Goal: Task Accomplishment & Management: Complete application form

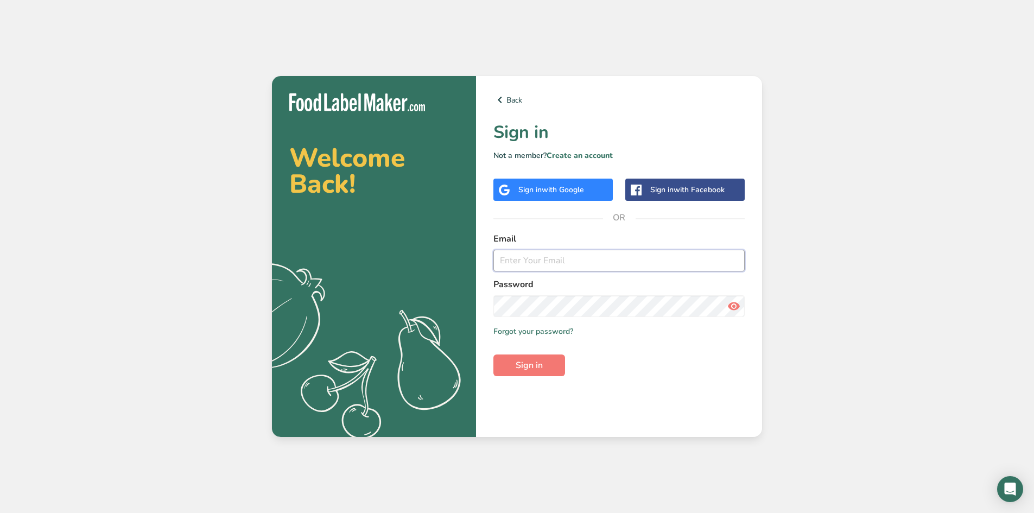
click at [518, 267] on input "email" at bounding box center [619, 261] width 251 height 22
drag, startPoint x: 517, startPoint y: 264, endPoint x: 509, endPoint y: 259, distance: 9.0
click at [511, 260] on input "email" at bounding box center [619, 261] width 251 height 22
click at [722, 232] on label "Email" at bounding box center [619, 238] width 251 height 13
click at [639, 262] on input "email" at bounding box center [619, 261] width 251 height 22
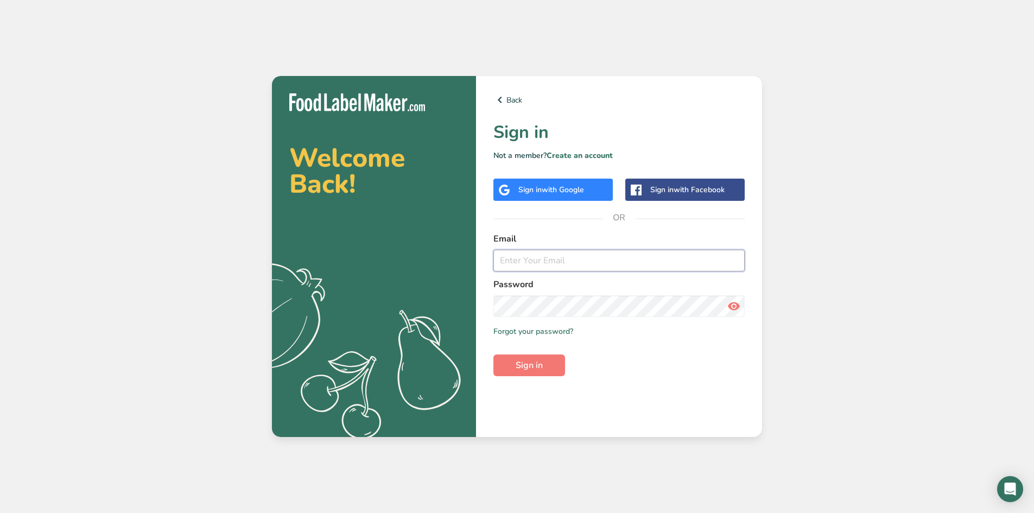
paste input "narmeen@mastercatering.ae"
type input "narmeen@mastercatering.ae"
click at [494, 355] on button "Sign in" at bounding box center [530, 366] width 72 height 22
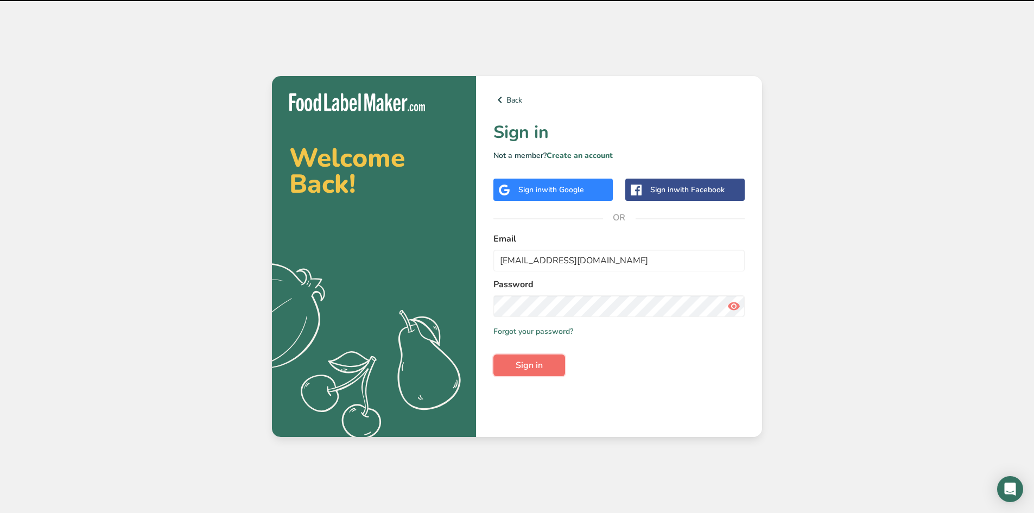
click at [547, 361] on button "Sign in" at bounding box center [530, 366] width 72 height 22
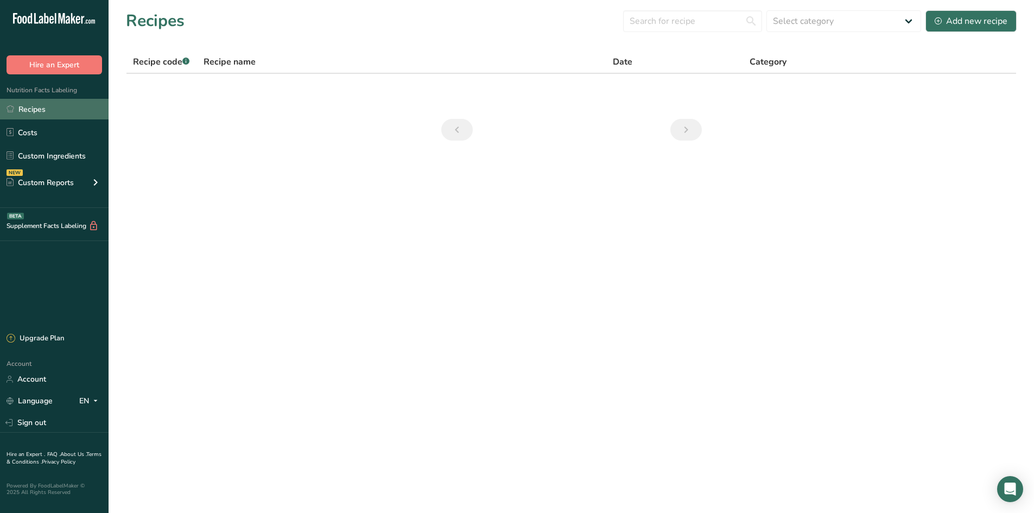
click at [84, 103] on link "Recipes" at bounding box center [54, 109] width 109 height 21
click at [64, 110] on link "Recipes" at bounding box center [54, 109] width 109 height 21
click at [69, 109] on link "Recipes" at bounding box center [54, 109] width 109 height 21
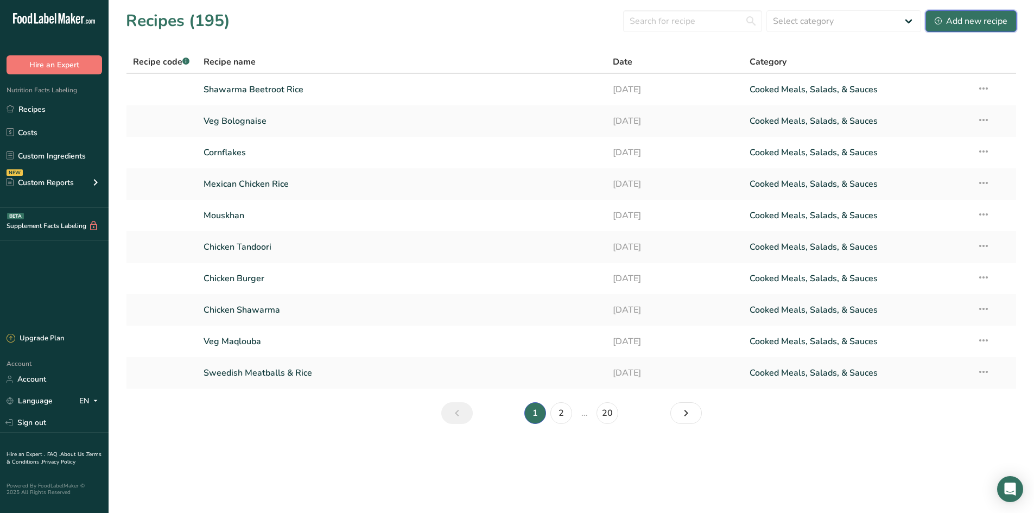
drag, startPoint x: 976, startPoint y: 24, endPoint x: 969, endPoint y: 24, distance: 7.1
click at [976, 24] on div "Add new recipe" at bounding box center [971, 21] width 73 height 13
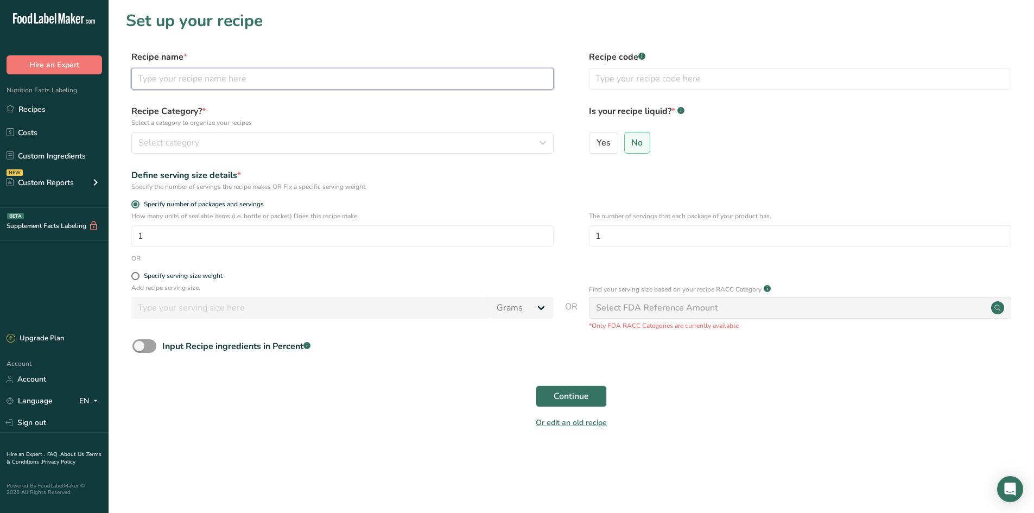
click at [302, 74] on input "text" at bounding box center [342, 79] width 422 height 22
type input "Chicken Tandoori & Yellow Rice"
drag, startPoint x: 147, startPoint y: 340, endPoint x: 153, endPoint y: 344, distance: 6.8
click at [147, 340] on span at bounding box center [144, 346] width 24 height 14
click at [140, 343] on input "Input Recipe ingredients in Percent .a-a{fill:#347362;}.b-a{fill:#fff;}" at bounding box center [135, 346] width 7 height 7
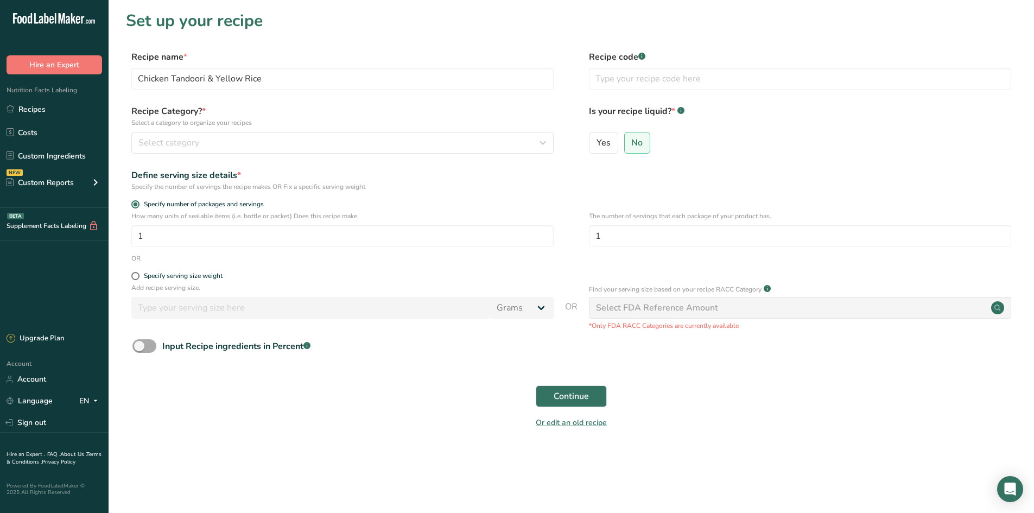
checkbox input "true"
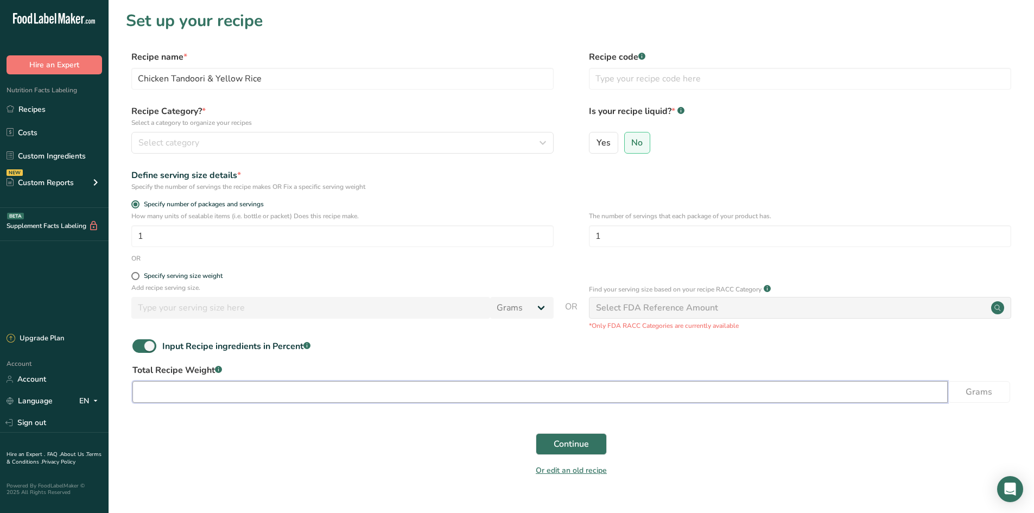
click at [188, 393] on input "number" at bounding box center [540, 392] width 816 height 22
type input "210"
drag, startPoint x: 409, startPoint y: 405, endPoint x: 593, endPoint y: 443, distance: 187.5
click at [411, 404] on div "Total Recipe Weight .a-a{fill:#347362;}.b-a{fill:#fff;} 210 Grams" at bounding box center [571, 387] width 891 height 46
click at [573, 435] on button "Continue" at bounding box center [571, 444] width 71 height 22
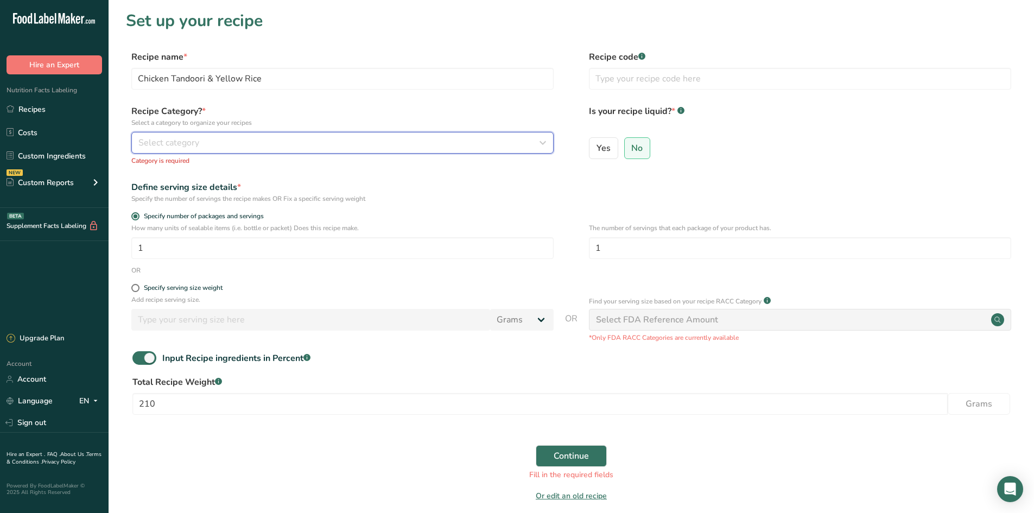
click at [254, 148] on div "Select category" at bounding box center [339, 142] width 402 height 13
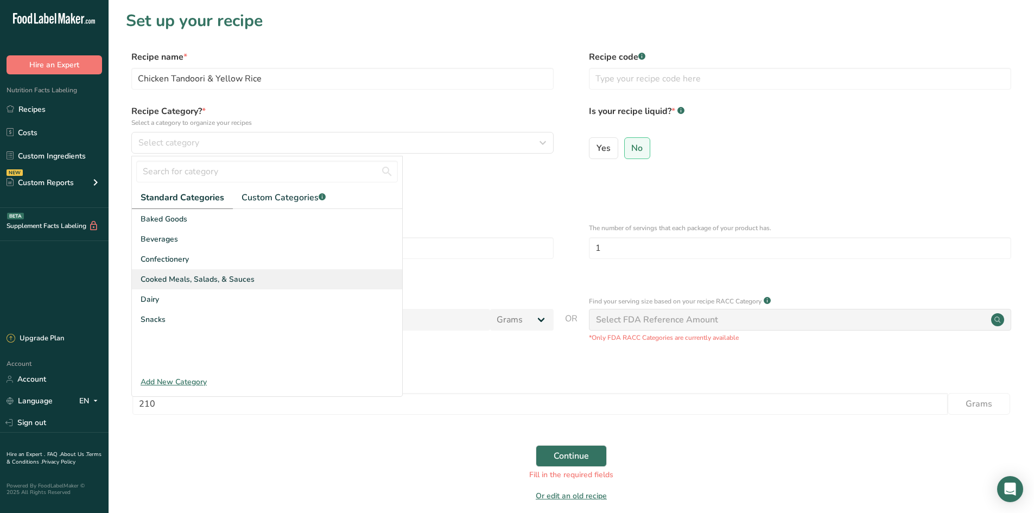
drag, startPoint x: 259, startPoint y: 276, endPoint x: 267, endPoint y: 277, distance: 7.8
click at [259, 275] on div "Cooked Meals, Salads, & Sauces" at bounding box center [267, 279] width 270 height 20
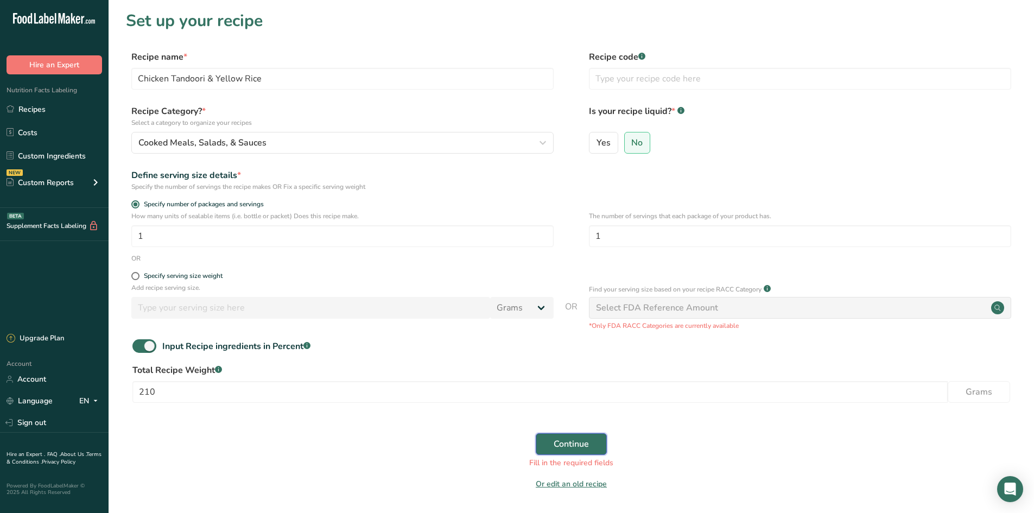
click at [549, 439] on button "Continue" at bounding box center [571, 444] width 71 height 22
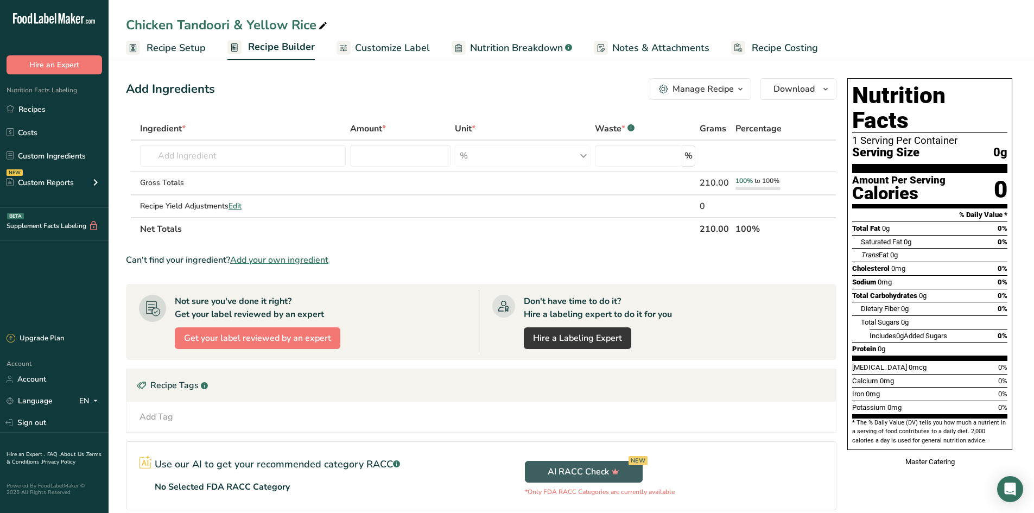
click at [710, 462] on div "AI RACC Check NEW *Only FDA RACC Categories are currently available" at bounding box center [659, 476] width 355 height 68
click at [254, 154] on input "text" at bounding box center [243, 156] width 206 height 22
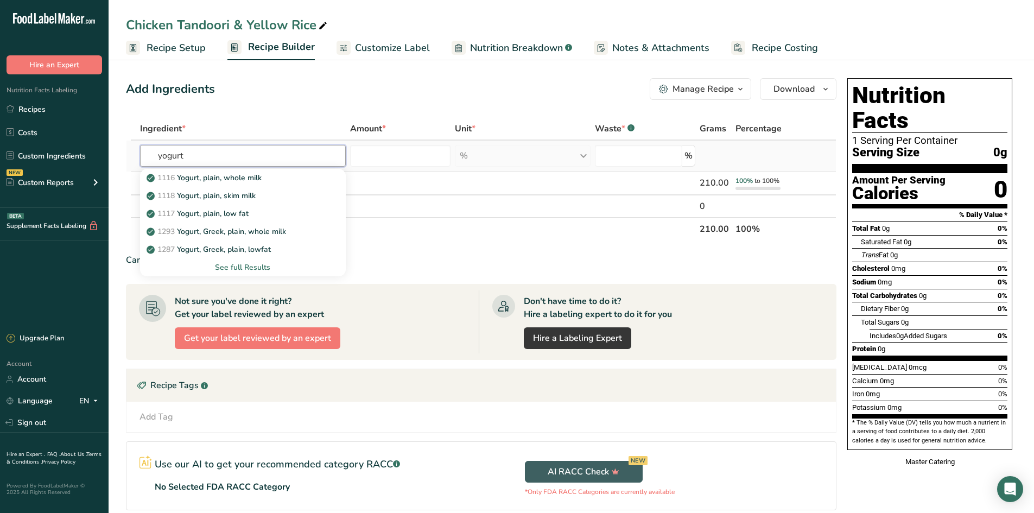
type input "yogurt"
click at [235, 267] on div "See full Results" at bounding box center [243, 267] width 188 height 11
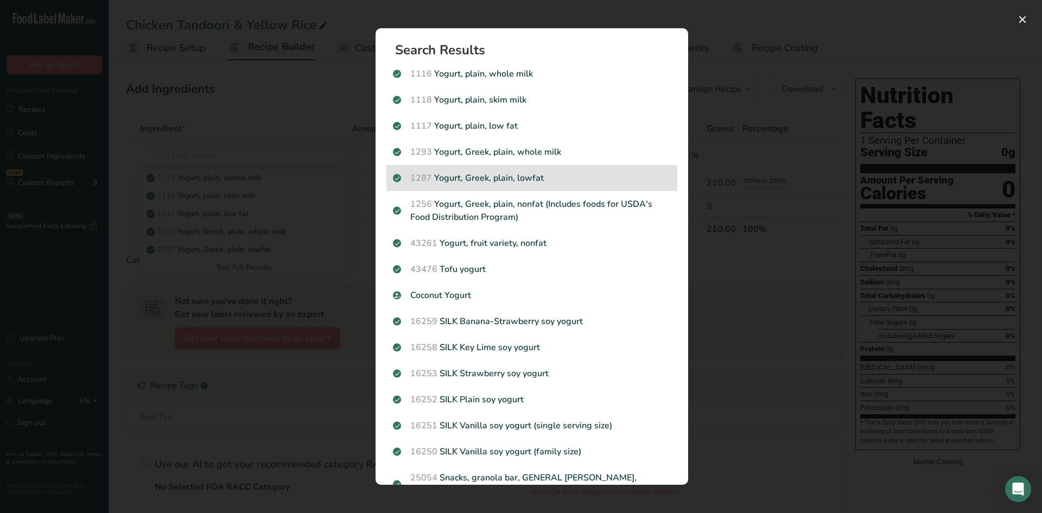
click at [585, 181] on p "1287 Yogurt, Greek, plain, lowfat" at bounding box center [532, 178] width 278 height 13
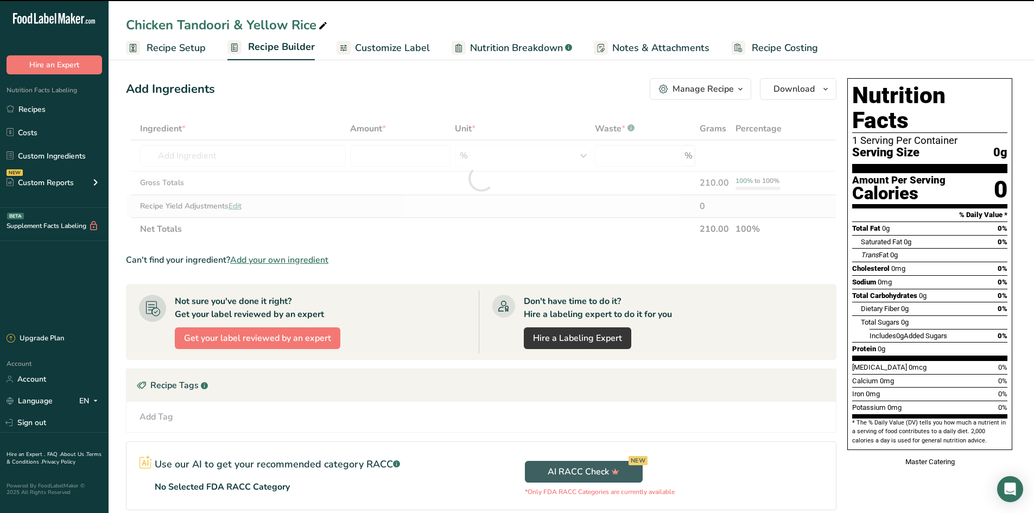
type input "0"
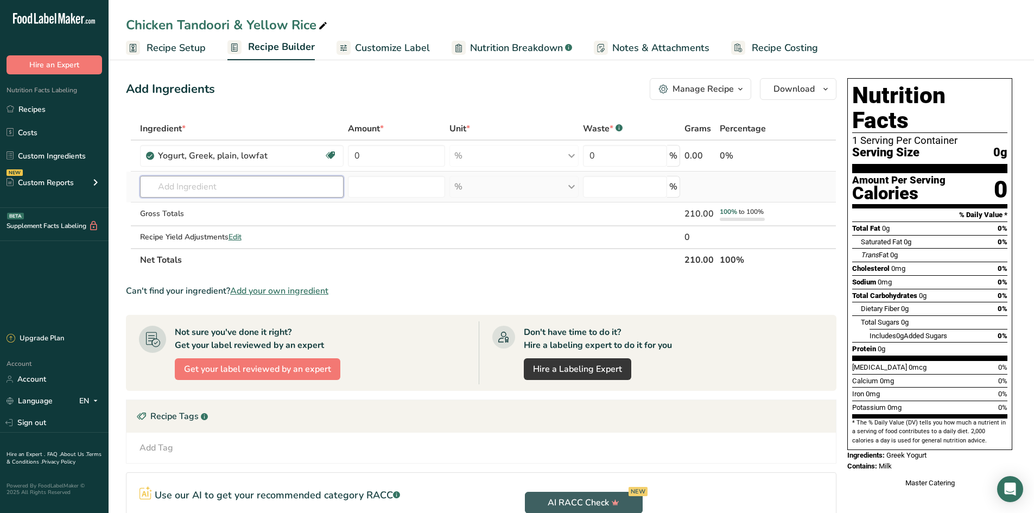
click at [192, 193] on input "text" at bounding box center [242, 187] width 204 height 22
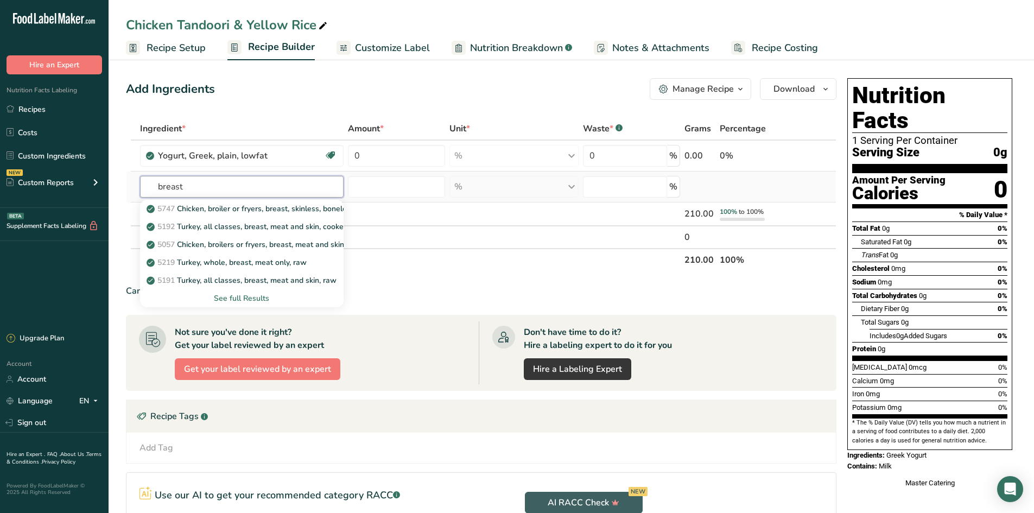
type input "breast"
click at [231, 294] on div "See full Results" at bounding box center [242, 298] width 186 height 11
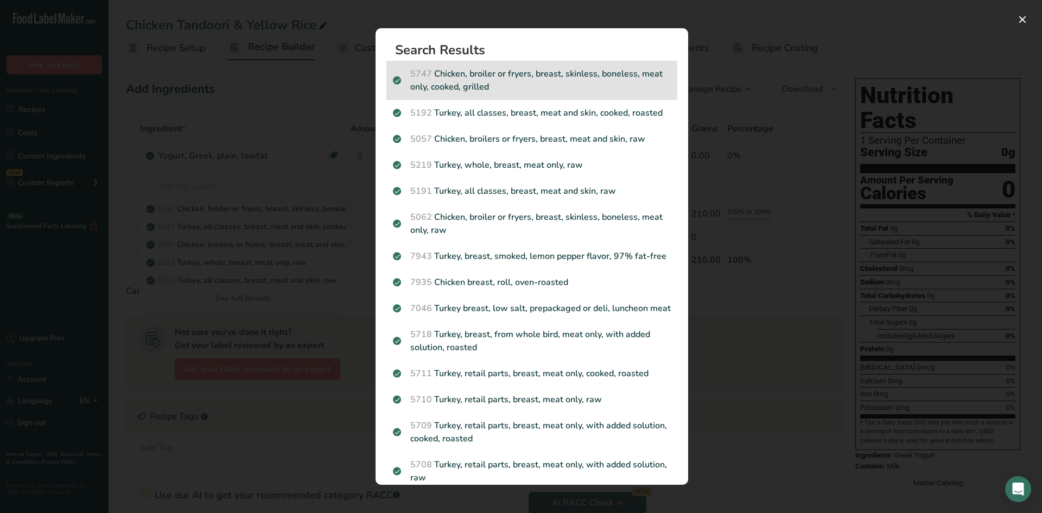
click at [584, 78] on p "5747 Chicken, broiler or fryers, breast, skinless, boneless, meat only, cooked,…" at bounding box center [532, 80] width 278 height 26
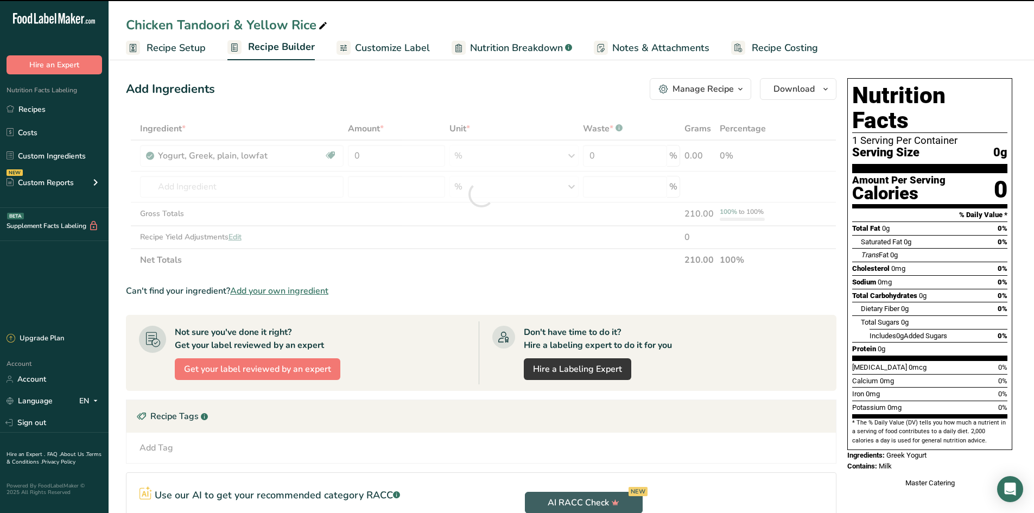
type input "0"
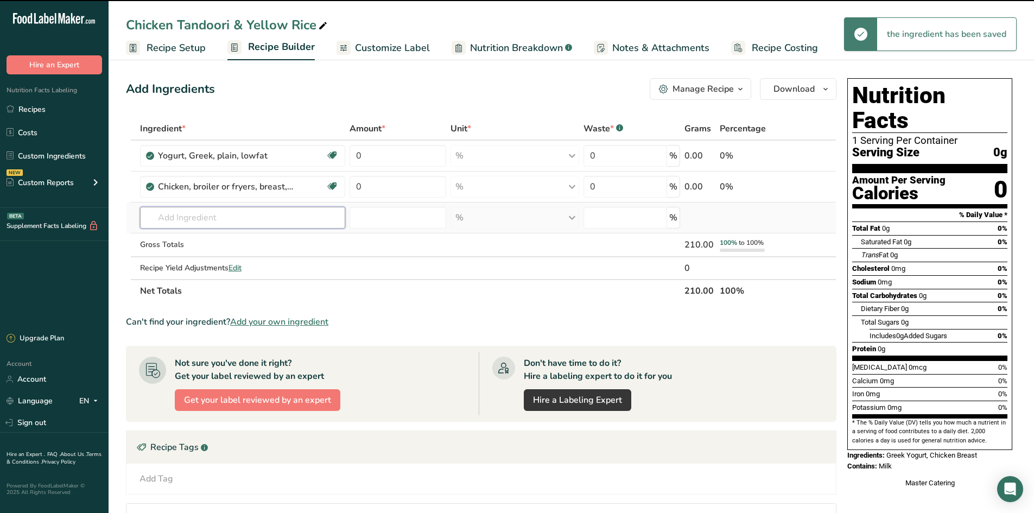
click at [248, 209] on input "text" at bounding box center [243, 218] width 206 height 22
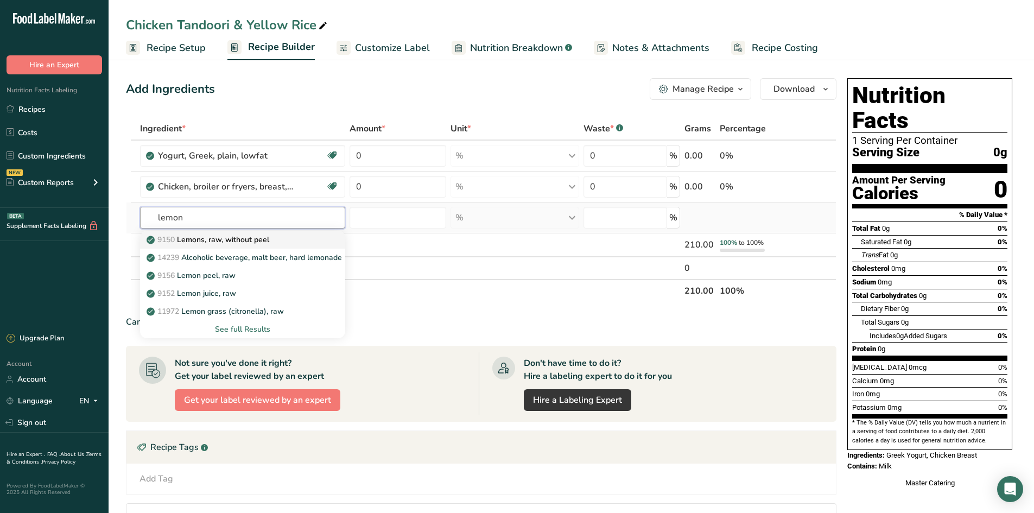
type input "lemon"
click at [277, 248] on link "9150 Lemons, raw, without peel" at bounding box center [243, 240] width 206 height 18
type input "Lemons, raw, without peel"
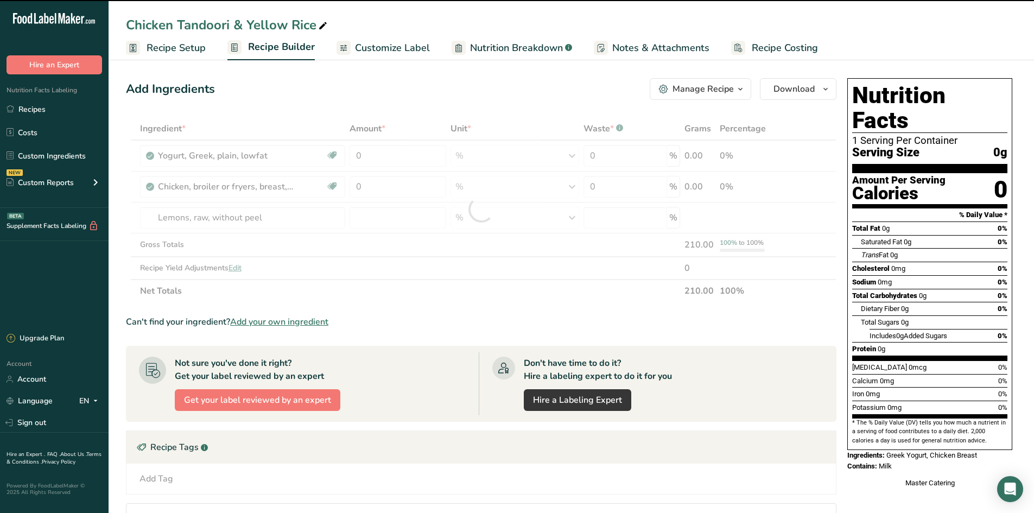
type input "0"
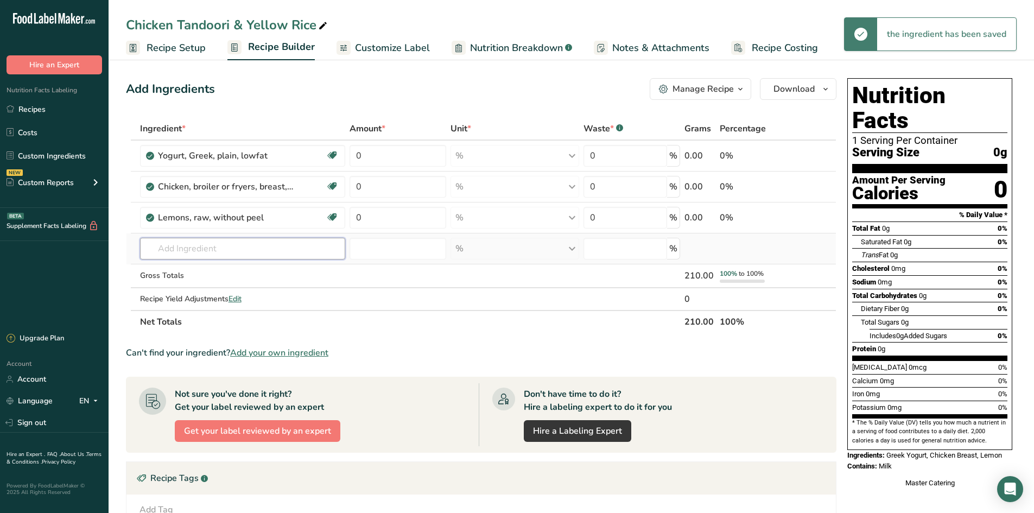
click at [192, 241] on input "text" at bounding box center [243, 249] width 206 height 22
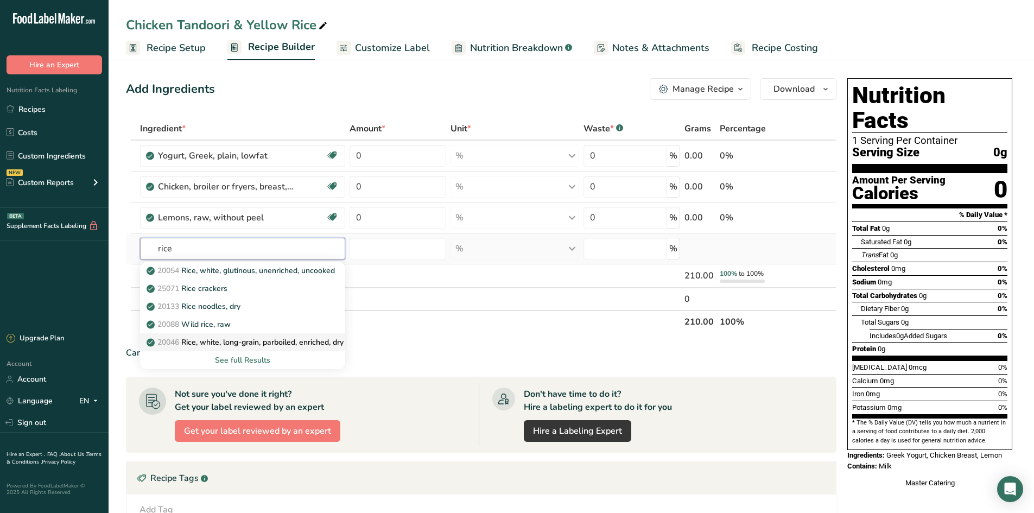
type input "rice"
click at [280, 337] on p "20046 Rice, white, long-grain, parboiled, enriched, dry" at bounding box center [246, 342] width 195 height 11
type input "Rice, white, long-grain, parboiled, enriched, dry"
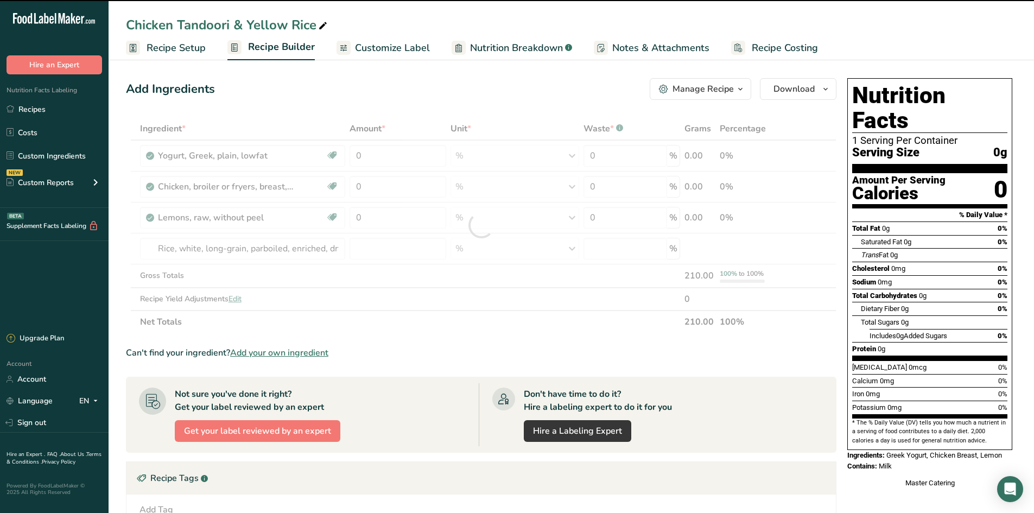
type input "0"
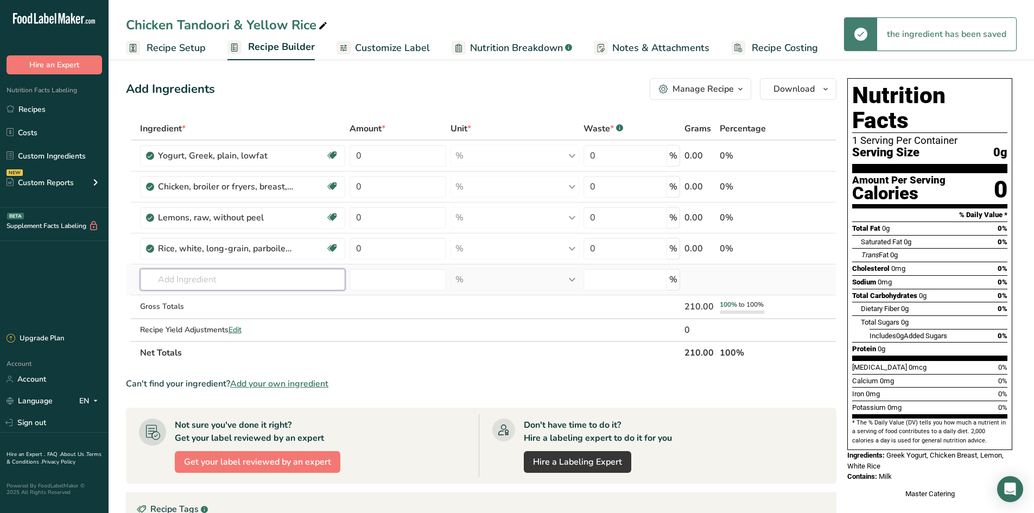
click at [216, 277] on input "text" at bounding box center [243, 280] width 206 height 22
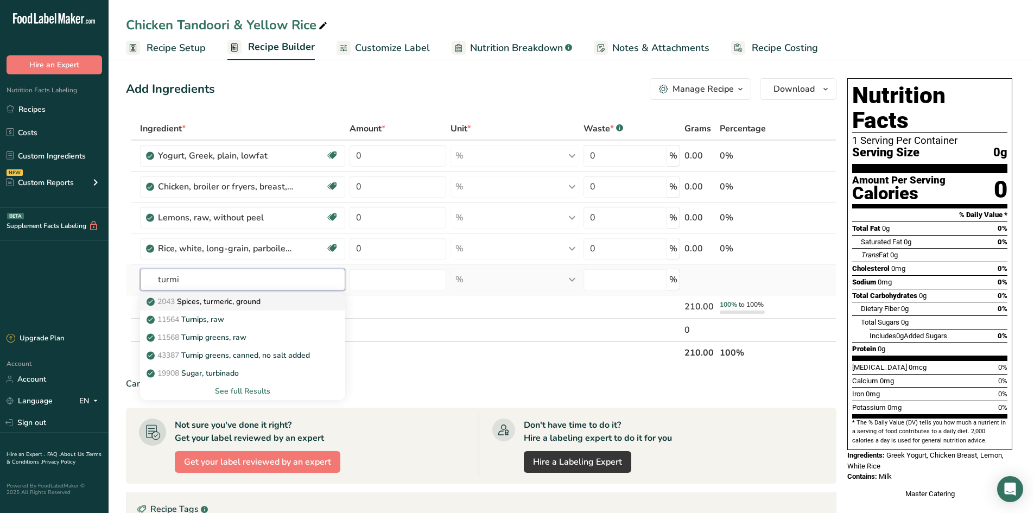
type input "turmi"
click at [273, 303] on div "2043 Spices, turmeric, ground" at bounding box center [234, 301] width 171 height 11
type input "Spices, turmeric, ground"
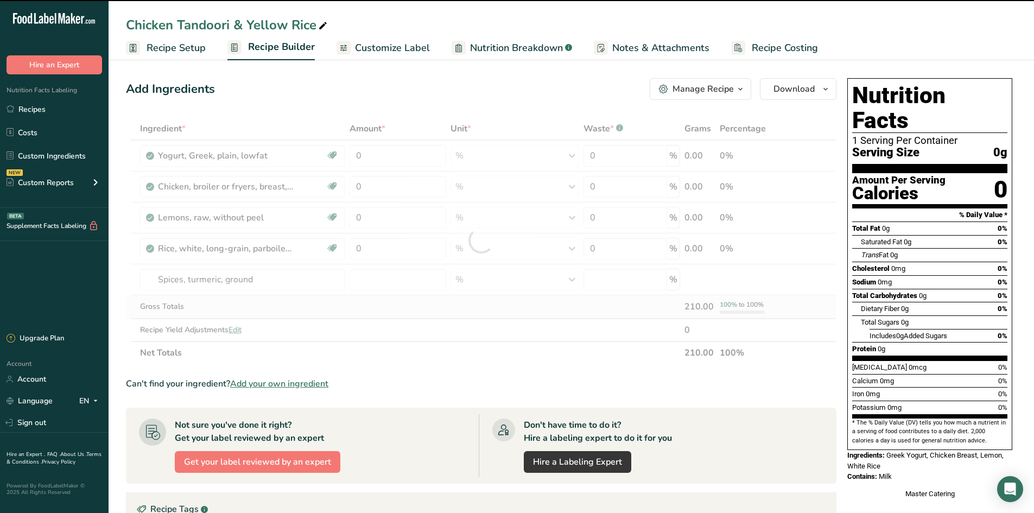
type input "0"
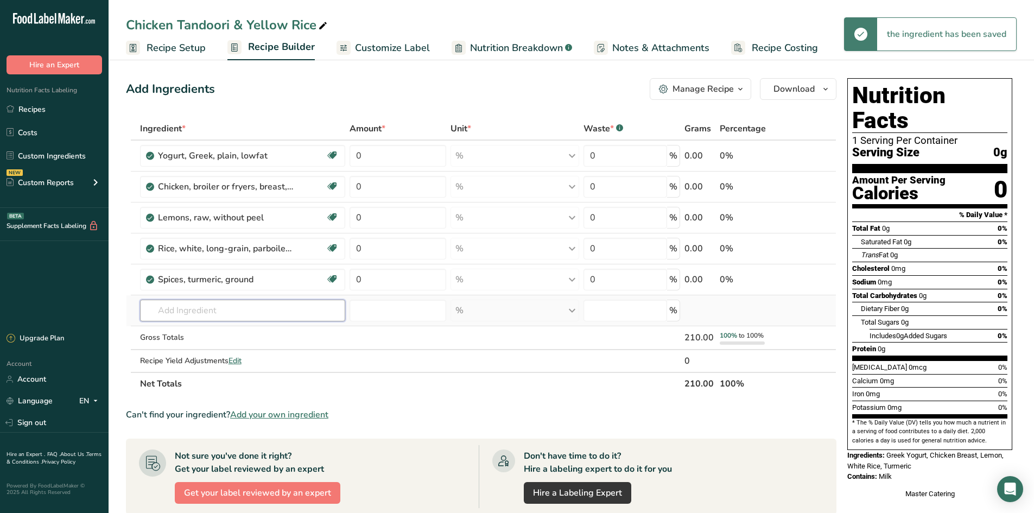
click at [217, 308] on input "text" at bounding box center [243, 311] width 206 height 22
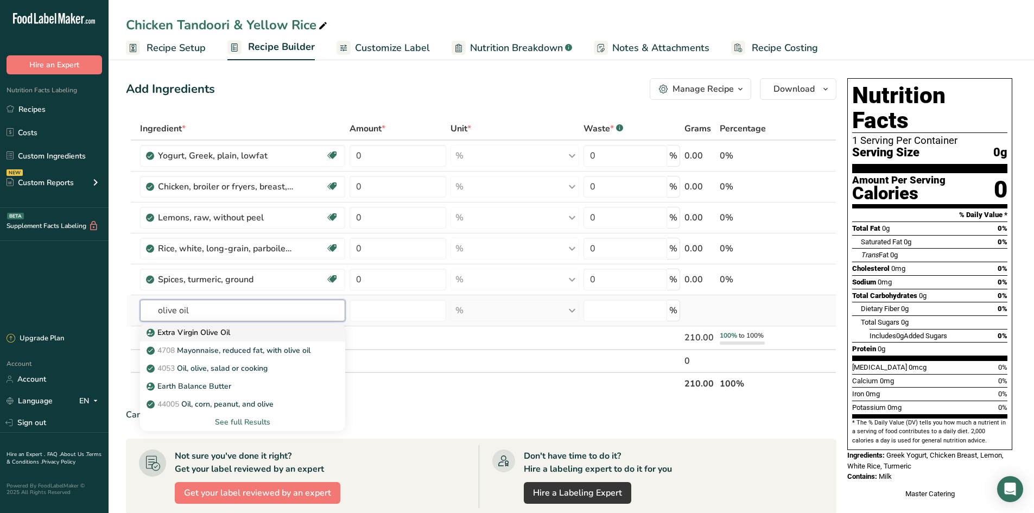
type input "olive oil"
click at [247, 332] on div "Extra Virgin Olive Oil" at bounding box center [234, 332] width 171 height 11
type input "Extra Virgin Olive Oil"
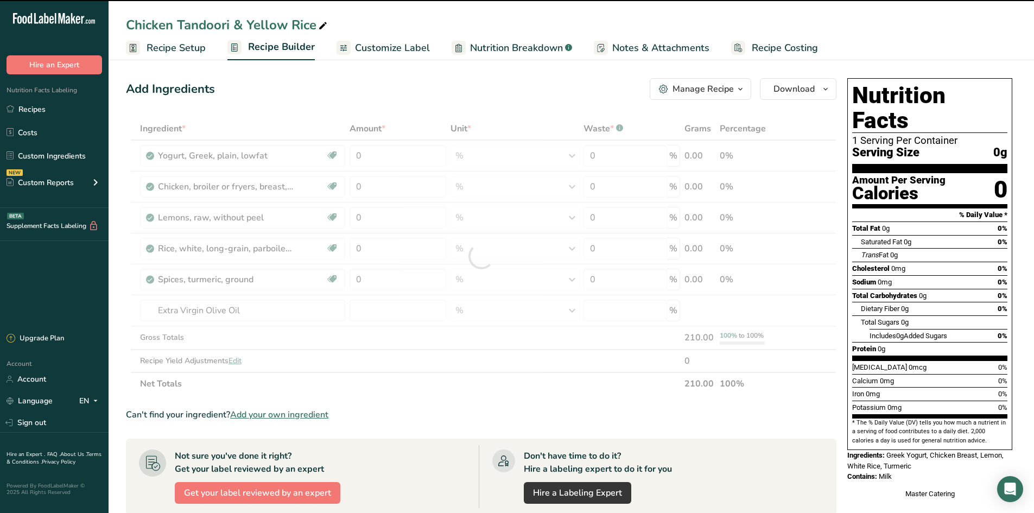
type input "0"
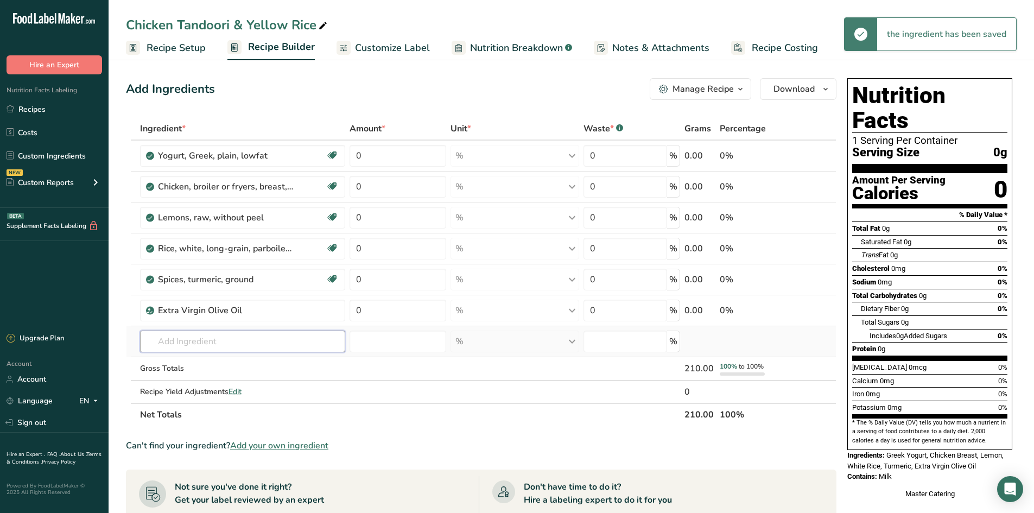
click at [191, 349] on input "text" at bounding box center [243, 342] width 206 height 22
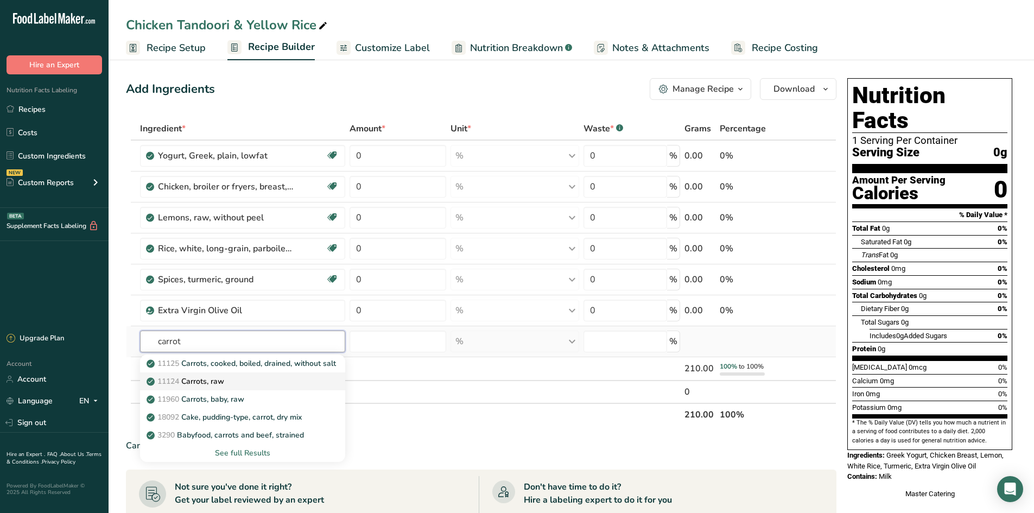
type input "carrot"
click at [255, 376] on div "11124 Carrots, raw" at bounding box center [234, 381] width 171 height 11
type input "Carrots, raw"
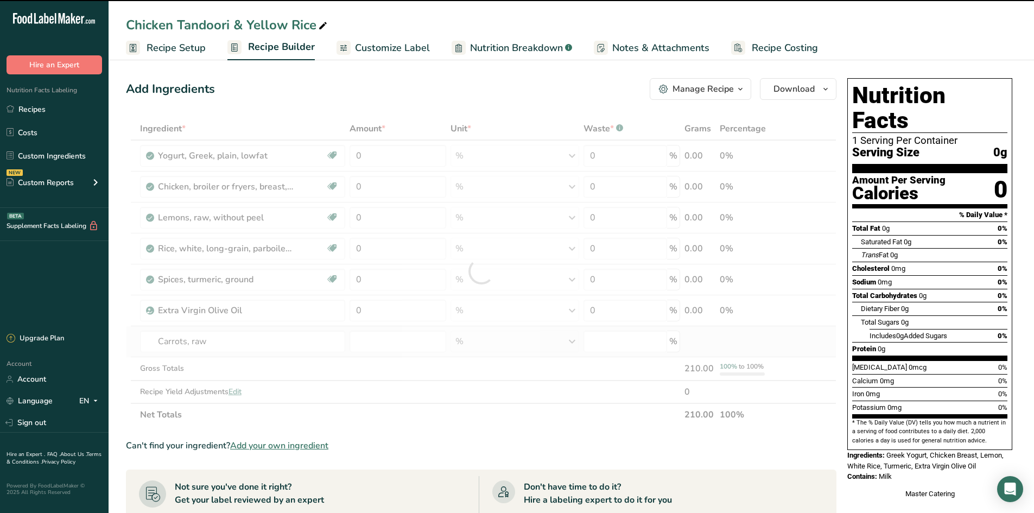
type input "0"
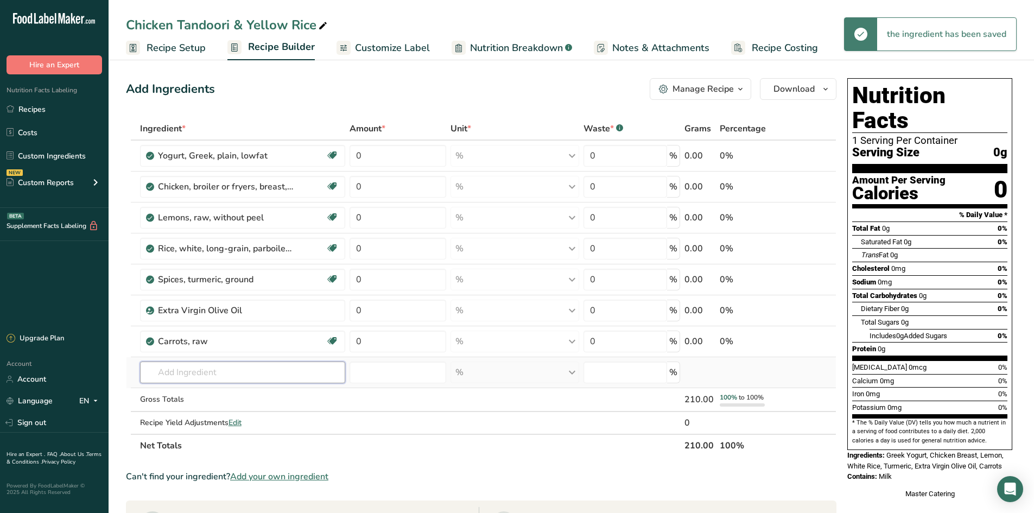
click at [251, 365] on input "text" at bounding box center [243, 373] width 206 height 22
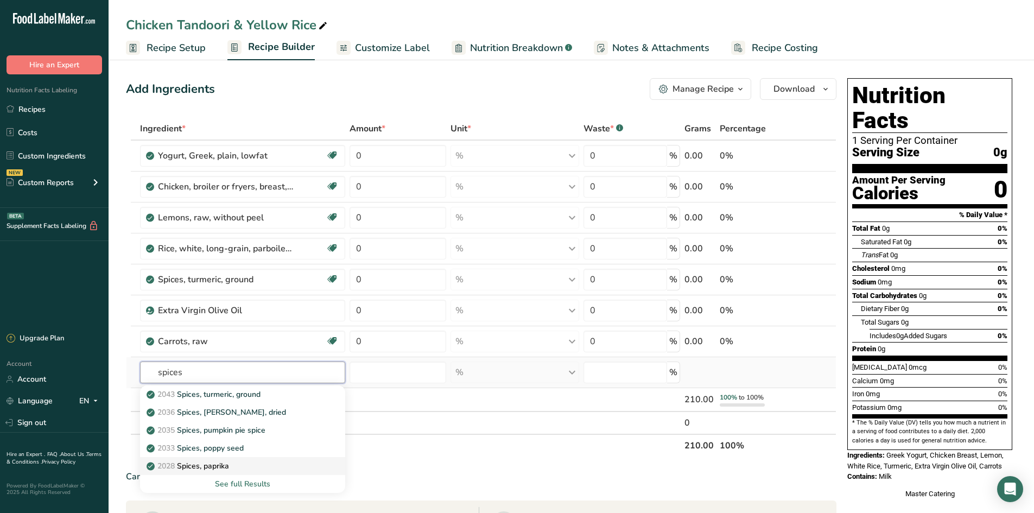
type input "spices"
click at [275, 463] on div "2028 Spices, paprika" at bounding box center [234, 465] width 171 height 11
type input "Spices, paprika"
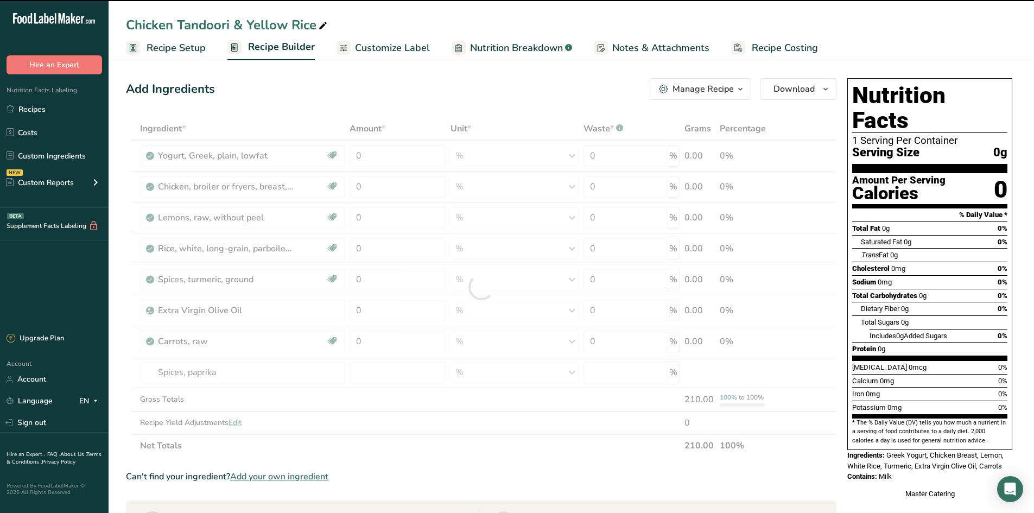
type input "0"
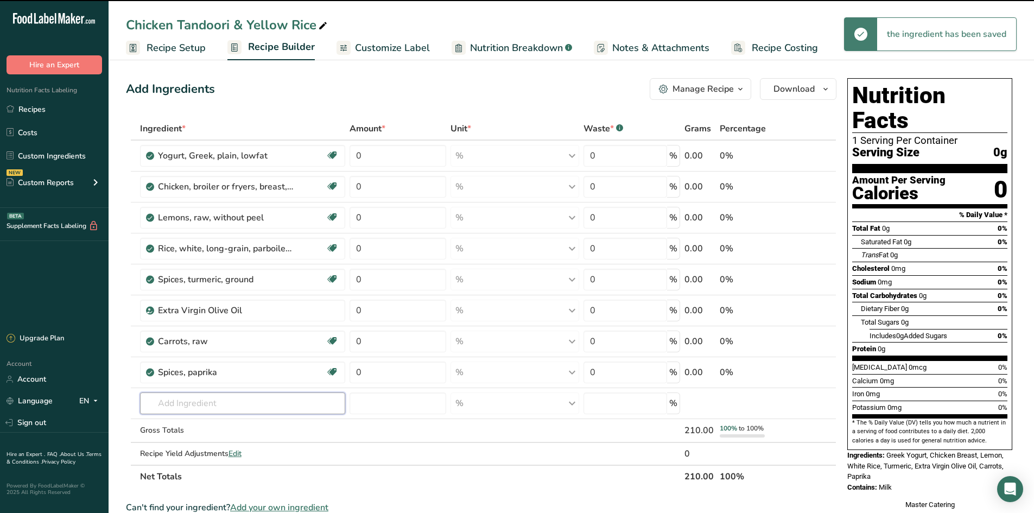
click at [189, 393] on input "text" at bounding box center [243, 404] width 206 height 22
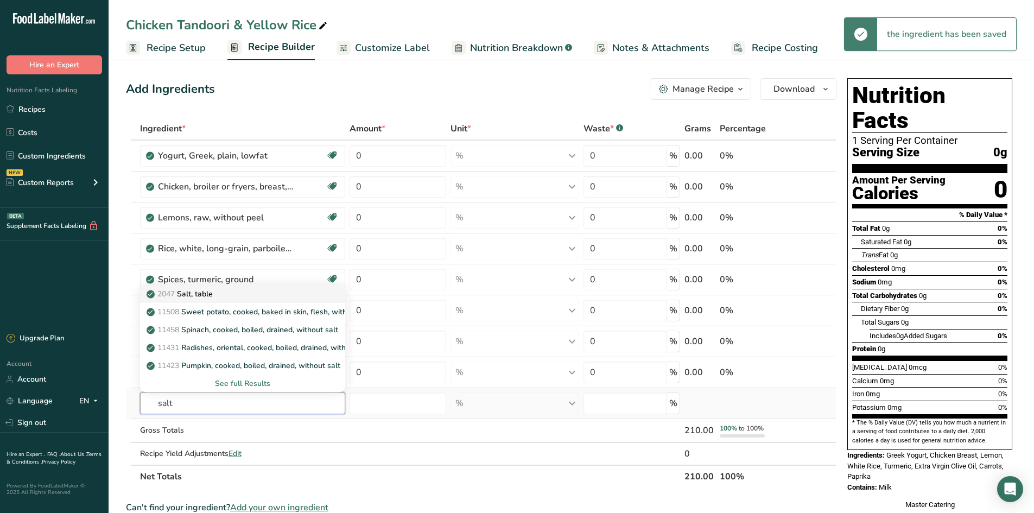
type input "salt"
click at [194, 294] on p "2047 Salt, table" at bounding box center [181, 293] width 64 height 11
type input "Salt, table"
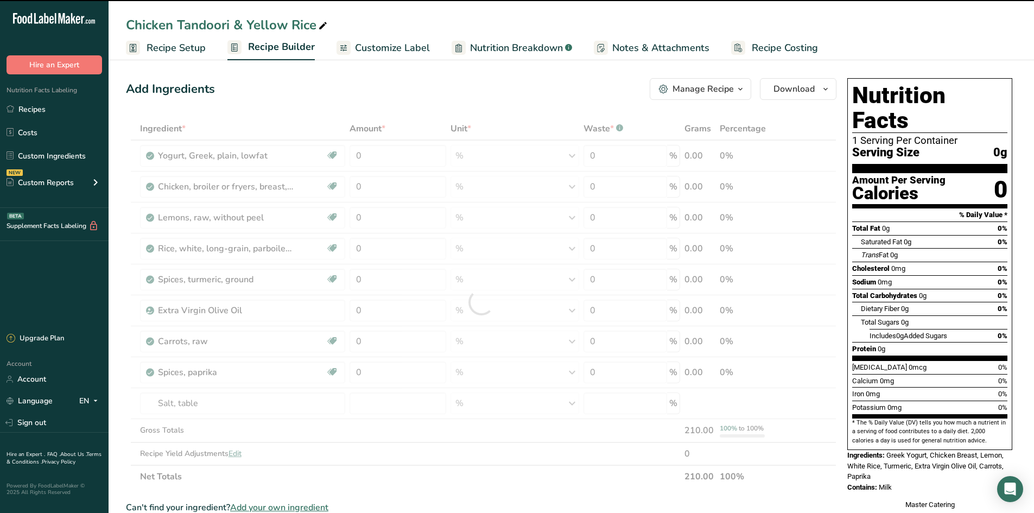
type input "0"
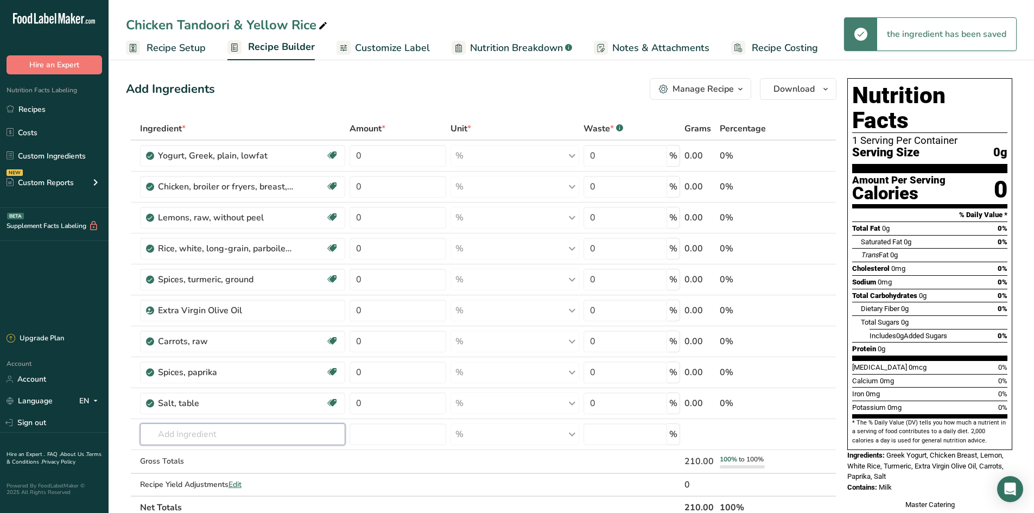
click at [176, 425] on input "text" at bounding box center [243, 435] width 206 height 22
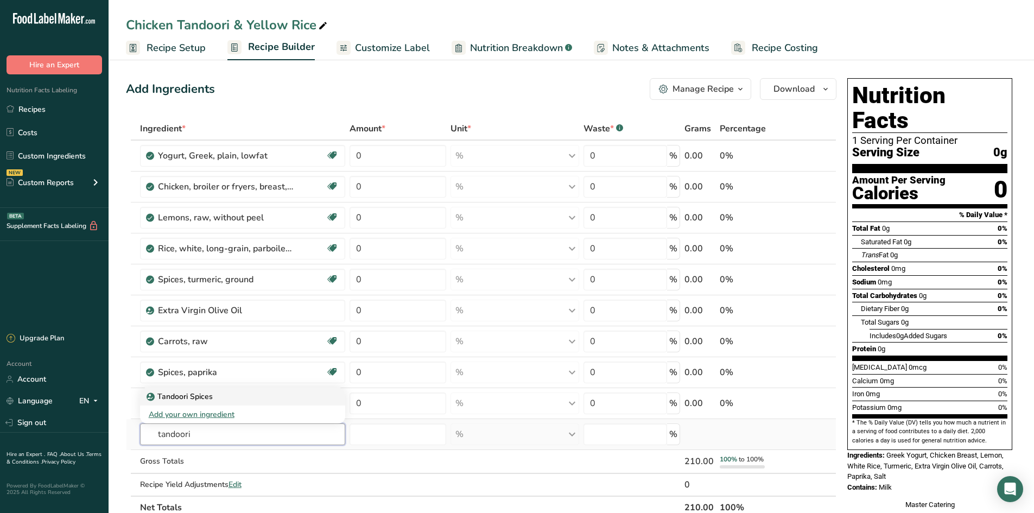
type input "tandoori"
click at [153, 395] on icon at bounding box center [150, 397] width 7 height 10
type input "Tandoori Spices"
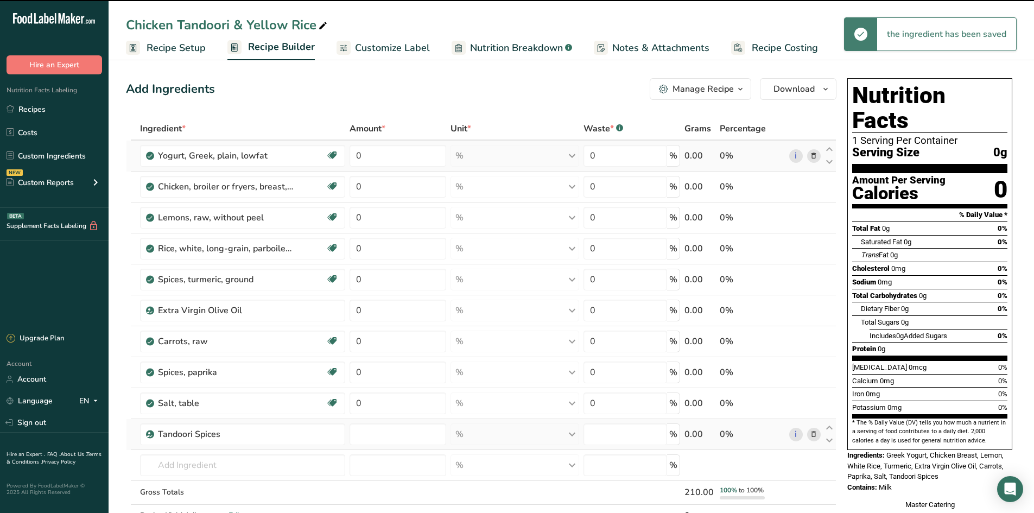
type input "0"
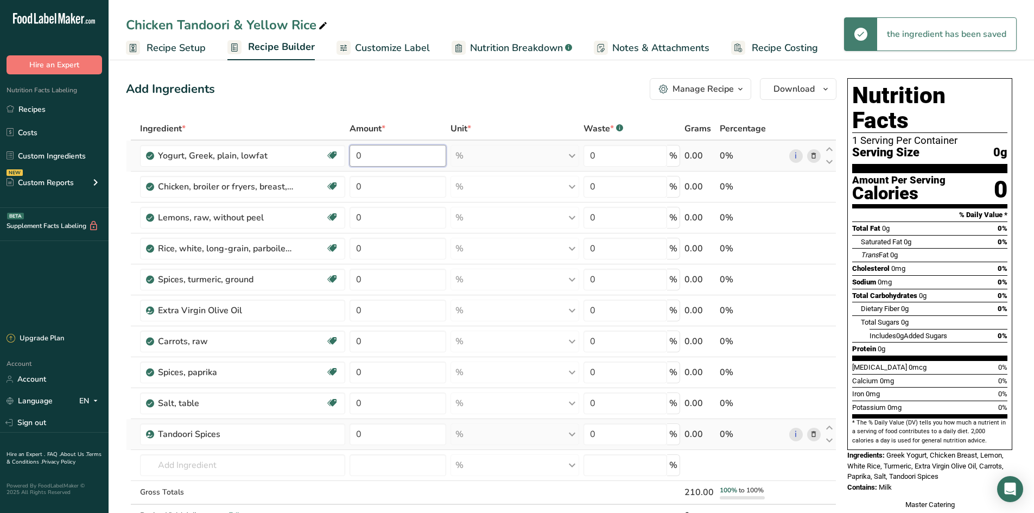
click at [380, 161] on input "0" at bounding box center [398, 156] width 97 height 22
type input "5"
type input "00"
type input "1"
type input "100"
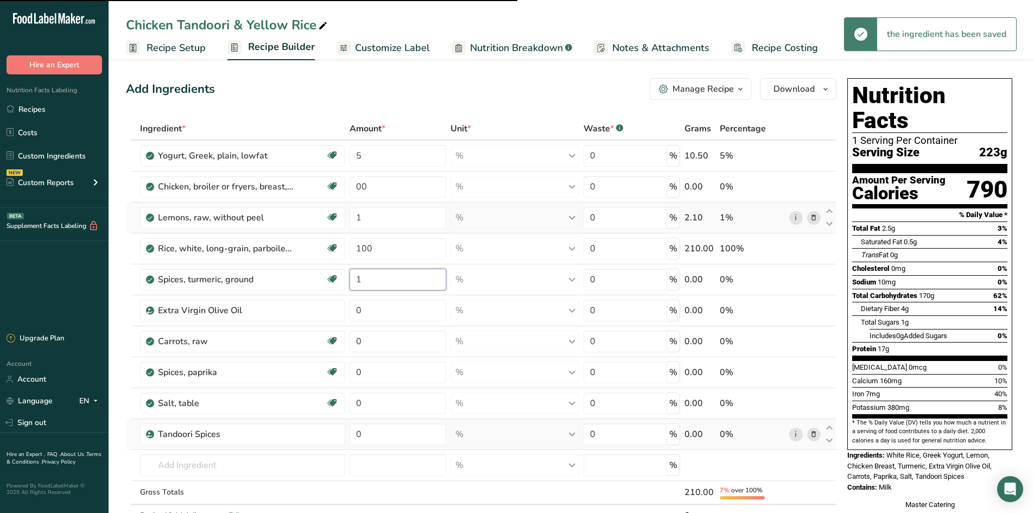
type input "0"
click at [379, 188] on input "00" at bounding box center [398, 187] width 97 height 22
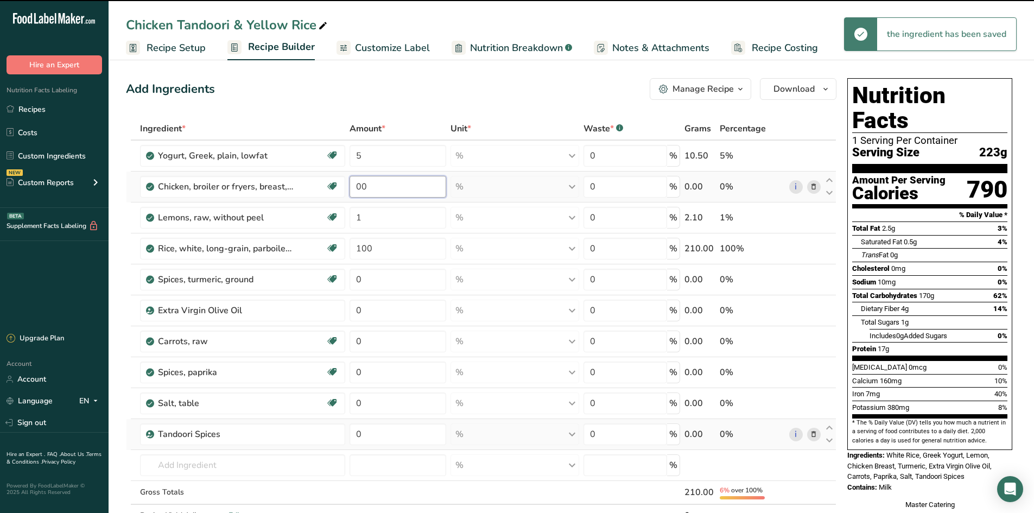
type input "0"
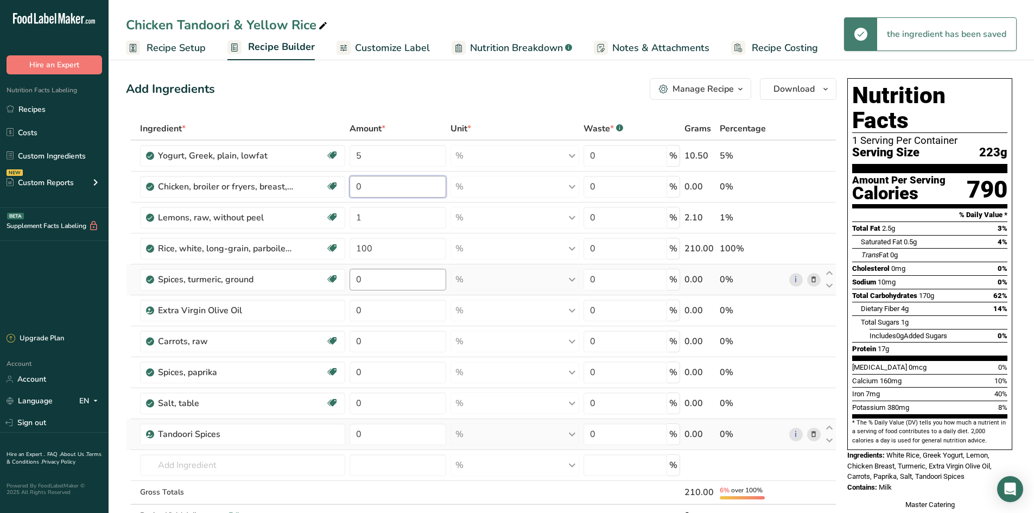
type input "0"
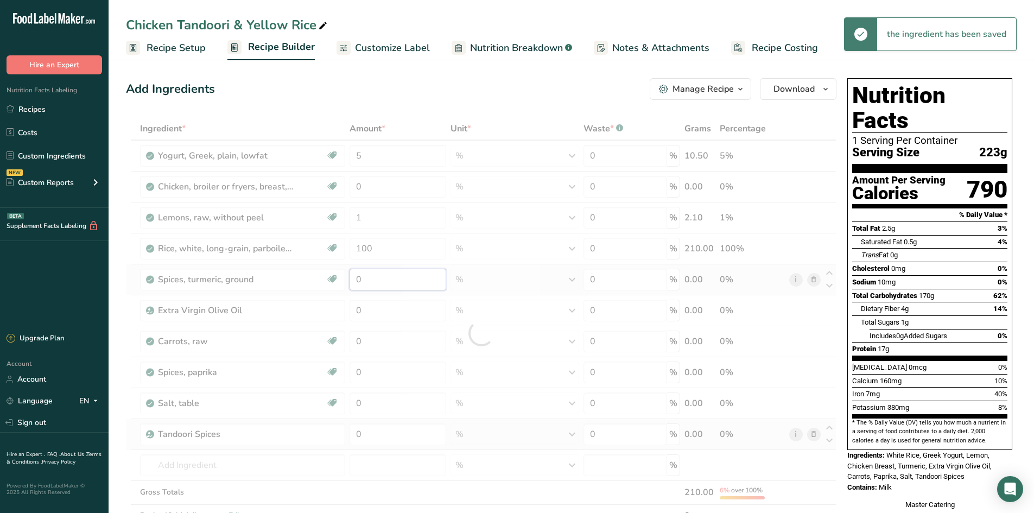
click at [390, 283] on div "Ingredient * Amount * Unit * Waste * .a-a{fill:#347362;}.b-a{fill:#fff;} Grams …" at bounding box center [481, 333] width 711 height 433
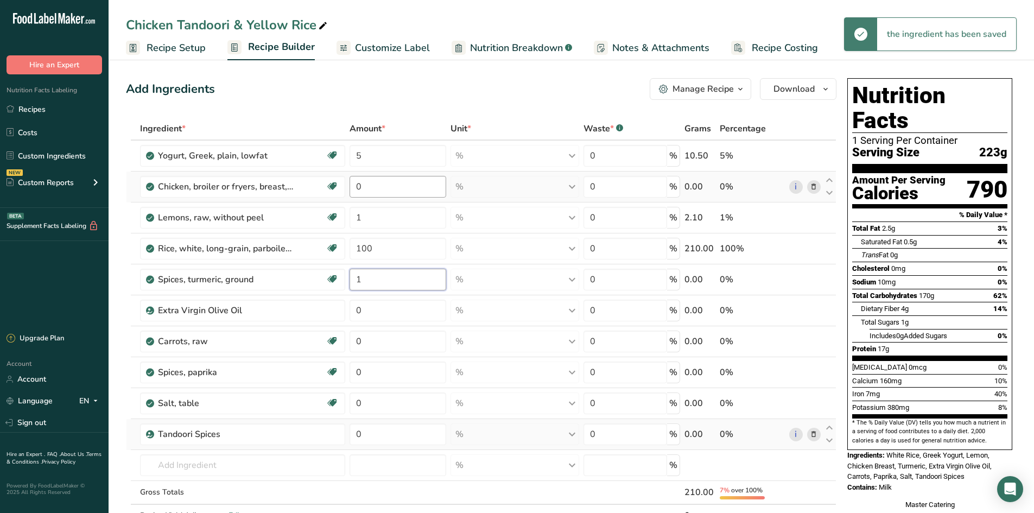
type input "1"
click at [372, 189] on div "Ingredient * Amount * Unit * Waste * .a-a{fill:#347362;}.b-a{fill:#fff;} Grams …" at bounding box center [481, 333] width 711 height 433
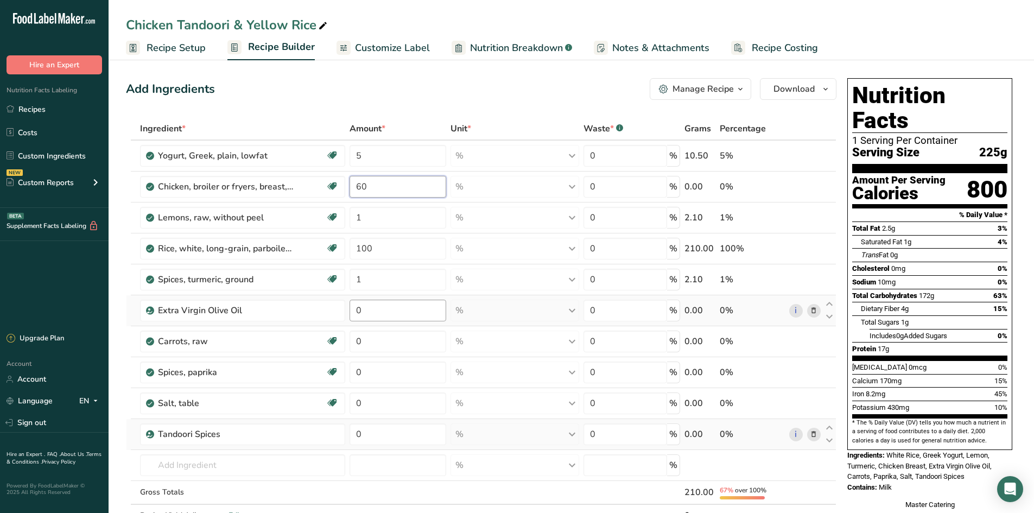
type input "60"
click at [374, 314] on div "Ingredient * Amount * Unit * Waste * .a-a{fill:#347362;}.b-a{fill:#fff;} Grams …" at bounding box center [481, 333] width 711 height 433
type input "2"
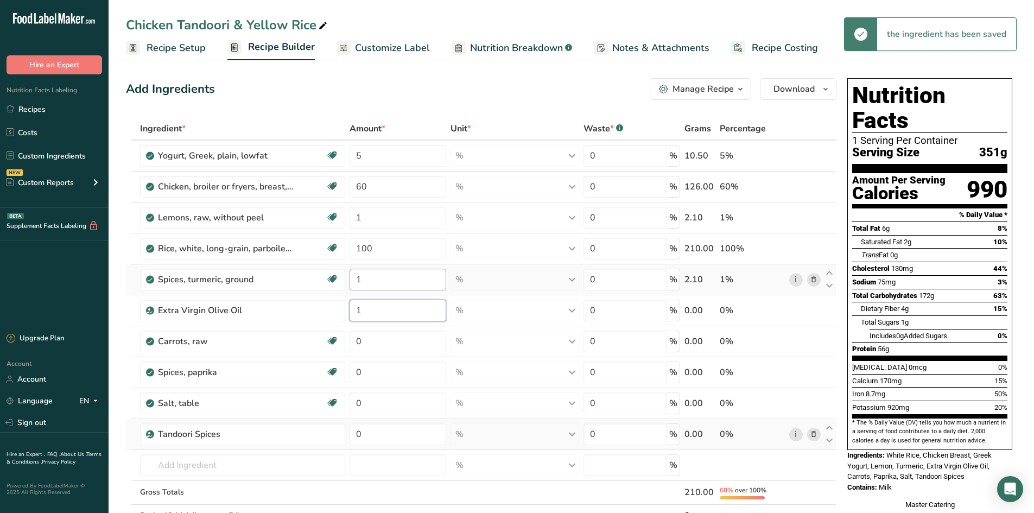
type input "1"
type input "3"
type input "1"
type input "0.1"
type input "2"
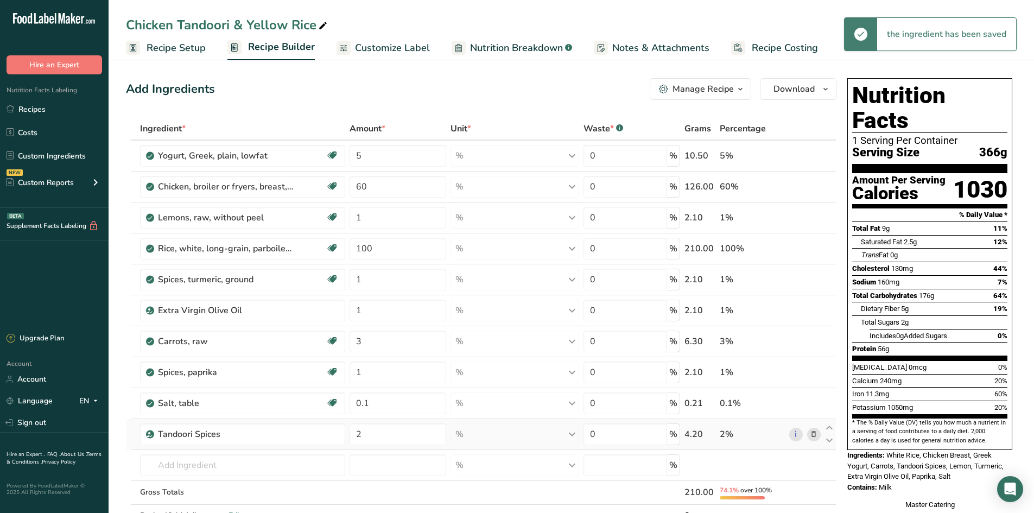
drag, startPoint x: 384, startPoint y: 41, endPoint x: 376, endPoint y: 41, distance: 8.7
click at [384, 41] on span "Customize Label" at bounding box center [392, 48] width 75 height 15
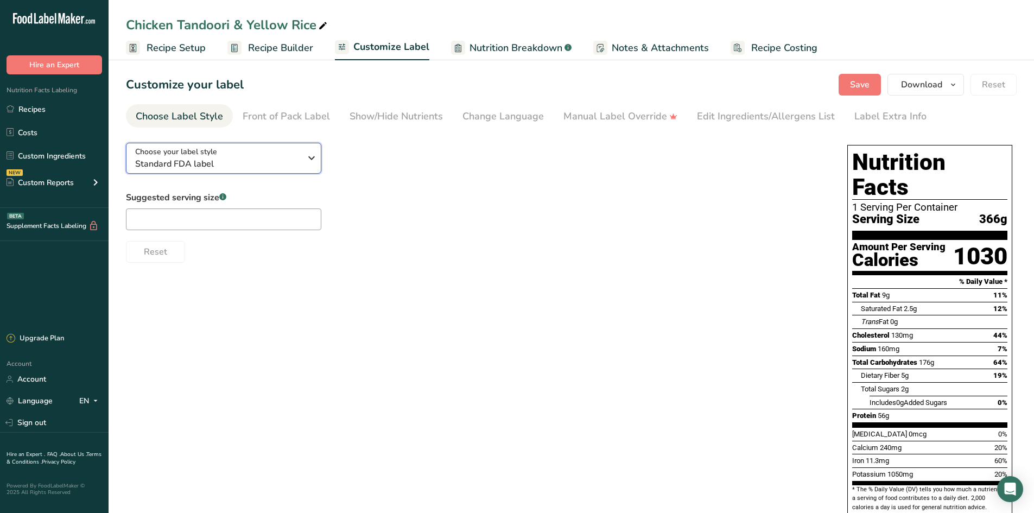
click at [267, 156] on div "Choose your label style Standard FDA label" at bounding box center [218, 158] width 166 height 24
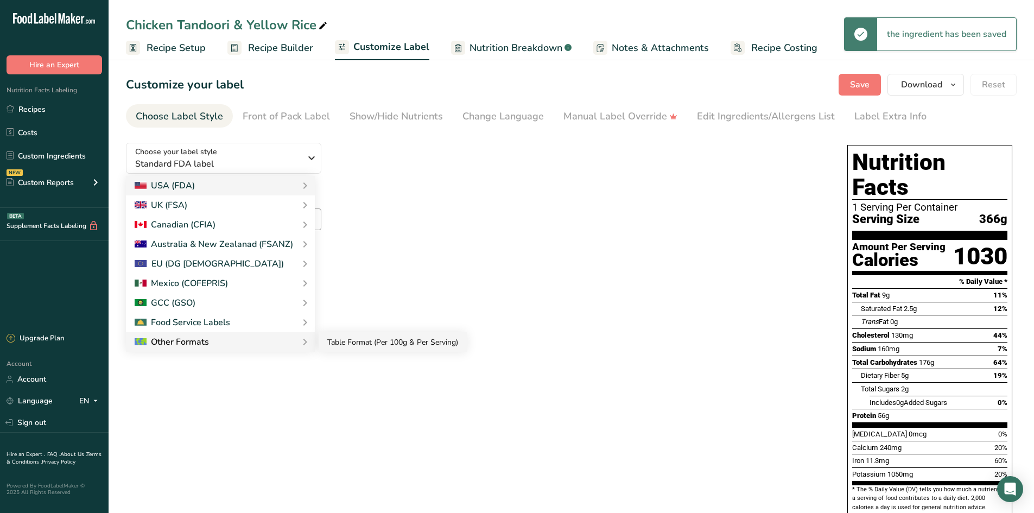
click at [339, 344] on link "Table Format (Per 100g & Per Serving)" at bounding box center [393, 342] width 148 height 20
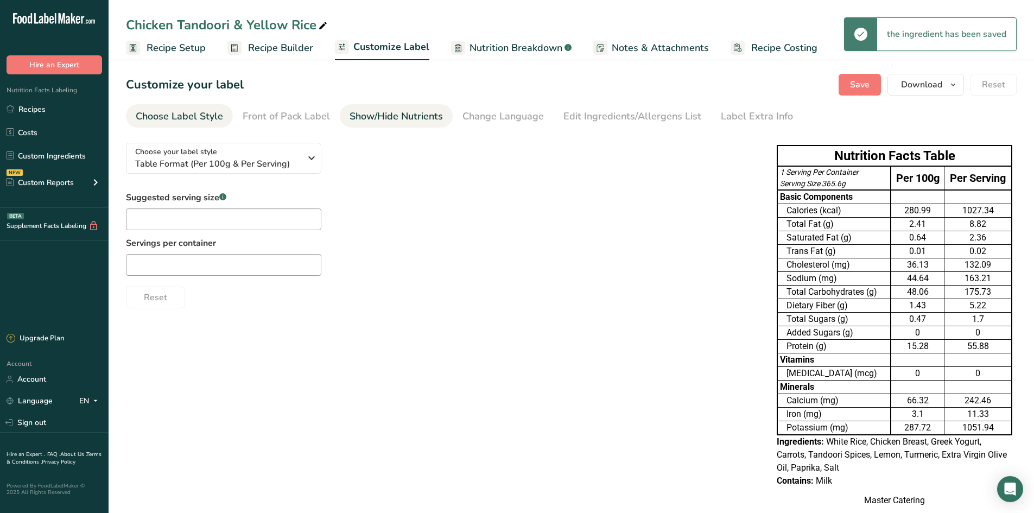
click at [394, 115] on div "Show/Hide Nutrients" at bounding box center [396, 116] width 93 height 15
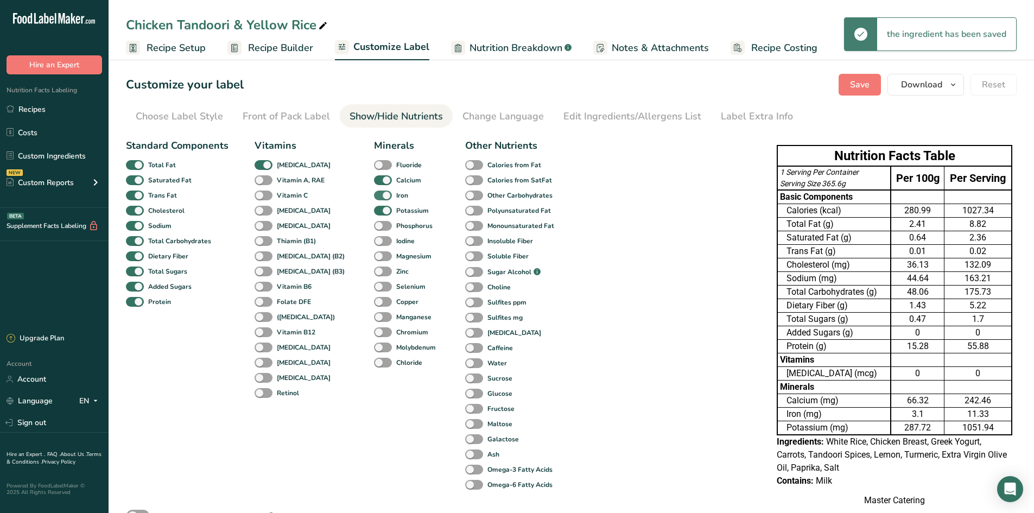
click at [374, 184] on span at bounding box center [383, 180] width 18 height 10
click at [374, 184] on input "Calcium" at bounding box center [377, 179] width 7 height 7
checkbox input "false"
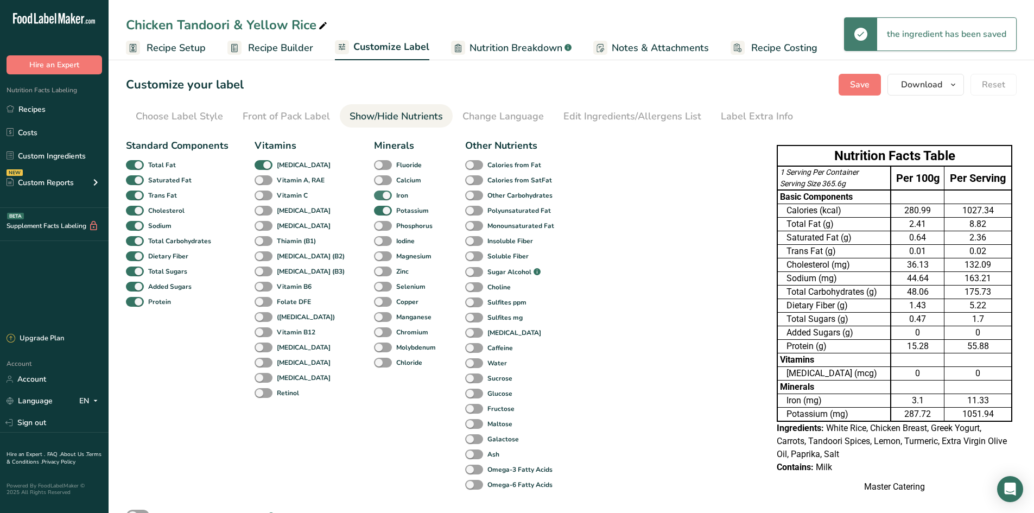
click at [374, 198] on span at bounding box center [383, 196] width 18 height 10
click at [374, 198] on input "Iron" at bounding box center [377, 195] width 7 height 7
checkbox input "false"
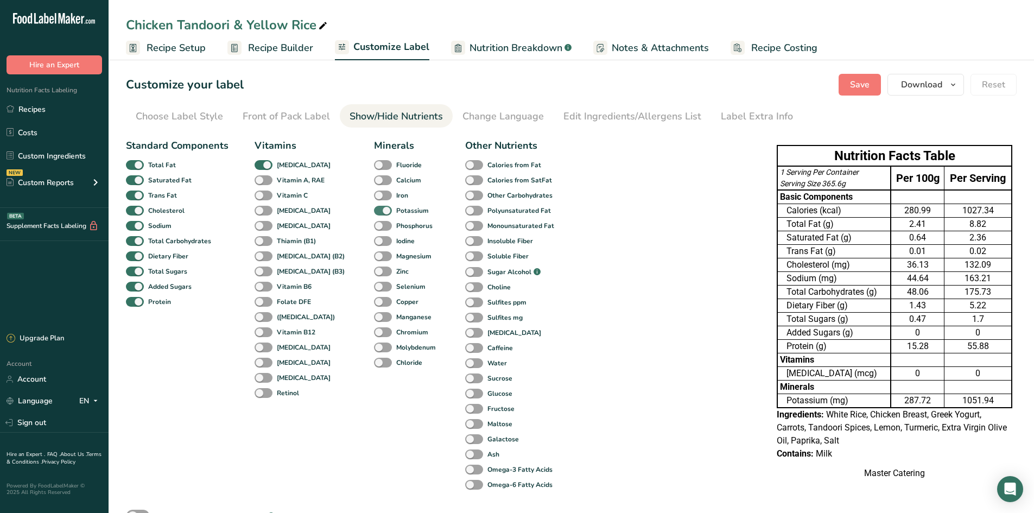
click at [374, 206] on span at bounding box center [383, 211] width 18 height 10
click at [374, 207] on input "Potassium" at bounding box center [377, 210] width 7 height 7
checkbox input "false"
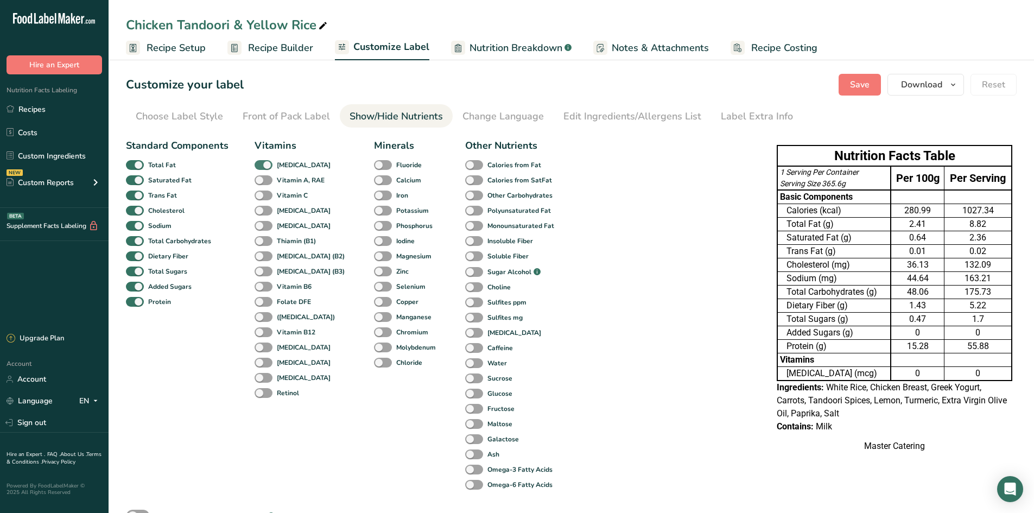
click at [265, 165] on span at bounding box center [264, 165] width 18 height 10
click at [262, 165] on input "[MEDICAL_DATA]" at bounding box center [258, 164] width 7 height 7
checkbox input "false"
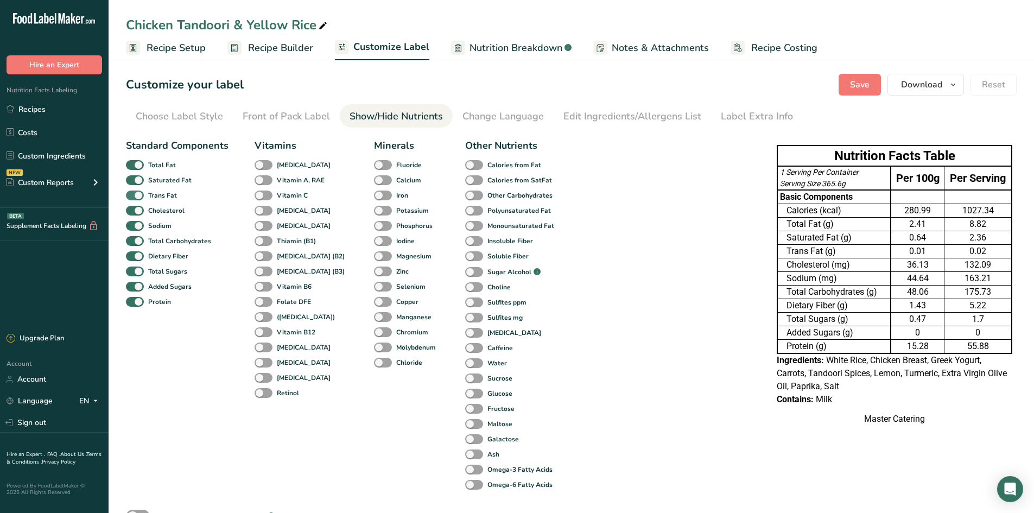
click at [138, 196] on span at bounding box center [135, 196] width 18 height 10
click at [133, 196] on input "Trans Fat" at bounding box center [129, 195] width 7 height 7
checkbox input "false"
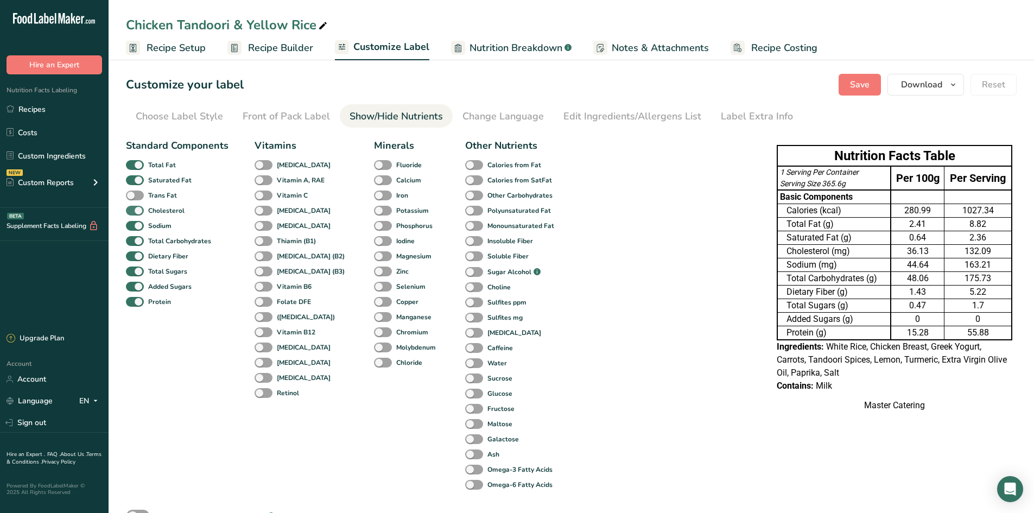
click at [137, 216] on span at bounding box center [135, 211] width 18 height 10
click at [133, 214] on input "Cholesterol" at bounding box center [129, 210] width 7 height 7
checkbox input "false"
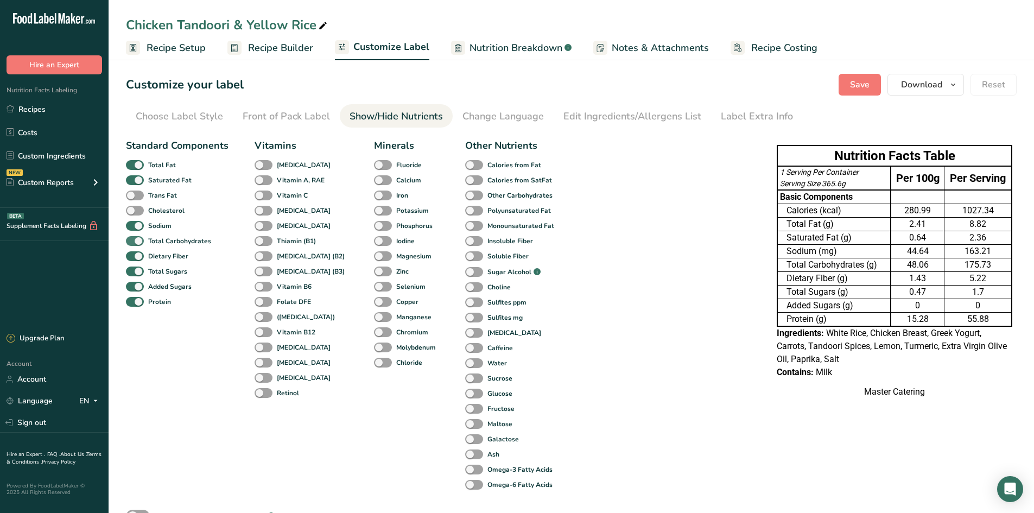
click at [135, 240] on span at bounding box center [135, 241] width 18 height 10
click at [133, 240] on input "Total Carbohydrates" at bounding box center [129, 240] width 7 height 7
checkbox input "false"
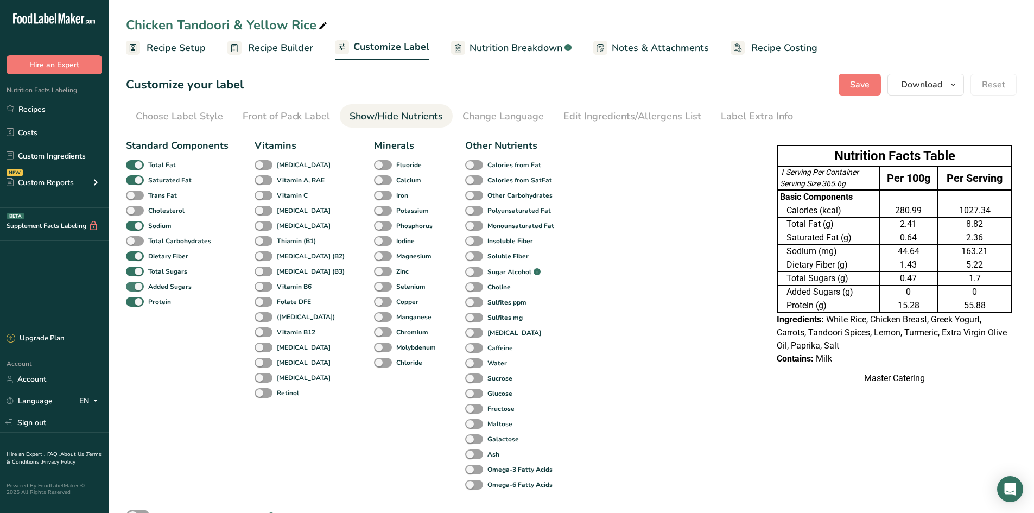
drag, startPoint x: 136, startPoint y: 270, endPoint x: 136, endPoint y: 281, distance: 10.9
click at [136, 271] on span at bounding box center [135, 272] width 18 height 10
click at [133, 271] on input "Total Sugars" at bounding box center [129, 271] width 7 height 7
checkbox input "false"
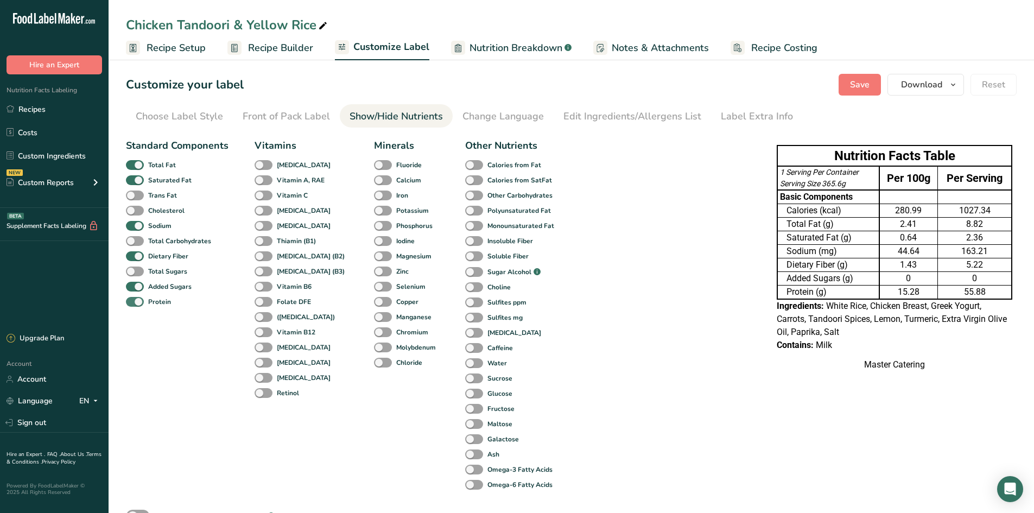
click at [140, 303] on span at bounding box center [135, 302] width 18 height 10
click at [133, 303] on input "Protein" at bounding box center [129, 301] width 7 height 7
checkbox input "false"
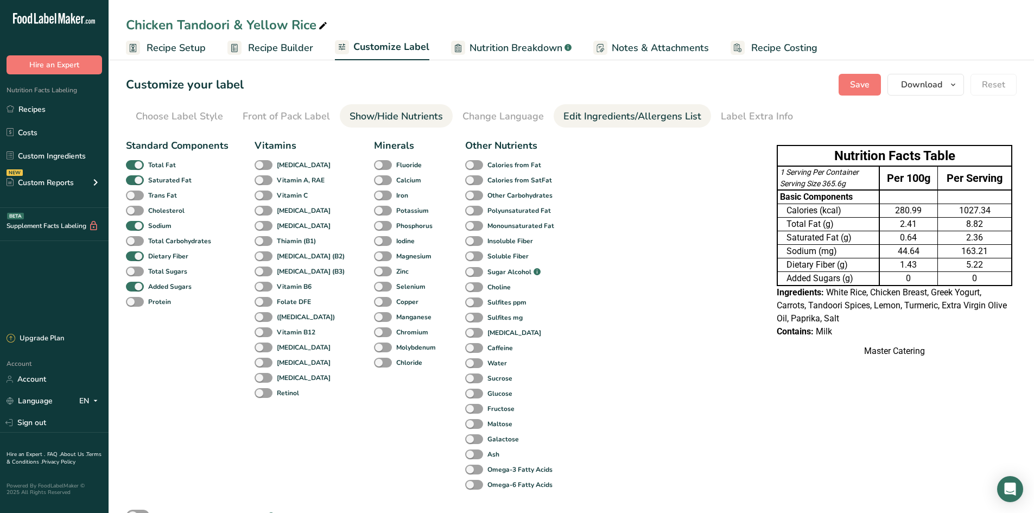
click at [640, 121] on div "Edit Ingredients/Allergens List" at bounding box center [633, 116] width 138 height 15
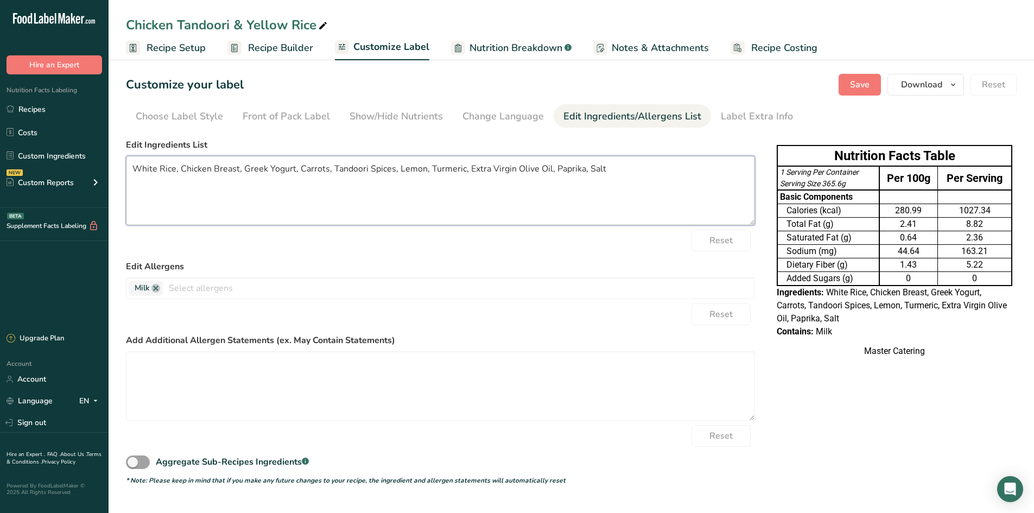
click at [511, 174] on textarea "White Rice, Chicken Breast, Greek Yogurt, Carrots, Tandoori Spices, Lemon, Turm…" at bounding box center [440, 190] width 629 height 69
type textarea "White Rice, Chicken Breast, Greek Yogurt, Carrots, Tandoori Spices, Lemon, Turm…"
drag, startPoint x: 860, startPoint y: 84, endPoint x: 490, endPoint y: 33, distance: 373.3
click at [857, 84] on span "Save" at bounding box center [860, 84] width 20 height 13
click at [176, 46] on span "Recipe Setup" at bounding box center [176, 48] width 59 height 15
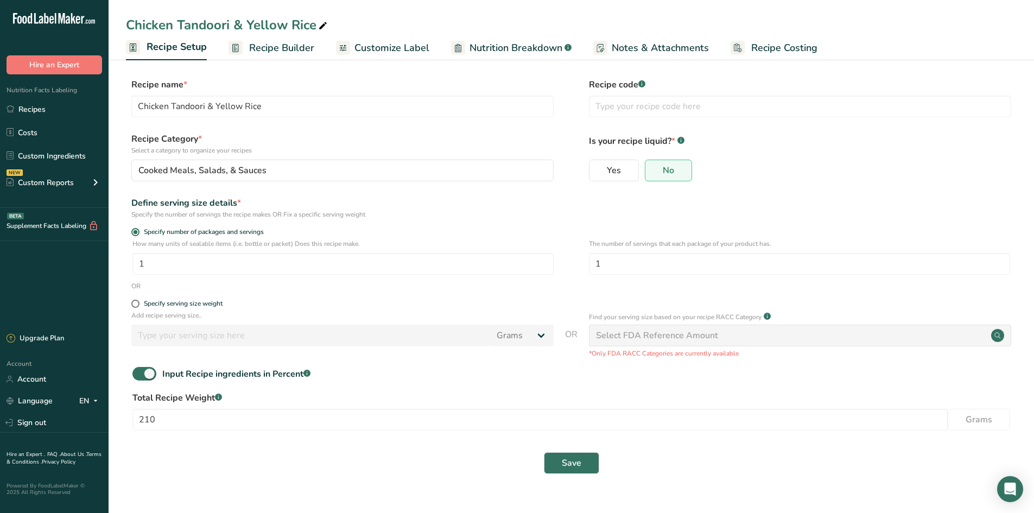
click at [249, 52] on span "Recipe Builder" at bounding box center [281, 48] width 65 height 15
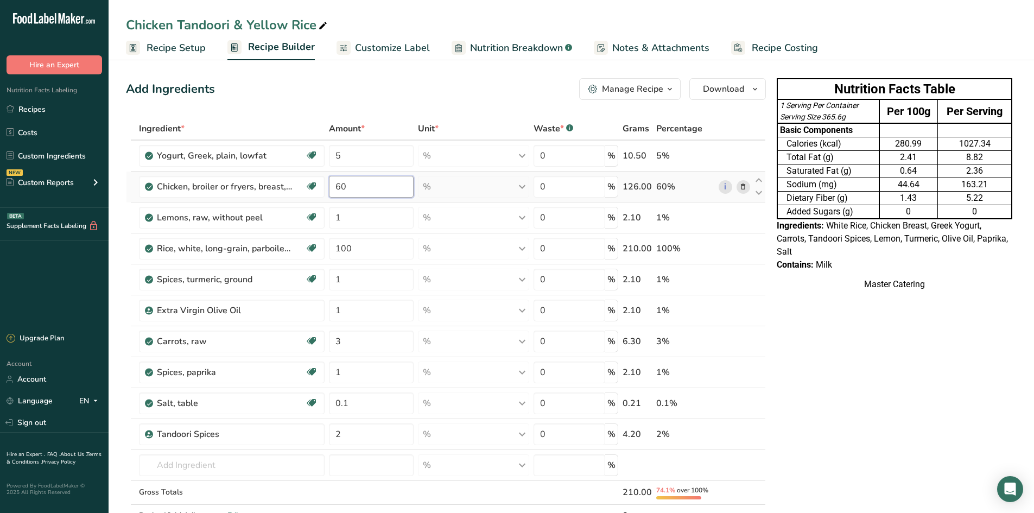
drag, startPoint x: 339, startPoint y: 189, endPoint x: 413, endPoint y: 190, distance: 73.3
click at [339, 189] on input "60" at bounding box center [371, 187] width 85 height 22
type input "50"
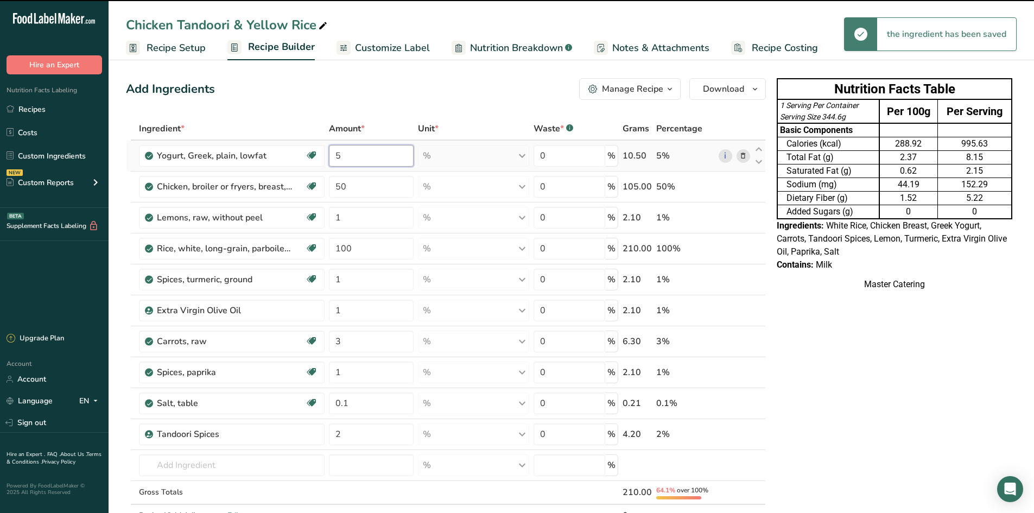
click at [353, 163] on div "Ingredient * Amount * Unit * Waste * .a-a{fill:#347362;}.b-a{fill:#fff;} Grams …" at bounding box center [446, 333] width 640 height 433
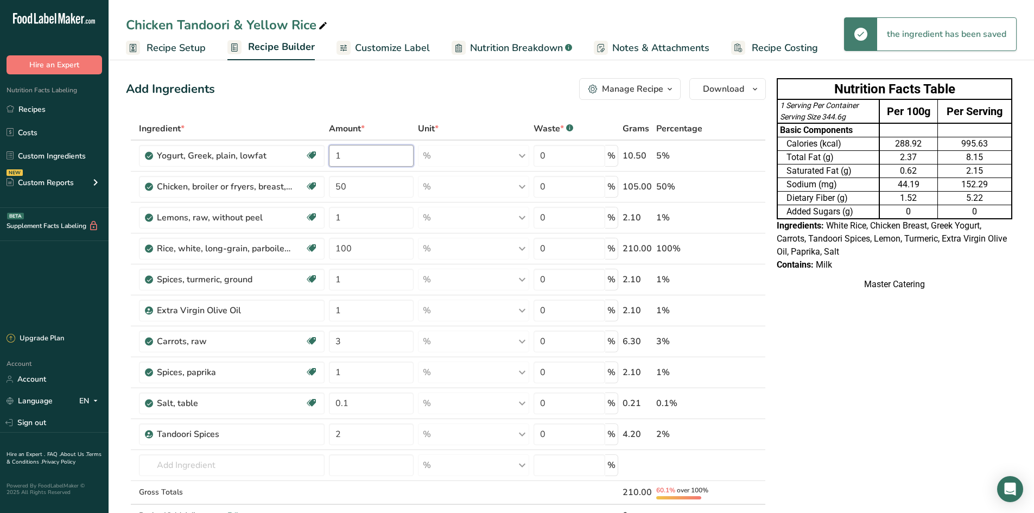
type input "1"
click at [364, 248] on div "Ingredient * Amount * Unit * Waste * .a-a{fill:#347362;}.b-a{fill:#fff;} Grams …" at bounding box center [446, 333] width 640 height 433
type input "1"
type input "90"
click at [372, 249] on div "Ingredient * Amount * Unit * Waste * .a-a{fill:#347362;}.b-a{fill:#fff;} Grams …" at bounding box center [446, 333] width 640 height 433
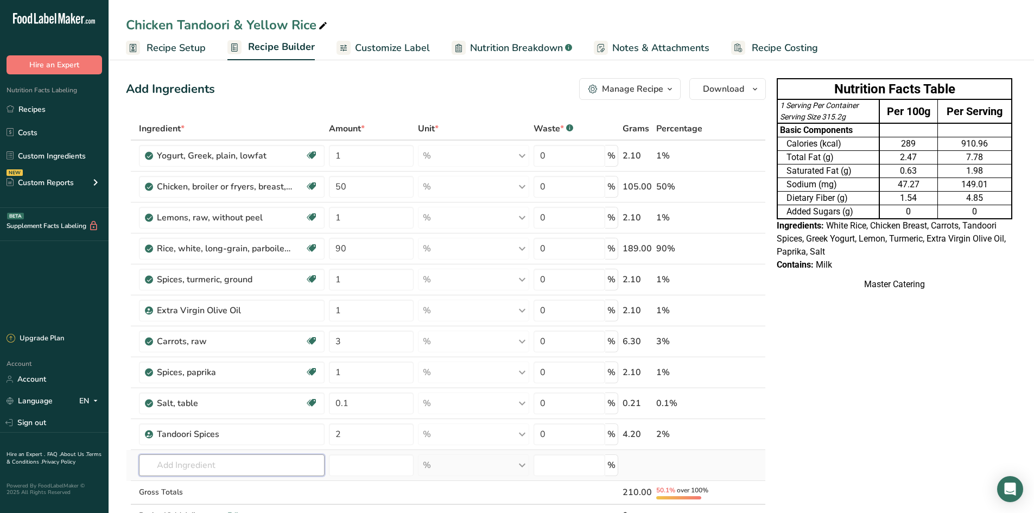
click at [217, 461] on div "Ingredient * Amount * Unit * Waste * .a-a{fill:#347362;}.b-a{fill:#fff;} Grams …" at bounding box center [446, 333] width 640 height 433
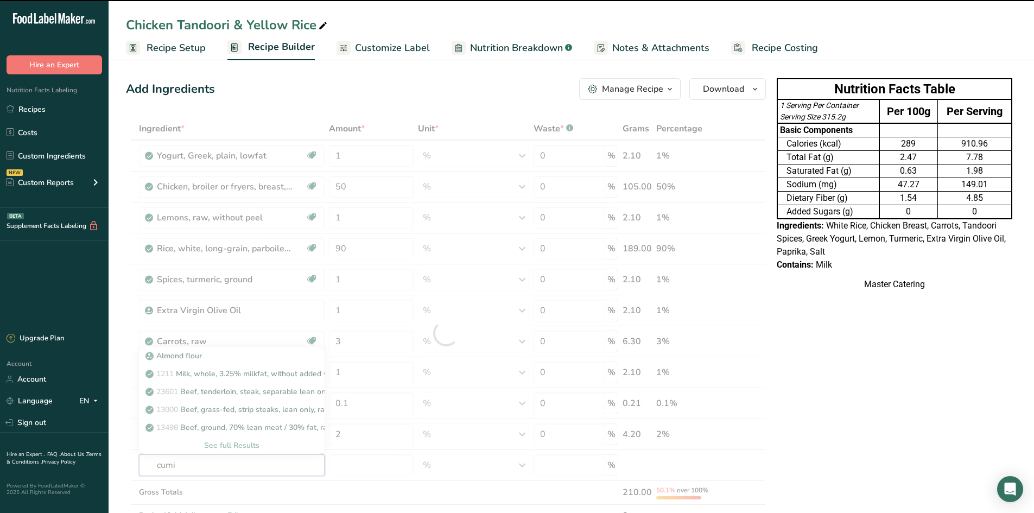
type input "cumin"
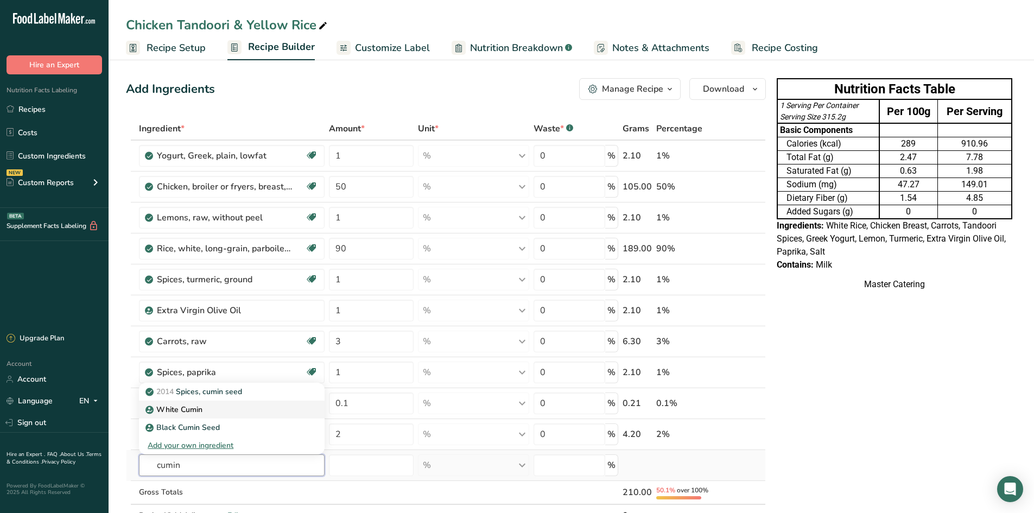
type input "cumin"
click at [257, 403] on link "White Cumin" at bounding box center [232, 410] width 186 height 18
type input "White Cumin"
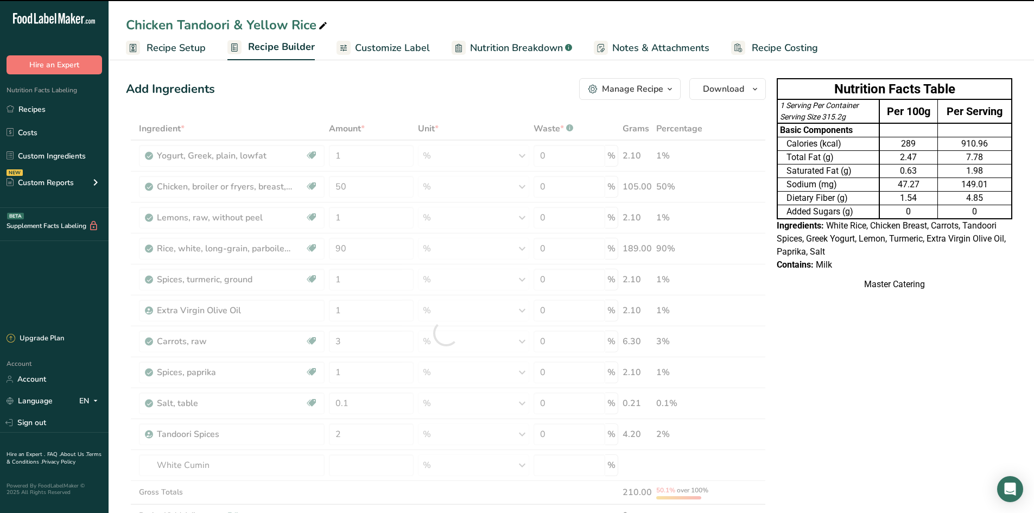
type input "0"
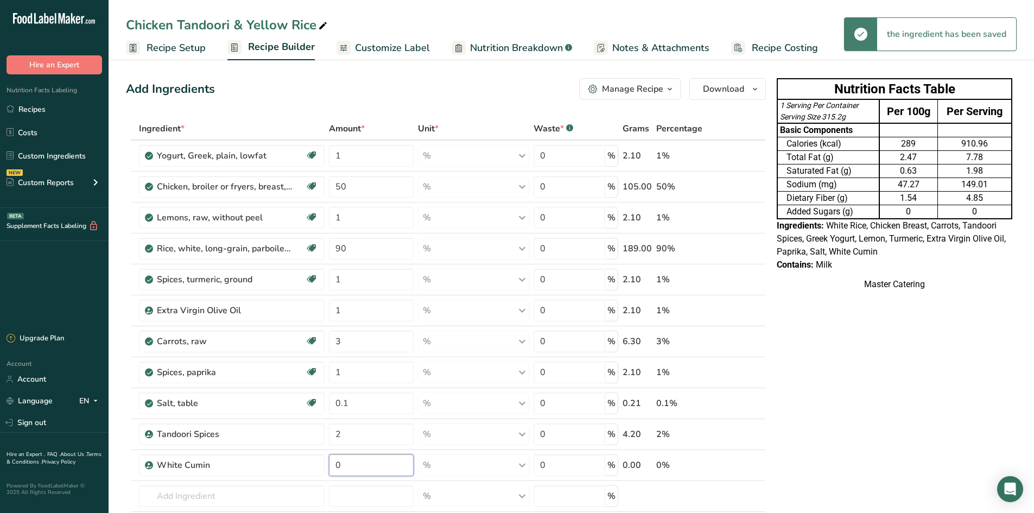
click at [365, 466] on input "0" at bounding box center [371, 465] width 85 height 22
type input "1"
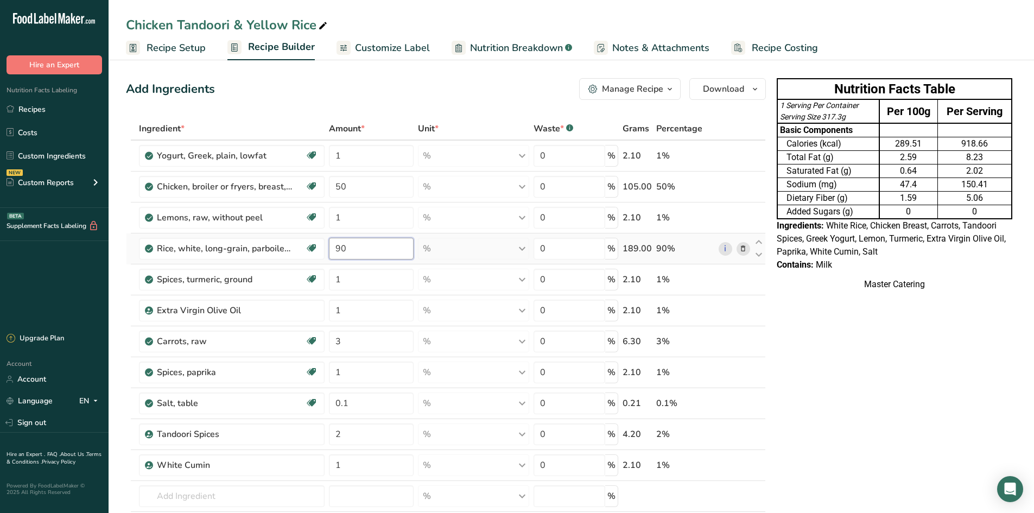
click at [370, 249] on div "Ingredient * Amount * Unit * Waste * .a-a{fill:#347362;}.b-a{fill:#fff;} Grams …" at bounding box center [446, 349] width 640 height 464
type input "9"
type input "100"
click at [375, 342] on div "Ingredient * Amount * Unit * Waste * .a-a{fill:#347362;}.b-a{fill:#fff;} Grams …" at bounding box center [446, 349] width 640 height 464
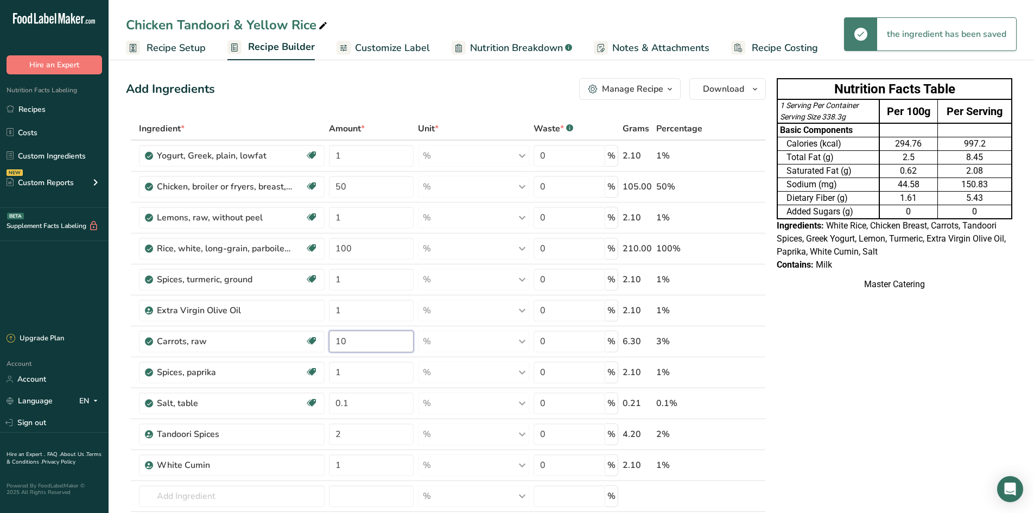
type input "10"
type input "5"
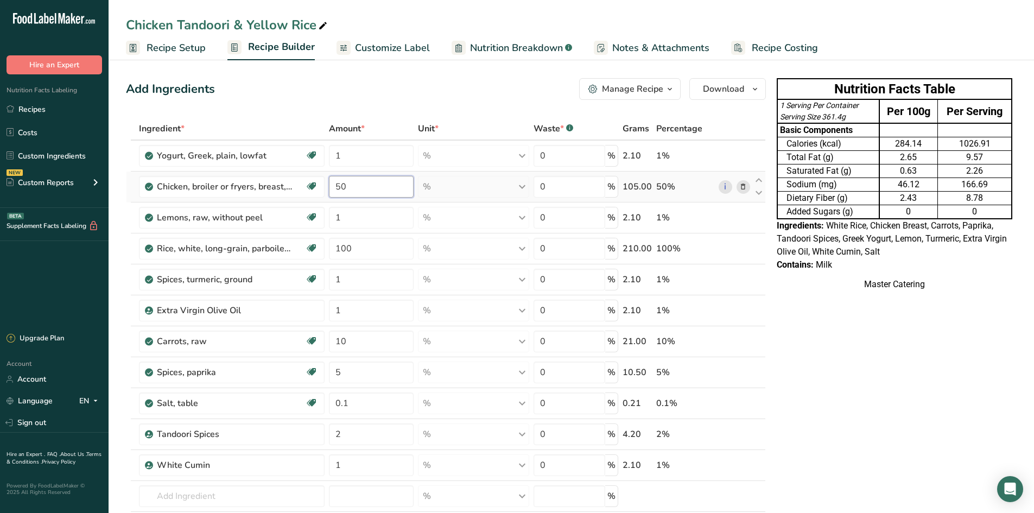
click at [369, 187] on div "Ingredient * Amount * Unit * Waste * .a-a{fill:#347362;}.b-a{fill:#fff;} Grams …" at bounding box center [446, 349] width 640 height 464
type input "70"
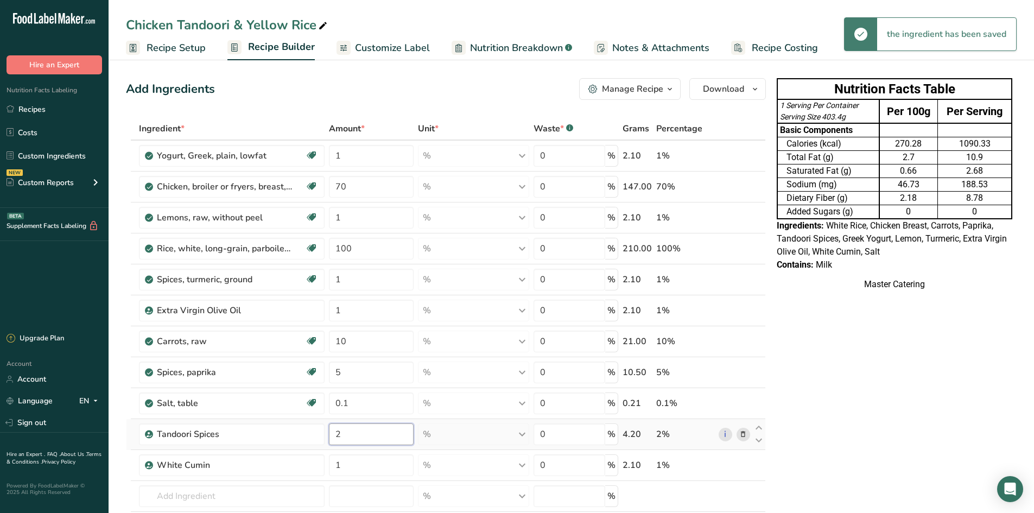
click at [364, 435] on div "Ingredient * Amount * Unit * Waste * .a-a{fill:#347362;}.b-a{fill:#fff;} Grams …" at bounding box center [446, 349] width 640 height 464
type input "5"
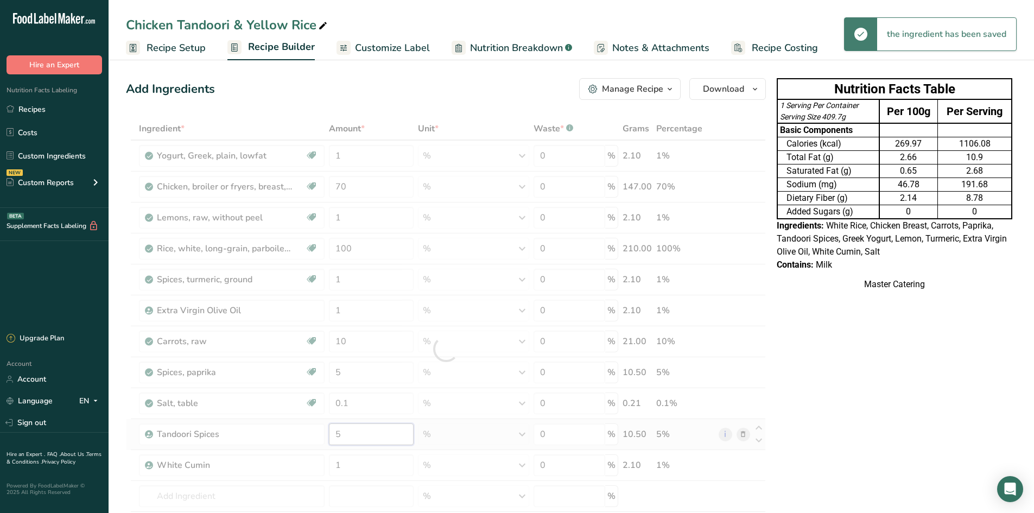
click at [367, 431] on div "Ingredient * Amount * Unit * Waste * .a-a{fill:#347362;}.b-a{fill:#fff;} Grams …" at bounding box center [446, 349] width 640 height 464
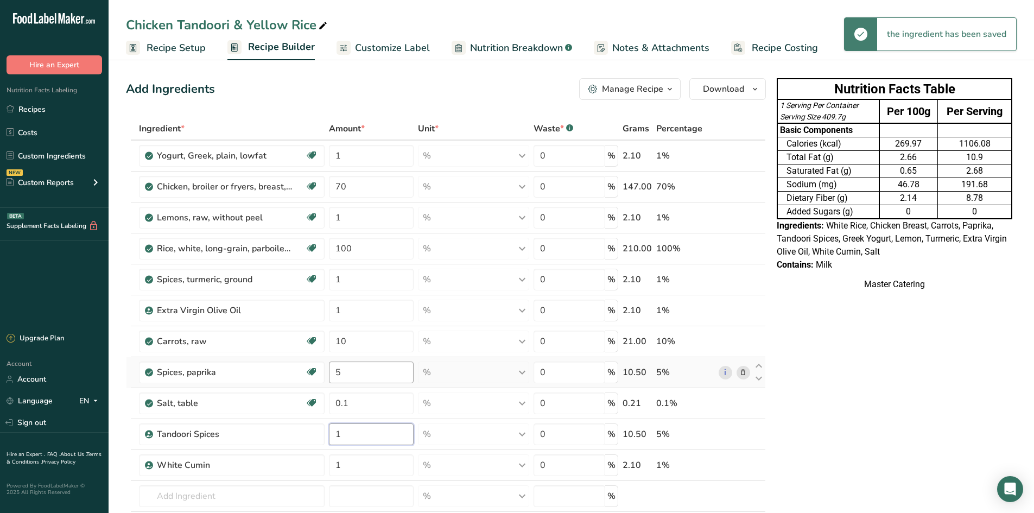
type input "1"
click at [376, 382] on div "Ingredient * Amount * Unit * Waste * .a-a{fill:#347362;}.b-a{fill:#fff;} Grams …" at bounding box center [446, 349] width 640 height 464
type input "10"
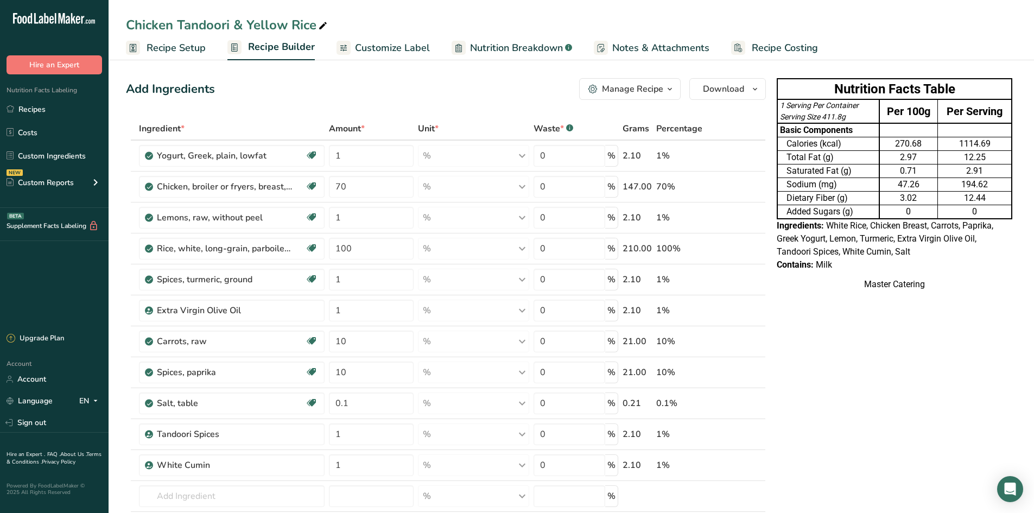
click at [823, 193] on td "Dietary Fiber (g)" at bounding box center [829, 199] width 102 height 14
click at [731, 97] on button "Download" at bounding box center [728, 89] width 77 height 22
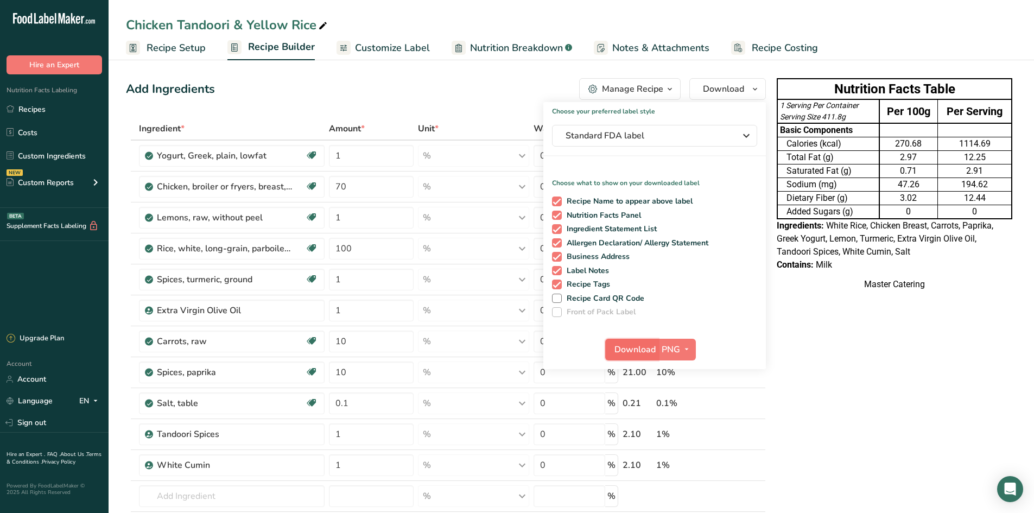
click at [639, 349] on span "Download" at bounding box center [635, 349] width 41 height 13
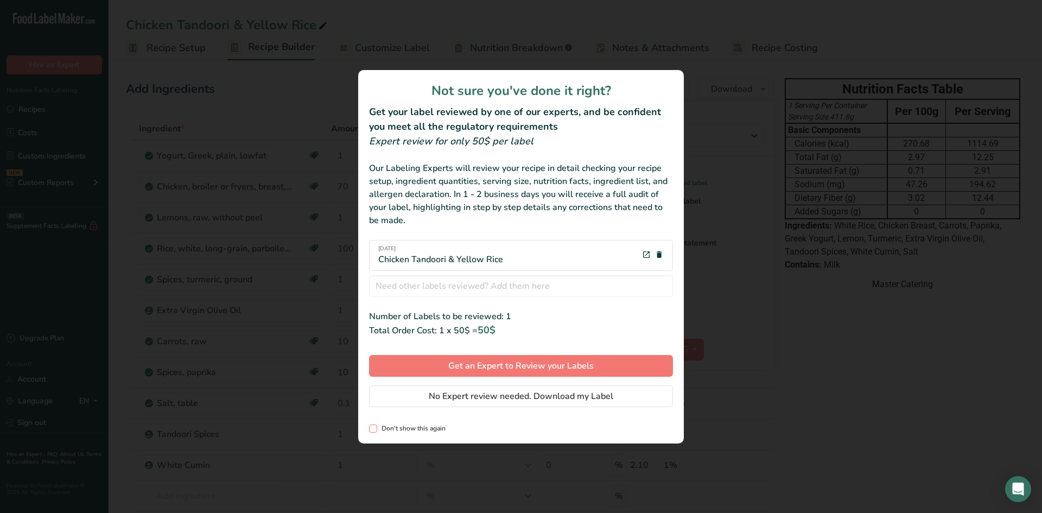
click at [392, 422] on div "Not sure you've done it right? Get your label reviewed by one of our experts, a…" at bounding box center [521, 257] width 326 height 374
drag, startPoint x: 395, startPoint y: 432, endPoint x: 399, endPoint y: 427, distance: 6.2
click at [395, 432] on span "Don't show this again" at bounding box center [411, 429] width 68 height 8
click at [376, 432] on input "Don't show this again" at bounding box center [372, 428] width 7 height 7
checkbox input "true"
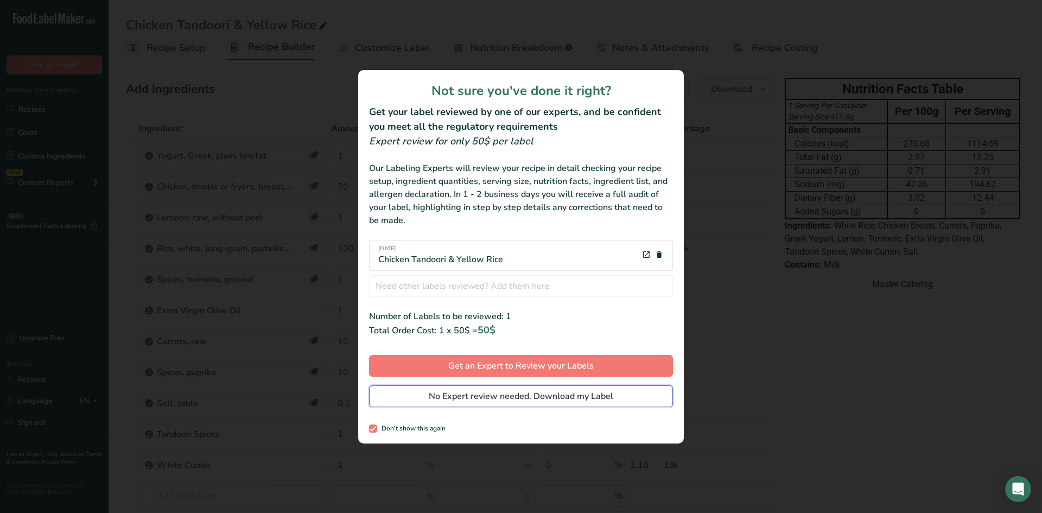
click at [428, 403] on button "No Expert review needed. Download my Label" at bounding box center [521, 397] width 304 height 22
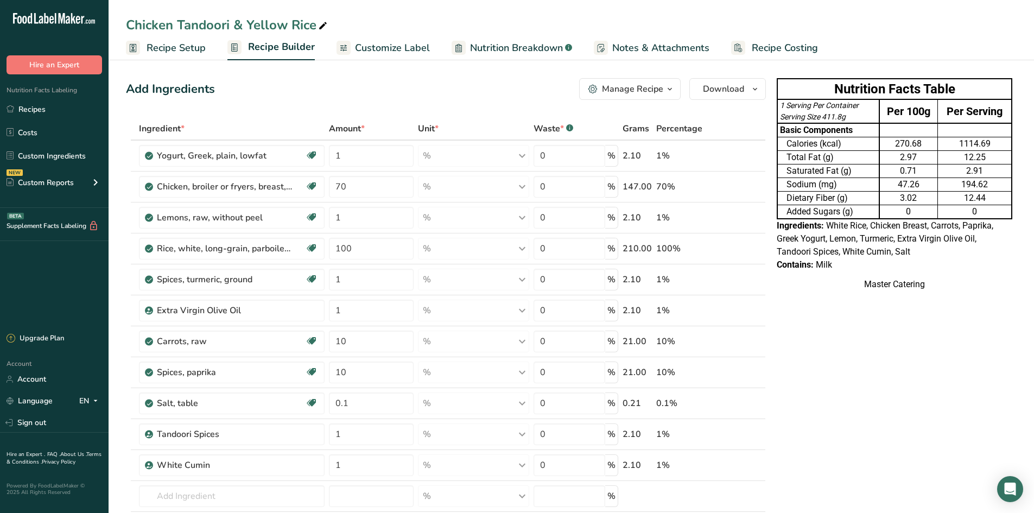
click at [72, 98] on div "Nutrition Facts Labeling Recipes Costs Custom Ingredients NEW Custom Reports Me…" at bounding box center [54, 141] width 109 height 134
click at [73, 99] on link "Recipes" at bounding box center [54, 109] width 109 height 21
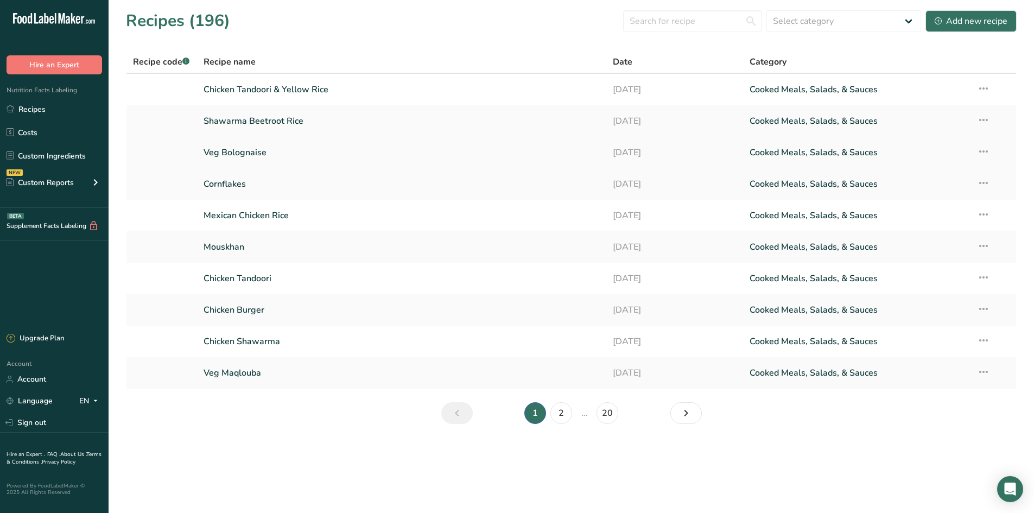
click at [293, 151] on link "Veg Bolognaise" at bounding box center [402, 152] width 397 height 23
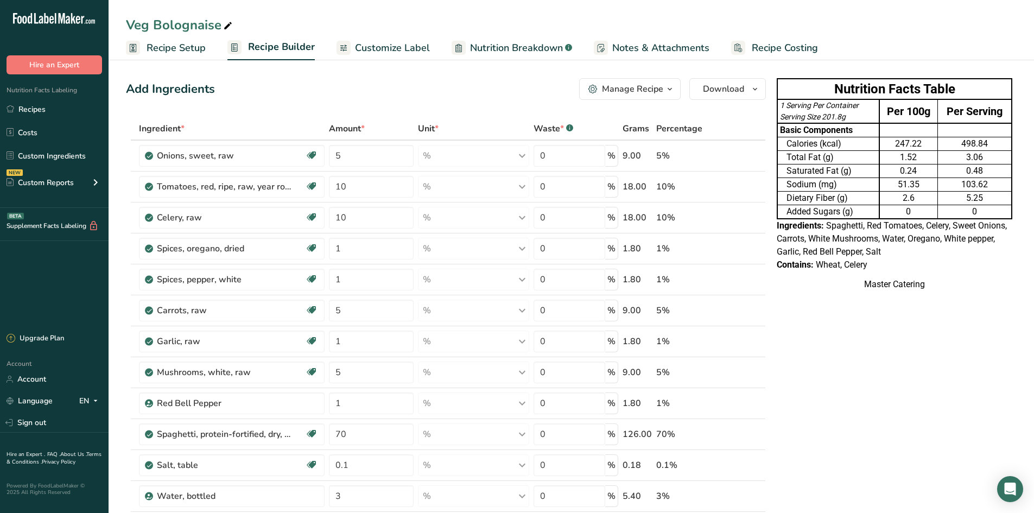
click at [880, 157] on td "1.52" at bounding box center [909, 158] width 59 height 14
click at [720, 92] on span "Download" at bounding box center [723, 89] width 41 height 13
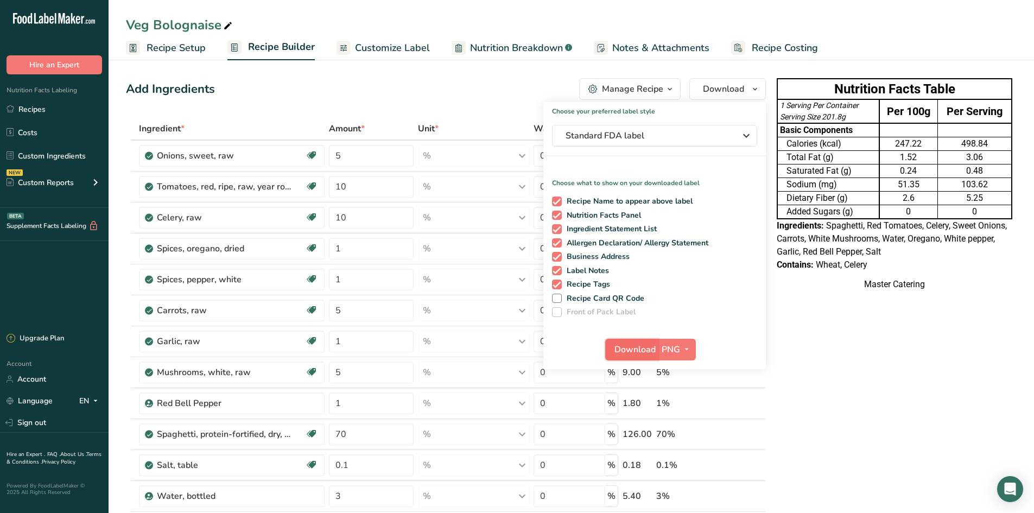
click at [637, 347] on span "Download" at bounding box center [635, 349] width 41 height 13
drag, startPoint x: 88, startPoint y: 113, endPoint x: 85, endPoint y: 106, distance: 7.3
click at [87, 111] on link "Recipes" at bounding box center [54, 109] width 109 height 21
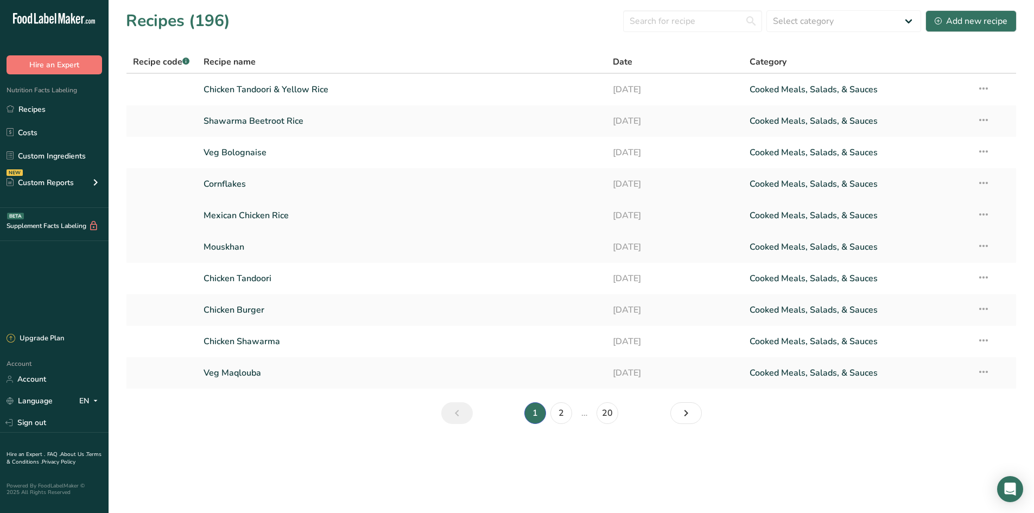
click at [255, 212] on link "Mexican Chicken Rice" at bounding box center [402, 215] width 397 height 23
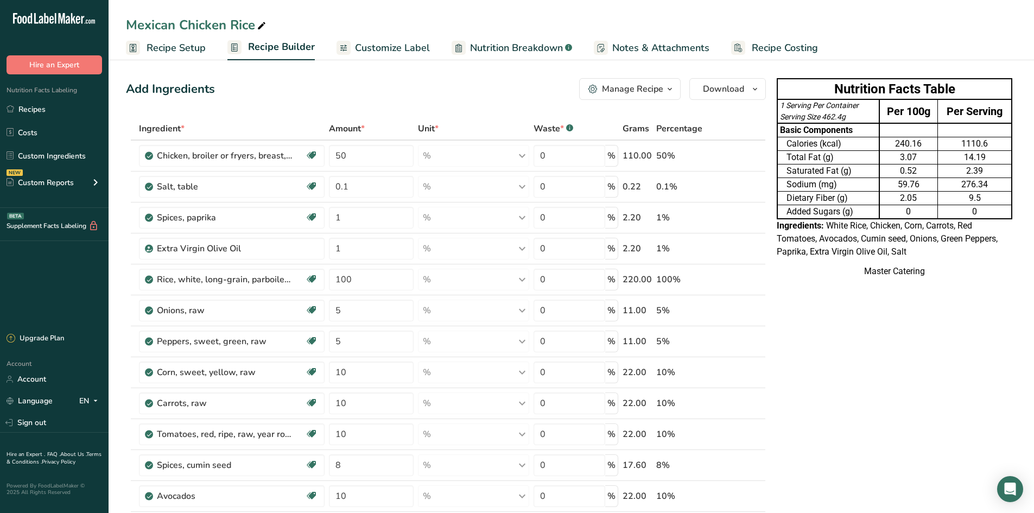
drag, startPoint x: 847, startPoint y: 181, endPoint x: 822, endPoint y: 175, distance: 25.6
click at [847, 181] on td "Sodium (mg)" at bounding box center [829, 185] width 102 height 14
click at [710, 95] on span "Download" at bounding box center [723, 89] width 41 height 13
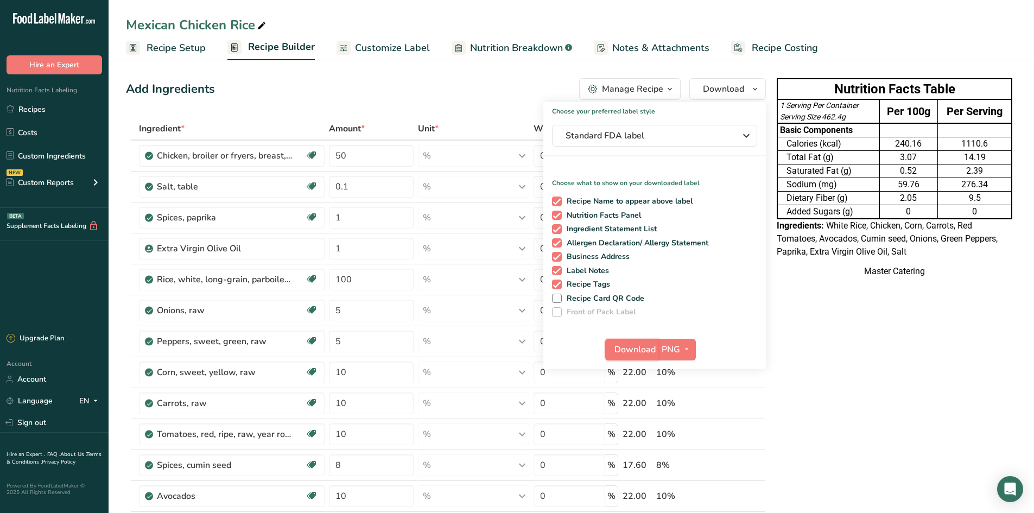
click at [637, 346] on span "Download" at bounding box center [635, 349] width 41 height 13
click at [418, 87] on div "Add Ingredients Manage Recipe Delete Recipe Duplicate Recipe Scale Recipe Save …" at bounding box center [446, 89] width 640 height 22
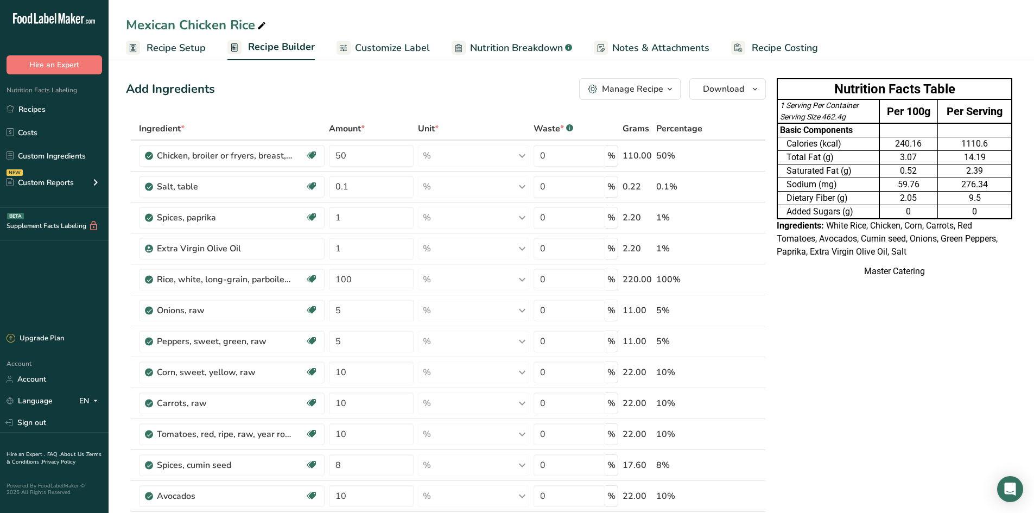
drag, startPoint x: 53, startPoint y: 116, endPoint x: 124, endPoint y: 128, distance: 71.6
click at [54, 116] on link "Recipes" at bounding box center [54, 109] width 109 height 21
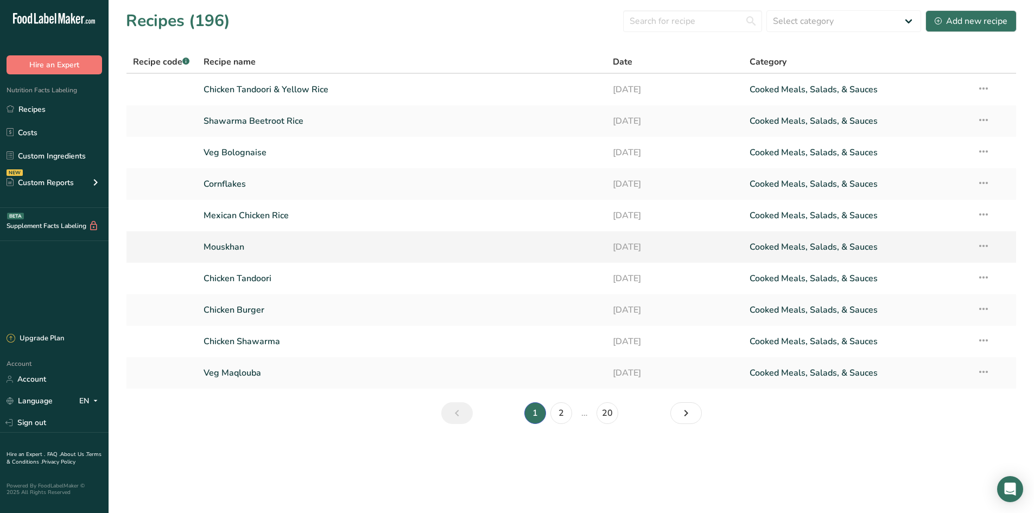
click at [231, 240] on link "Mouskhan" at bounding box center [402, 247] width 397 height 23
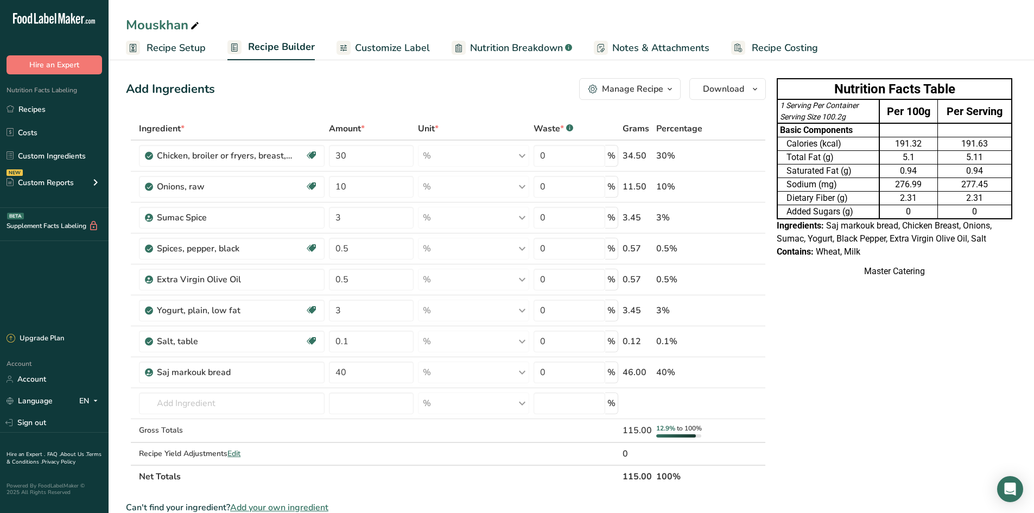
click at [173, 54] on span "Recipe Setup" at bounding box center [176, 48] width 59 height 15
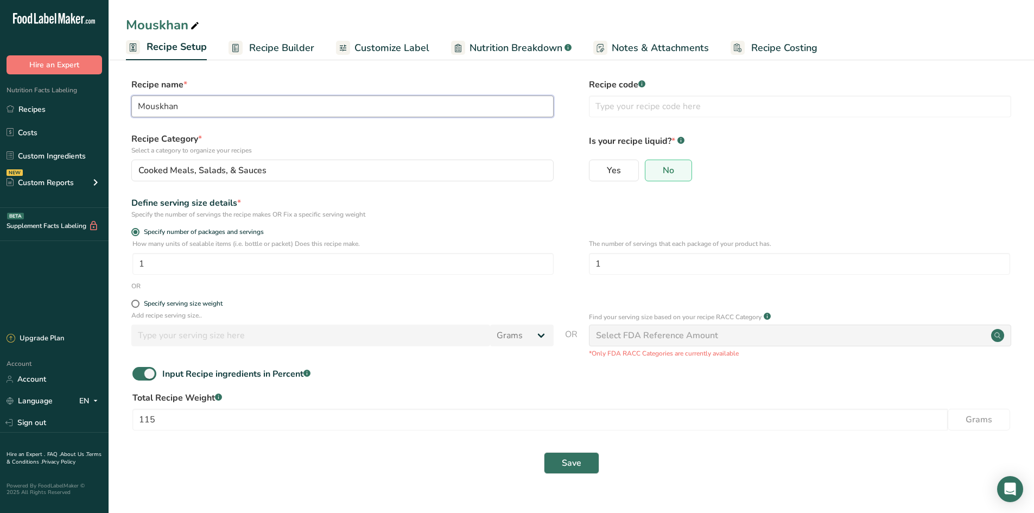
click at [242, 113] on input "Mouskhan" at bounding box center [342, 107] width 422 height 22
type input "Mouskhan Roll"
click at [577, 457] on span "Save" at bounding box center [572, 463] width 20 height 13
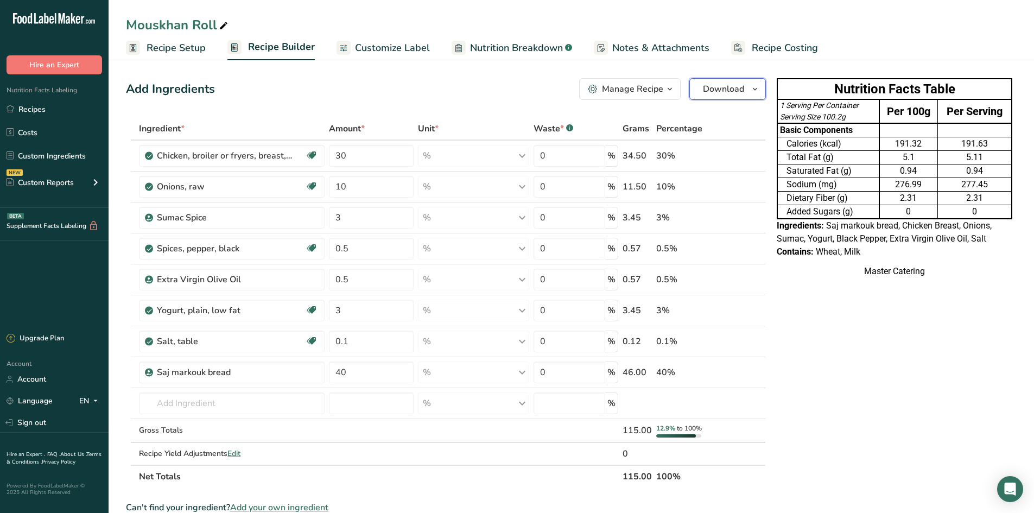
click at [737, 86] on span "Download" at bounding box center [723, 89] width 41 height 13
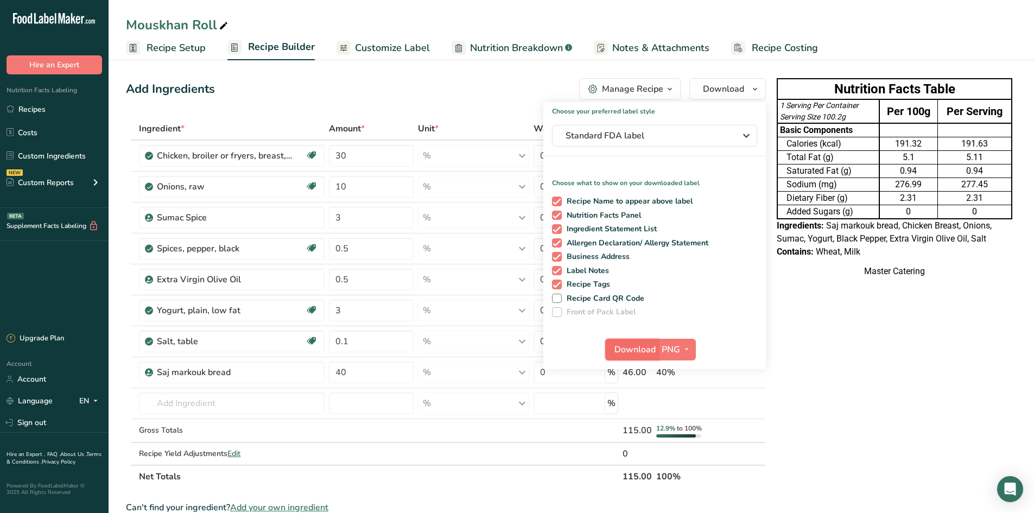
click at [637, 345] on span "Download" at bounding box center [635, 349] width 41 height 13
click at [79, 102] on link "Recipes" at bounding box center [54, 109] width 109 height 21
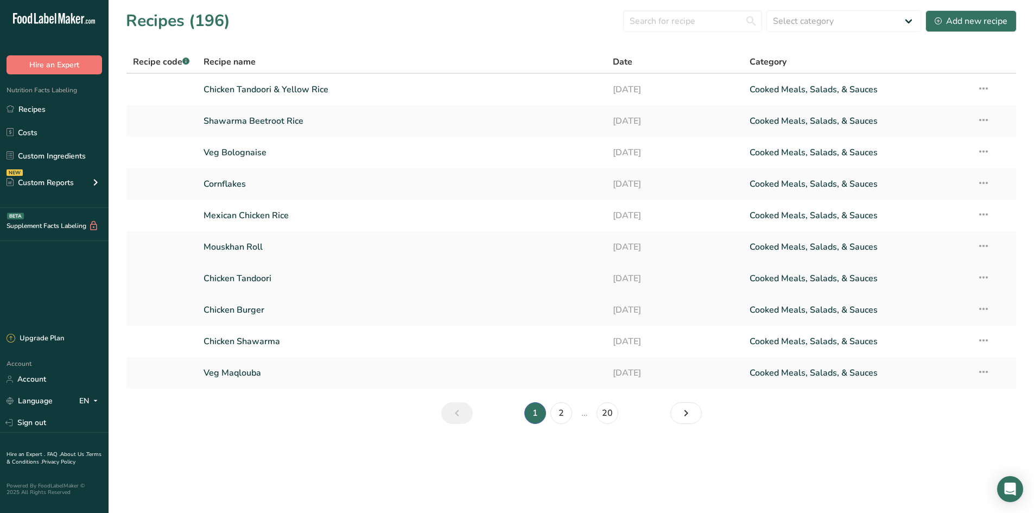
click at [277, 271] on link "Chicken Tandoori" at bounding box center [402, 278] width 397 height 23
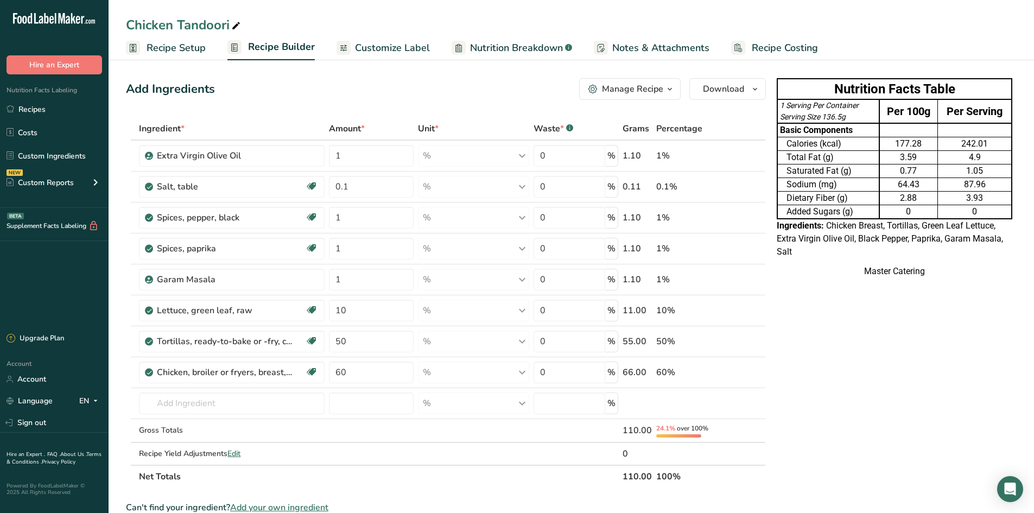
click at [880, 169] on td "0.77" at bounding box center [909, 172] width 59 height 14
click at [730, 98] on button "Download" at bounding box center [728, 89] width 77 height 22
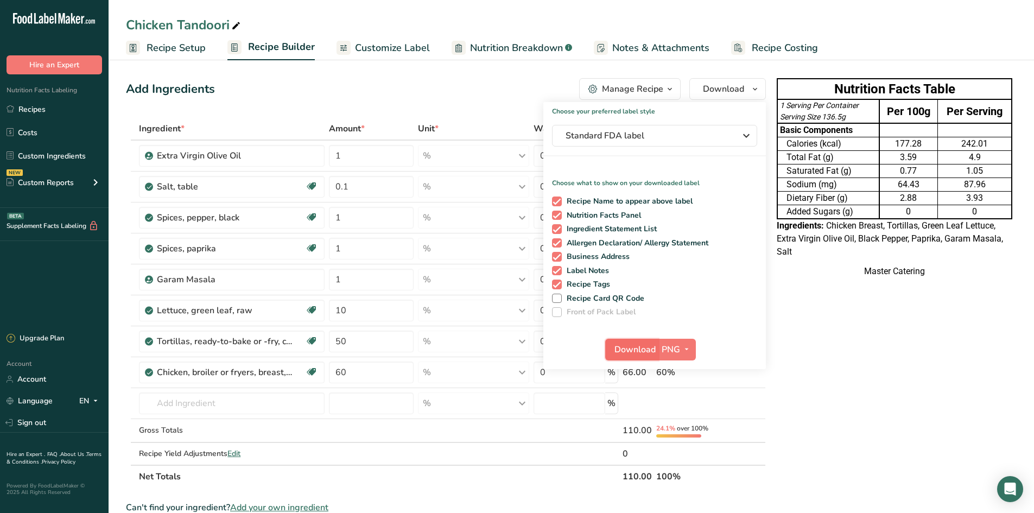
click at [623, 345] on span "Download" at bounding box center [635, 349] width 41 height 13
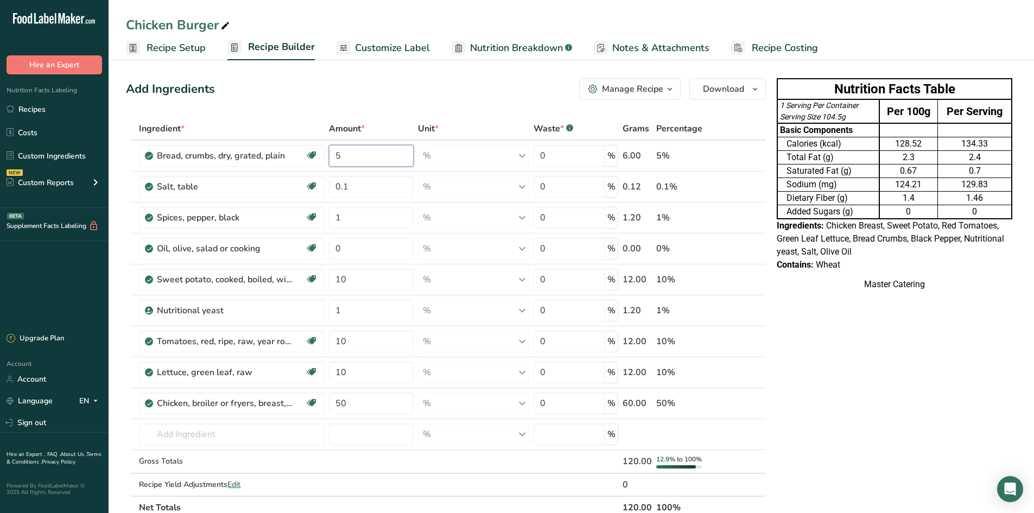
click at [382, 162] on input "5" at bounding box center [371, 156] width 85 height 22
type input "1"
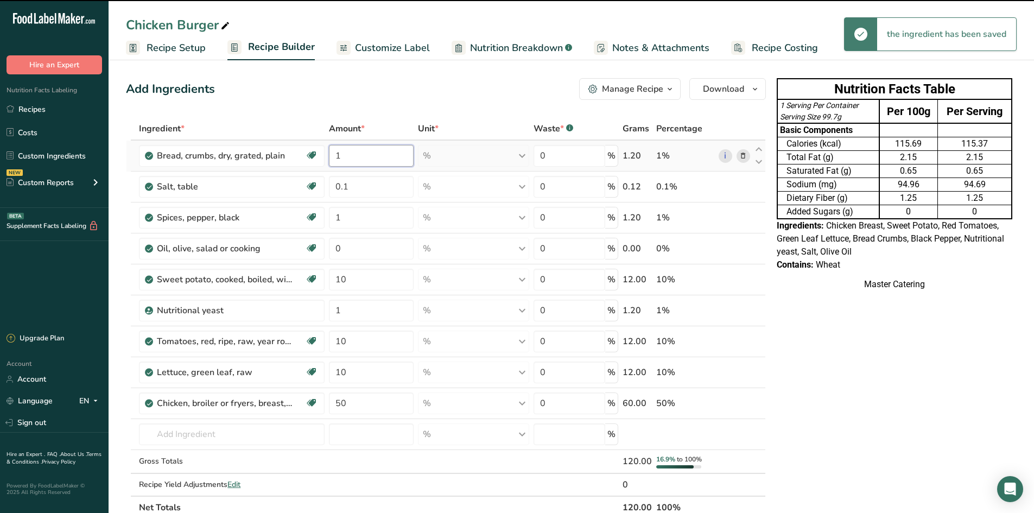
click at [368, 148] on div "Ingredient * Amount * Unit * Waste * .a-a{fill:#347362;}.b-a{fill:#fff;} Grams …" at bounding box center [446, 318] width 640 height 402
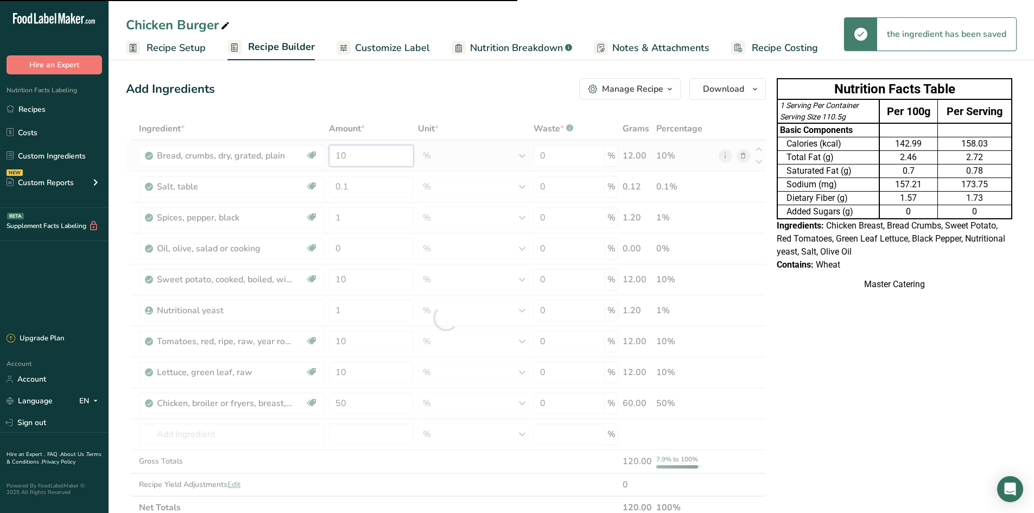
type input "1"
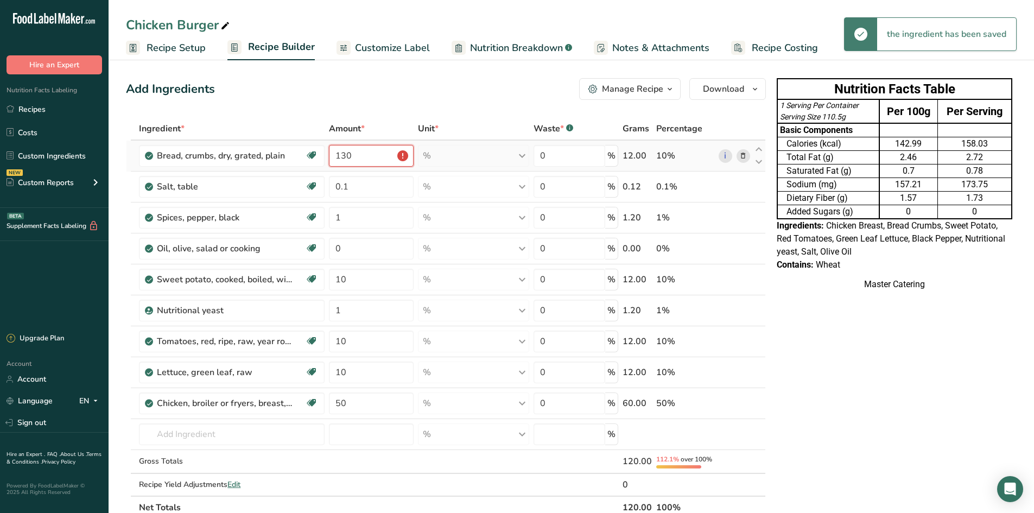
click at [378, 165] on input "130" at bounding box center [371, 156] width 85 height 22
type input "30"
click at [828, 178] on td "Sodium (mg)" at bounding box center [829, 185] width 102 height 14
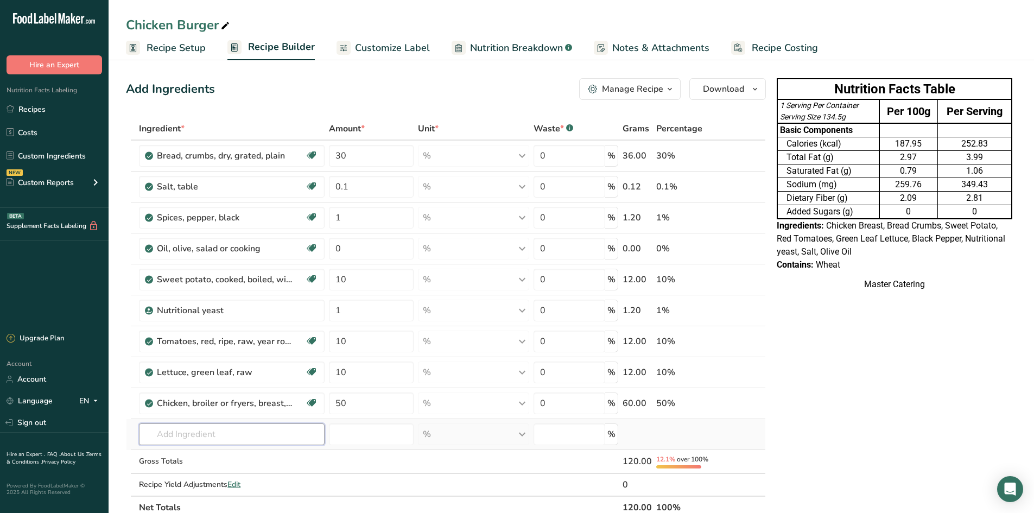
click at [206, 438] on input "text" at bounding box center [232, 435] width 186 height 22
type input "burger bun"
click at [196, 396] on div "Burger Bun" at bounding box center [223, 396] width 151 height 11
type input "Burger Bun"
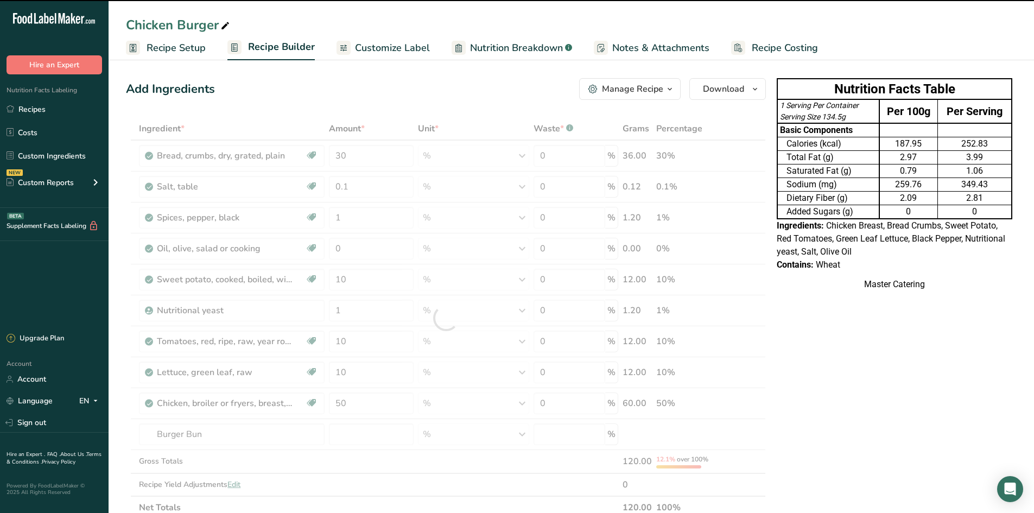
type input "0"
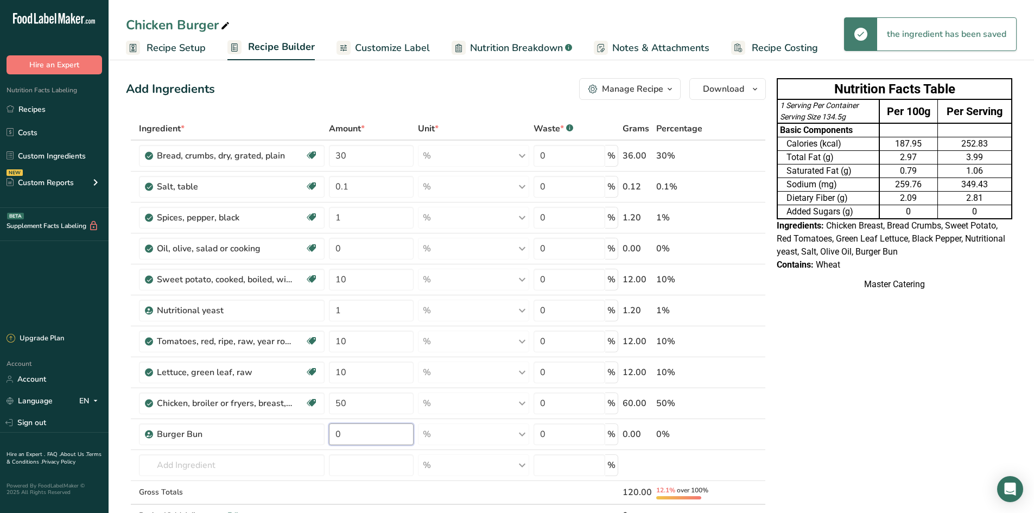
click at [359, 432] on input "0" at bounding box center [371, 435] width 85 height 22
type input "5"
type input "30"
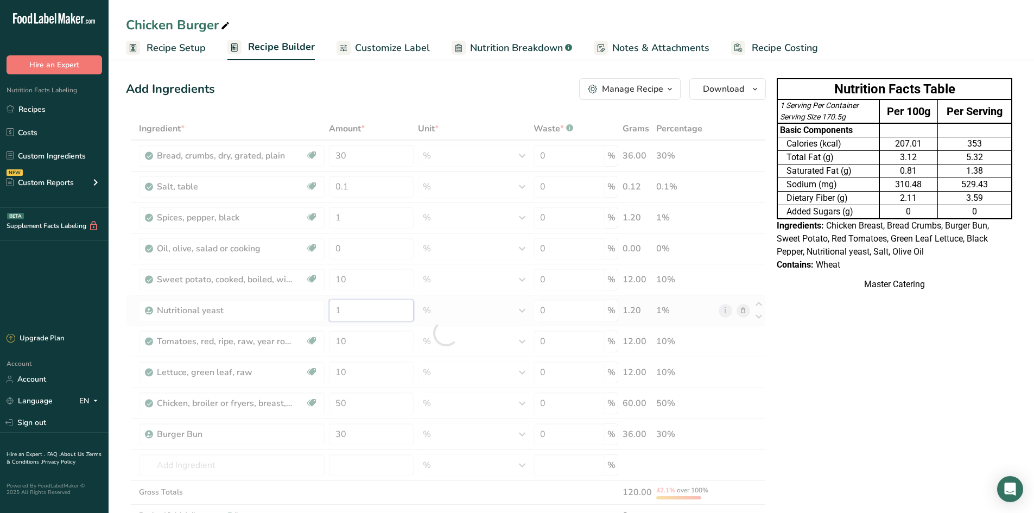
click at [376, 305] on div "Ingredient * Amount * Unit * Waste * .a-a{fill:#347362;}.b-a{fill:#fff;} Grams …" at bounding box center [446, 333] width 640 height 433
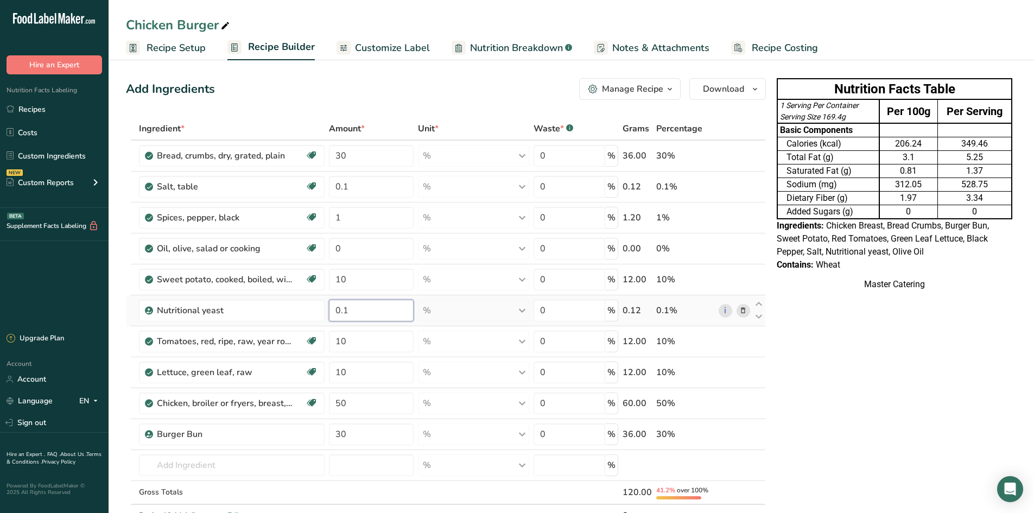
click at [362, 308] on div "Ingredient * Amount * Unit * Waste * .a-a{fill:#347362;}.b-a{fill:#fff;} Grams …" at bounding box center [446, 333] width 640 height 433
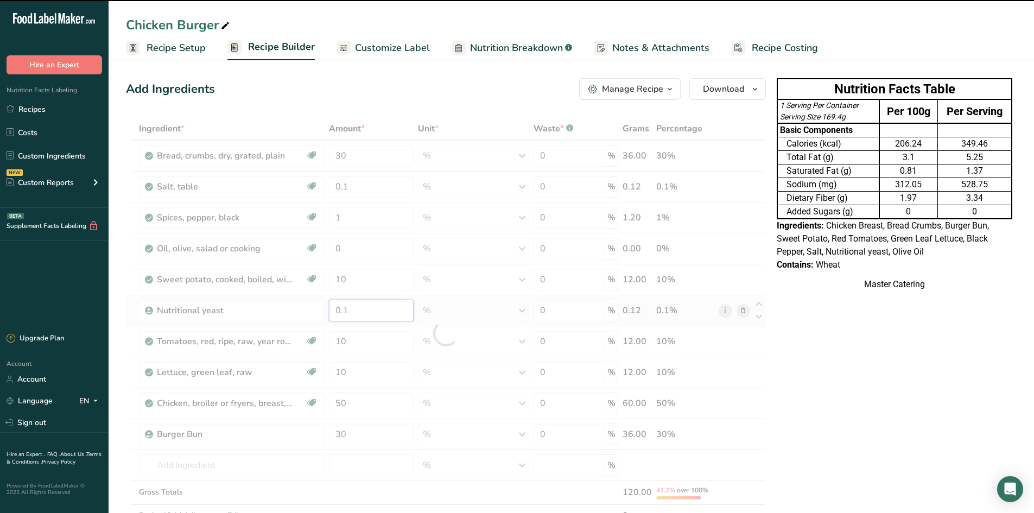
type input "0"
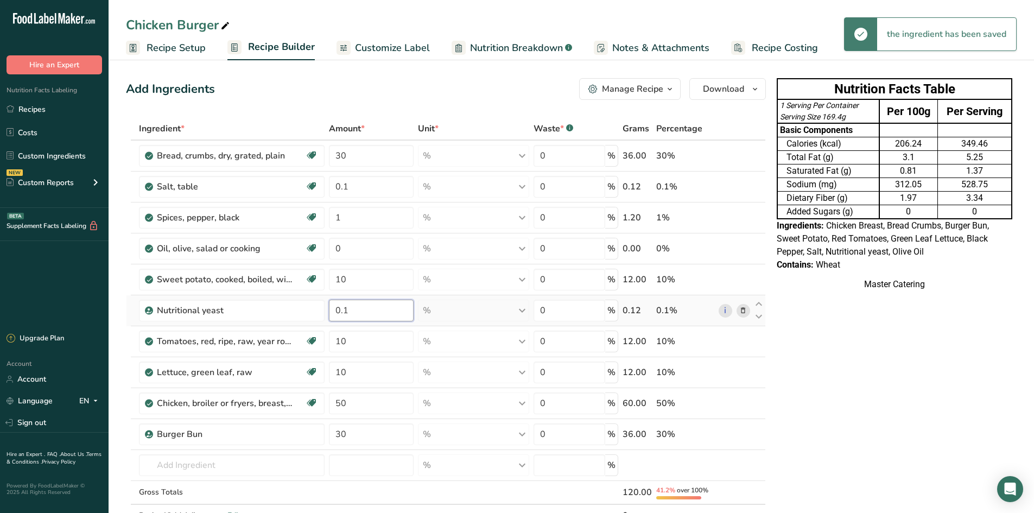
type input "0"
type input "4"
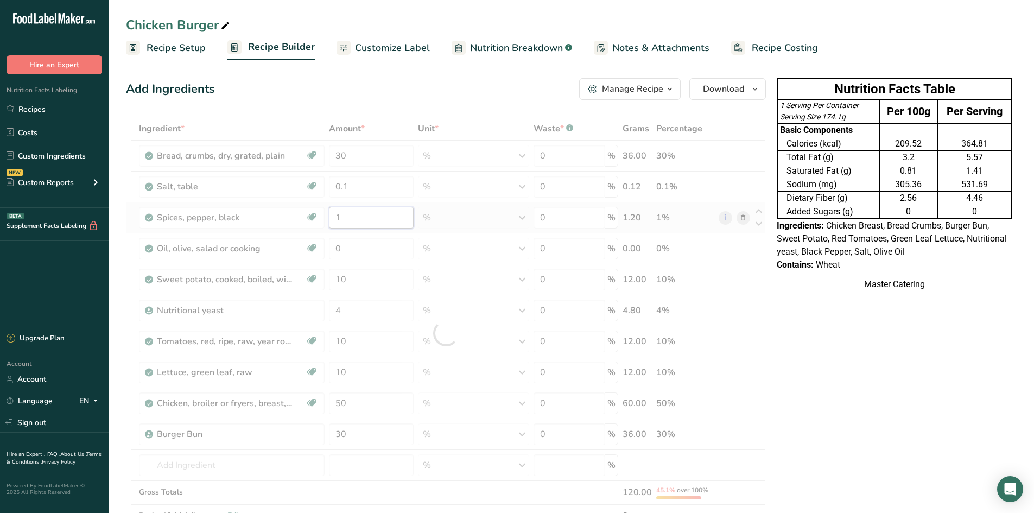
click at [365, 220] on div "Ingredient * Amount * Unit * Waste * .a-a{fill:#347362;}.b-a{fill:#fff;} Grams …" at bounding box center [446, 333] width 640 height 433
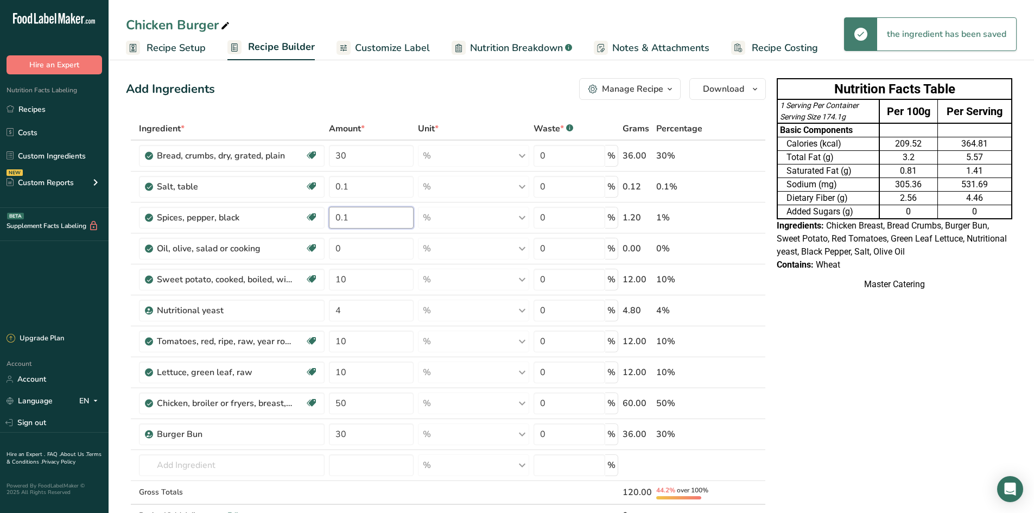
type input "0.1"
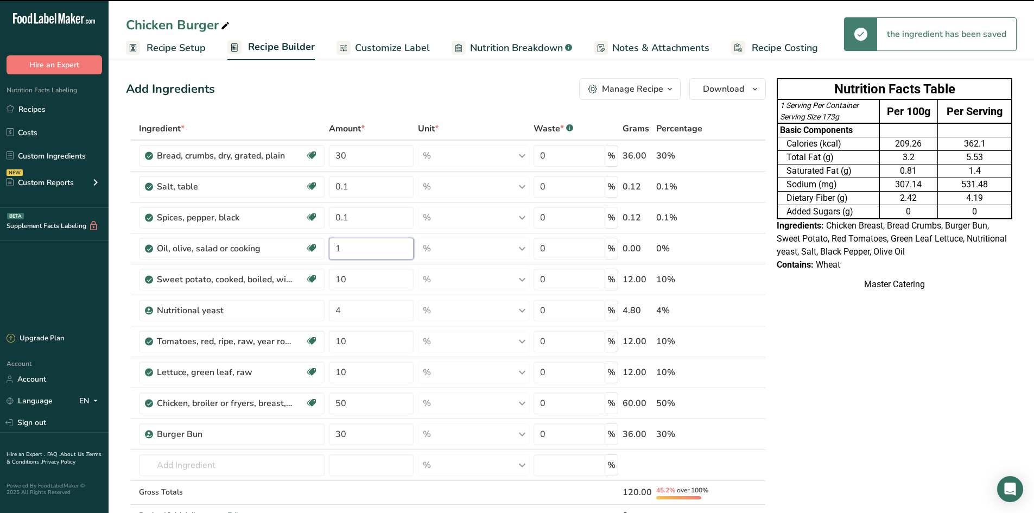
type input "1"
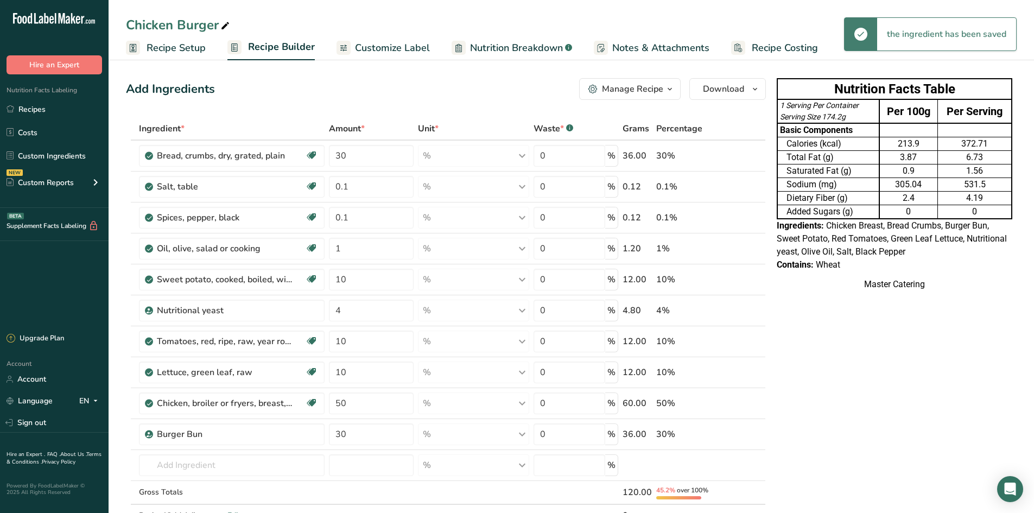
click at [875, 351] on div "Nutrition Facts Table 1 Serving Per Container Serving Size 174.2g Per 100g Per …" at bounding box center [895, 489] width 244 height 831
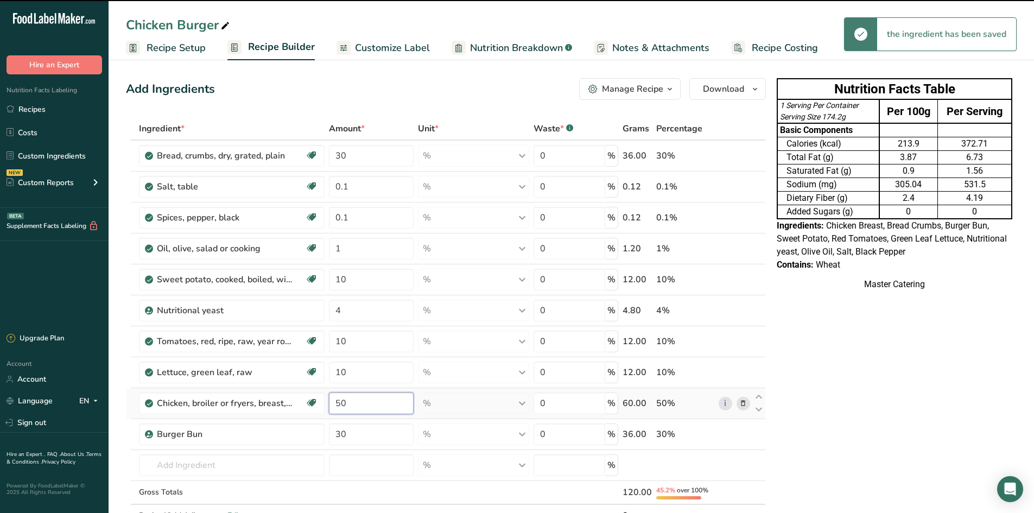
click at [344, 404] on input "50" at bounding box center [371, 404] width 85 height 22
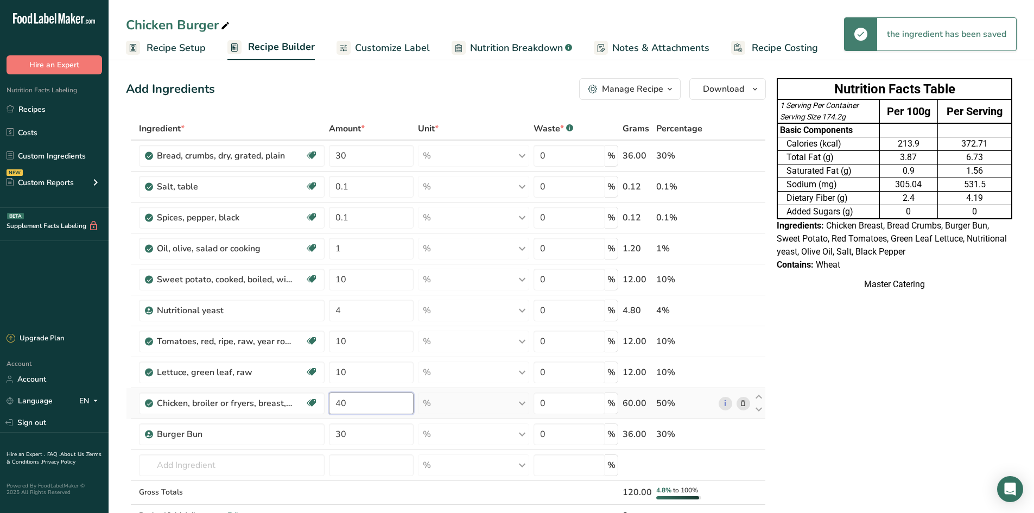
type input "40"
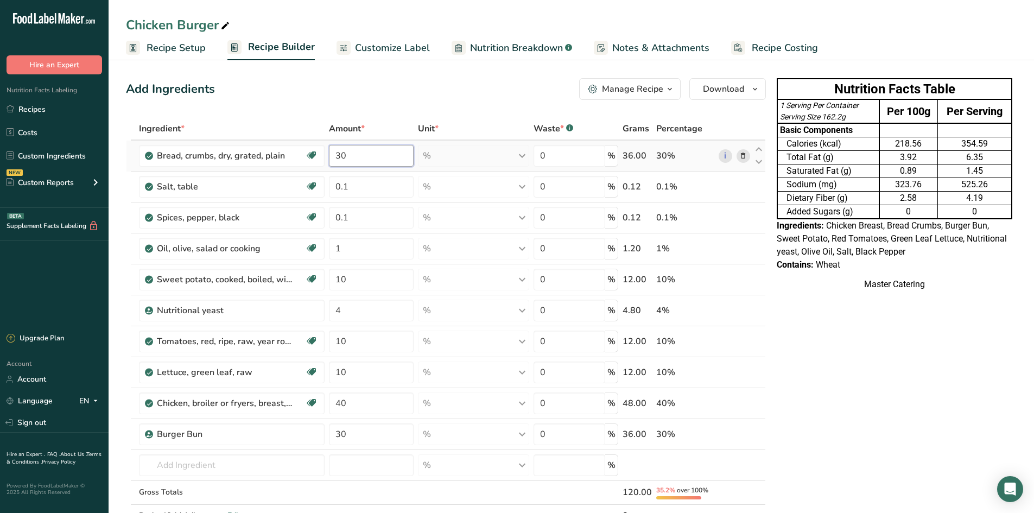
click at [363, 155] on div "Ingredient * Amount * Unit * Waste * .a-a{fill:#347362;}.b-a{fill:#fff;} Grams …" at bounding box center [446, 333] width 640 height 433
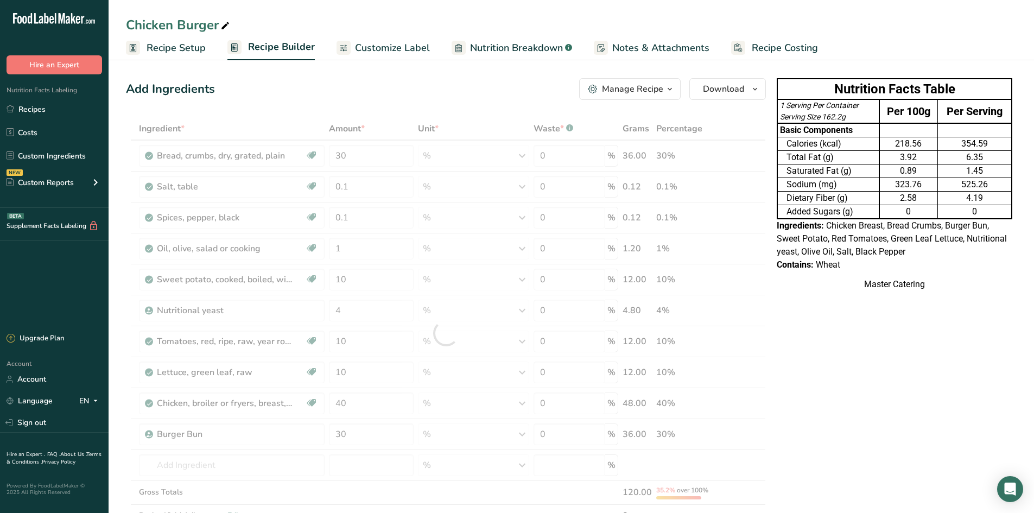
click at [823, 163] on td "Total Fat (g)" at bounding box center [829, 158] width 102 height 14
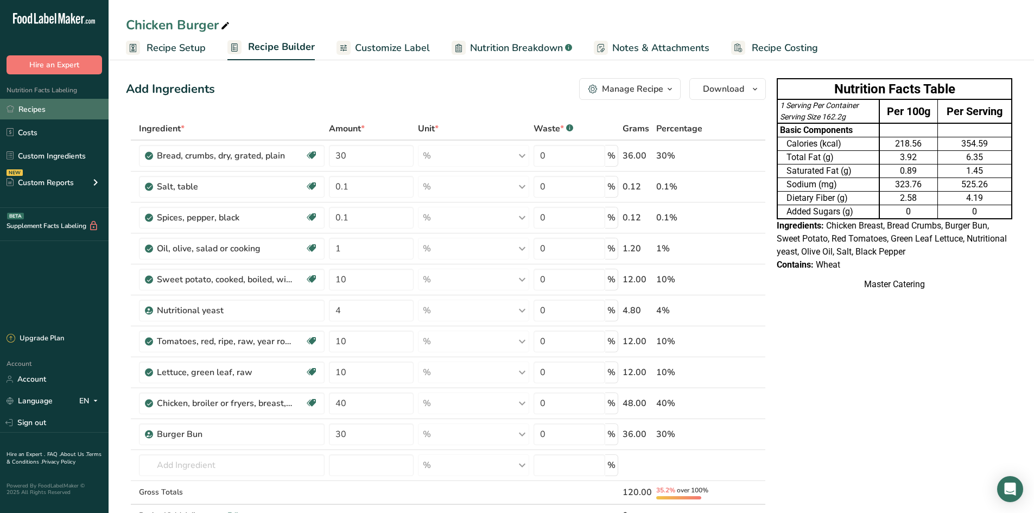
click at [75, 102] on link "Recipes" at bounding box center [54, 109] width 109 height 21
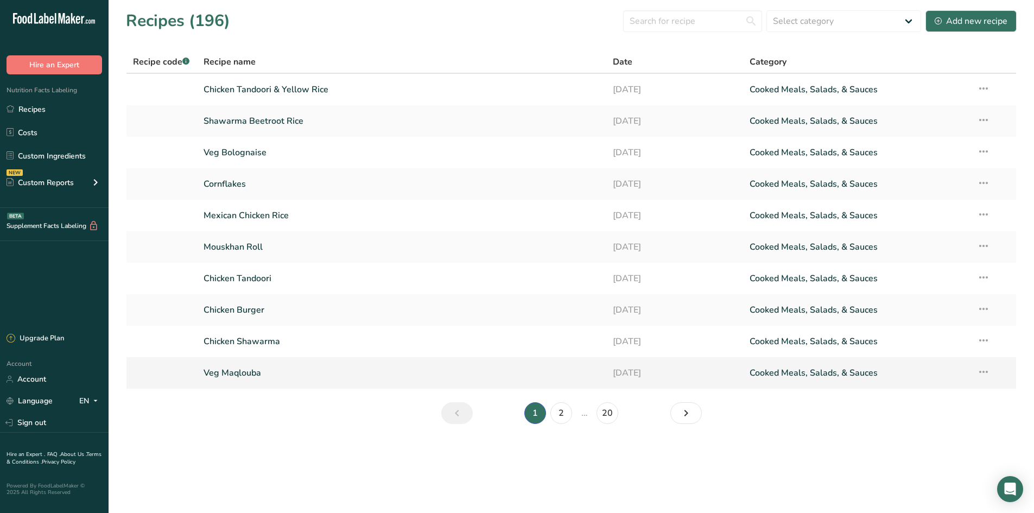
click at [258, 369] on link "Veg Maqlouba" at bounding box center [402, 373] width 397 height 23
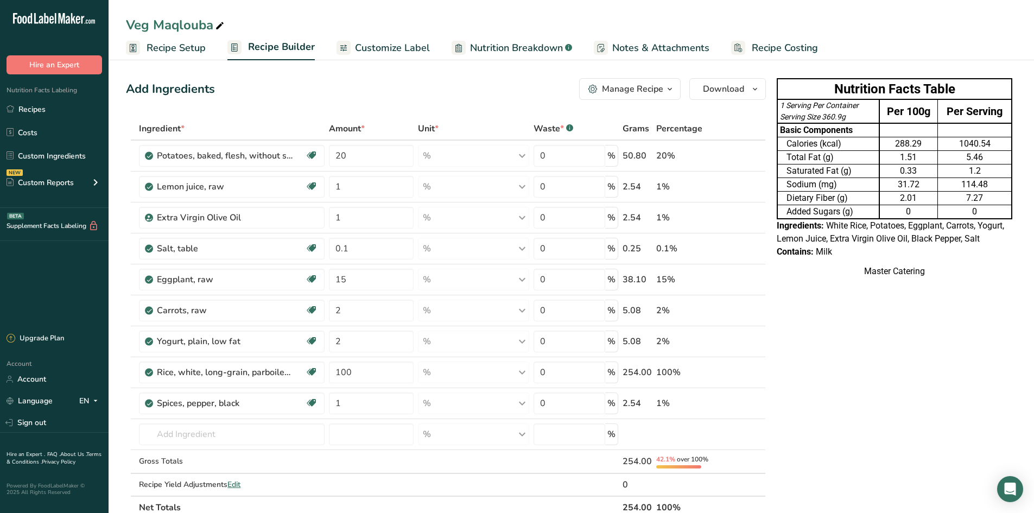
click at [827, 365] on div "Nutrition Facts Table 1 Serving Per Container Serving Size 360.9g Per 100g Per …" at bounding box center [895, 474] width 244 height 800
click at [845, 429] on div "Nutrition Facts Table 1 Serving Per Container Serving Size 360.9g Per 100g Per …" at bounding box center [895, 474] width 244 height 800
click at [861, 186] on td "Sodium (mg)" at bounding box center [829, 185] width 102 height 14
click at [702, 89] on button "Download" at bounding box center [728, 89] width 77 height 22
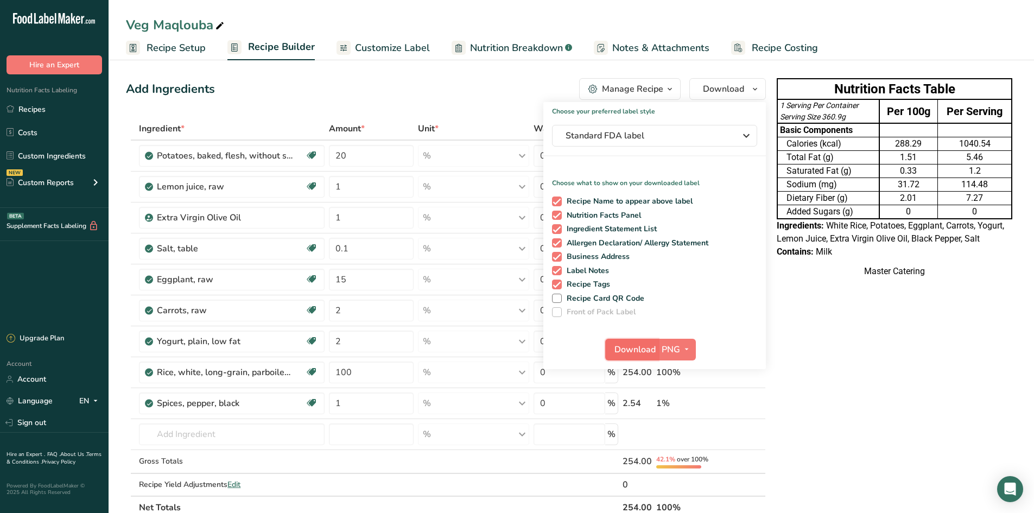
click at [640, 352] on span "Download" at bounding box center [635, 349] width 41 height 13
click at [54, 114] on link "Recipes" at bounding box center [54, 109] width 109 height 21
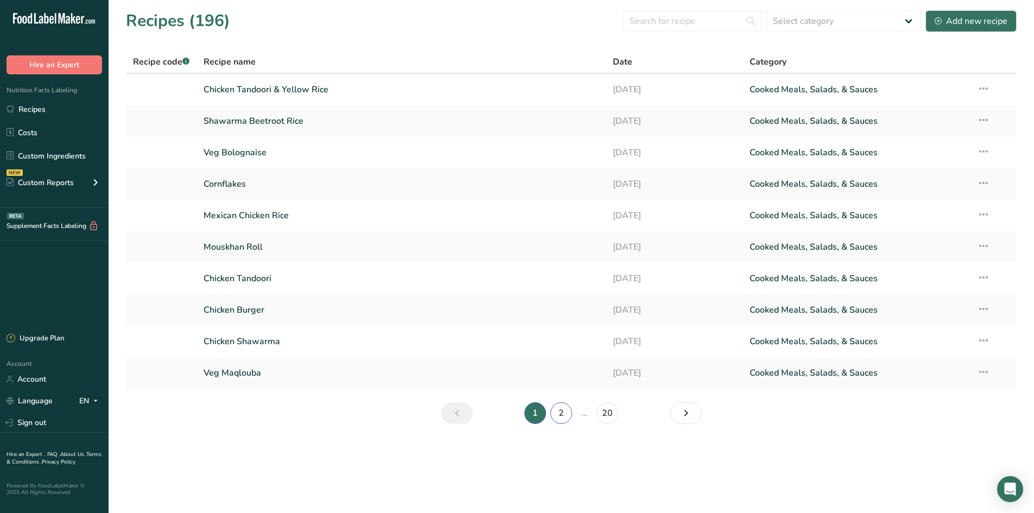
drag, startPoint x: 555, startPoint y: 411, endPoint x: 601, endPoint y: 401, distance: 46.8
click at [556, 411] on link "2" at bounding box center [562, 413] width 22 height 22
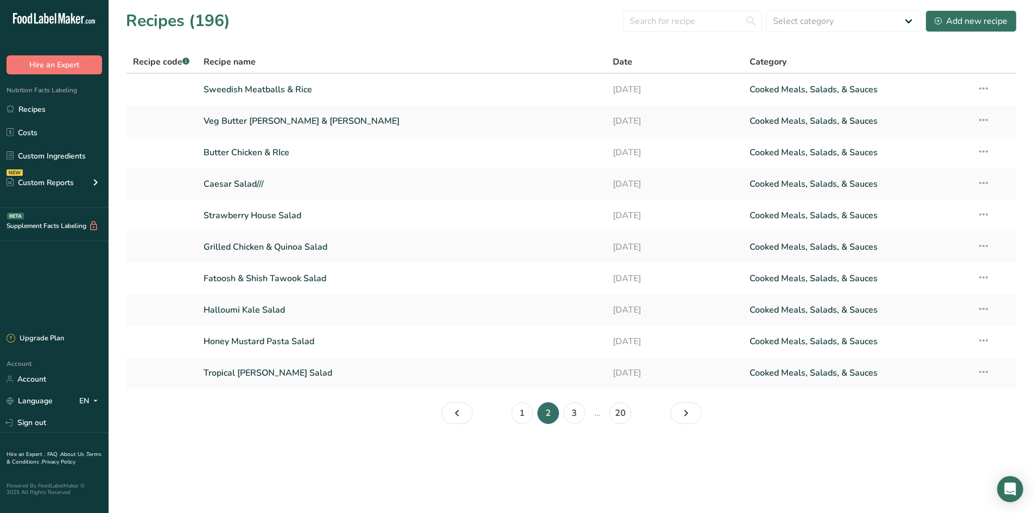
click at [702, 52] on th "Date" at bounding box center [674, 62] width 137 height 23
click at [389, 94] on link "Sweedish Meatballs & Rice" at bounding box center [402, 89] width 397 height 23
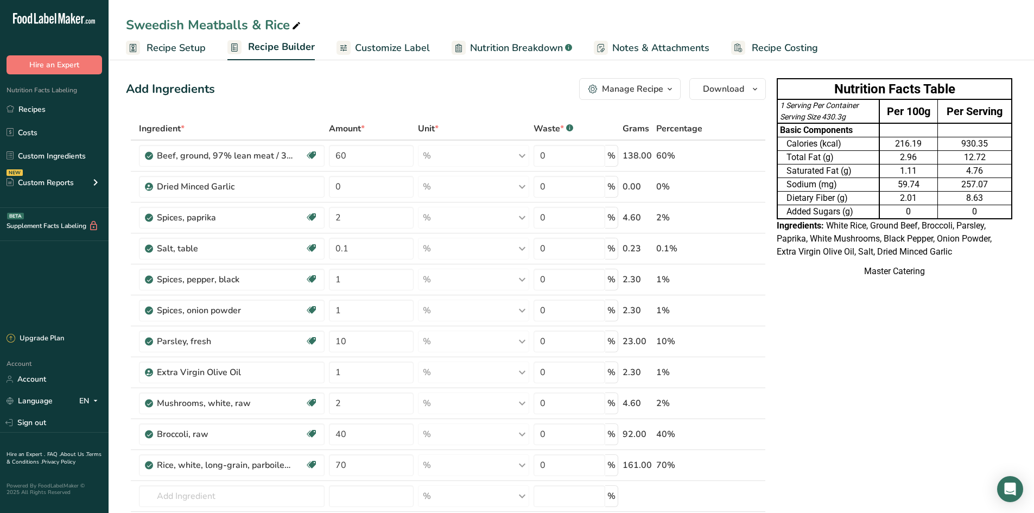
click at [789, 254] on span "White Rice, Ground Beef, Broccoli, Parsley, Paprika, White Mushrooms, Black Pep…" at bounding box center [884, 238] width 215 height 36
click at [618, 47] on span "Notes & Attachments" at bounding box center [660, 48] width 97 height 15
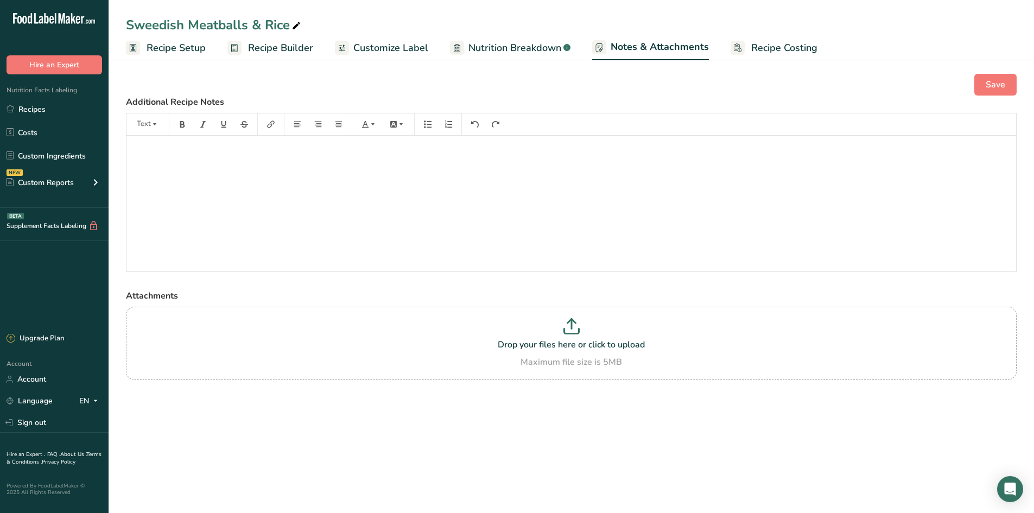
click at [515, 55] on link "Nutrition Breakdown .a-a{fill:#347362;}.b-a{fill:#fff;}" at bounding box center [510, 48] width 121 height 24
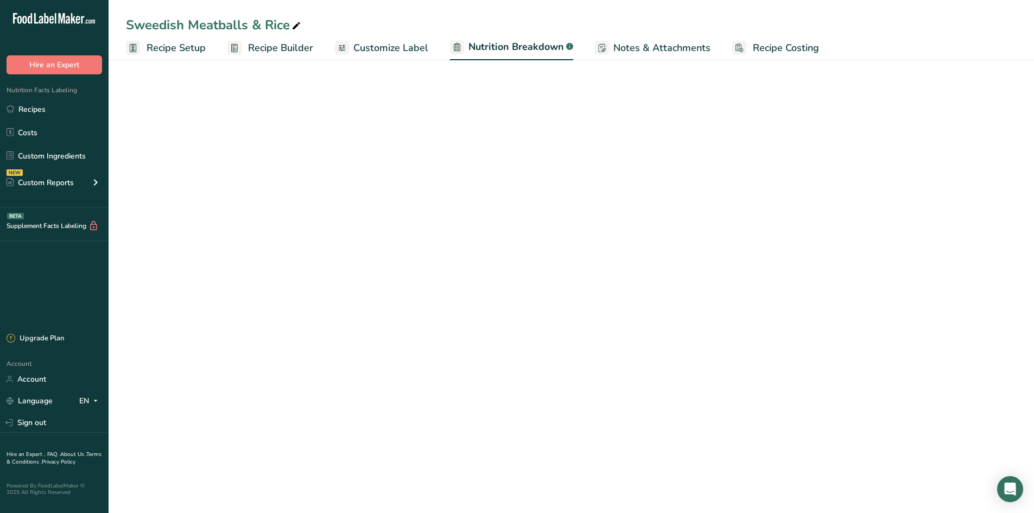
select select "Calories"
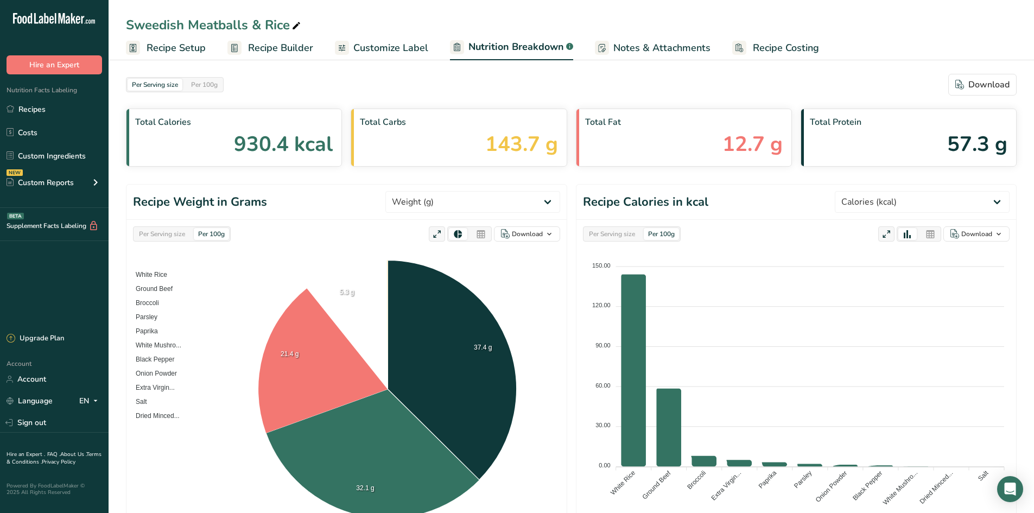
drag, startPoint x: 252, startPoint y: 42, endPoint x: 335, endPoint y: 52, distance: 83.6
click at [254, 41] on span "Recipe Builder" at bounding box center [280, 48] width 65 height 15
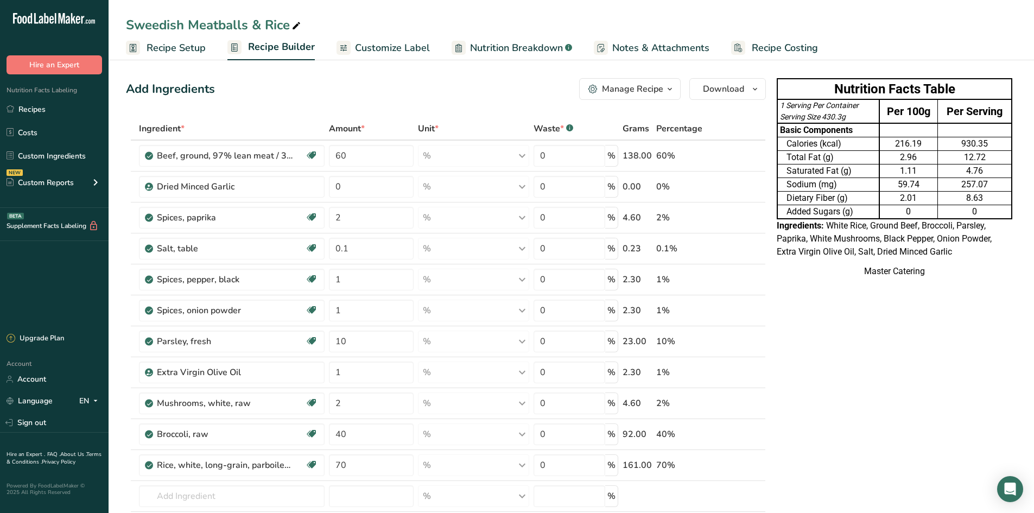
click at [417, 50] on span "Customize Label" at bounding box center [392, 48] width 75 height 15
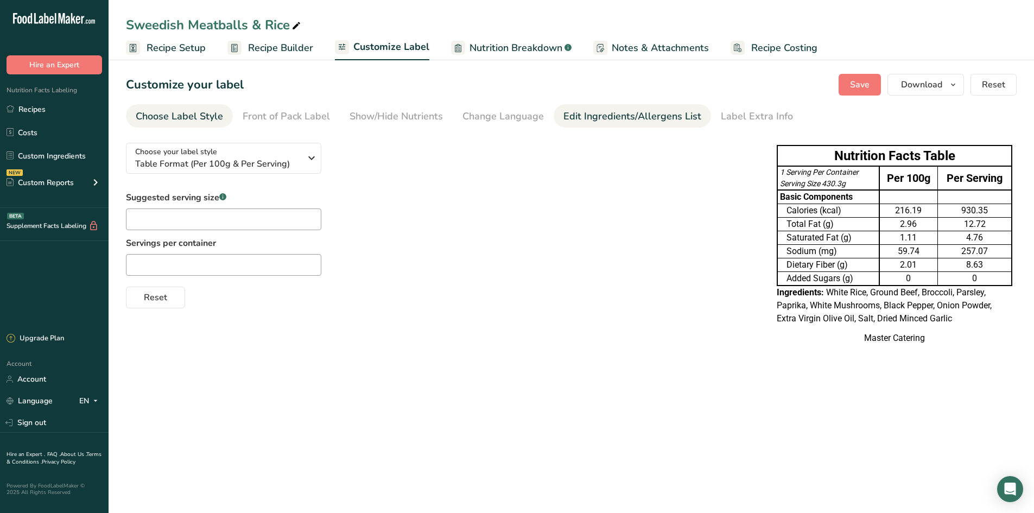
click at [579, 112] on div "Edit Ingredients/Allergens List" at bounding box center [633, 116] width 138 height 15
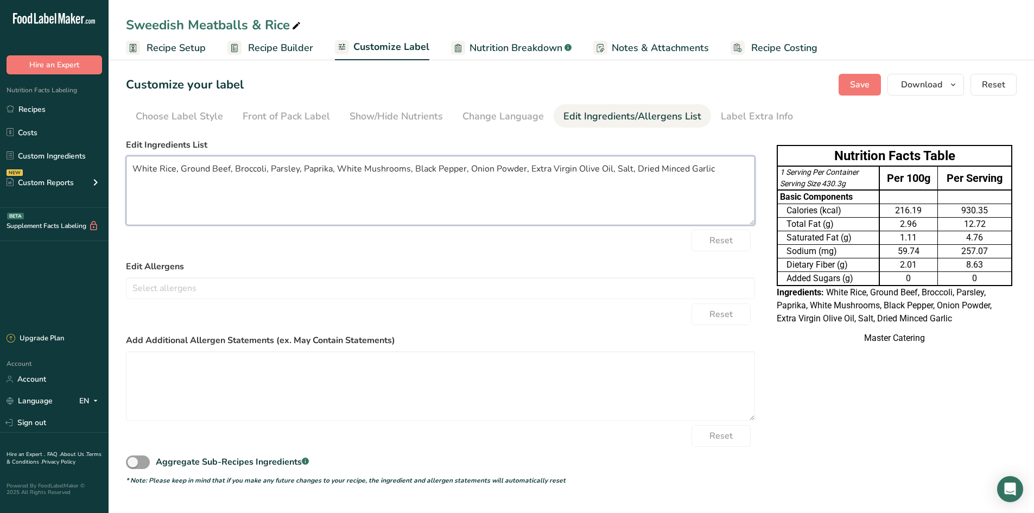
click at [571, 173] on textarea "White Rice, Ground Beef, Broccoli, Parsley, Paprika, White Mushrooms, Black Pep…" at bounding box center [440, 190] width 629 height 69
type textarea "White Rice, Ground Beef, Broccoli, Parsley, Paprika, White Mushrooms, Black Pep…"
click at [815, 117] on ul "Choose Label Style Front of Pack Label Show/Hide Nutrients Change Language Manu…" at bounding box center [571, 115] width 891 height 23
click at [841, 92] on button "Save" at bounding box center [860, 85] width 42 height 22
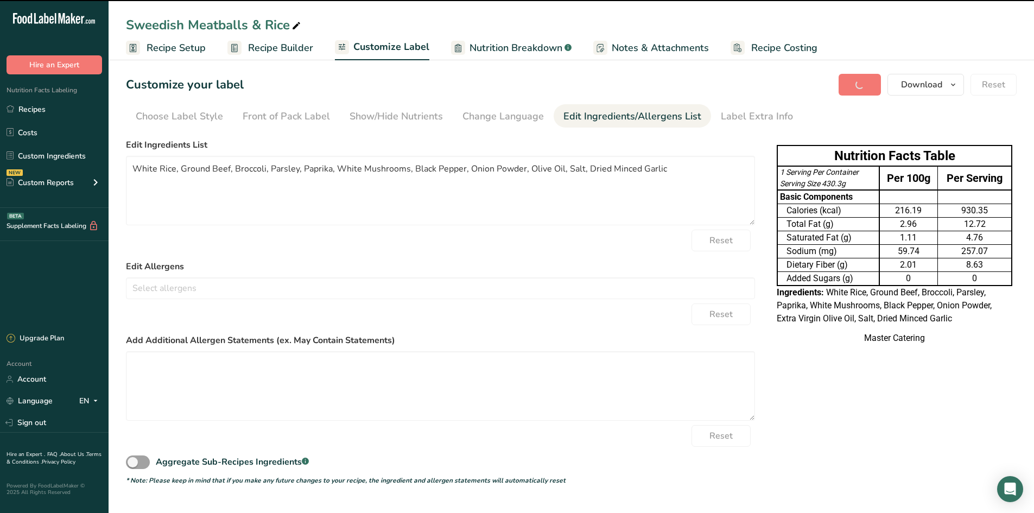
click at [192, 41] on span "Recipe Setup" at bounding box center [176, 48] width 59 height 15
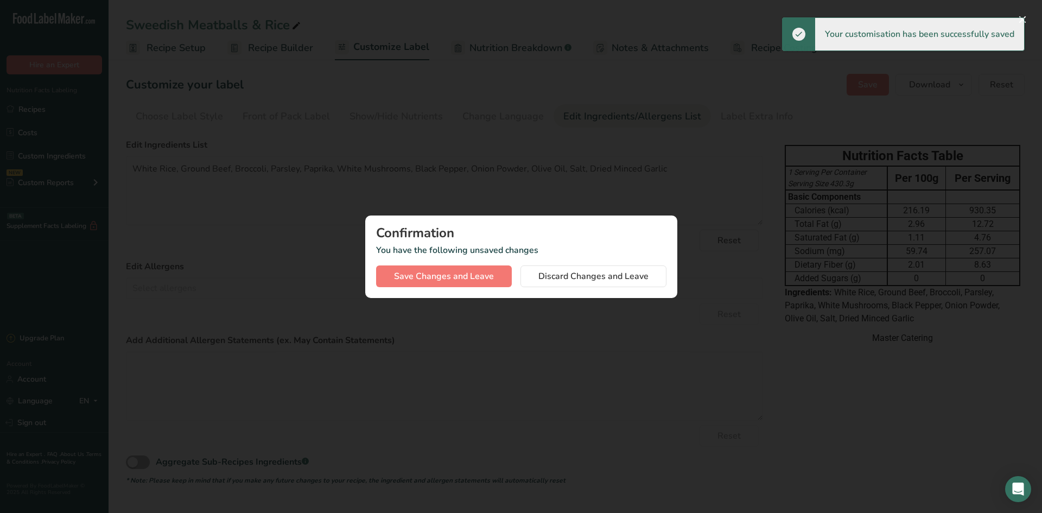
click at [509, 135] on div at bounding box center [521, 256] width 1042 height 513
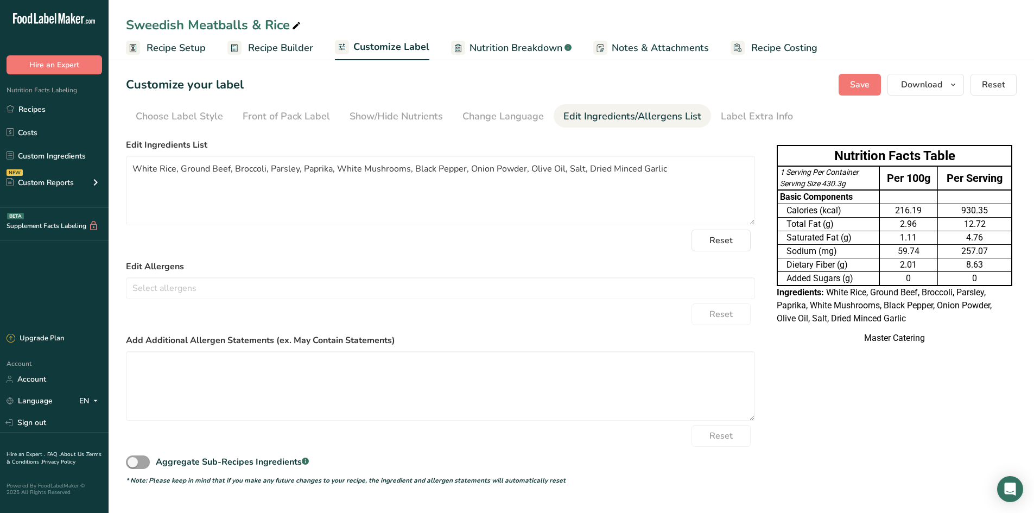
click at [194, 48] on span "Recipe Setup" at bounding box center [176, 48] width 59 height 15
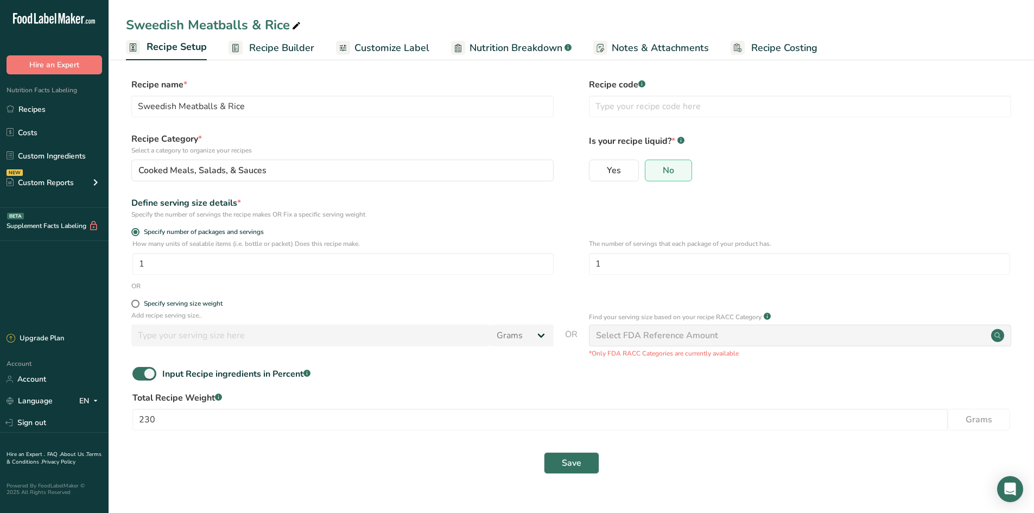
click at [274, 53] on span "Recipe Builder" at bounding box center [281, 48] width 65 height 15
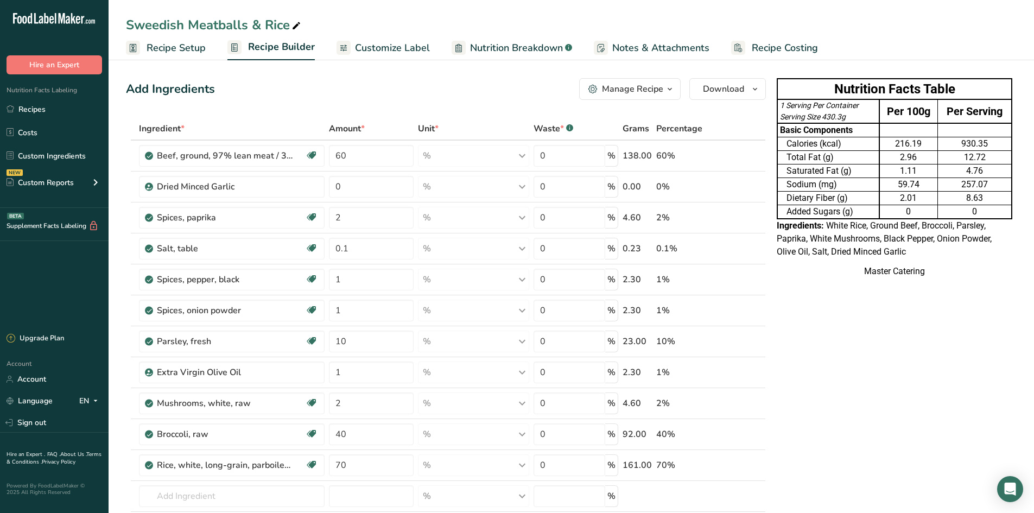
click at [851, 166] on td "Saturated Fat (g)" at bounding box center [829, 172] width 102 height 14
click at [735, 90] on span "Download" at bounding box center [723, 89] width 41 height 13
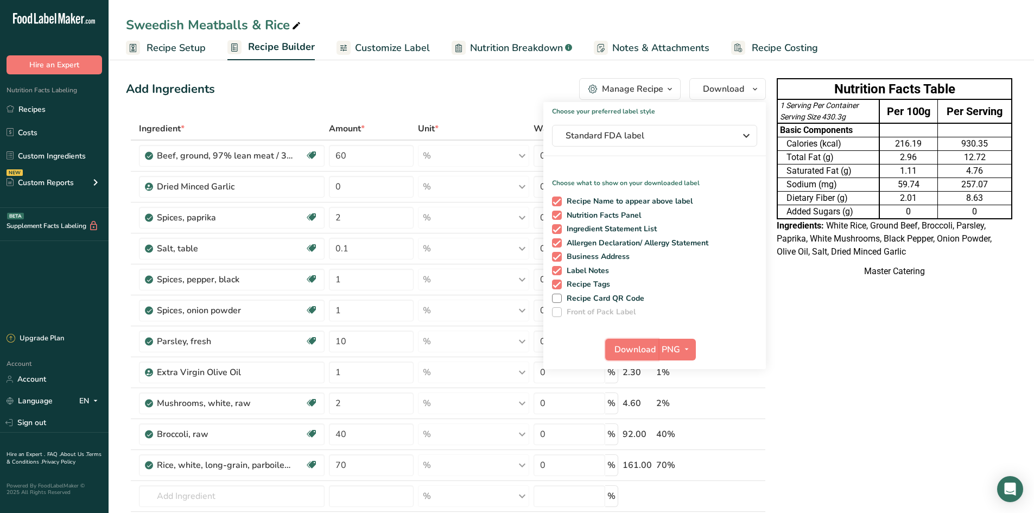
click at [624, 347] on span "Download" at bounding box center [635, 349] width 41 height 13
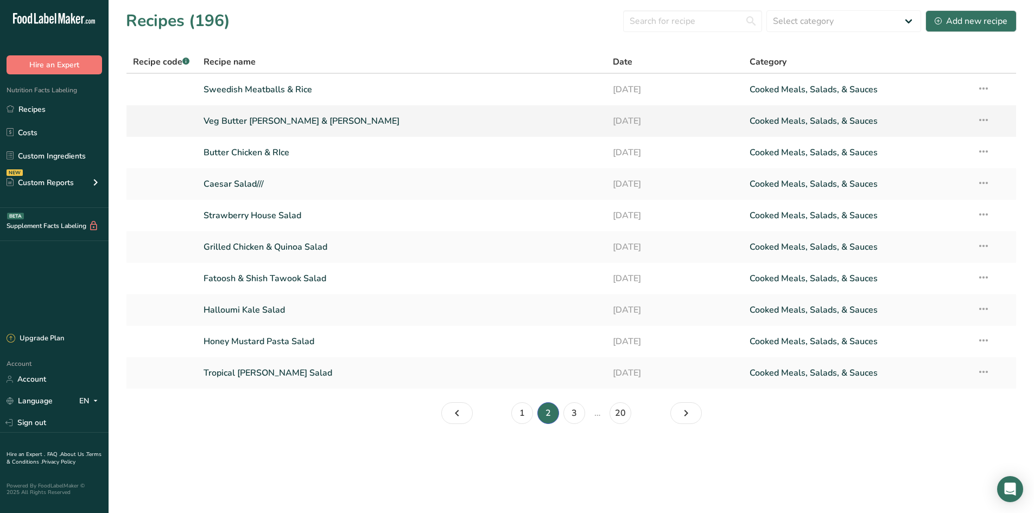
click at [362, 122] on link "Veg Butter [PERSON_NAME] & [PERSON_NAME]" at bounding box center [402, 121] width 397 height 23
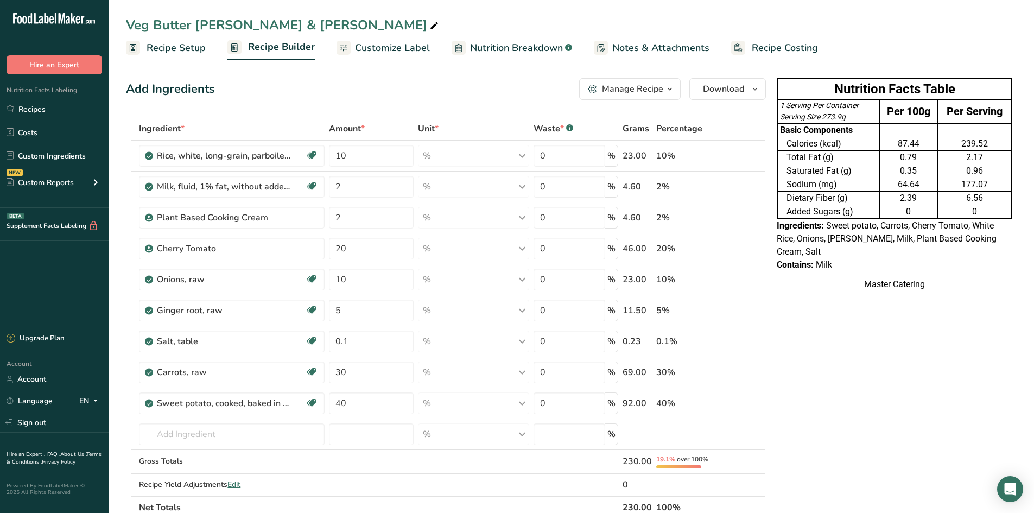
drag, startPoint x: 888, startPoint y: 169, endPoint x: 881, endPoint y: 173, distance: 8.5
click at [888, 169] on div "0.35" at bounding box center [909, 171] width 54 height 13
click at [708, 98] on button "Download" at bounding box center [728, 89] width 77 height 22
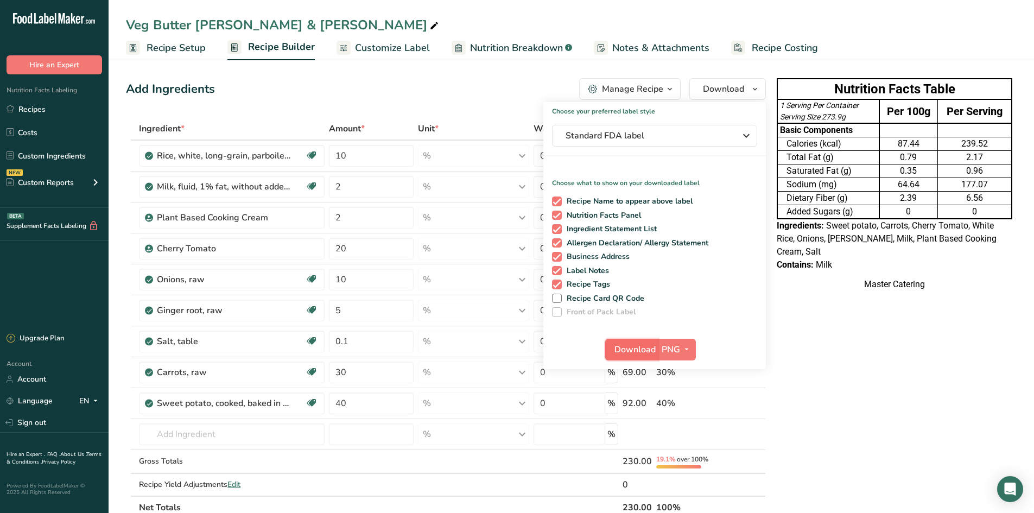
click at [624, 344] on span "Download" at bounding box center [635, 349] width 41 height 13
drag, startPoint x: 50, startPoint y: 110, endPoint x: 56, endPoint y: 108, distance: 6.9
click at [50, 110] on link "Recipes" at bounding box center [54, 109] width 109 height 21
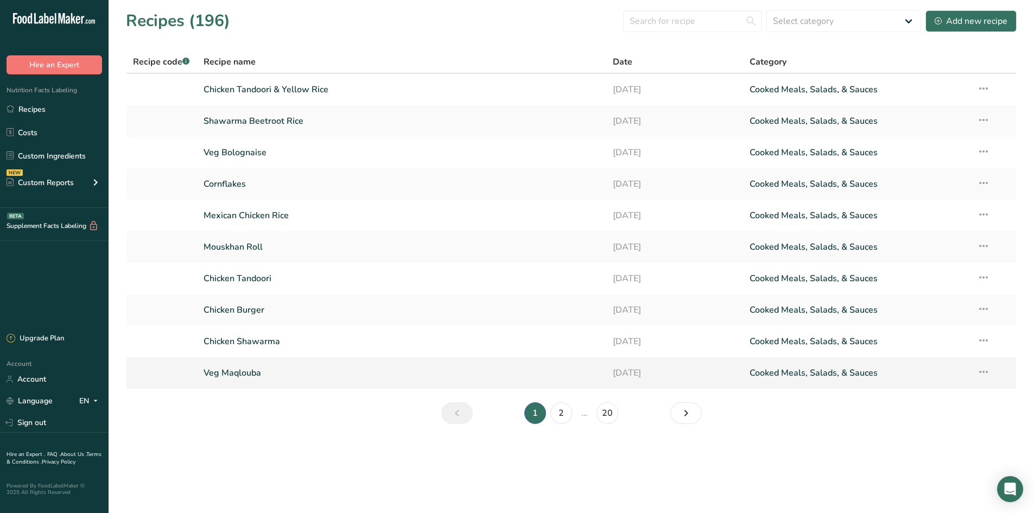
drag, startPoint x: 557, startPoint y: 402, endPoint x: 523, endPoint y: 386, distance: 37.4
click at [556, 399] on section "Recipes (196) Select category All Baked Goods [GEOGRAPHIC_DATA] Confectionery C…" at bounding box center [572, 220] width 926 height 441
click at [563, 422] on link "2" at bounding box center [562, 413] width 22 height 22
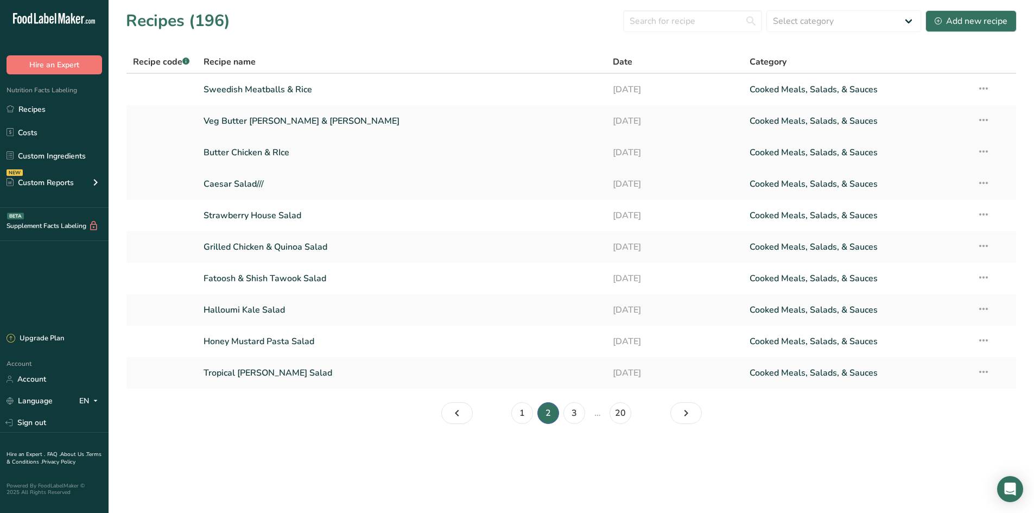
click at [317, 150] on link "Butter Chicken & RIce" at bounding box center [402, 152] width 397 height 23
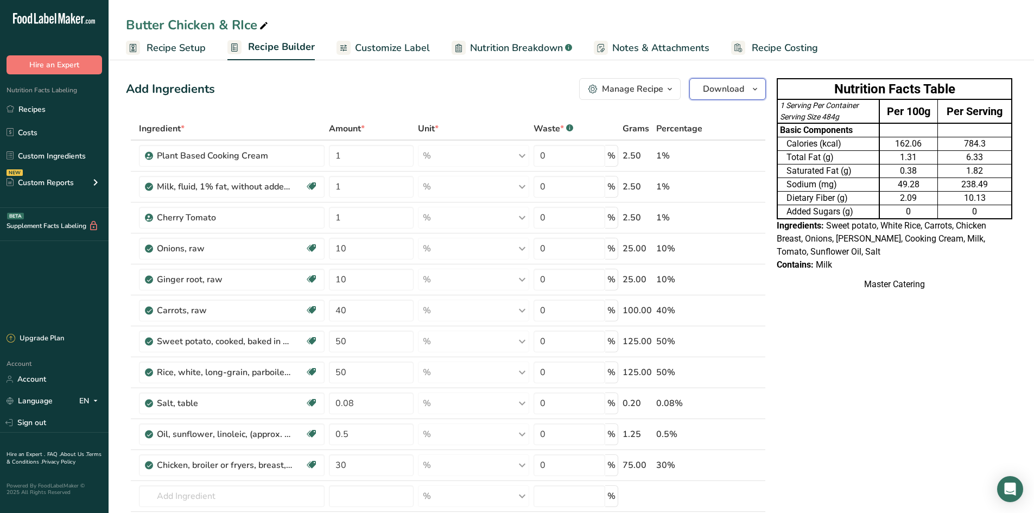
click at [731, 90] on span "Download" at bounding box center [723, 89] width 41 height 13
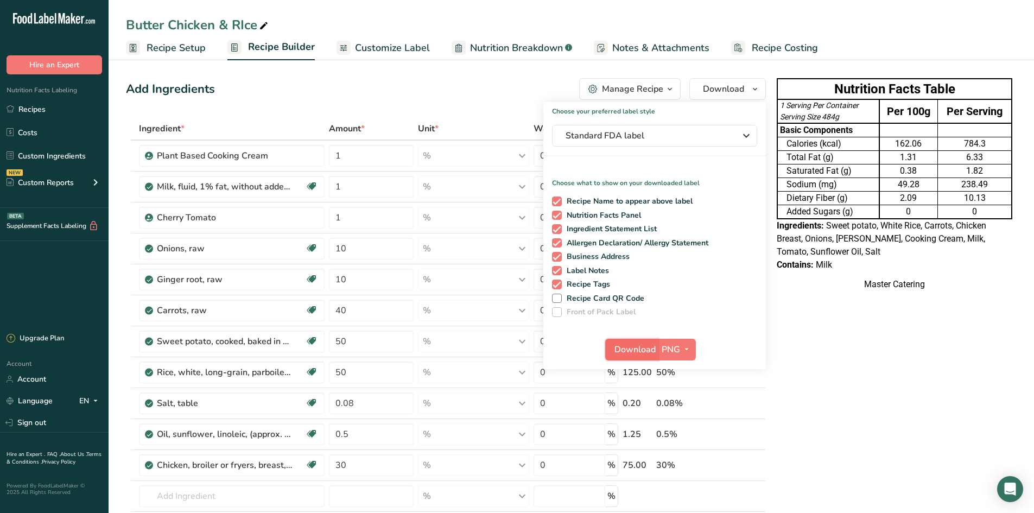
click at [642, 341] on button "Download" at bounding box center [631, 350] width 53 height 22
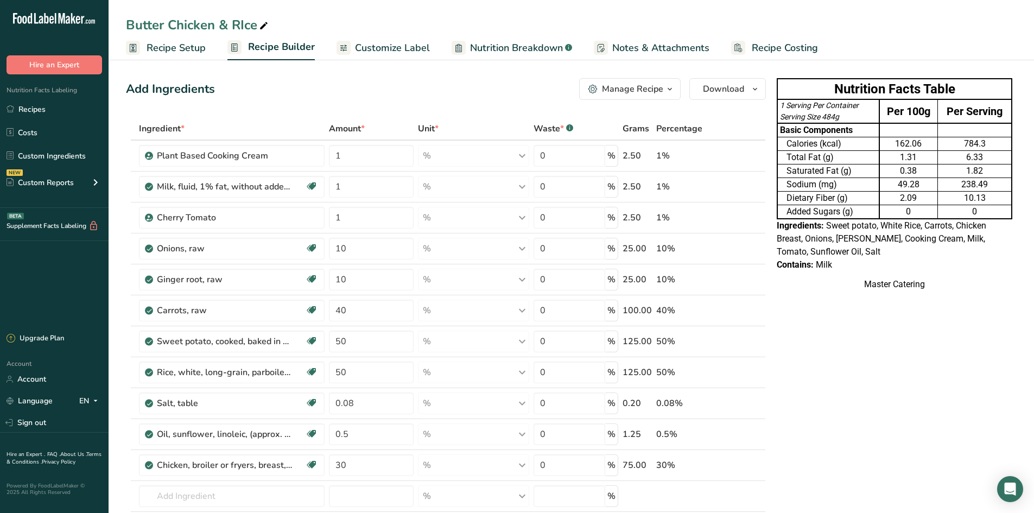
click at [875, 210] on td "Added Sugars (g)" at bounding box center [829, 212] width 102 height 14
click at [707, 91] on span "Download" at bounding box center [723, 89] width 41 height 13
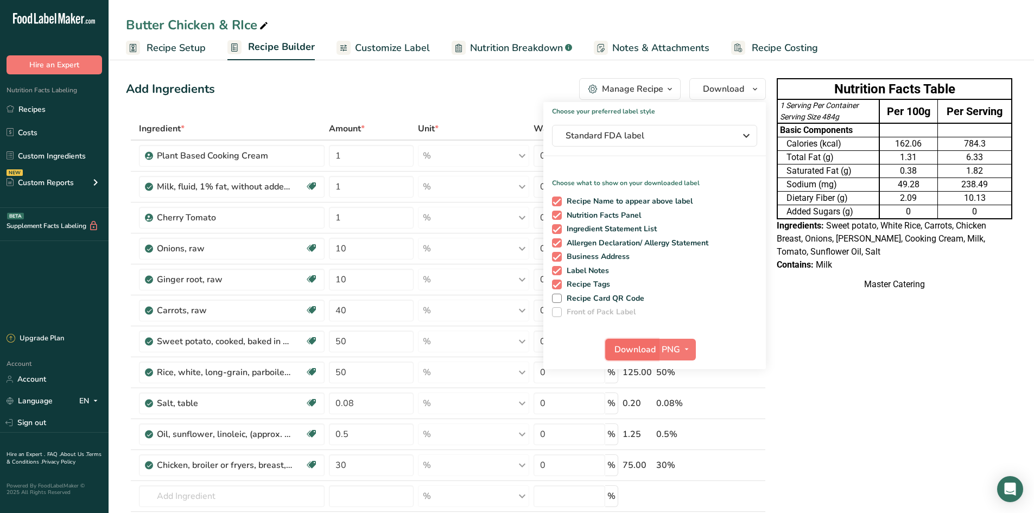
click at [630, 351] on span "Download" at bounding box center [635, 349] width 41 height 13
click at [39, 114] on link "Recipes" at bounding box center [54, 109] width 109 height 21
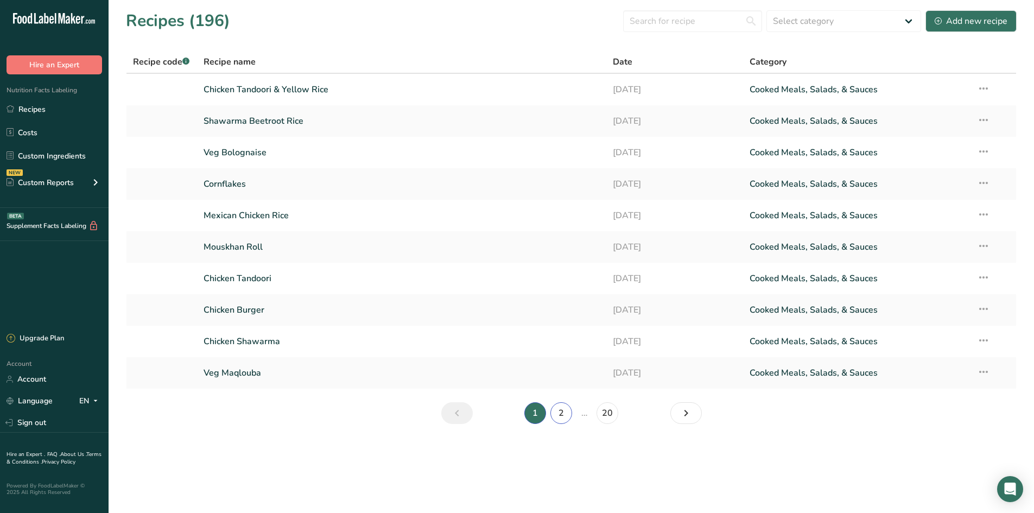
click at [566, 413] on link "2" at bounding box center [562, 413] width 22 height 22
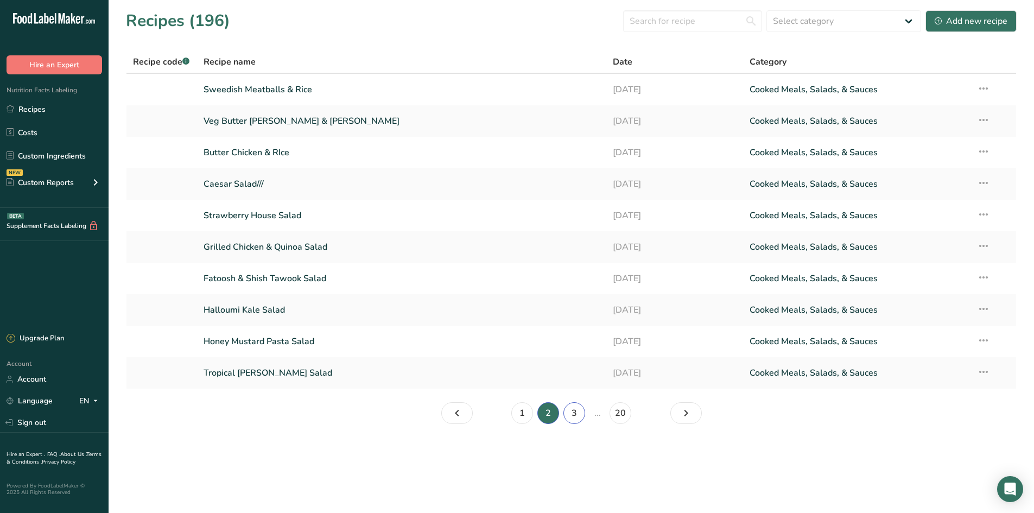
drag, startPoint x: 575, startPoint y: 409, endPoint x: 586, endPoint y: 390, distance: 21.9
click at [576, 408] on link "3" at bounding box center [575, 413] width 22 height 22
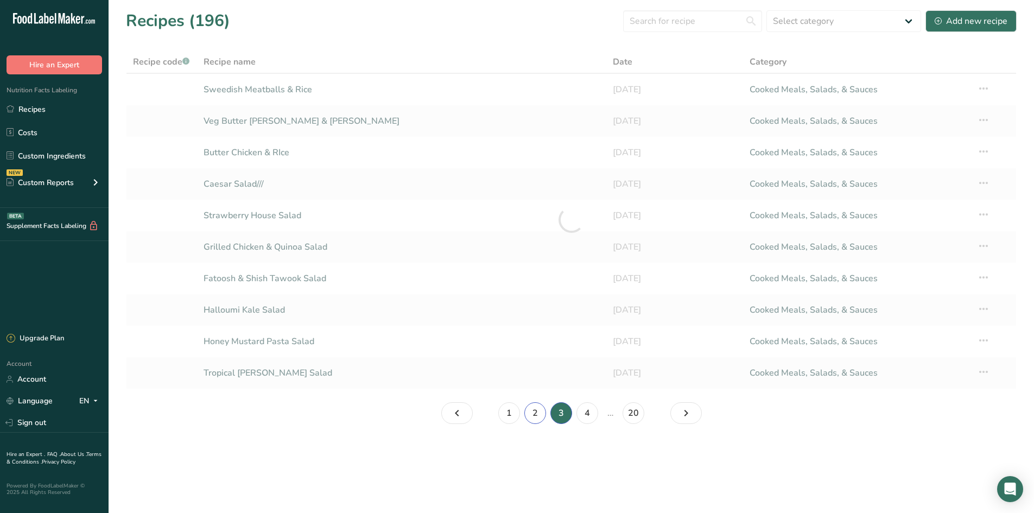
click at [541, 412] on link "2" at bounding box center [536, 413] width 22 height 22
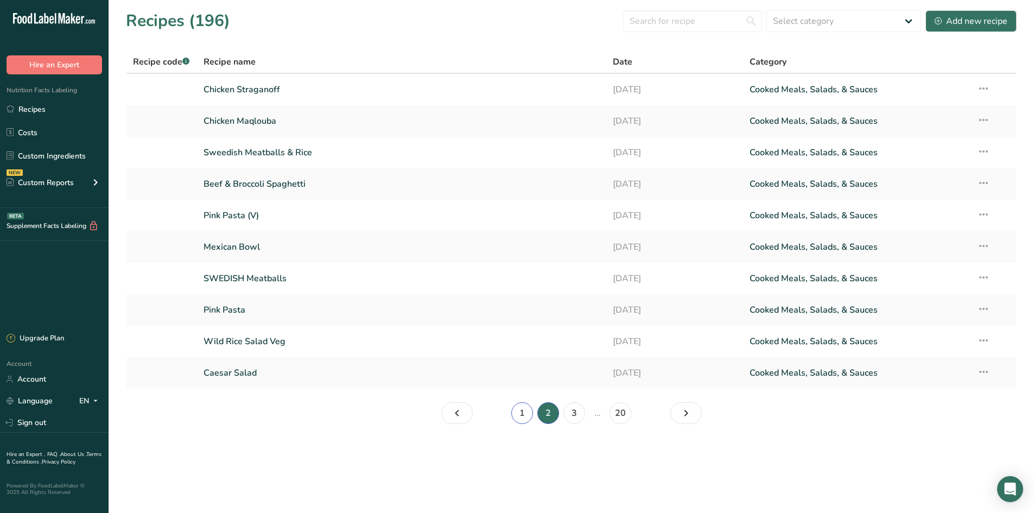
click at [528, 417] on link "1" at bounding box center [522, 413] width 22 height 22
click at [554, 413] on link "2" at bounding box center [562, 413] width 22 height 22
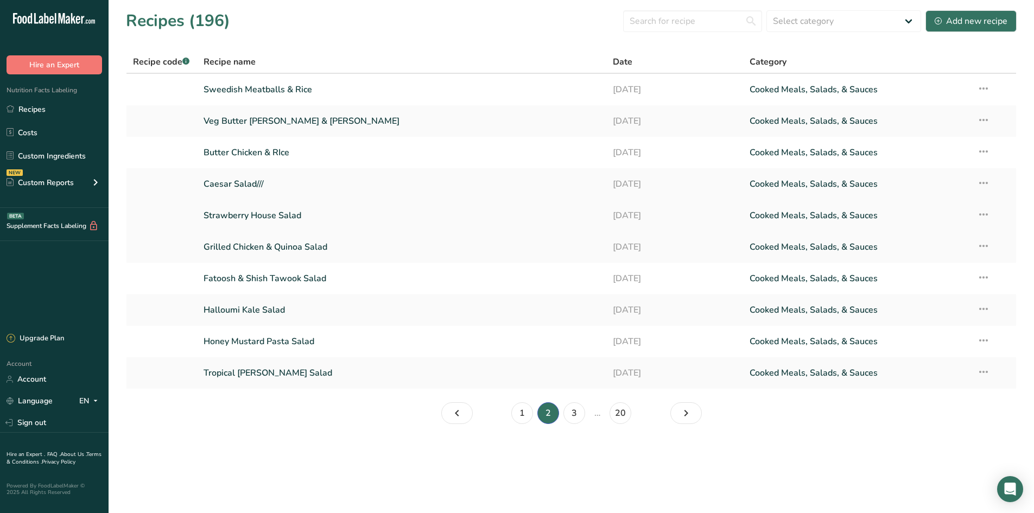
click at [307, 220] on link "Strawberry House Salad" at bounding box center [402, 215] width 397 height 23
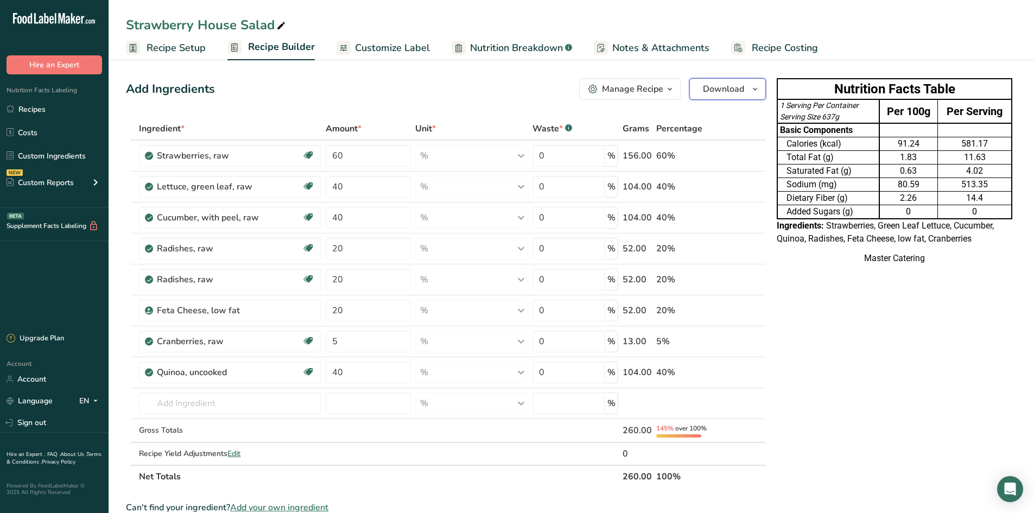
click at [717, 92] on span "Download" at bounding box center [723, 89] width 41 height 13
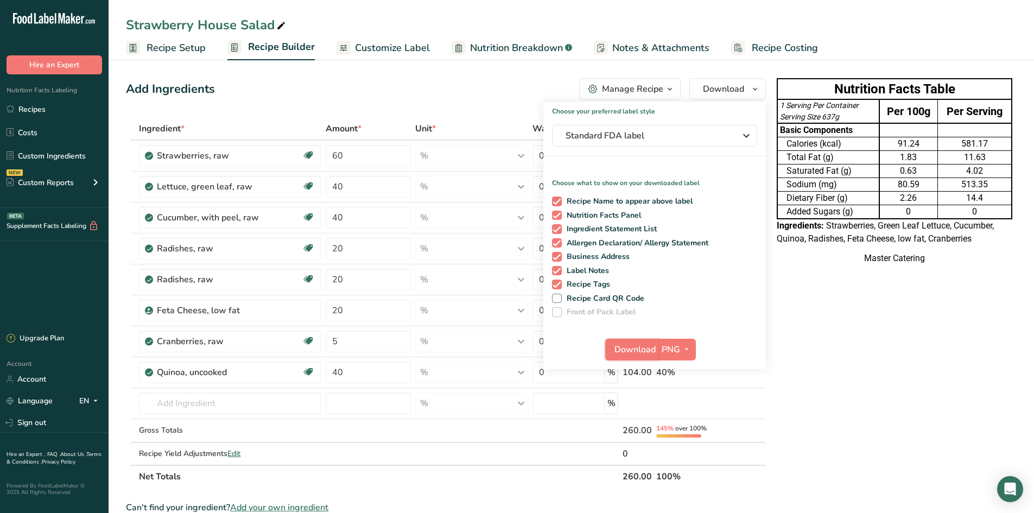
click at [625, 352] on span "Download" at bounding box center [635, 349] width 41 height 13
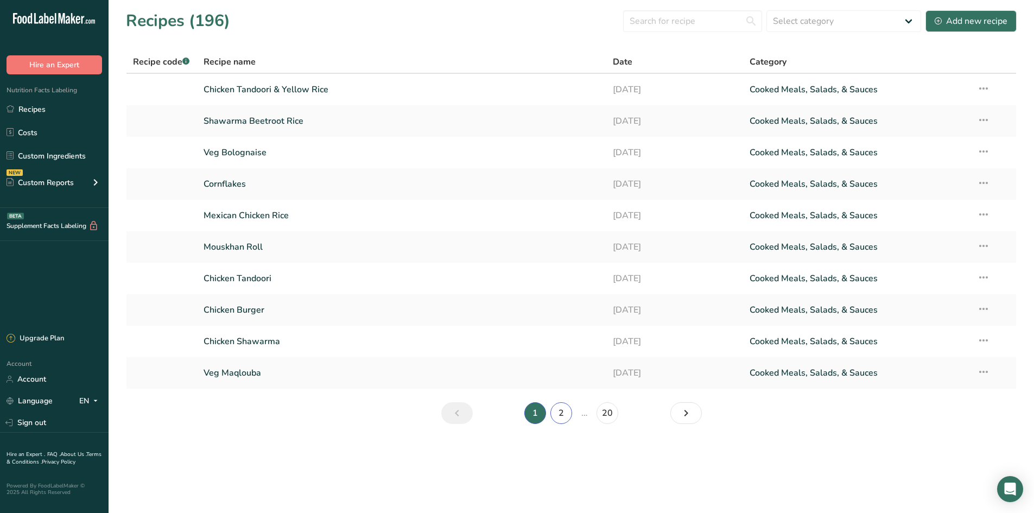
click at [554, 418] on link "2" at bounding box center [562, 413] width 22 height 22
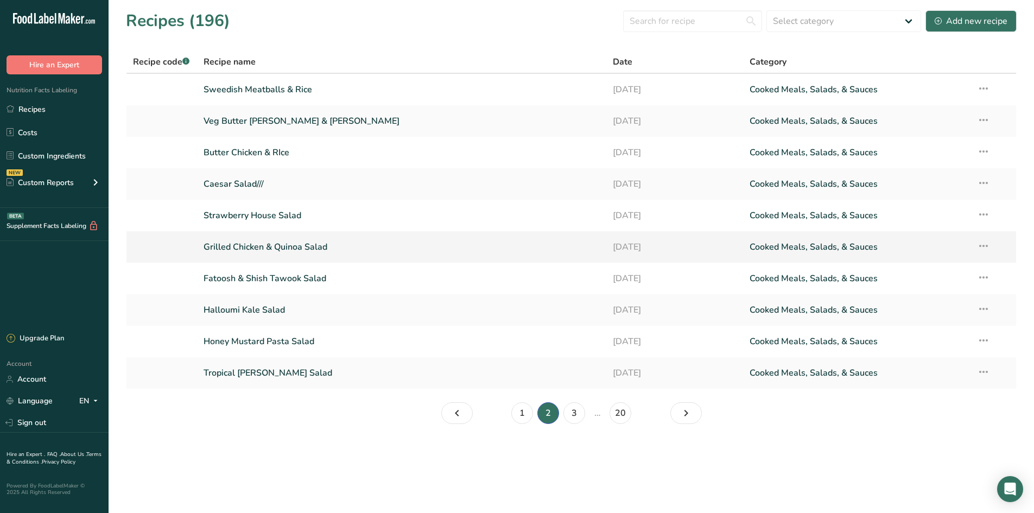
click at [323, 242] on link "Grilled Chicken & Quinoa Salad" at bounding box center [402, 247] width 397 height 23
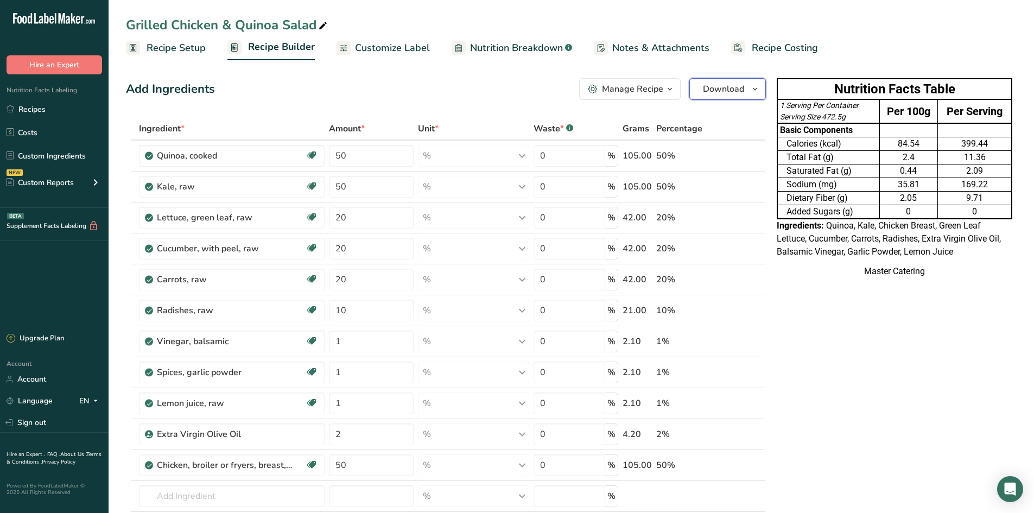
click at [724, 87] on span "Download" at bounding box center [723, 89] width 41 height 13
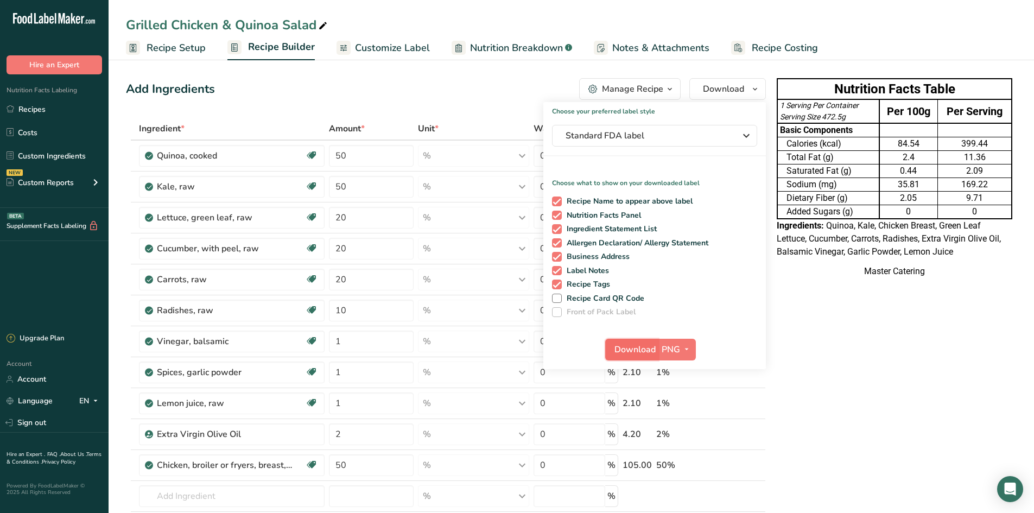
click at [633, 341] on button "Download" at bounding box center [631, 350] width 53 height 22
drag, startPoint x: 65, startPoint y: 104, endPoint x: 166, endPoint y: 159, distance: 115.4
click at [65, 104] on link "Recipes" at bounding box center [54, 109] width 109 height 21
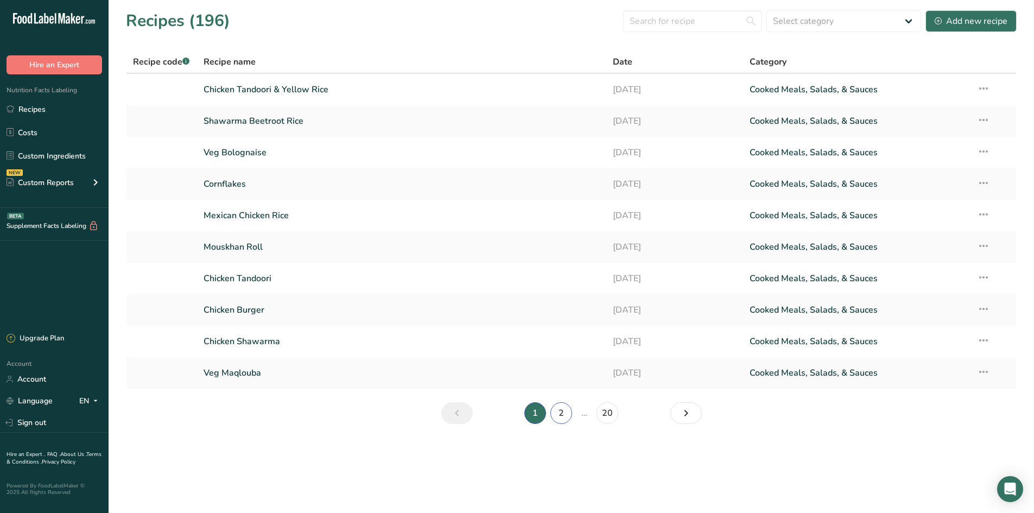
click at [559, 412] on link "2" at bounding box center [562, 413] width 22 height 22
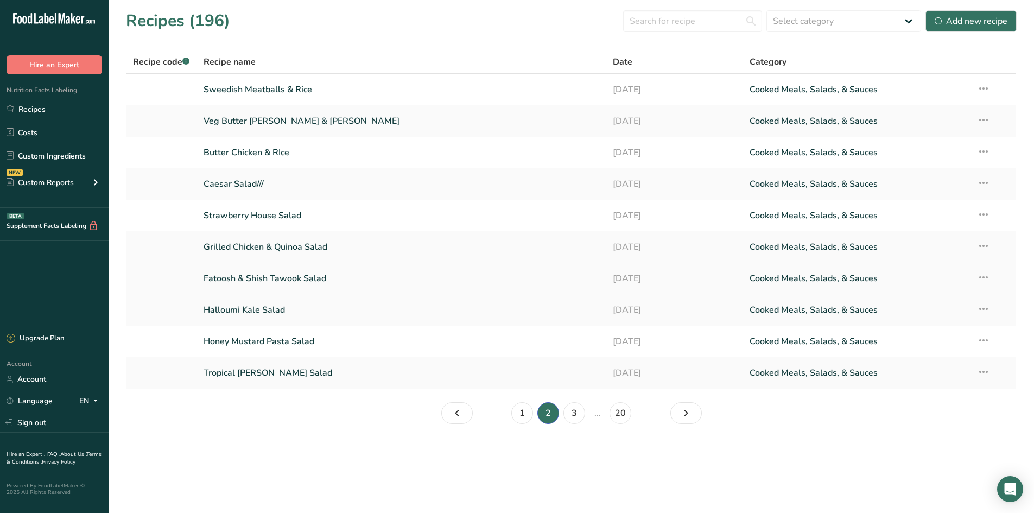
click at [350, 276] on link "Fatoosh & Shish Tawook Salad" at bounding box center [402, 278] width 397 height 23
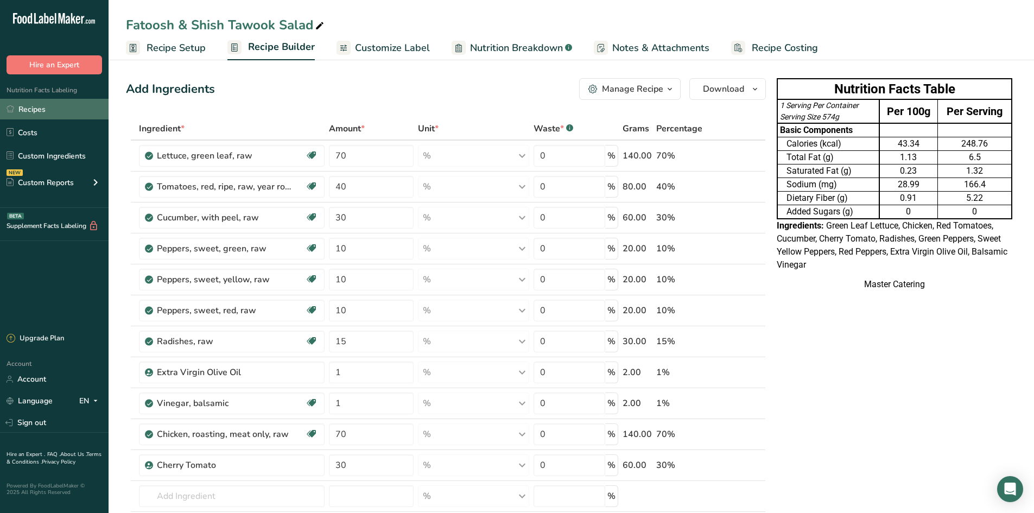
click at [55, 115] on link "Recipes" at bounding box center [54, 109] width 109 height 21
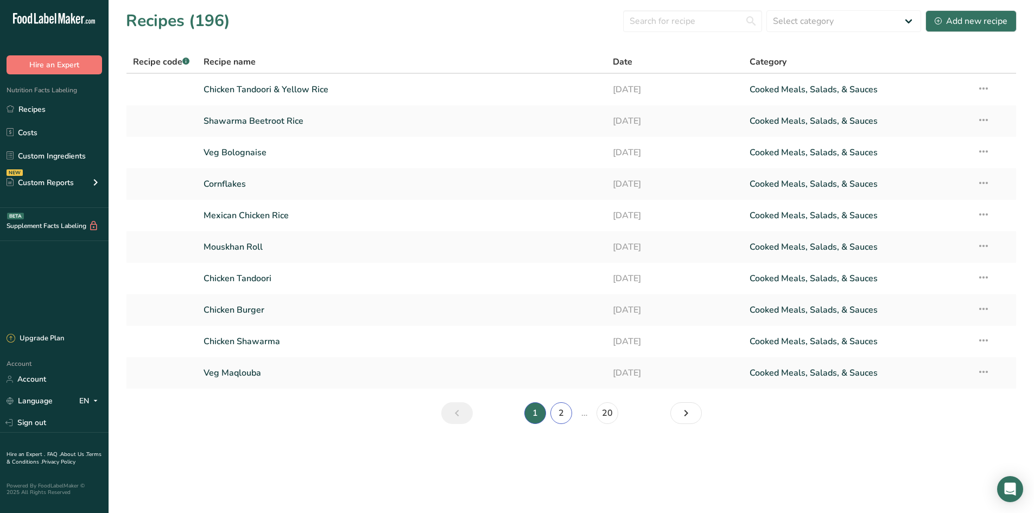
click at [557, 406] on link "2" at bounding box center [562, 413] width 22 height 22
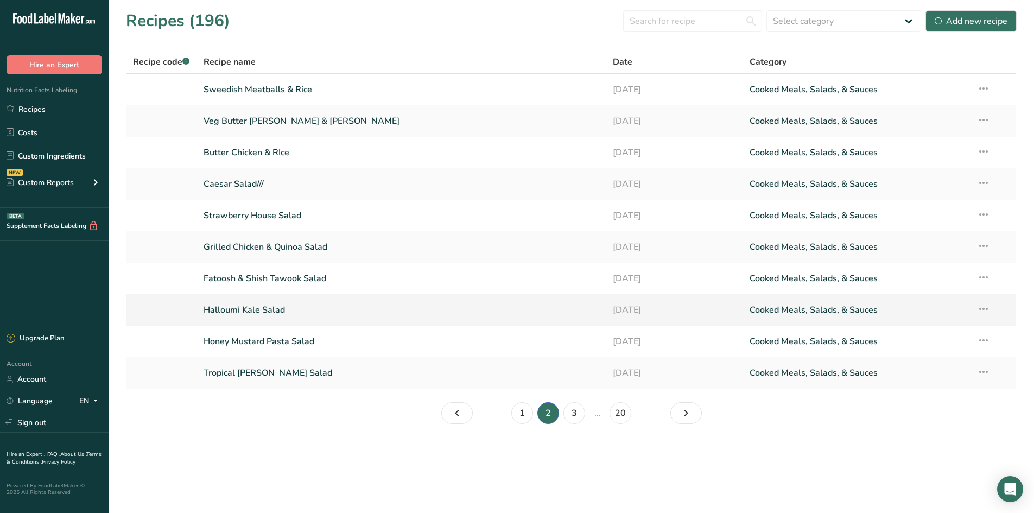
click at [325, 304] on link "Halloumi Kale Salad" at bounding box center [402, 310] width 397 height 23
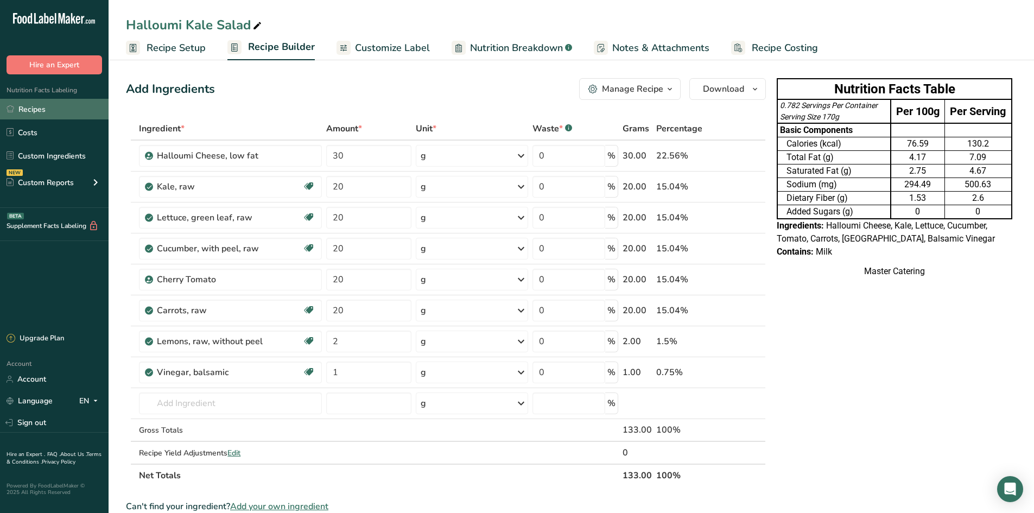
click at [45, 109] on link "Recipes" at bounding box center [54, 109] width 109 height 21
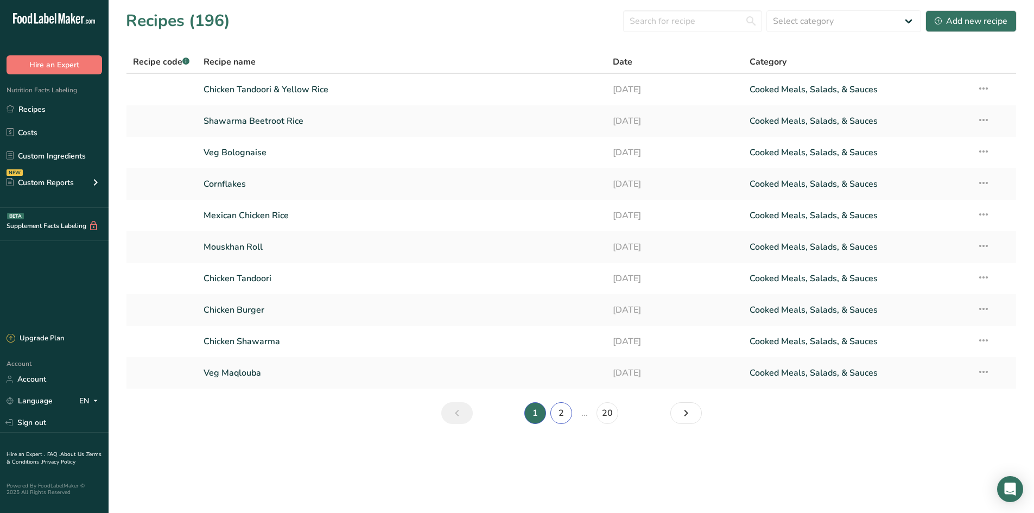
click at [556, 412] on link "2" at bounding box center [562, 413] width 22 height 22
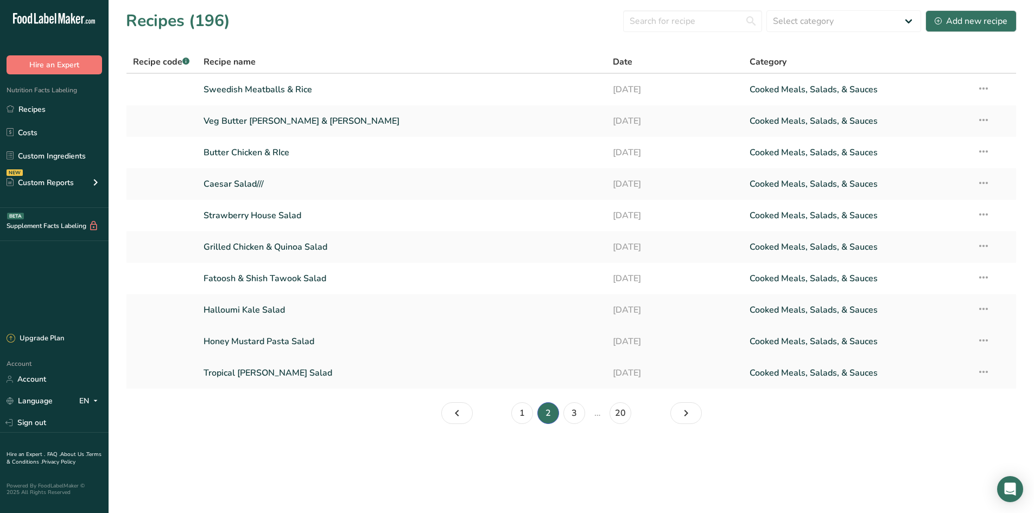
click at [338, 343] on link "Honey Mustard Pasta Salad" at bounding box center [402, 341] width 397 height 23
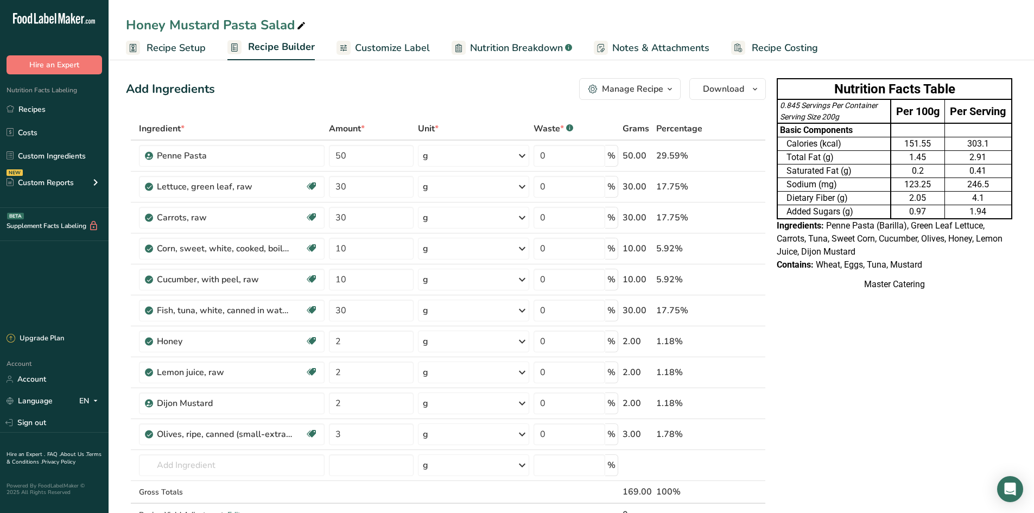
drag, startPoint x: 872, startPoint y: 194, endPoint x: 769, endPoint y: 180, distance: 104.1
click at [872, 194] on td "Dietary Fiber (g)" at bounding box center [834, 199] width 113 height 14
drag, startPoint x: 711, startPoint y: 93, endPoint x: 626, endPoint y: 131, distance: 92.8
click at [711, 92] on span "Download" at bounding box center [723, 89] width 41 height 13
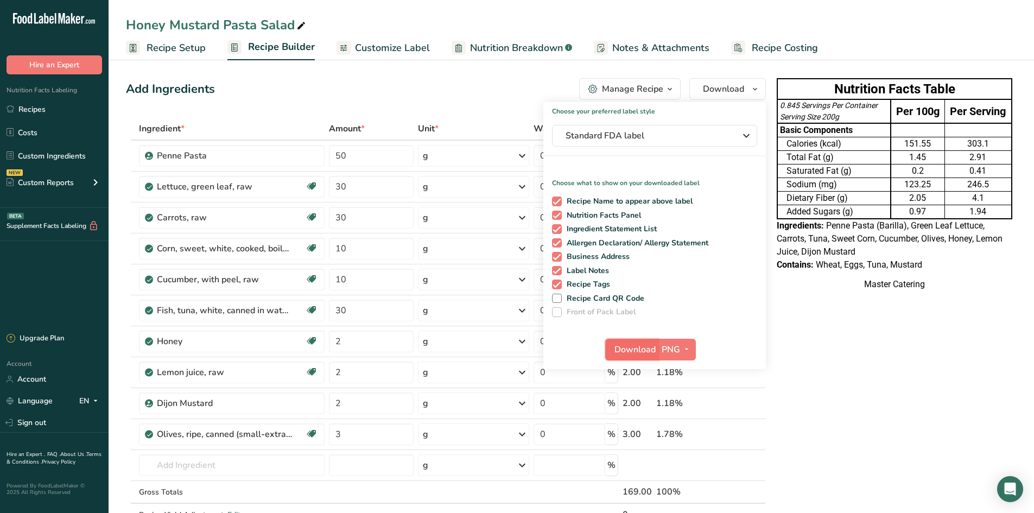
click at [633, 355] on span "Download" at bounding box center [635, 349] width 41 height 13
click at [52, 118] on link "Recipes" at bounding box center [54, 109] width 109 height 21
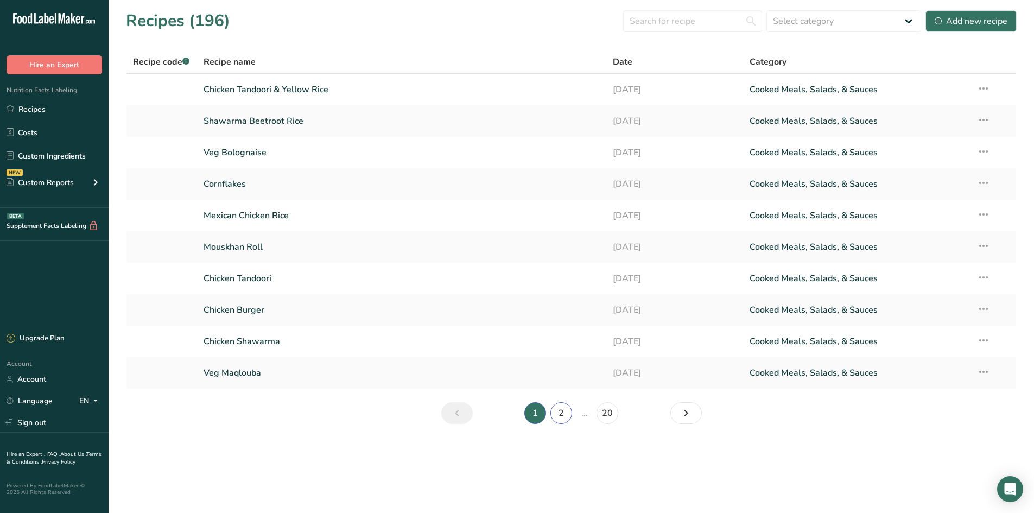
click at [564, 413] on link "2" at bounding box center [562, 413] width 22 height 22
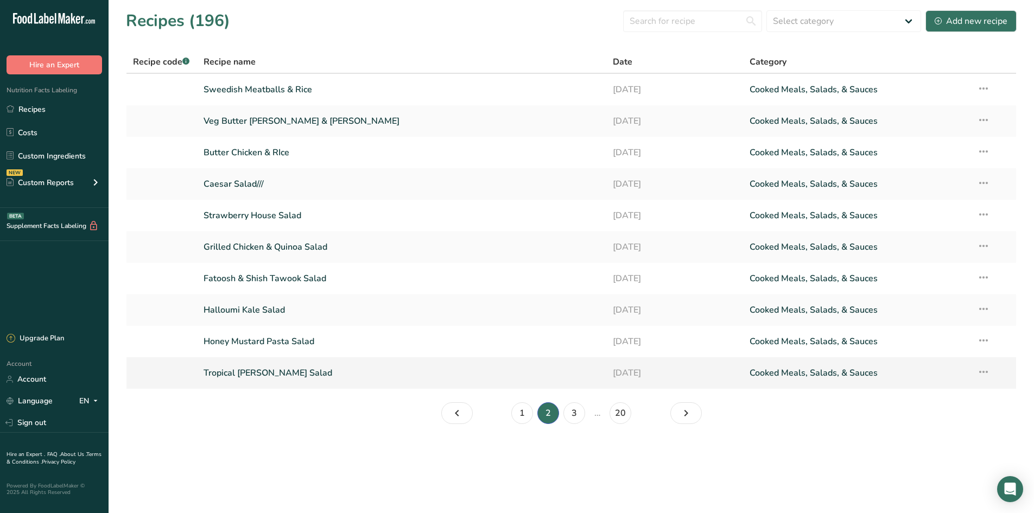
click at [311, 381] on link "Tropical Ceaser Salad" at bounding box center [402, 373] width 397 height 23
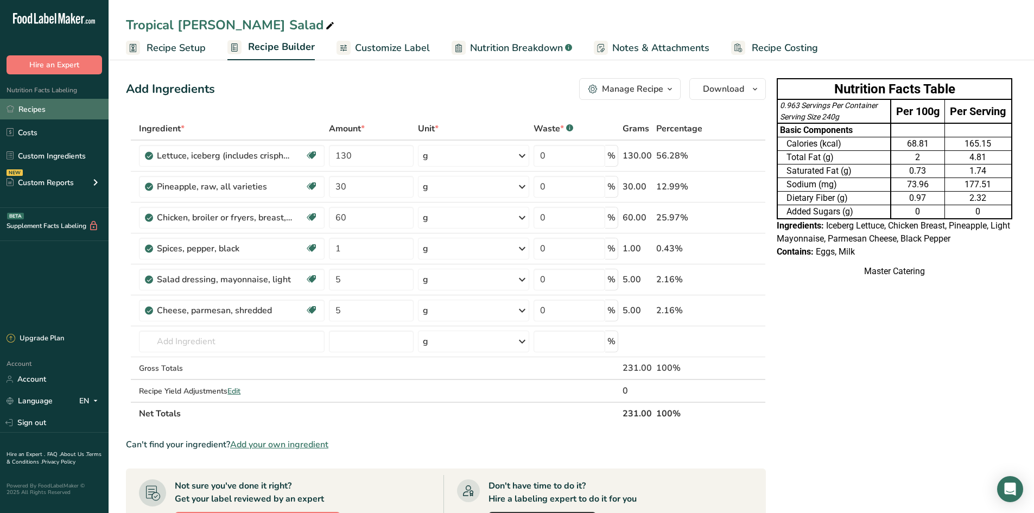
click at [38, 106] on link "Recipes" at bounding box center [54, 109] width 109 height 21
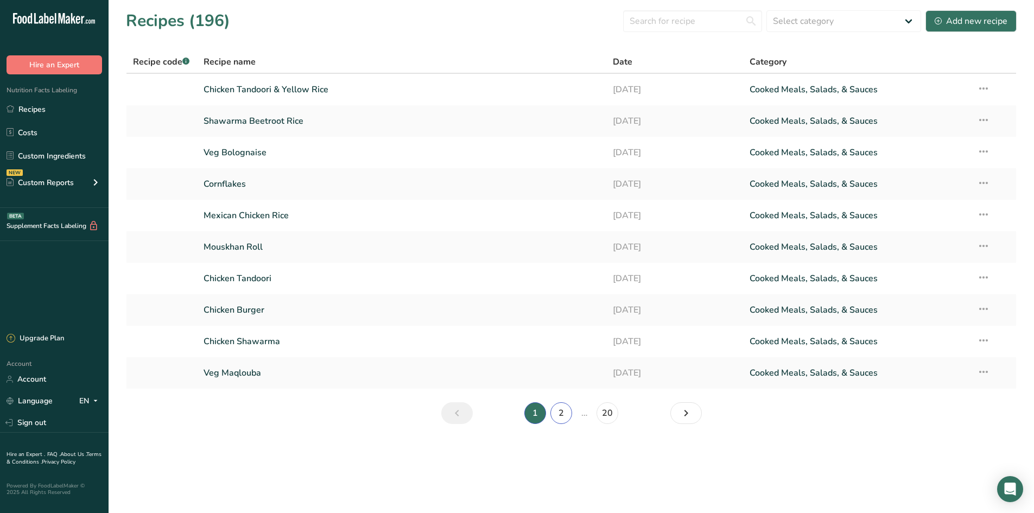
click at [560, 413] on link "2" at bounding box center [562, 413] width 22 height 22
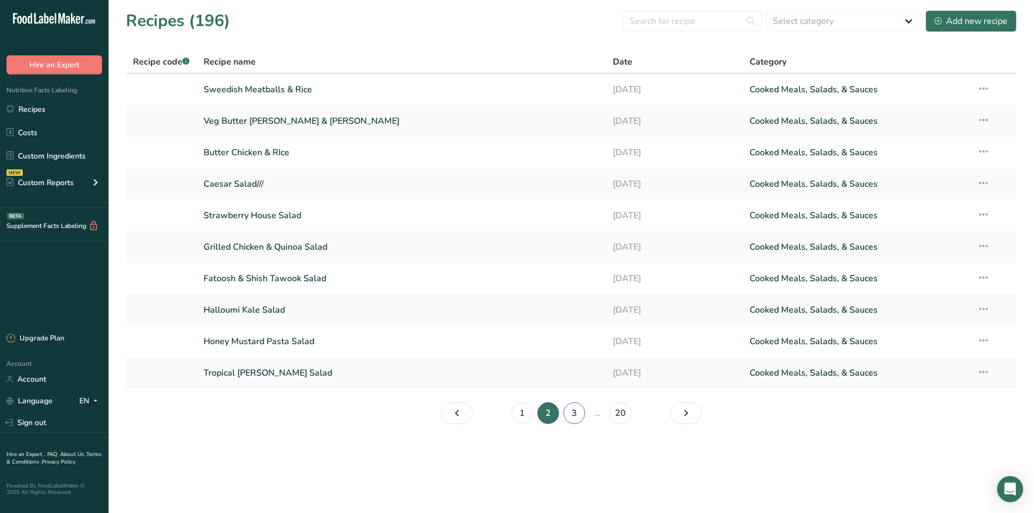
click at [579, 407] on link "3" at bounding box center [575, 413] width 22 height 22
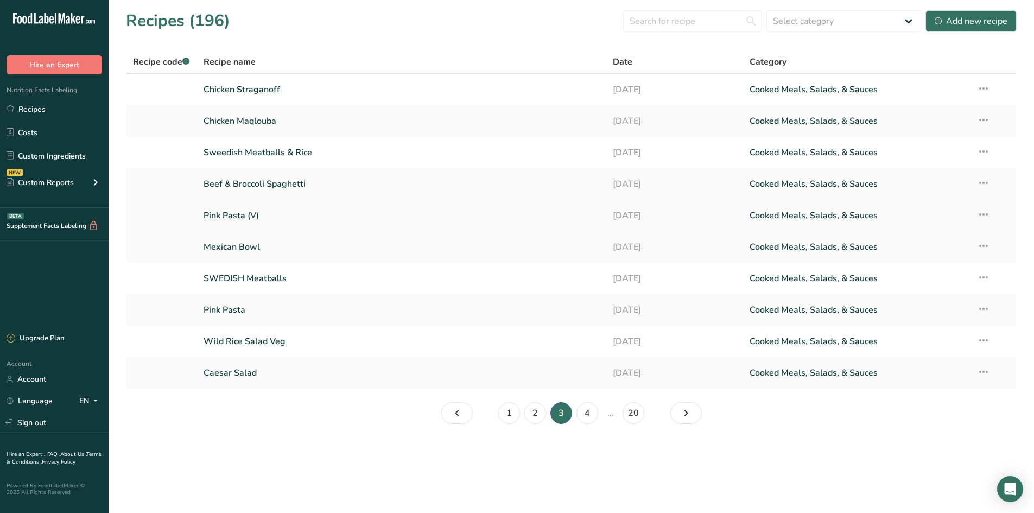
click at [226, 216] on link "Pink Pasta (V)" at bounding box center [402, 215] width 397 height 23
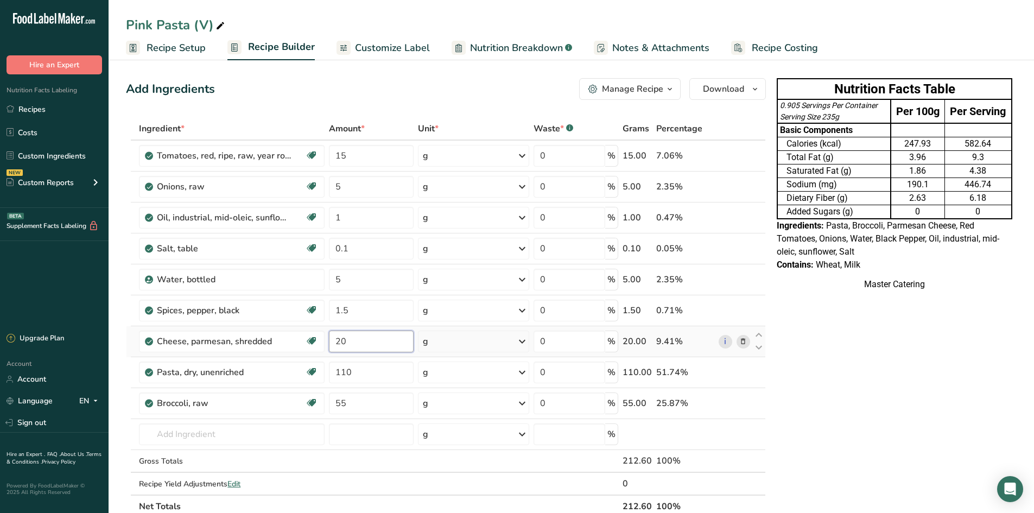
click at [384, 337] on input "20" at bounding box center [371, 342] width 85 height 22
type input "2"
type input "10"
click at [349, 407] on input "55" at bounding box center [371, 404] width 85 height 22
type input "5"
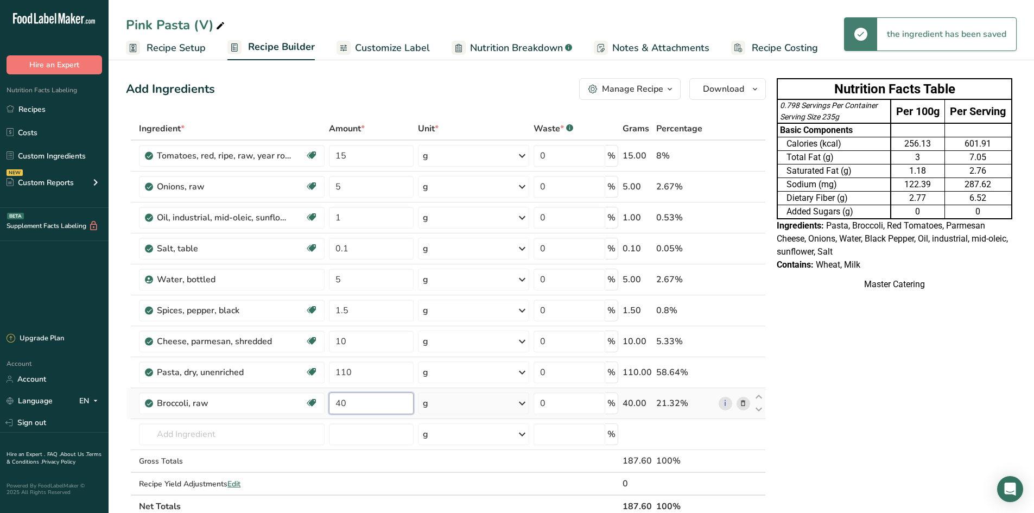
click at [379, 395] on input "40" at bounding box center [371, 404] width 85 height 22
type input "4"
drag, startPoint x: 363, startPoint y: 404, endPoint x: 349, endPoint y: 390, distance: 20.0
click at [364, 404] on input "10" at bounding box center [371, 404] width 85 height 22
type input "1"
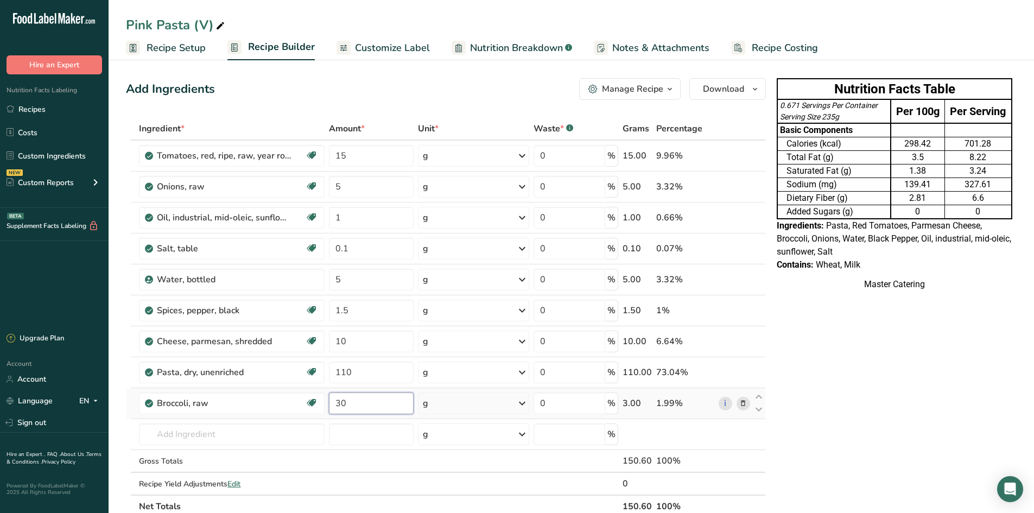
type input "30"
click at [365, 341] on input "10" at bounding box center [371, 342] width 85 height 22
type input "1"
type input "5"
click at [711, 100] on div "Add Ingredients Manage Recipe Delete Recipe Duplicate Recipe Scale Recipe Save …" at bounding box center [449, 473] width 647 height 799
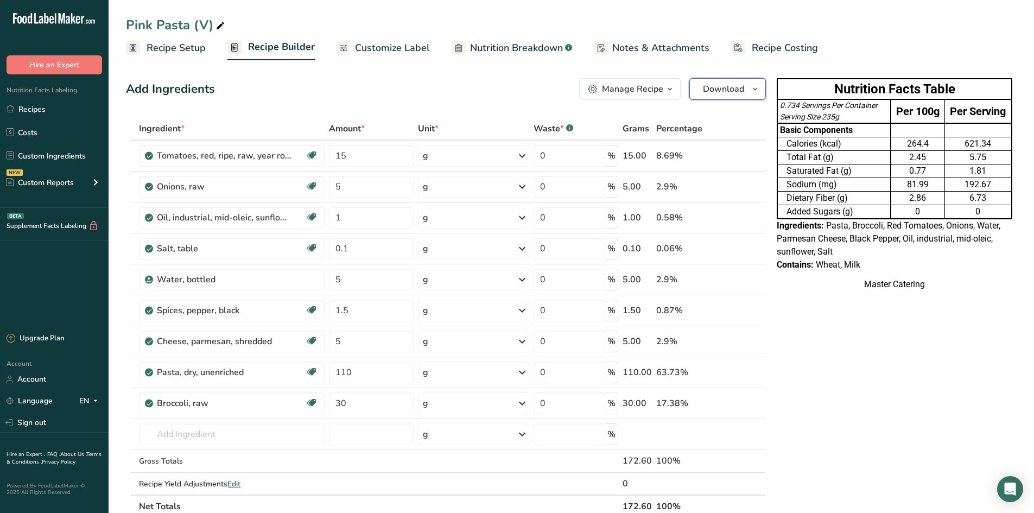
click at [708, 96] on button "Download" at bounding box center [728, 89] width 77 height 22
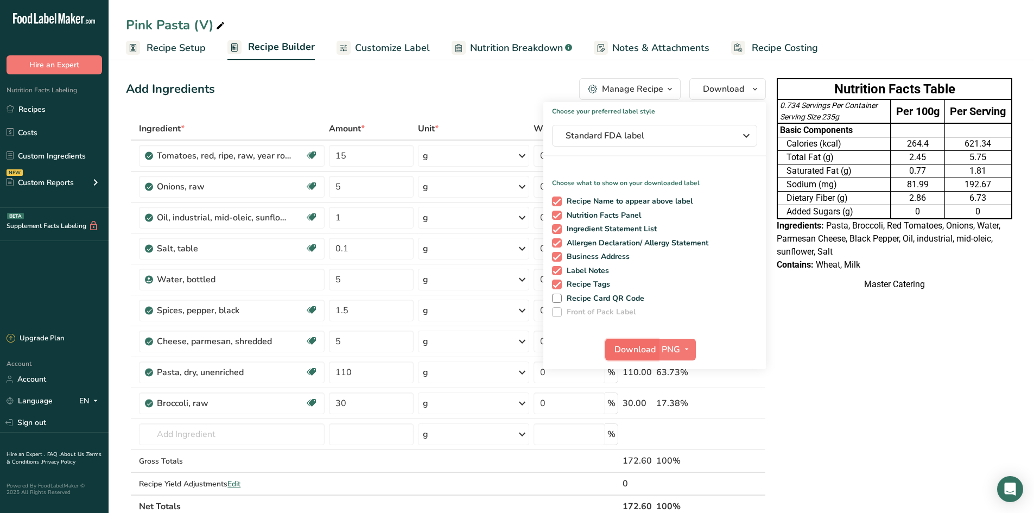
click at [621, 342] on button "Download" at bounding box center [631, 350] width 53 height 22
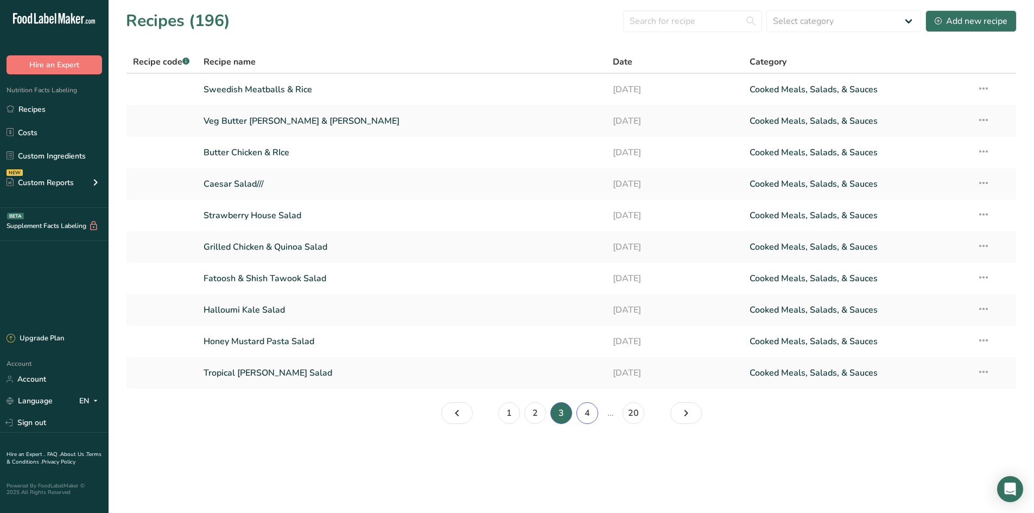
click at [587, 418] on link "4" at bounding box center [588, 413] width 22 height 22
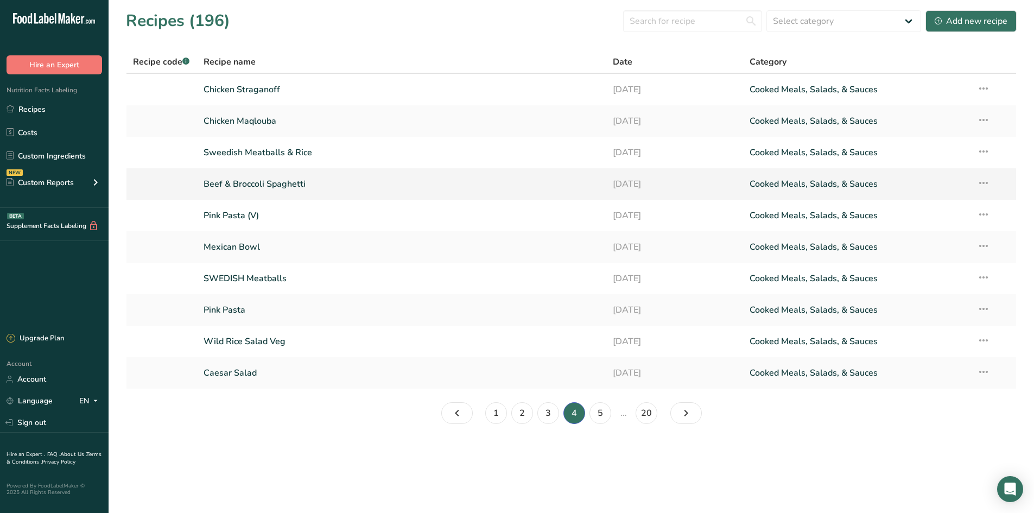
click at [478, 180] on link "Beef & Broccoli Spaghetti" at bounding box center [402, 184] width 397 height 23
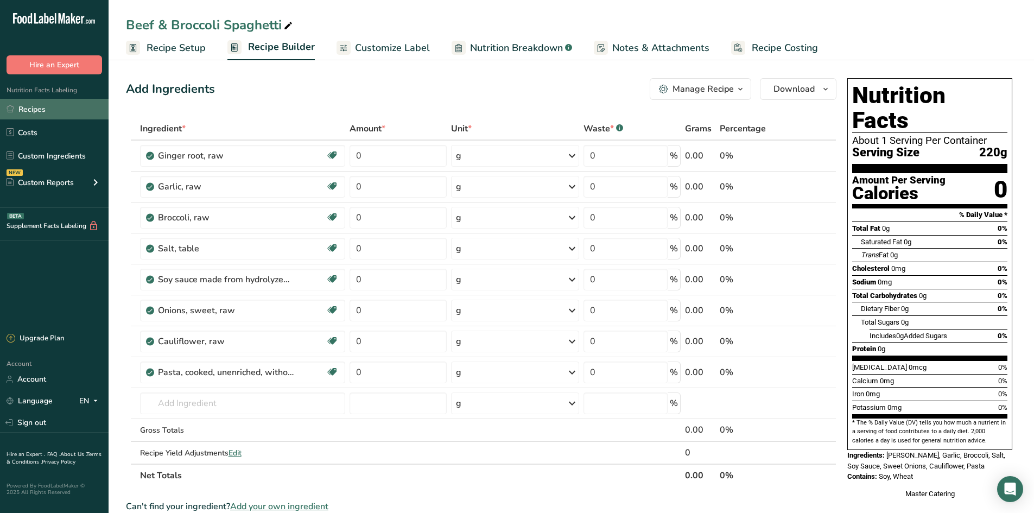
drag, startPoint x: 22, startPoint y: 108, endPoint x: 29, endPoint y: 111, distance: 7.1
click at [22, 108] on link "Recipes" at bounding box center [54, 109] width 109 height 21
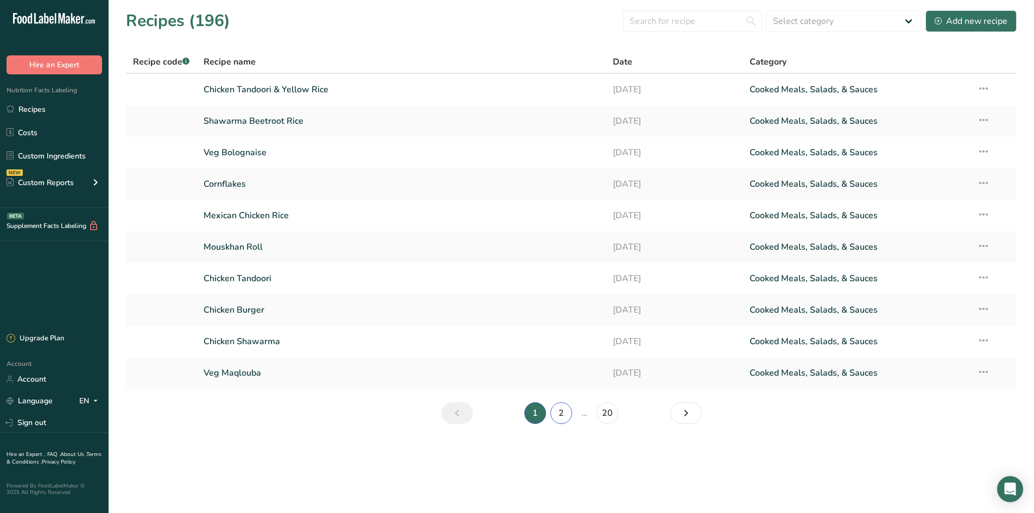
click at [563, 406] on link "2" at bounding box center [562, 413] width 22 height 22
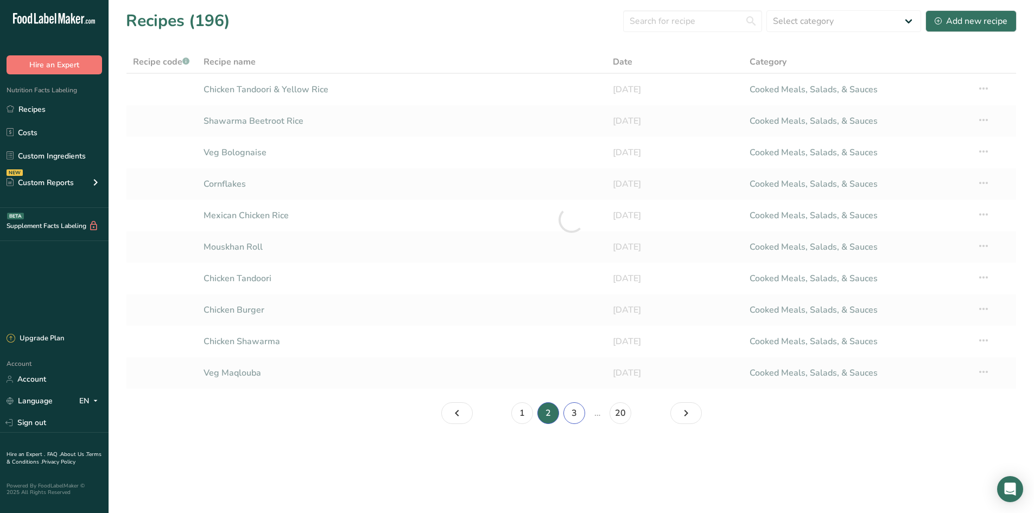
click at [573, 412] on link "3" at bounding box center [575, 413] width 22 height 22
click at [590, 413] on link "4" at bounding box center [588, 413] width 22 height 22
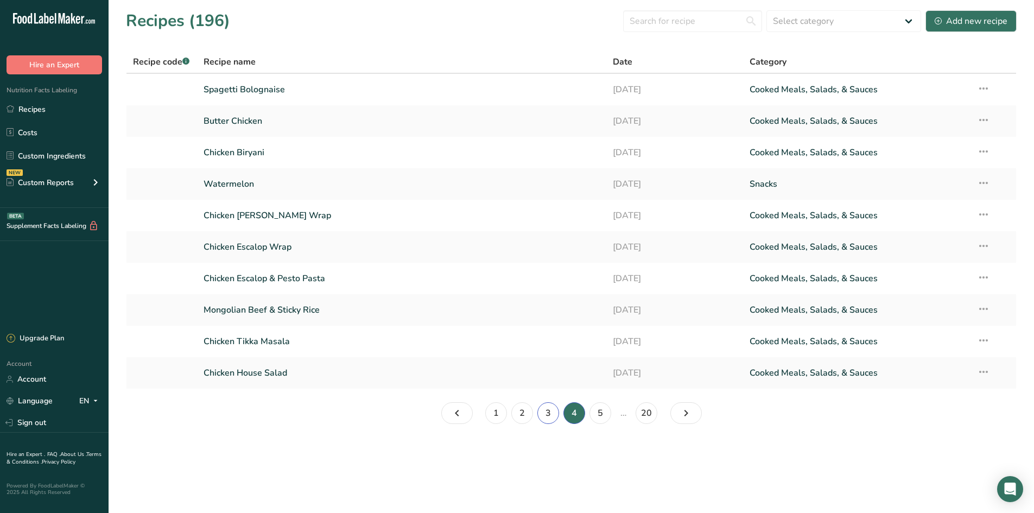
click at [545, 413] on link "3" at bounding box center [549, 413] width 22 height 22
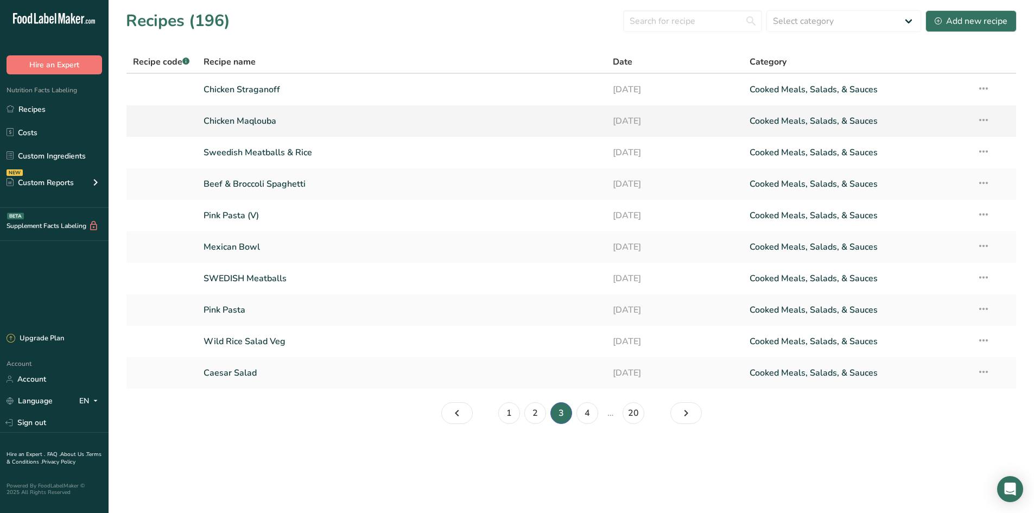
click at [287, 122] on link "Chicken Maqlouba" at bounding box center [402, 121] width 397 height 23
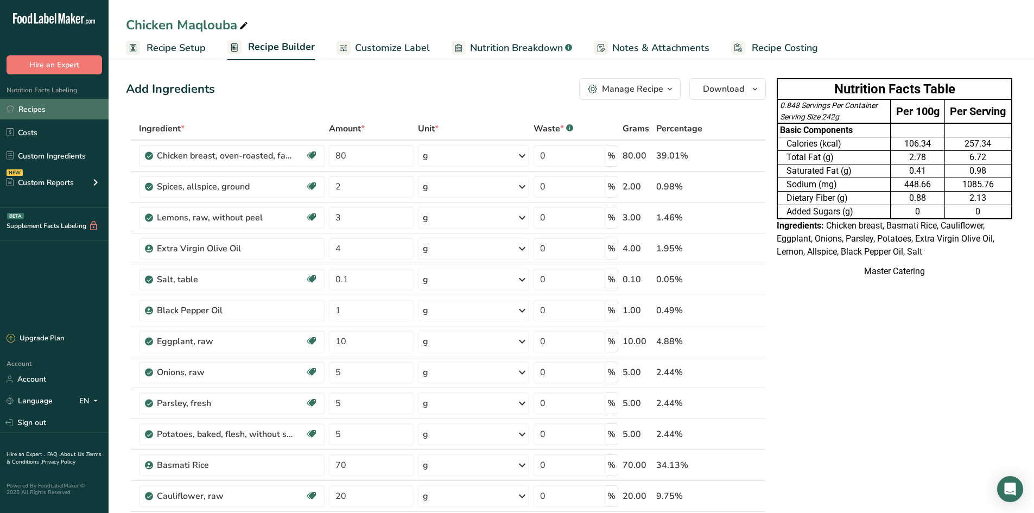
click at [62, 111] on link "Recipes" at bounding box center [54, 109] width 109 height 21
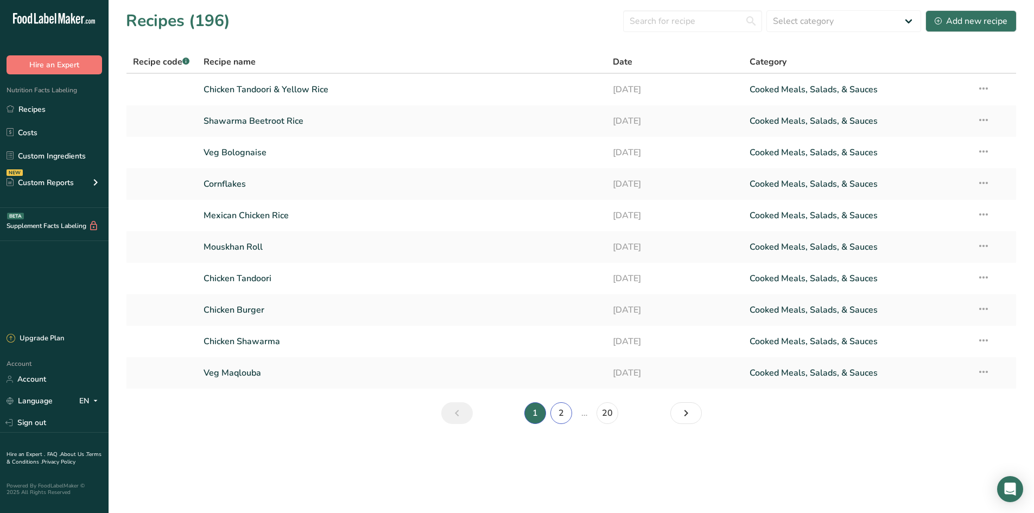
click at [566, 420] on link "2" at bounding box center [562, 413] width 22 height 22
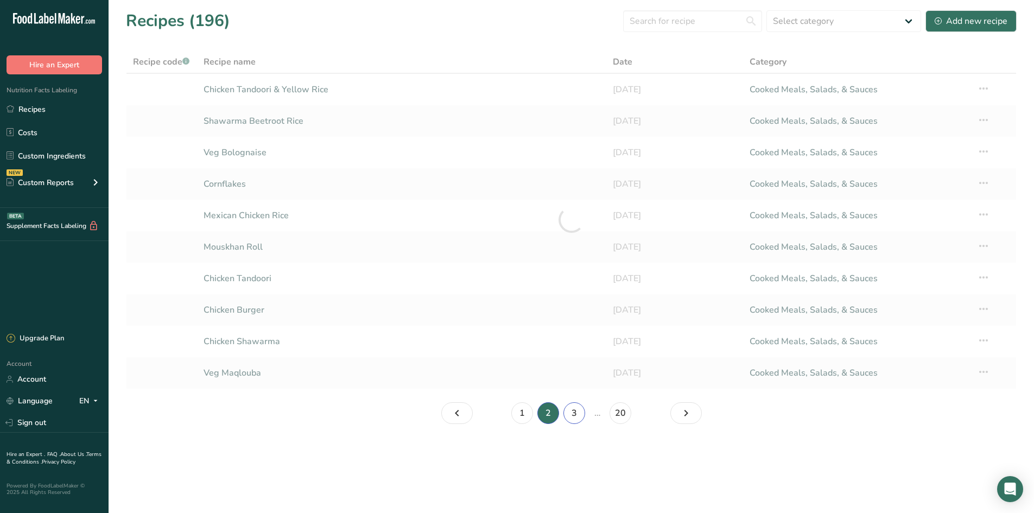
click at [579, 416] on link "3" at bounding box center [575, 413] width 22 height 22
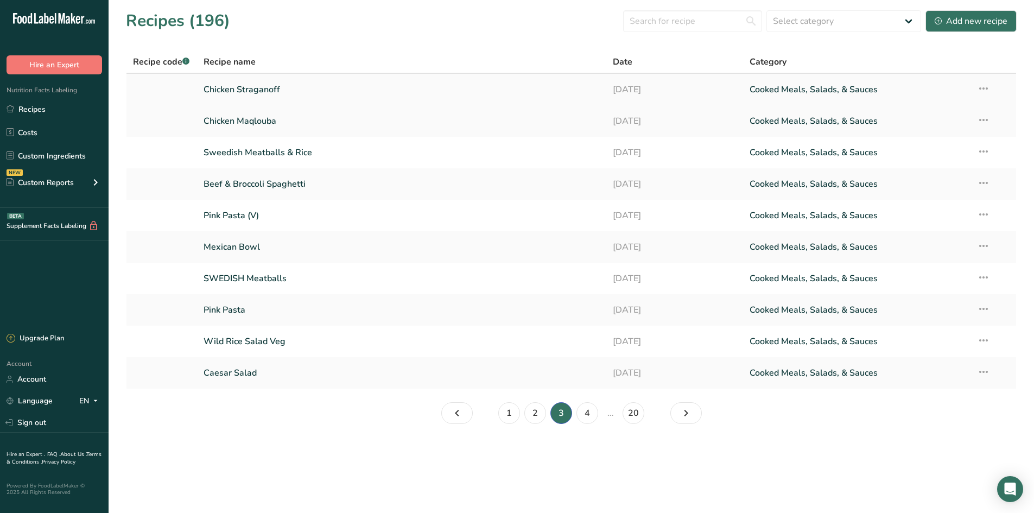
click at [315, 98] on link "Chicken Straganoff" at bounding box center [402, 89] width 397 height 23
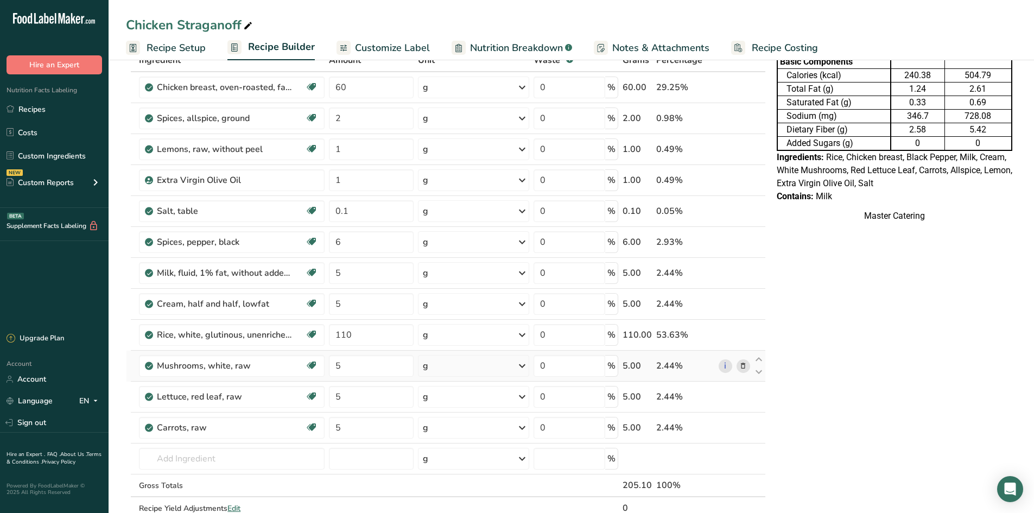
scroll to position [109, 0]
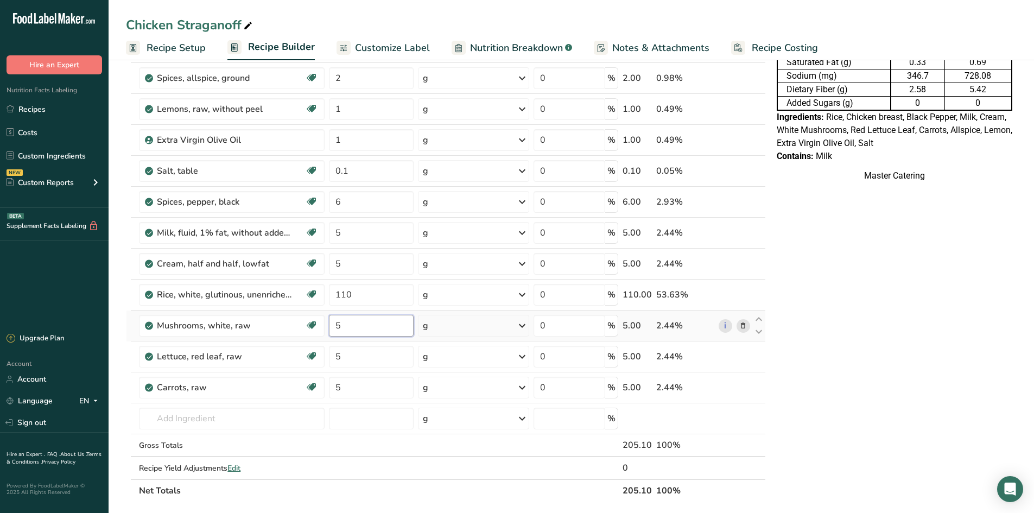
click at [391, 325] on input "5" at bounding box center [371, 326] width 85 height 22
type input "1"
click at [367, 331] on input "1" at bounding box center [371, 326] width 85 height 22
type input "5"
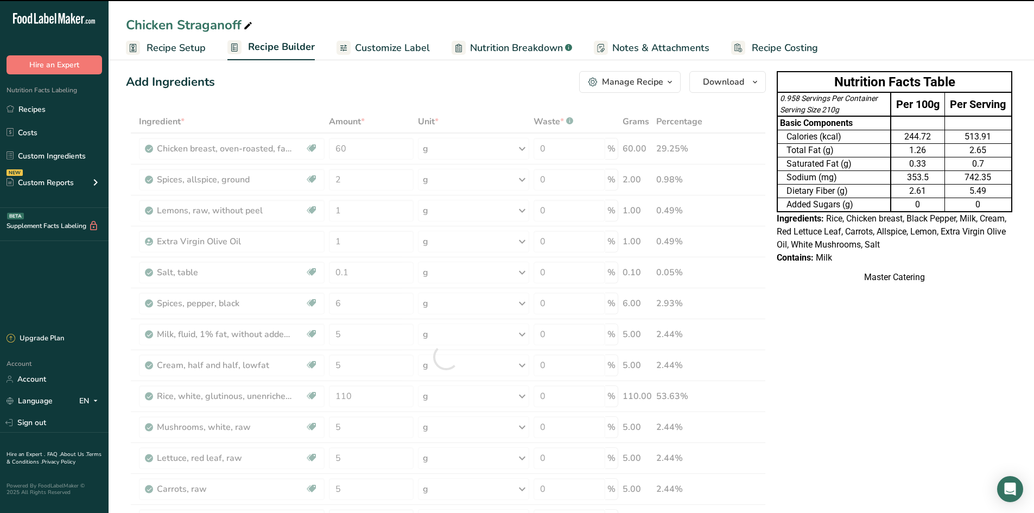
scroll to position [0, 0]
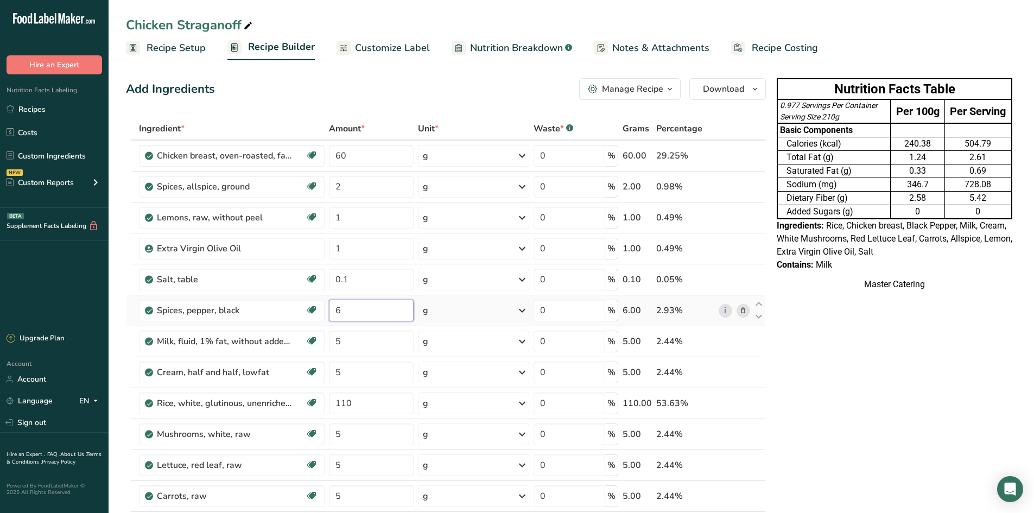
click at [364, 314] on input "6" at bounding box center [371, 311] width 85 height 22
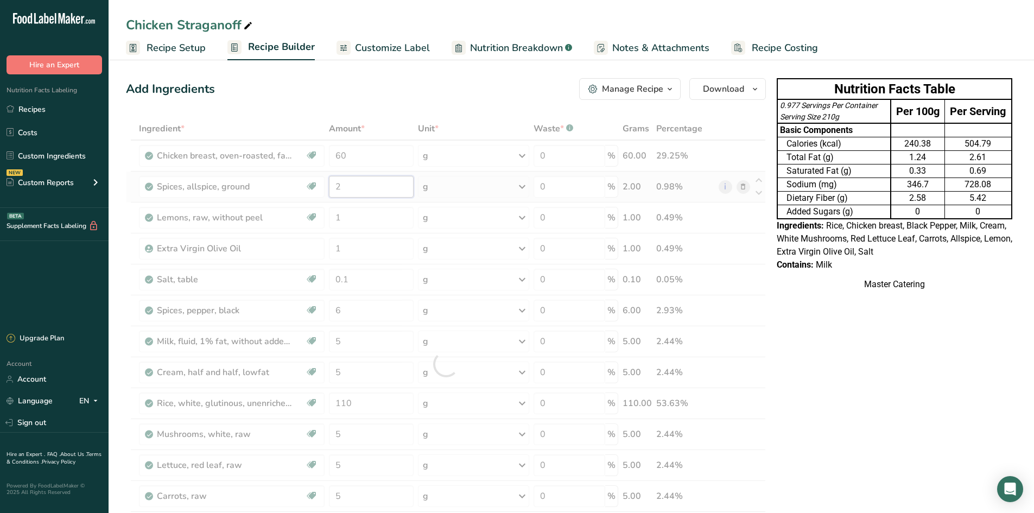
click at [364, 195] on div "Ingredient * Amount * Unit * Waste * .a-a{fill:#347362;}.b-a{fill:#fff;} Grams …" at bounding box center [446, 364] width 640 height 494
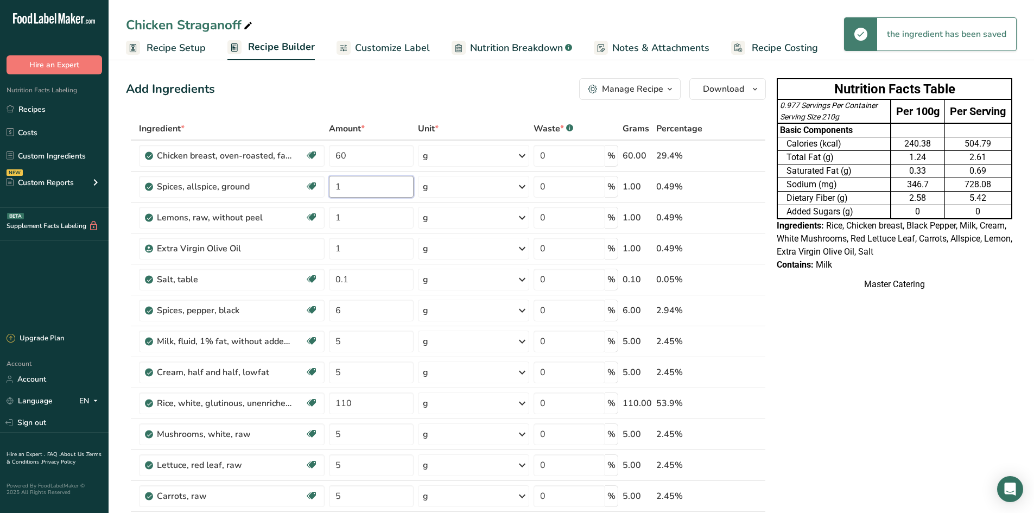
type input "1"
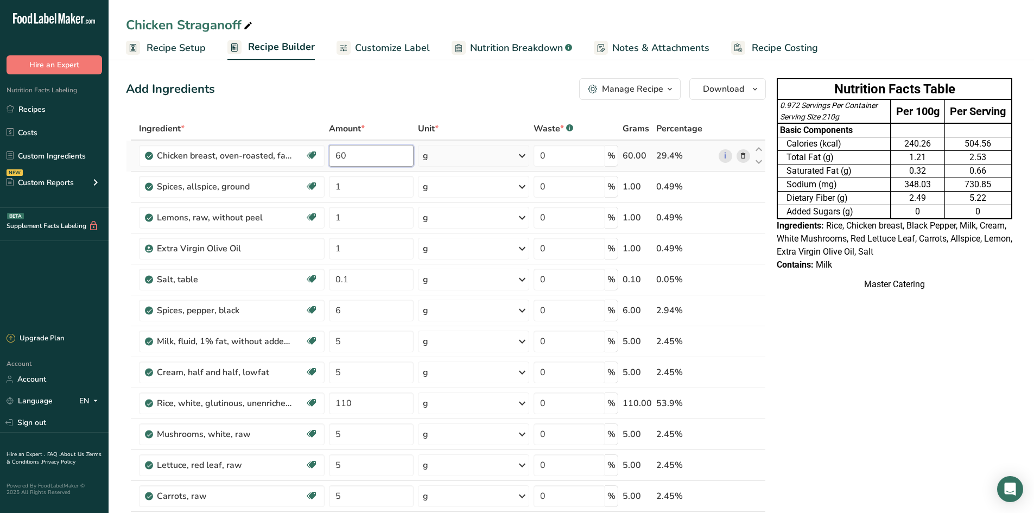
click at [349, 157] on input "60" at bounding box center [371, 156] width 85 height 22
type input "50"
click at [347, 301] on input "6" at bounding box center [371, 311] width 85 height 22
type input "2"
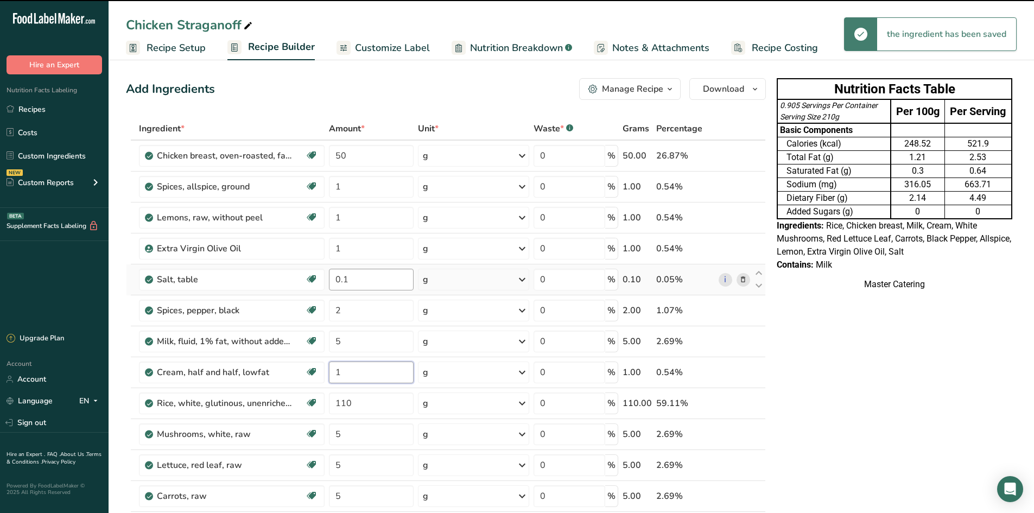
type input "1"
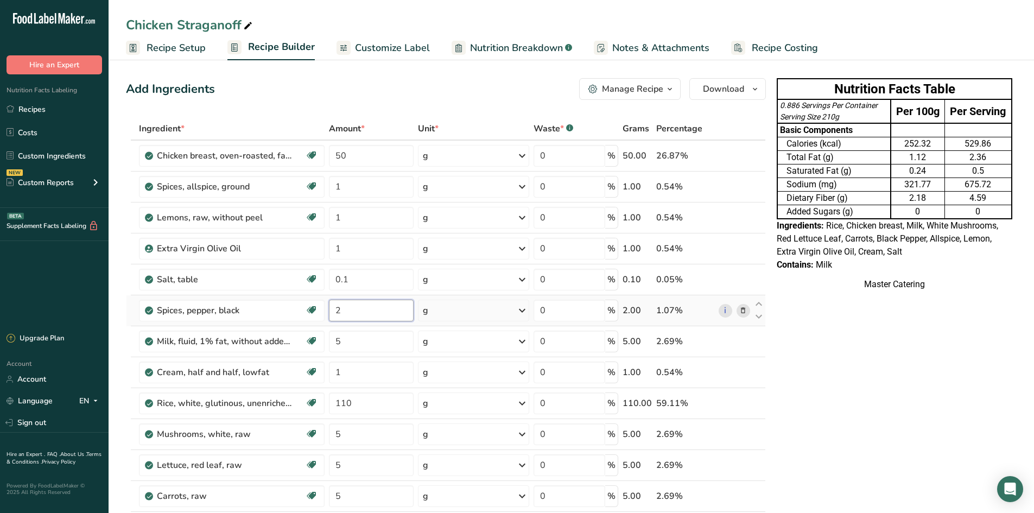
click at [363, 309] on input "2" at bounding box center [371, 311] width 85 height 22
type input "6"
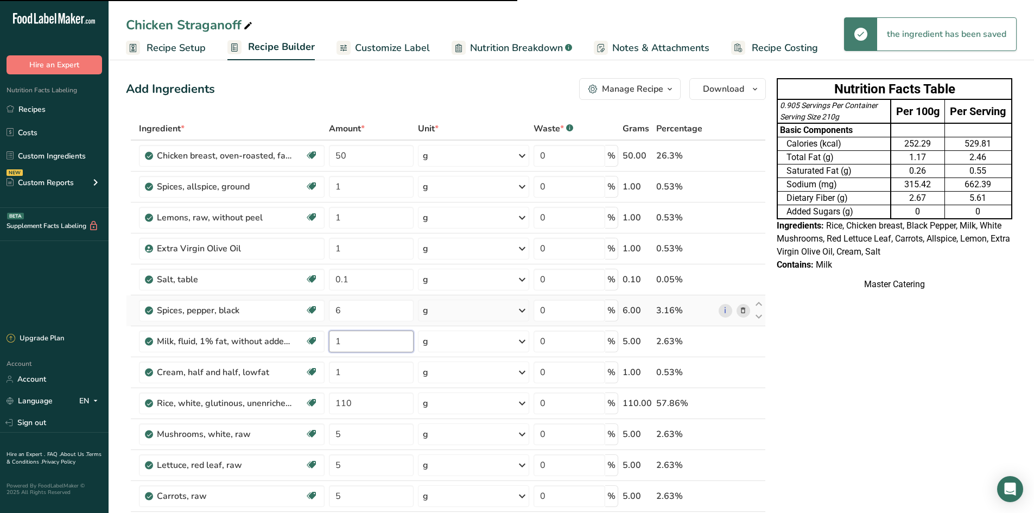
type input "1"
click at [375, 346] on input "1" at bounding box center [371, 342] width 85 height 22
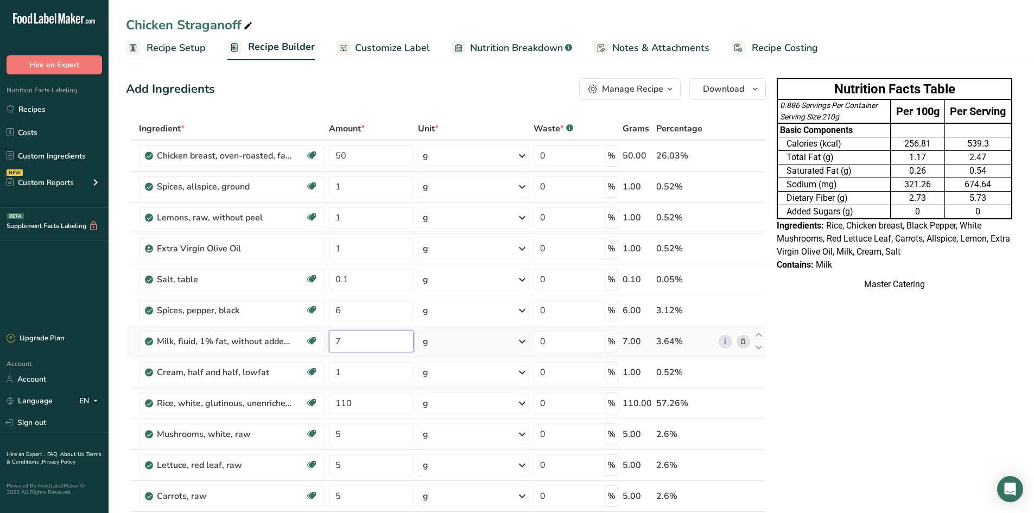
type input "7"
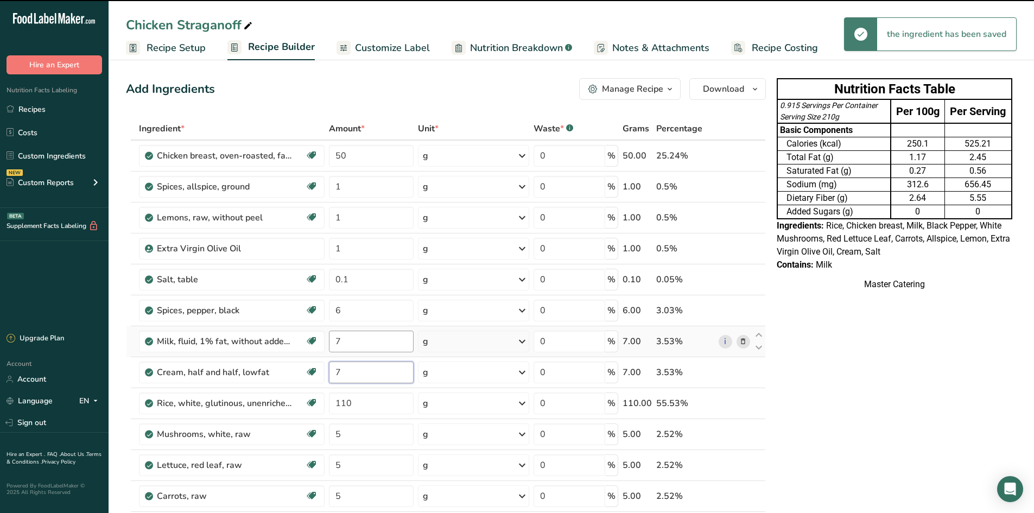
type input "7"
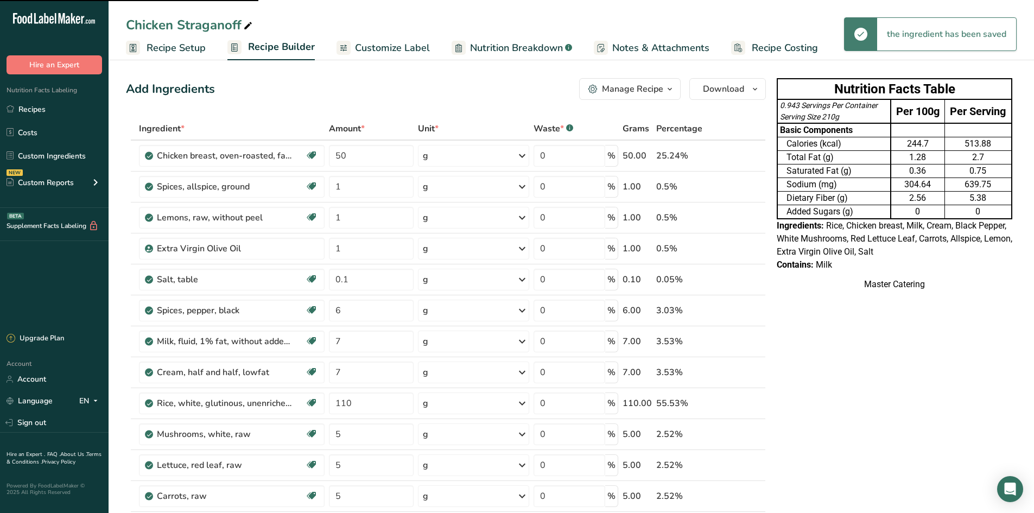
click at [879, 388] on div "Nutrition Facts Table 0.943 Servings Per Container Serving Size 210g Per 100g P…" at bounding box center [895, 520] width 244 height 892
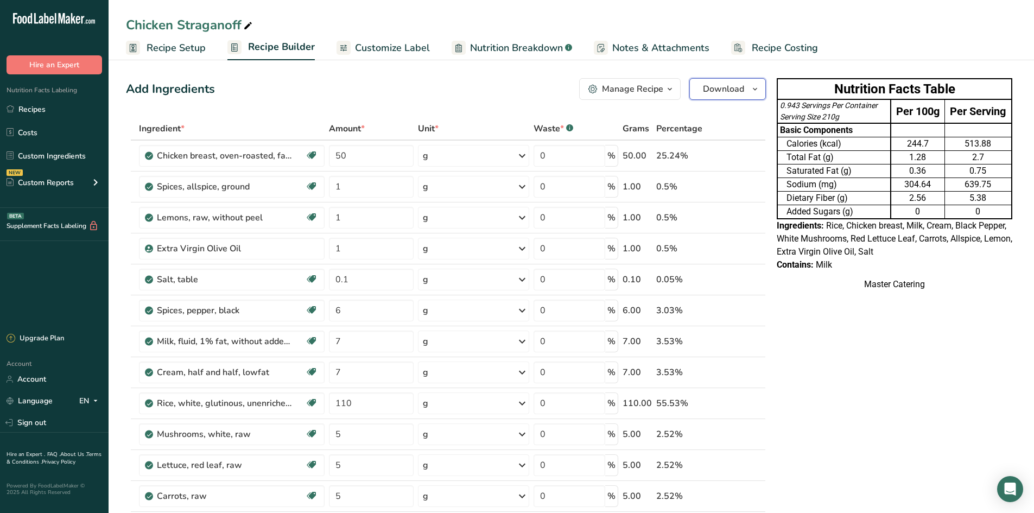
click at [737, 97] on button "Download" at bounding box center [728, 89] width 77 height 22
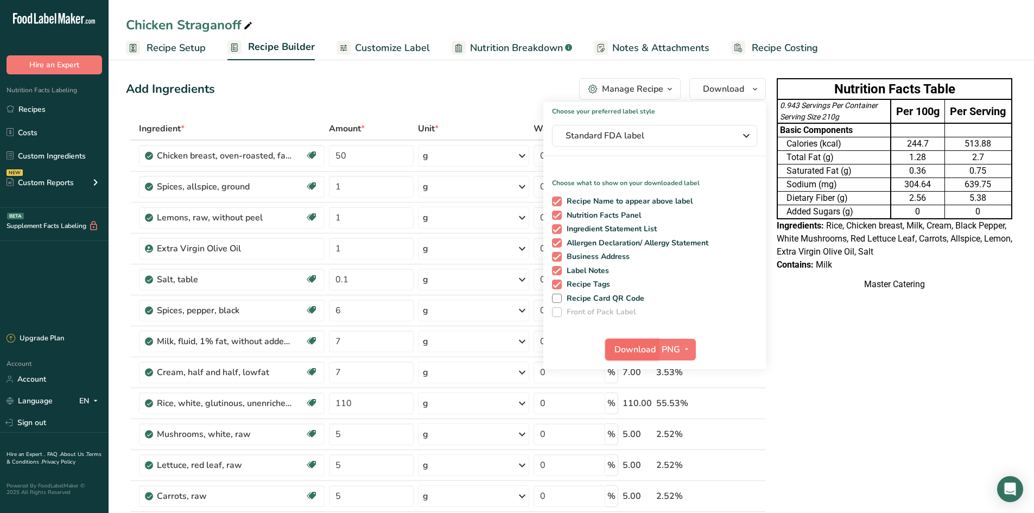
click at [635, 347] on span "Download" at bounding box center [635, 349] width 41 height 13
drag, startPoint x: 888, startPoint y: 371, endPoint x: 855, endPoint y: 361, distance: 34.2
click at [886, 368] on div "Nutrition Facts Table 0.943 Servings Per Container Serving Size 210g Per 100g P…" at bounding box center [895, 520] width 244 height 892
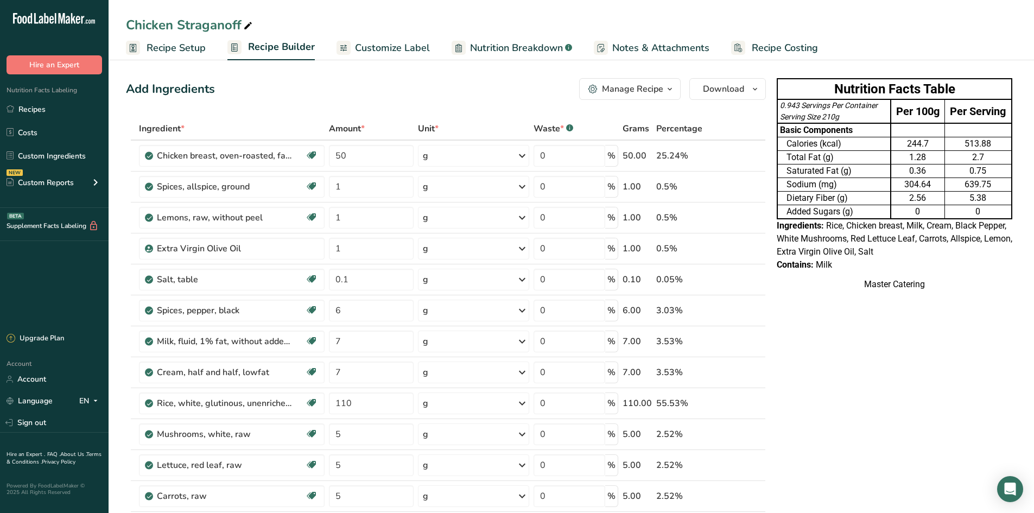
click at [451, 103] on div "Add Ingredients Manage Recipe Delete Recipe Duplicate Recipe Scale Recipe Save …" at bounding box center [449, 520] width 647 height 892
click at [71, 107] on link "Recipes" at bounding box center [54, 109] width 109 height 21
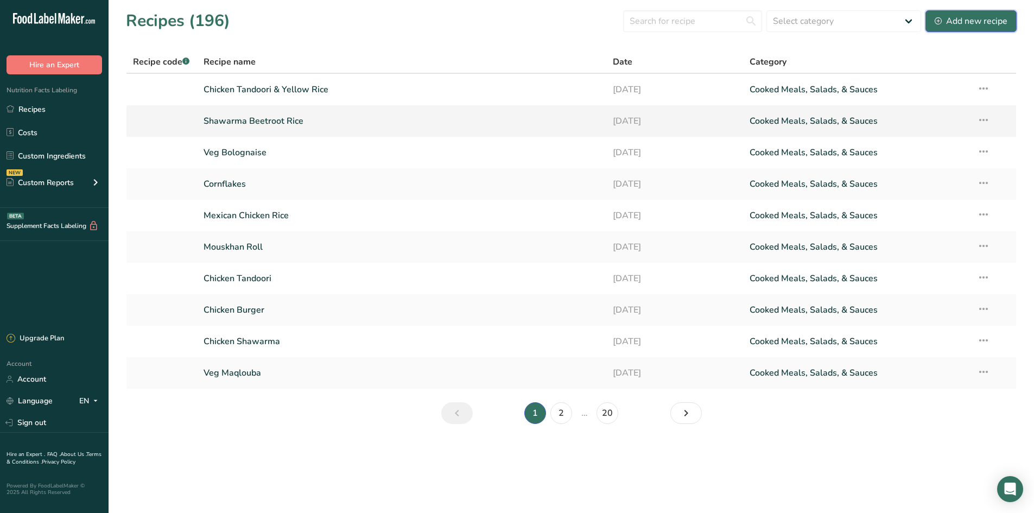
drag, startPoint x: 973, startPoint y: 23, endPoint x: 826, endPoint y: 106, distance: 169.0
click at [973, 24] on div "Add new recipe" at bounding box center [971, 21] width 73 height 13
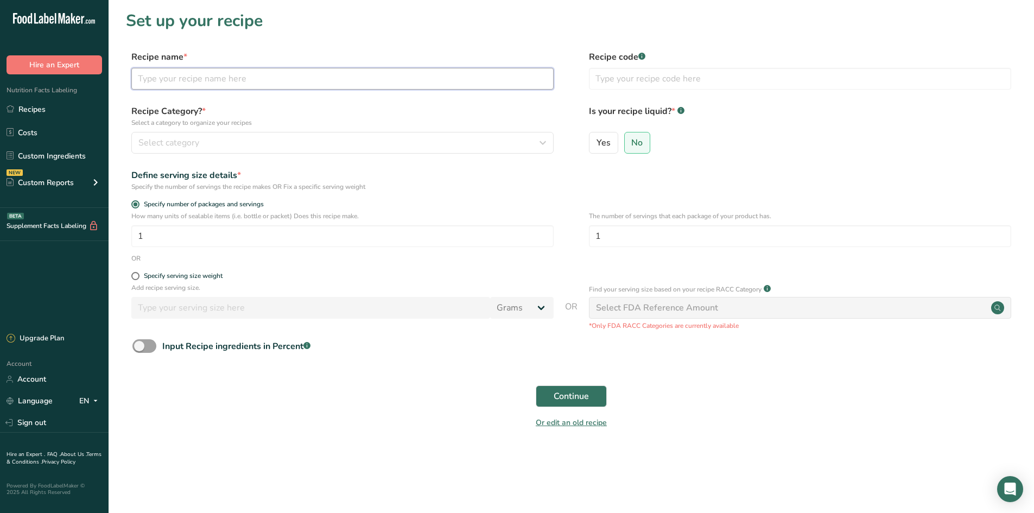
click at [290, 77] on input "text" at bounding box center [342, 79] width 422 height 22
type input "Chicken Meat Balls & Rice"
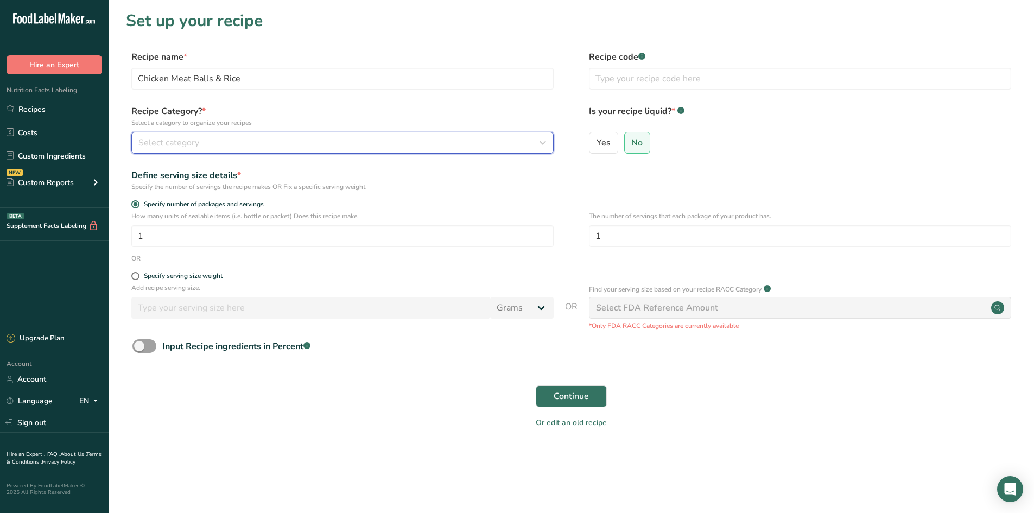
drag, startPoint x: 264, startPoint y: 148, endPoint x: 263, endPoint y: 220, distance: 72.8
click at [264, 149] on div "Select category" at bounding box center [339, 142] width 402 height 13
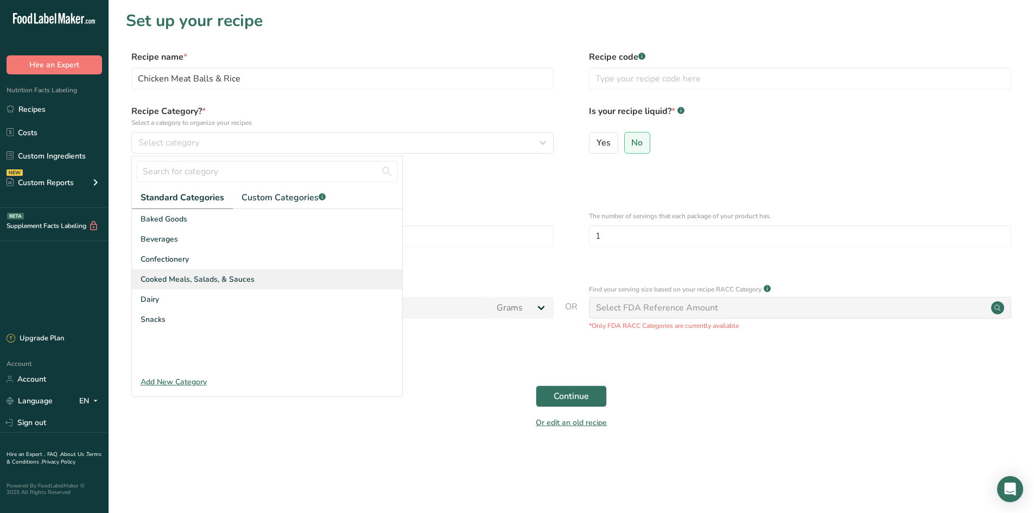
click at [264, 282] on div "Cooked Meals, Salads, & Sauces" at bounding box center [267, 279] width 270 height 20
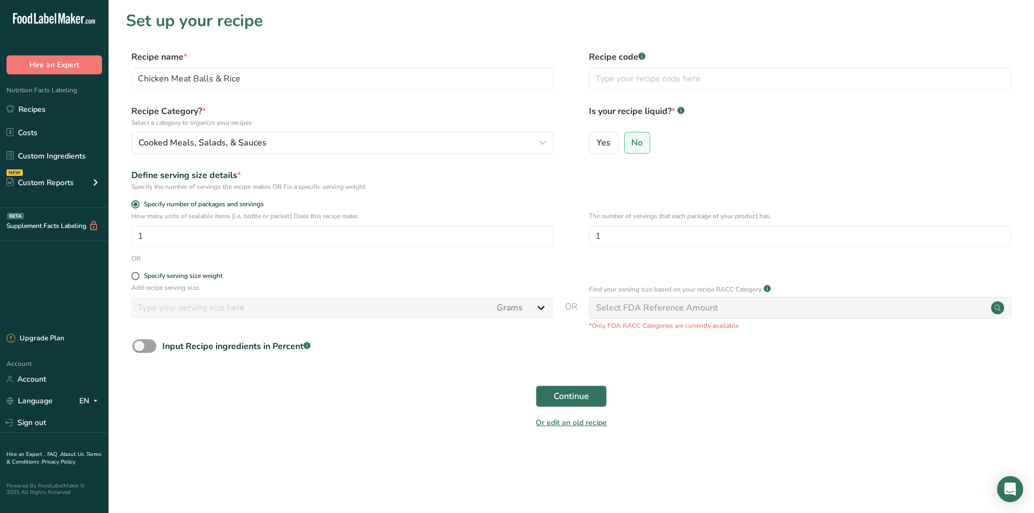
drag, startPoint x: 147, startPoint y: 344, endPoint x: 194, endPoint y: 360, distance: 49.3
click at [148, 344] on span at bounding box center [144, 346] width 24 height 14
click at [140, 344] on input "Input Recipe ingredients in Percent .a-a{fill:#347362;}.b-a{fill:#fff;}" at bounding box center [135, 346] width 7 height 7
checkbox input "true"
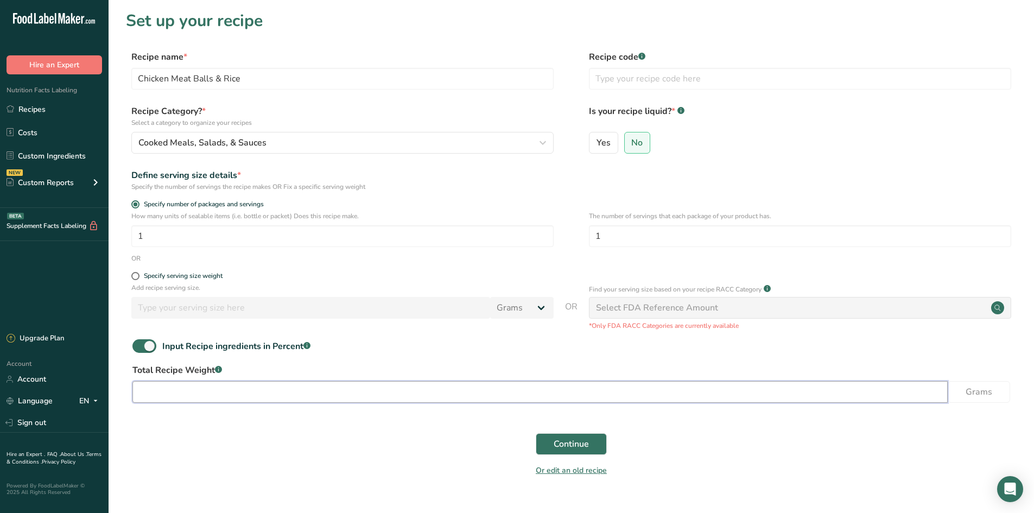
drag, startPoint x: 246, startPoint y: 395, endPoint x: 258, endPoint y: 378, distance: 21.0
click at [247, 395] on input "number" at bounding box center [540, 392] width 816 height 22
type input "230"
click at [544, 440] on button "Continue" at bounding box center [571, 444] width 71 height 22
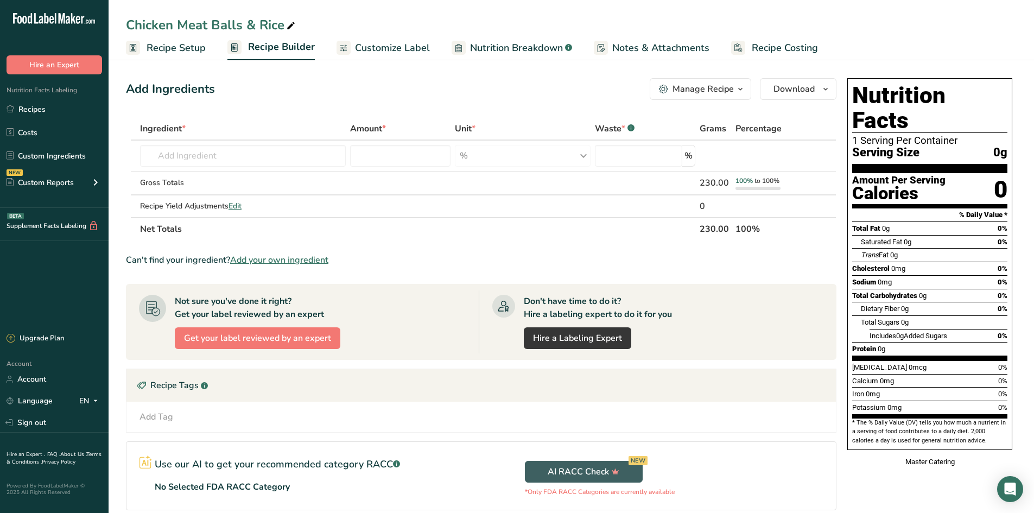
click at [343, 54] on icon at bounding box center [343, 48] width 9 height 14
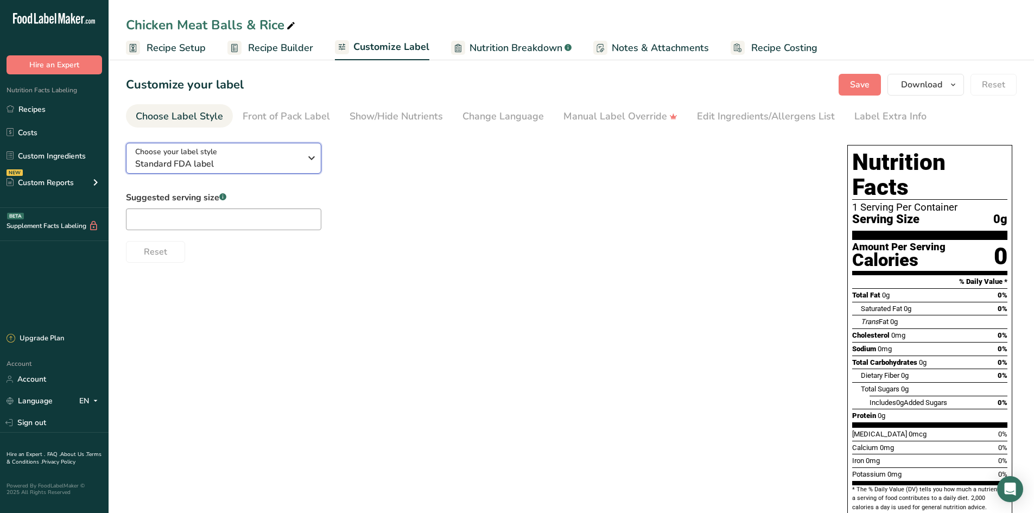
click at [230, 149] on div "Choose your label style Standard FDA label" at bounding box center [218, 158] width 166 height 24
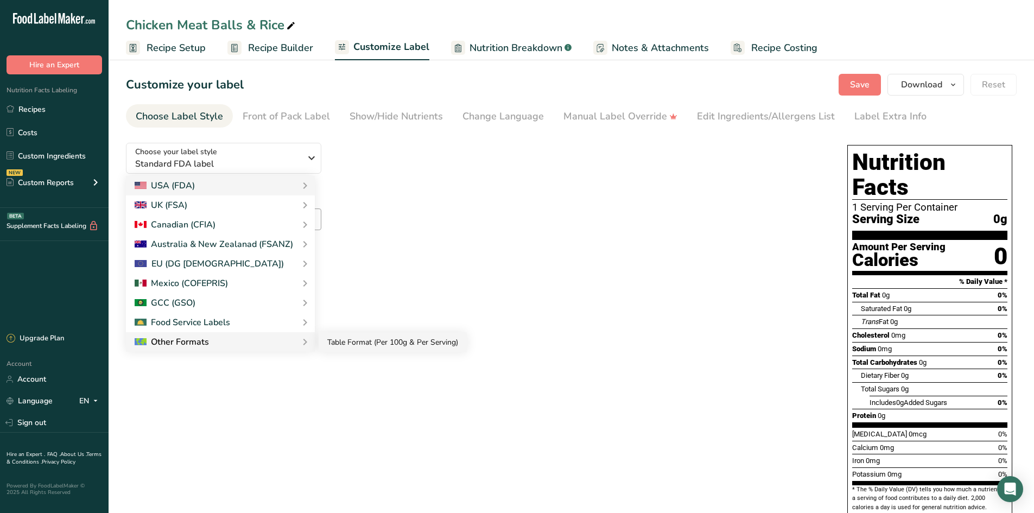
drag, startPoint x: 341, startPoint y: 345, endPoint x: 346, endPoint y: 337, distance: 10.2
click at [340, 345] on link "Table Format (Per 100g & Per Serving)" at bounding box center [393, 342] width 148 height 20
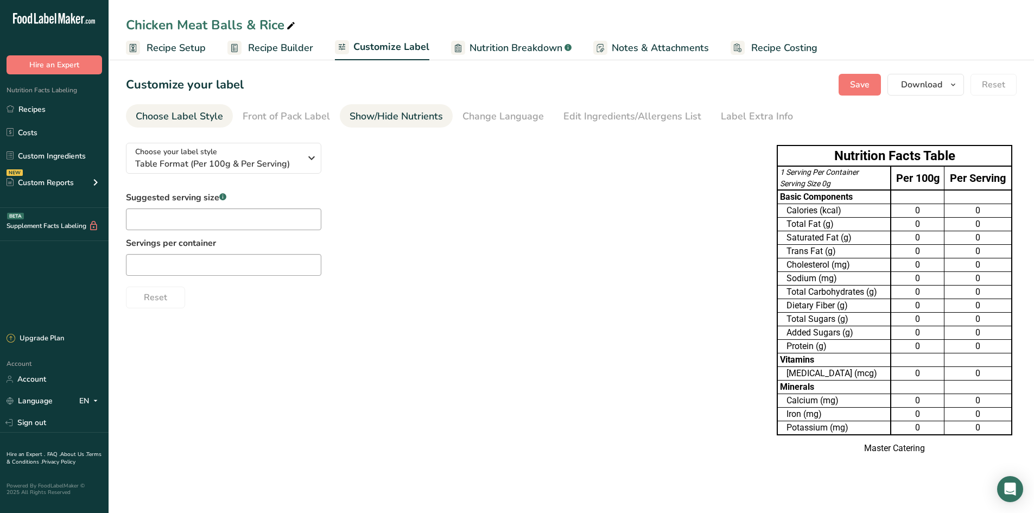
click at [350, 114] on div "Show/Hide Nutrients" at bounding box center [396, 116] width 93 height 15
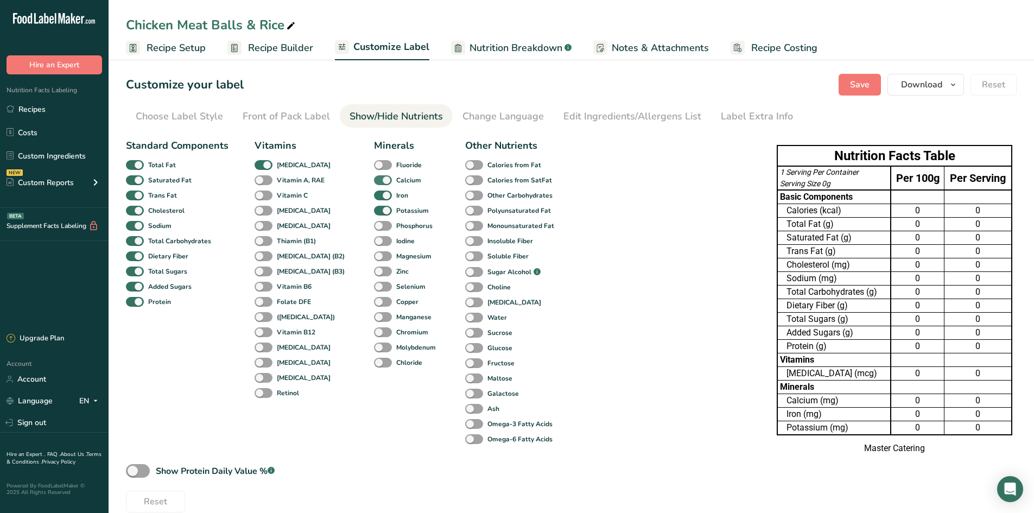
click at [374, 180] on span at bounding box center [383, 180] width 18 height 10
click at [374, 180] on input "Calcium" at bounding box center [377, 179] width 7 height 7
checkbox input "false"
click at [374, 201] on div "Iron" at bounding box center [382, 195] width 16 height 15
click at [374, 205] on div "Potassium" at bounding box center [382, 210] width 16 height 15
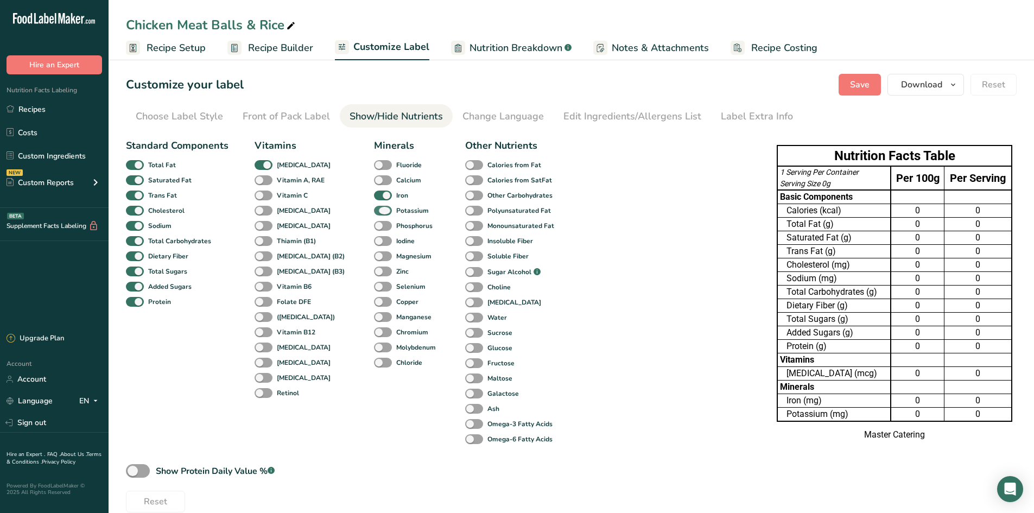
click at [374, 210] on span at bounding box center [383, 211] width 18 height 10
click at [374, 210] on input "Potassium" at bounding box center [377, 210] width 7 height 7
checkbox input "false"
click at [374, 191] on span at bounding box center [383, 196] width 18 height 10
click at [374, 192] on input "Iron" at bounding box center [377, 195] width 7 height 7
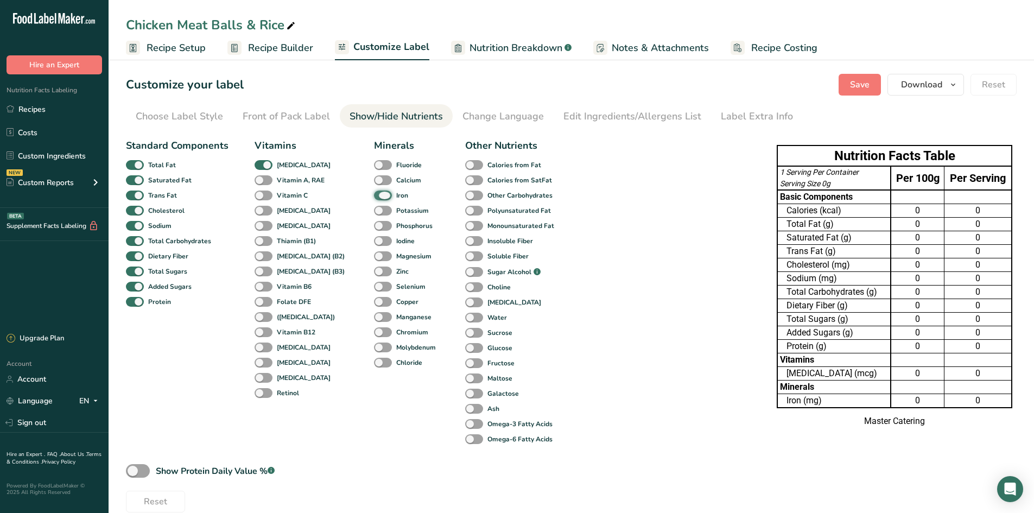
checkbox input "false"
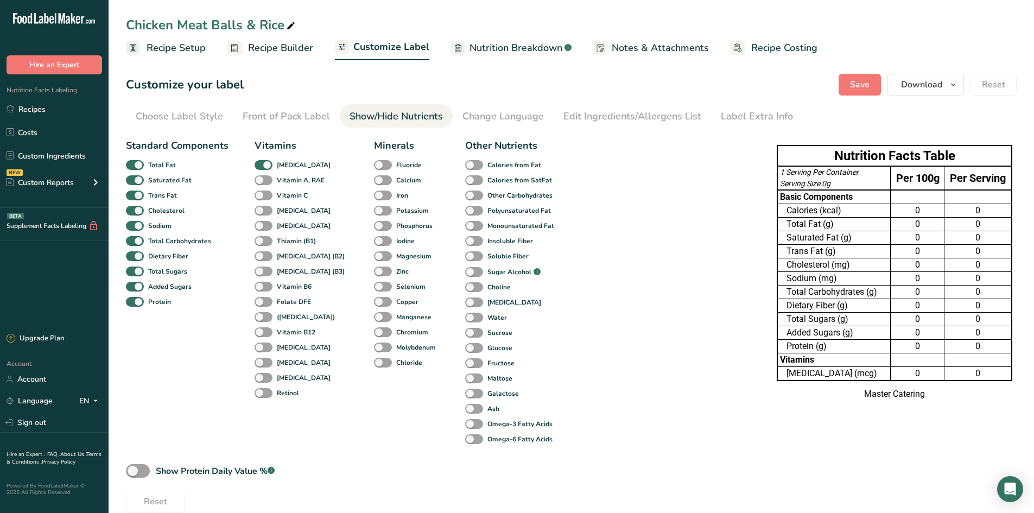
click at [271, 169] on label "[MEDICAL_DATA]" at bounding box center [293, 165] width 76 height 10
click at [262, 168] on input "[MEDICAL_DATA]" at bounding box center [258, 164] width 7 height 7
checkbox input "false"
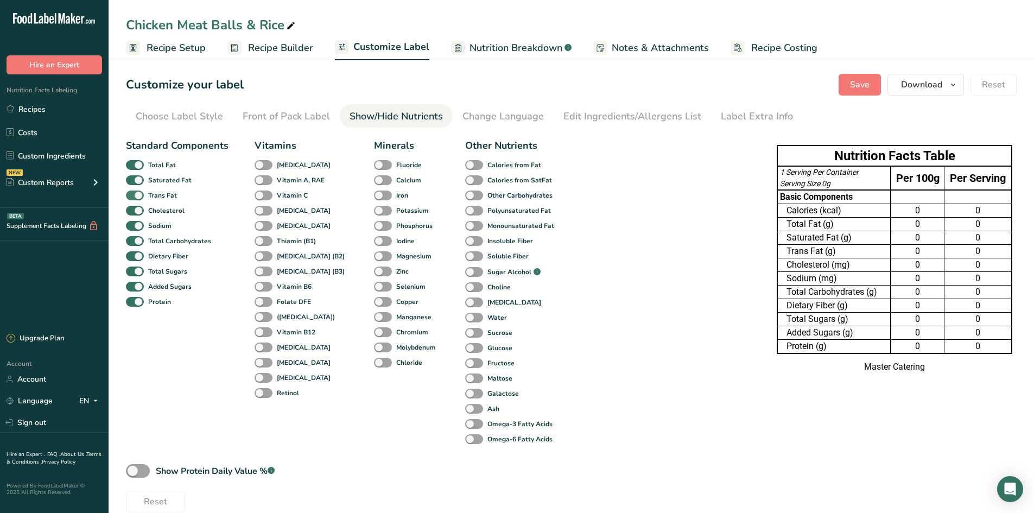
click at [137, 196] on span at bounding box center [135, 196] width 18 height 10
click at [133, 196] on input "Trans Fat" at bounding box center [129, 195] width 7 height 7
checkbox input "false"
click at [135, 213] on span at bounding box center [135, 211] width 18 height 10
click at [133, 213] on input "Cholesterol" at bounding box center [129, 210] width 7 height 7
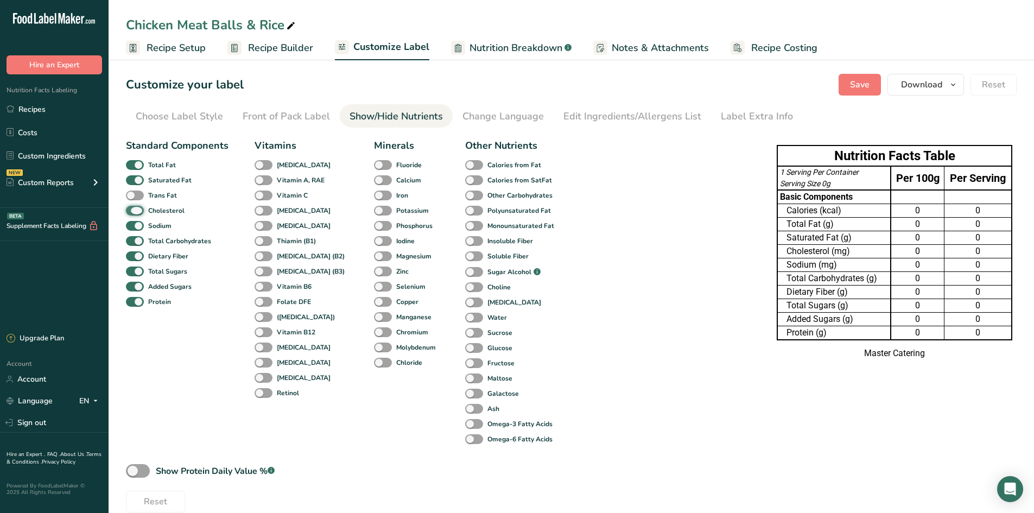
checkbox input "false"
click at [135, 243] on span at bounding box center [135, 241] width 18 height 10
click at [133, 243] on input "Total Carbohydrates" at bounding box center [129, 240] width 7 height 7
checkbox input "false"
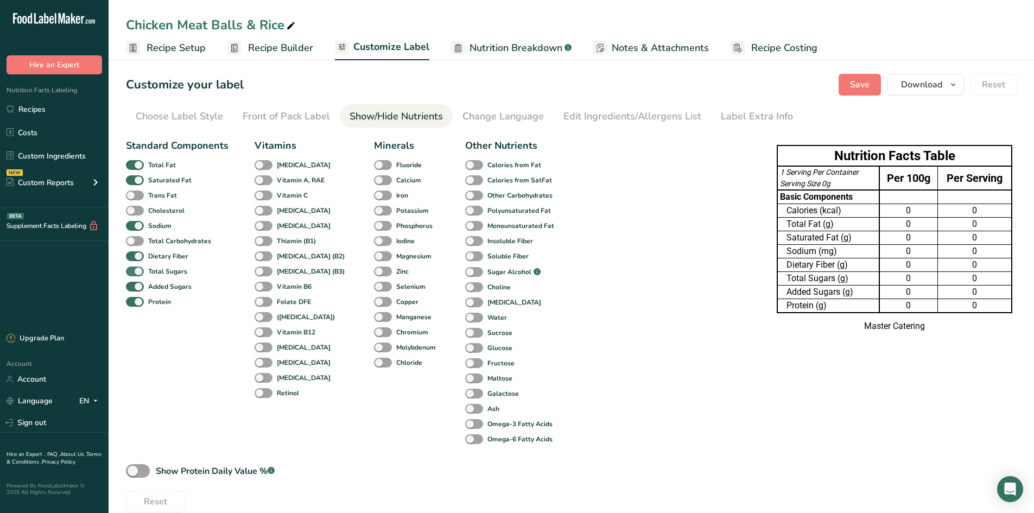
click at [138, 267] on span at bounding box center [135, 272] width 18 height 10
click at [133, 268] on input "Total Sugars" at bounding box center [129, 271] width 7 height 7
checkbox input "false"
click at [137, 296] on div "Protein" at bounding box center [139, 301] width 26 height 15
click at [137, 298] on span at bounding box center [135, 302] width 18 height 10
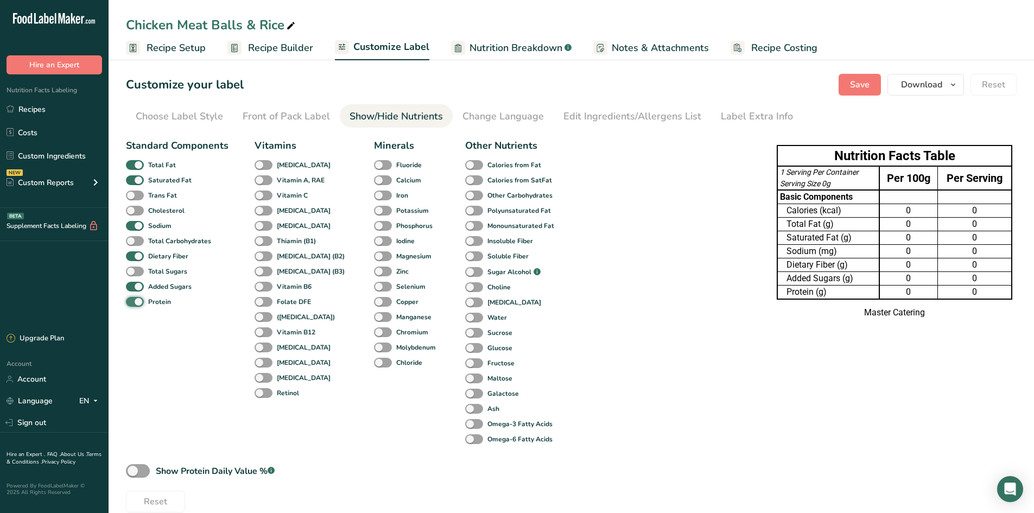
click at [133, 298] on input "Protein" at bounding box center [129, 301] width 7 height 7
checkbox input "false"
drag, startPoint x: 861, startPoint y: 92, endPoint x: 737, endPoint y: 97, distance: 123.3
click at [860, 92] on button "Save" at bounding box center [860, 85] width 42 height 22
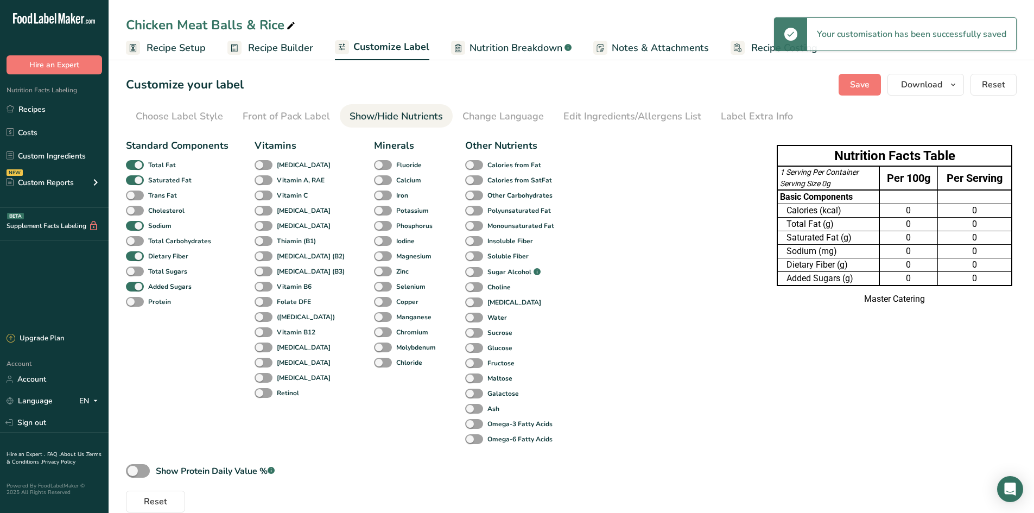
click at [242, 44] on link "Recipe Builder" at bounding box center [271, 48] width 86 height 24
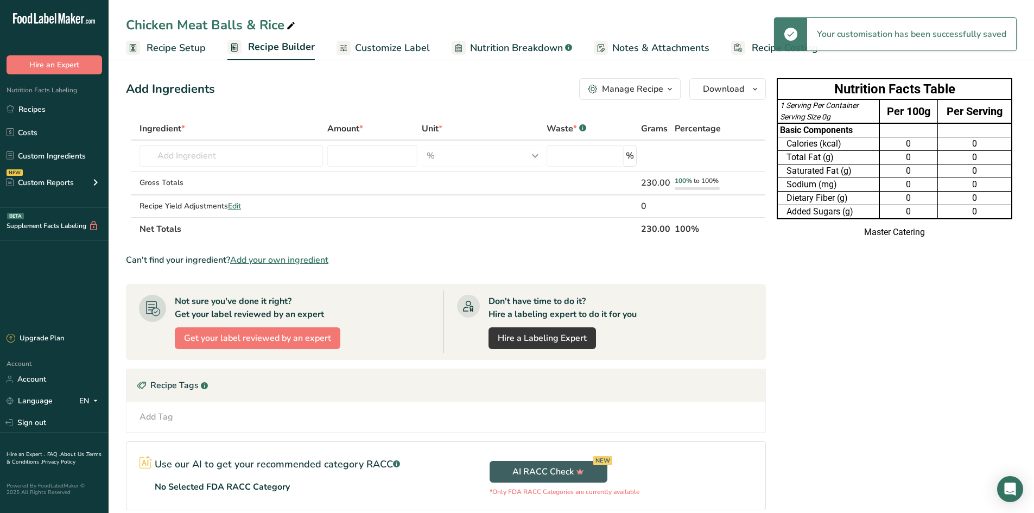
click at [199, 55] on span "Recipe Setup" at bounding box center [176, 48] width 59 height 15
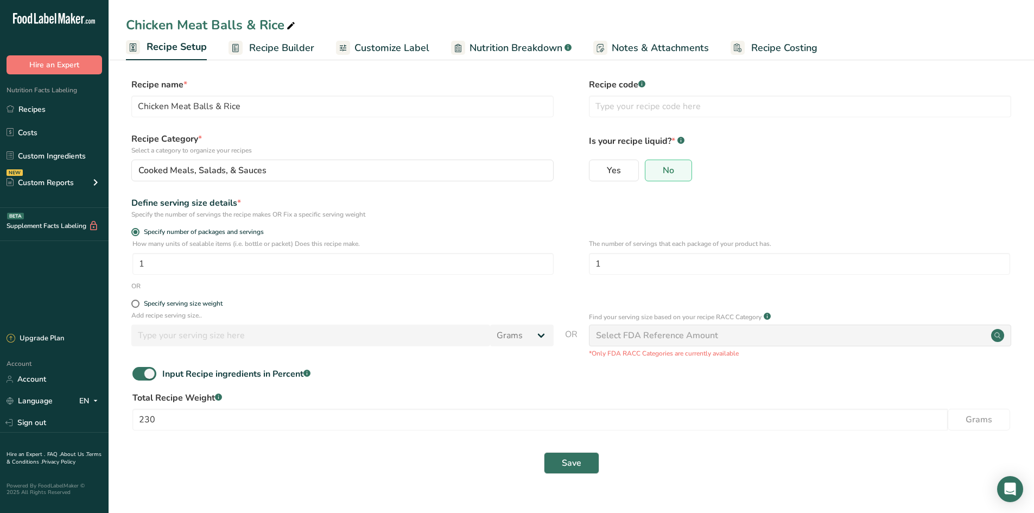
click at [265, 54] on span "Recipe Builder" at bounding box center [281, 48] width 65 height 15
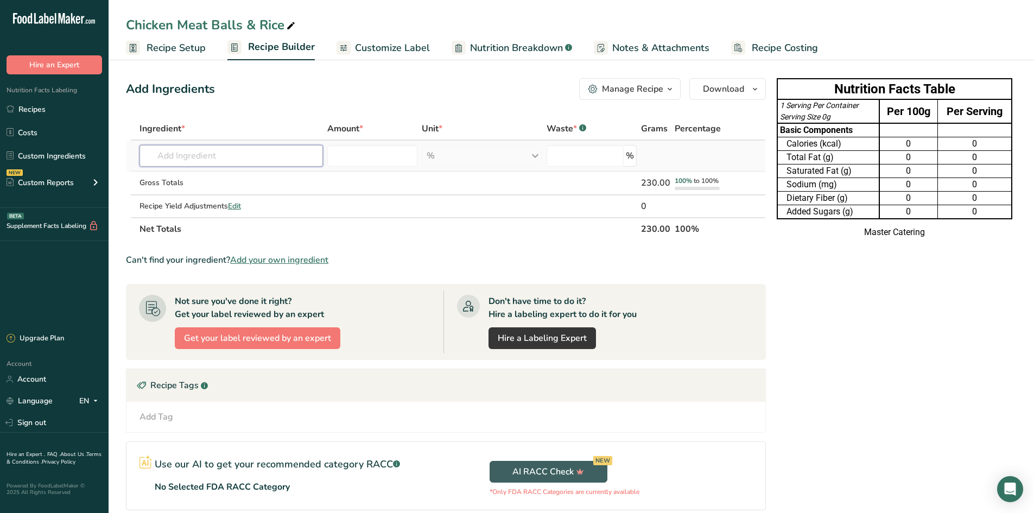
click at [193, 160] on input "text" at bounding box center [232, 156] width 184 height 22
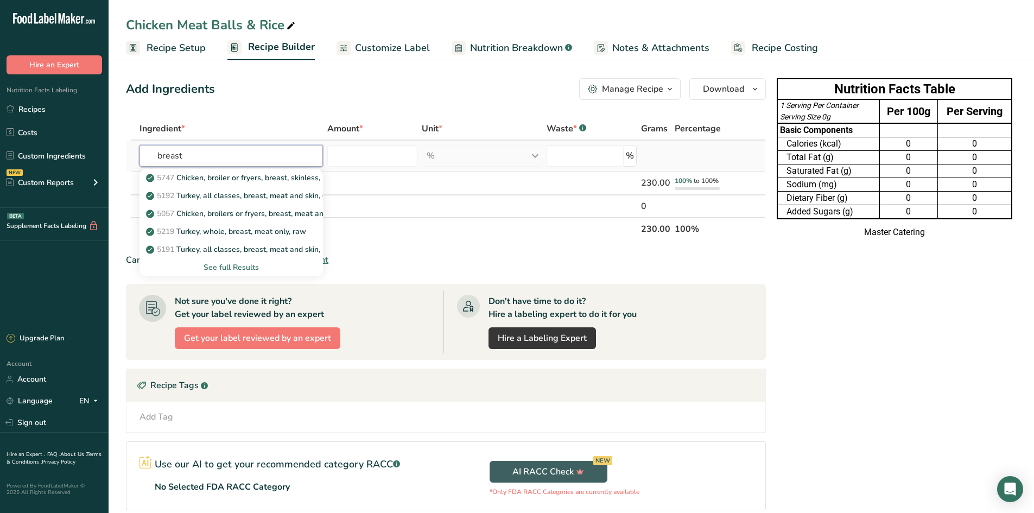
type input "breast"
click at [223, 267] on div "See full Results" at bounding box center [231, 267] width 166 height 11
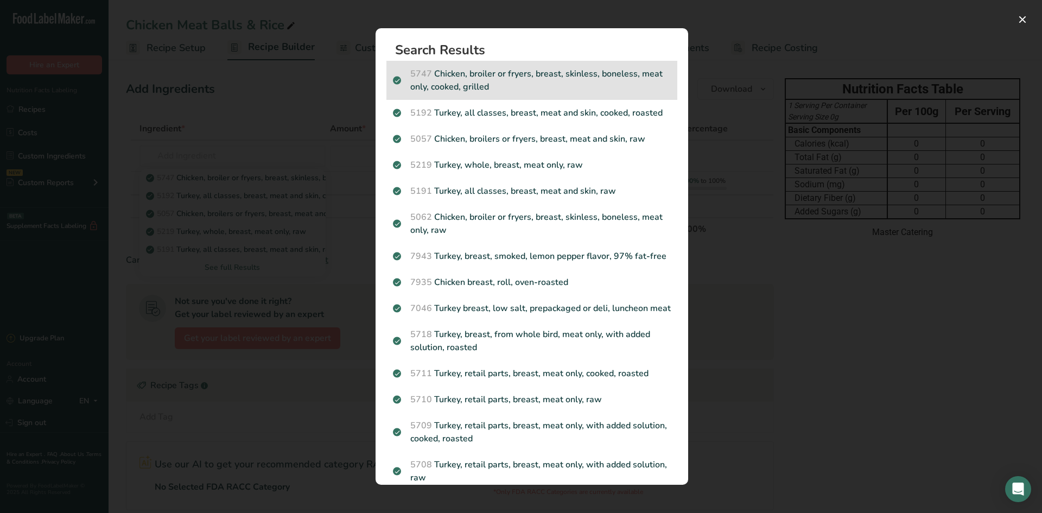
click at [423, 73] on span "5747" at bounding box center [421, 74] width 22 height 12
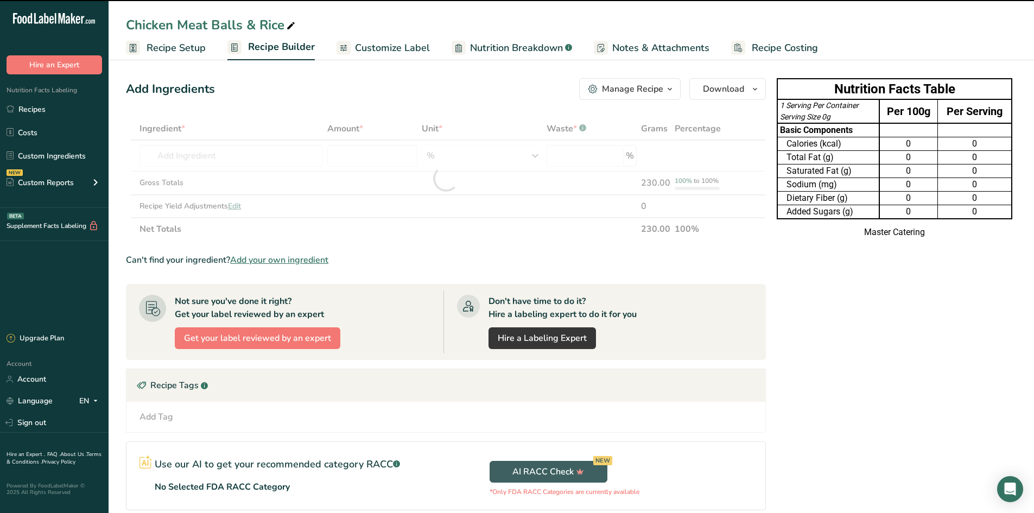
type input "0"
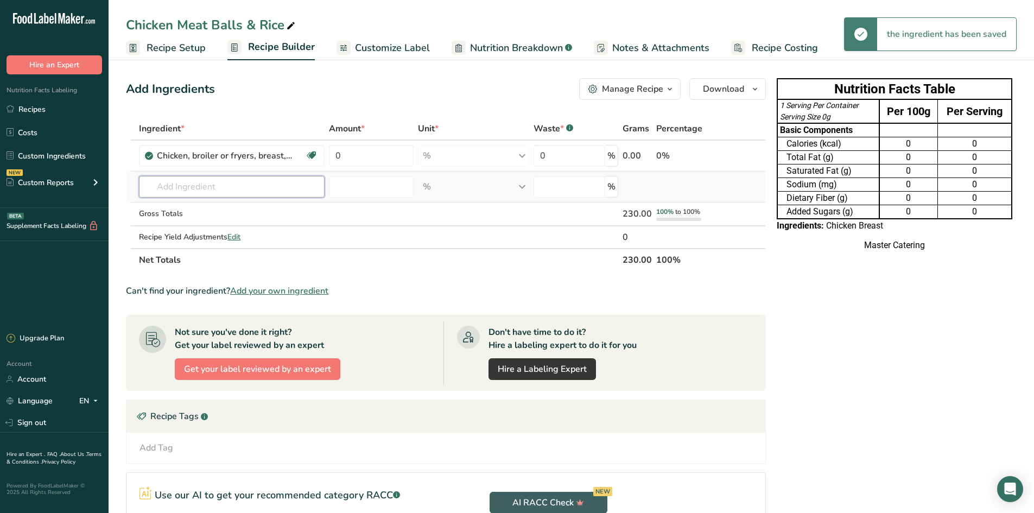
click at [193, 193] on input "text" at bounding box center [232, 187] width 186 height 22
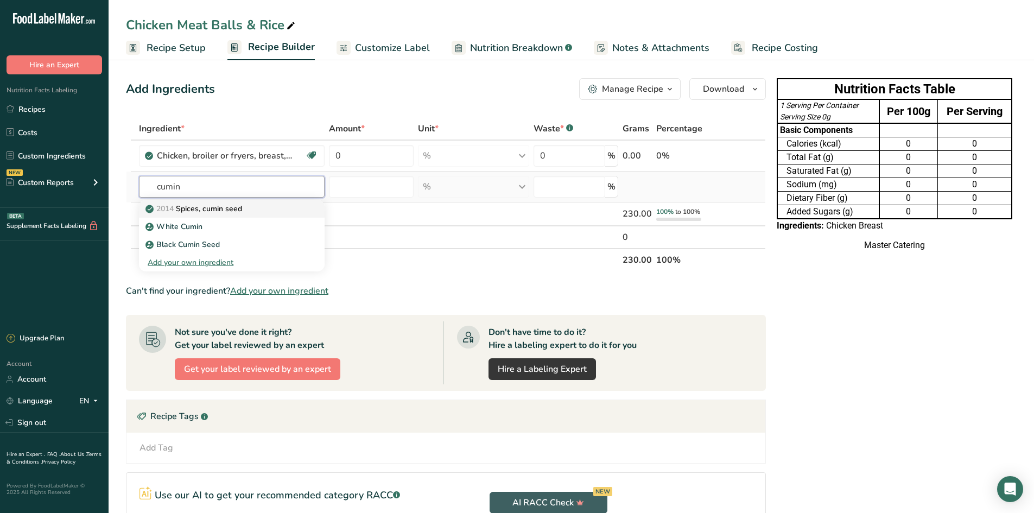
type input "cumin"
click at [224, 207] on p "2014 Spices, cumin seed" at bounding box center [195, 208] width 94 height 11
type input "Spices, cumin seed"
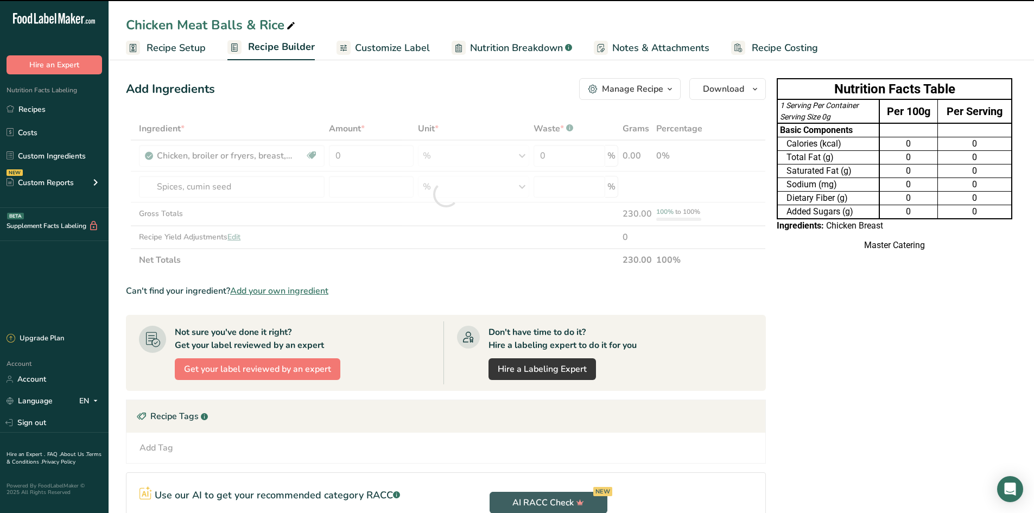
type input "0"
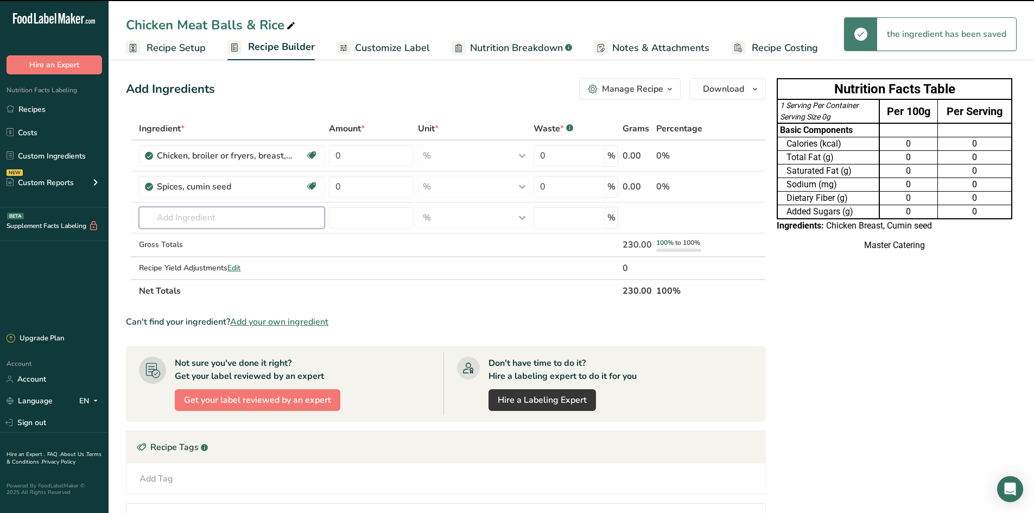
click at [224, 219] on input "text" at bounding box center [232, 218] width 186 height 22
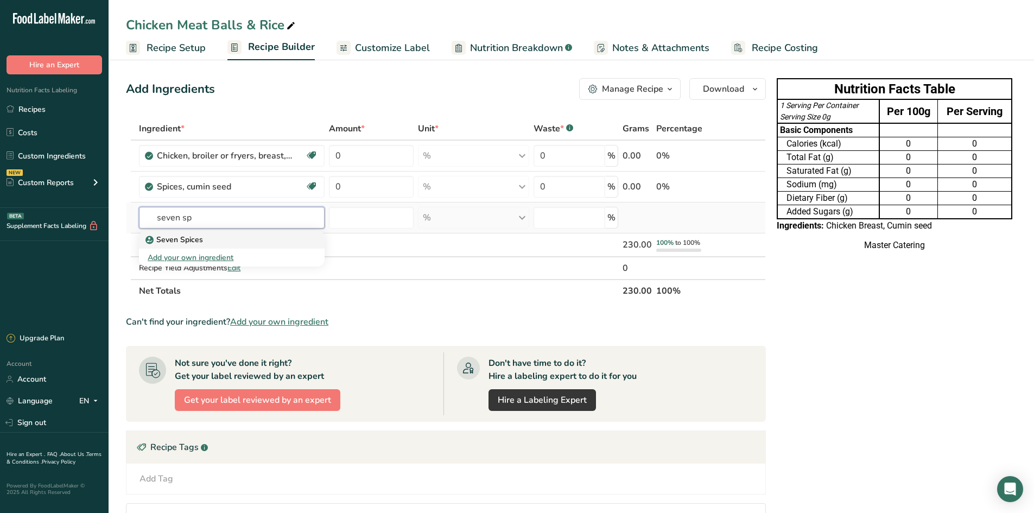
type input "seven sp"
click at [186, 245] on link "Seven Spices" at bounding box center [232, 240] width 186 height 18
type input "Seven Spices"
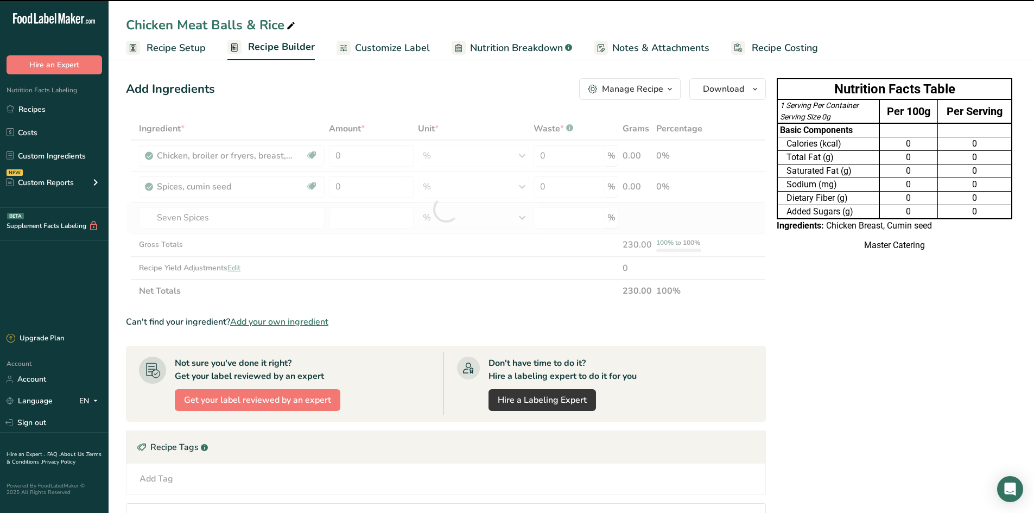
type input "0"
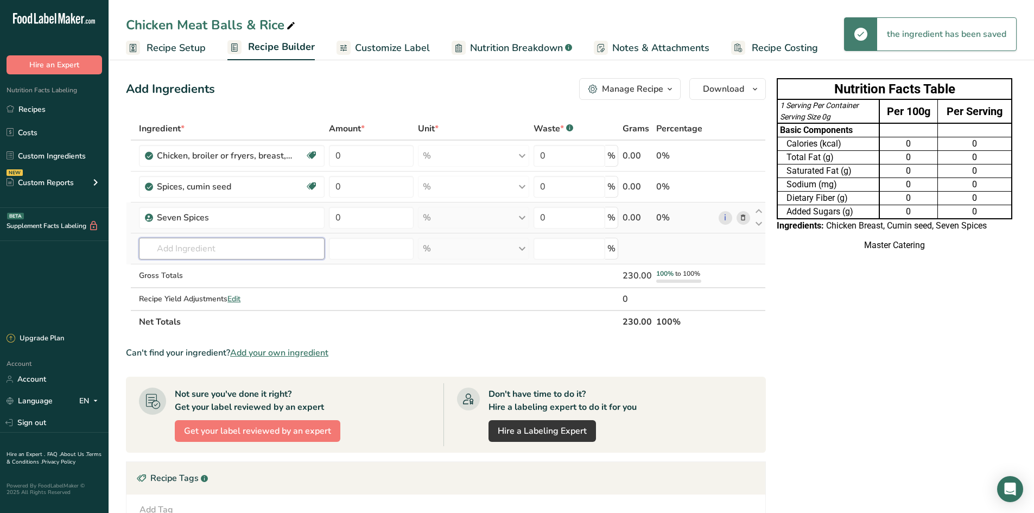
click at [179, 245] on input "text" at bounding box center [232, 249] width 186 height 22
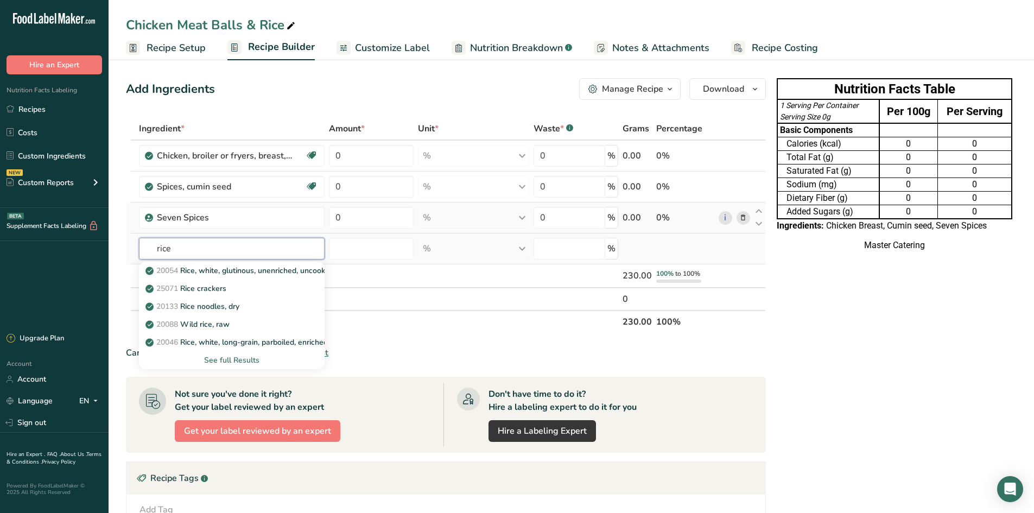
type input "rice"
click at [241, 359] on div "See full Results" at bounding box center [232, 360] width 168 height 11
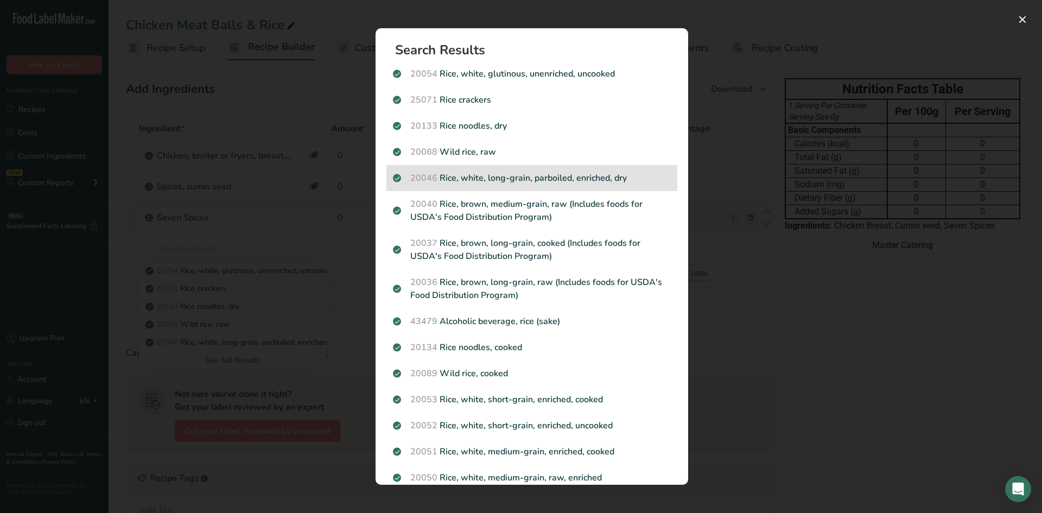
click at [408, 185] on div "20046 Rice, white, long-grain, parboiled, enriched, dry" at bounding box center [532, 178] width 291 height 26
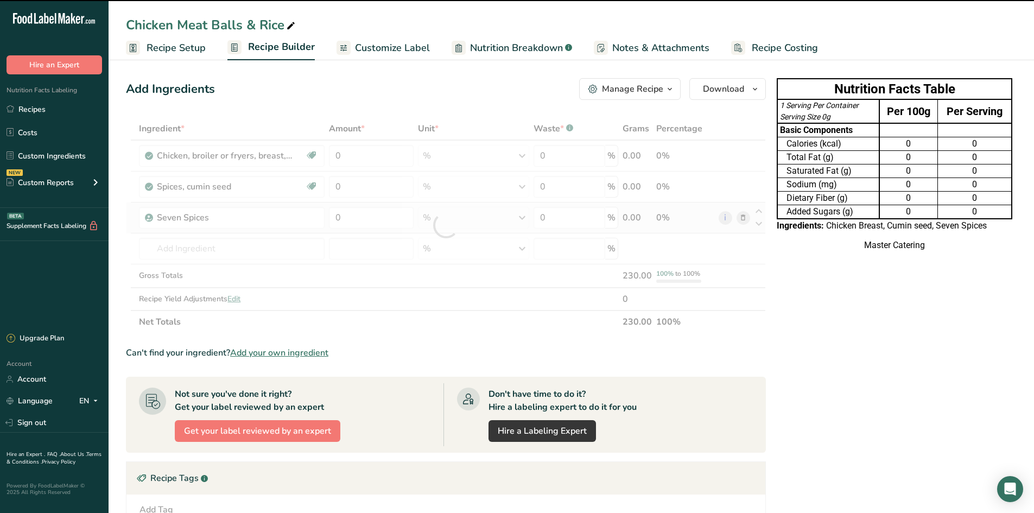
type input "0"
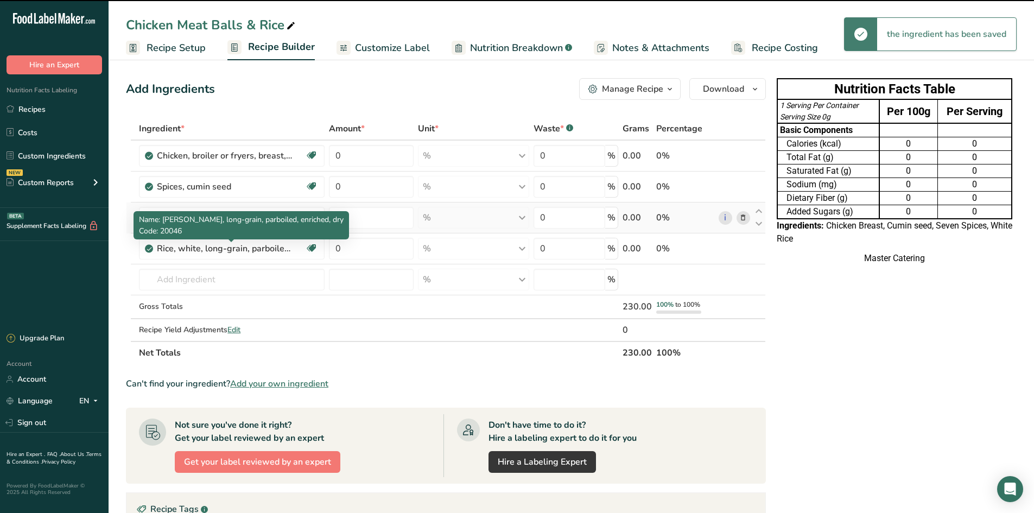
click at [223, 250] on div "Rice, white, long-grain, parboiled, enriched, dry" at bounding box center [225, 248] width 136 height 13
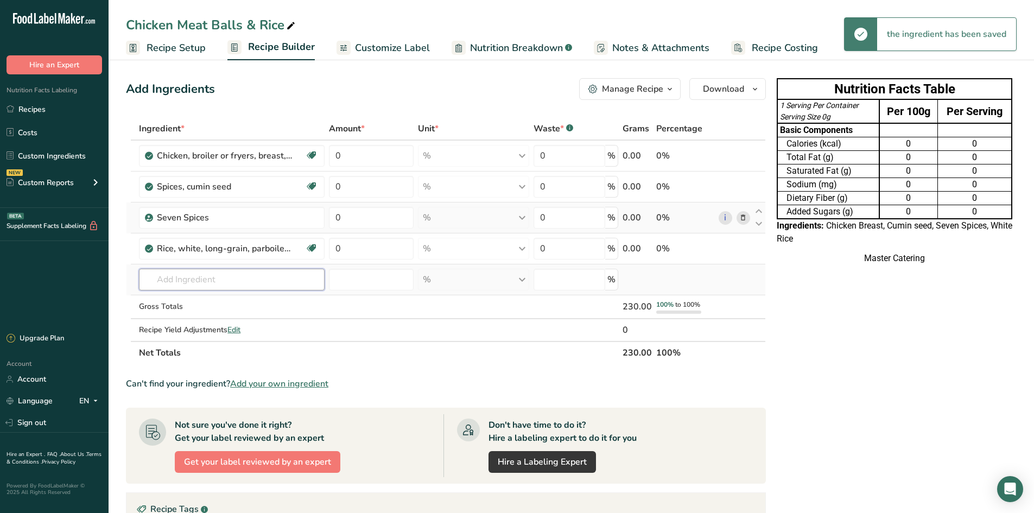
click at [222, 282] on input "text" at bounding box center [232, 280] width 186 height 22
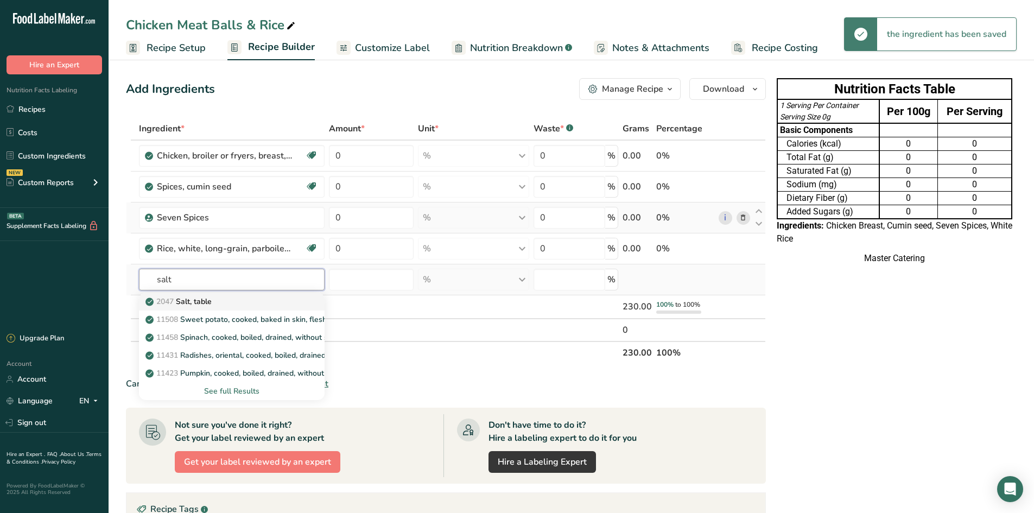
type input "salt"
click at [203, 300] on p "2047 Salt, table" at bounding box center [180, 301] width 64 height 11
type input "Salt, table"
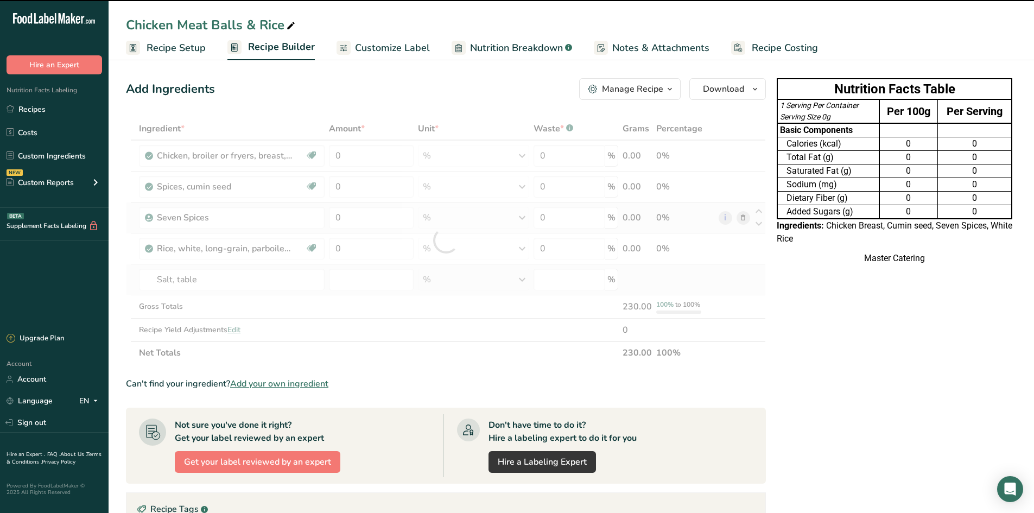
type input "0"
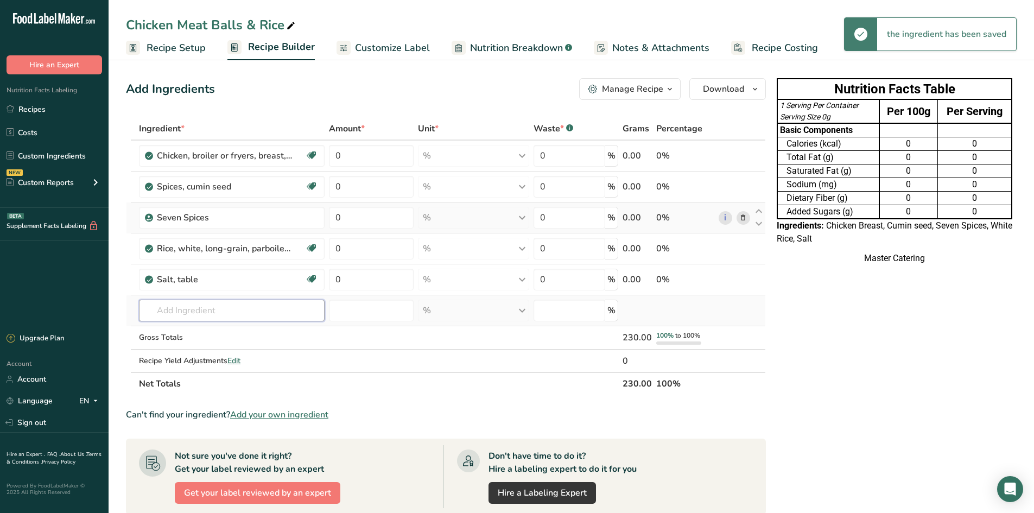
click at [189, 306] on input "text" at bounding box center [232, 311] width 186 height 22
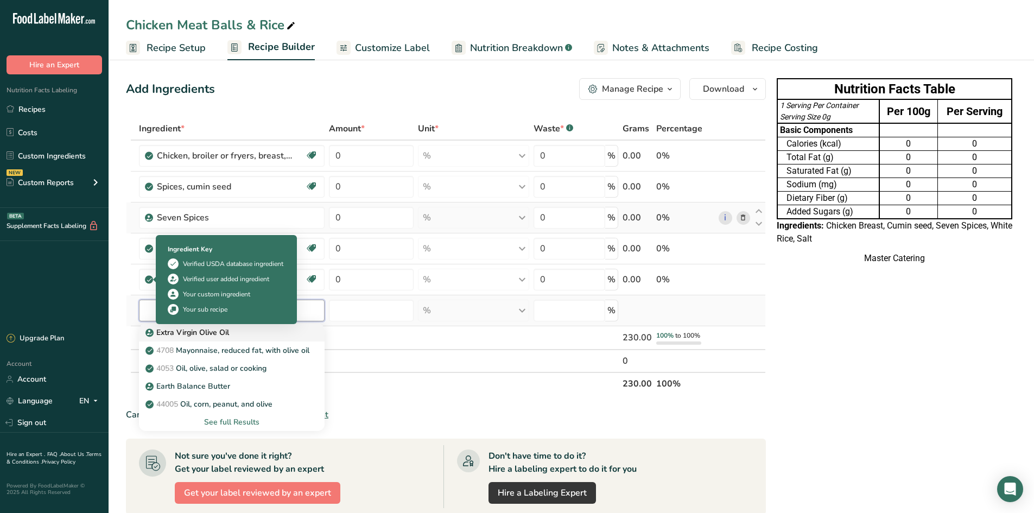
type input "olive oil"
click at [260, 331] on div "Extra Virgin Olive Oil" at bounding box center [223, 332] width 151 height 11
type input "Extra Virgin Olive Oil"
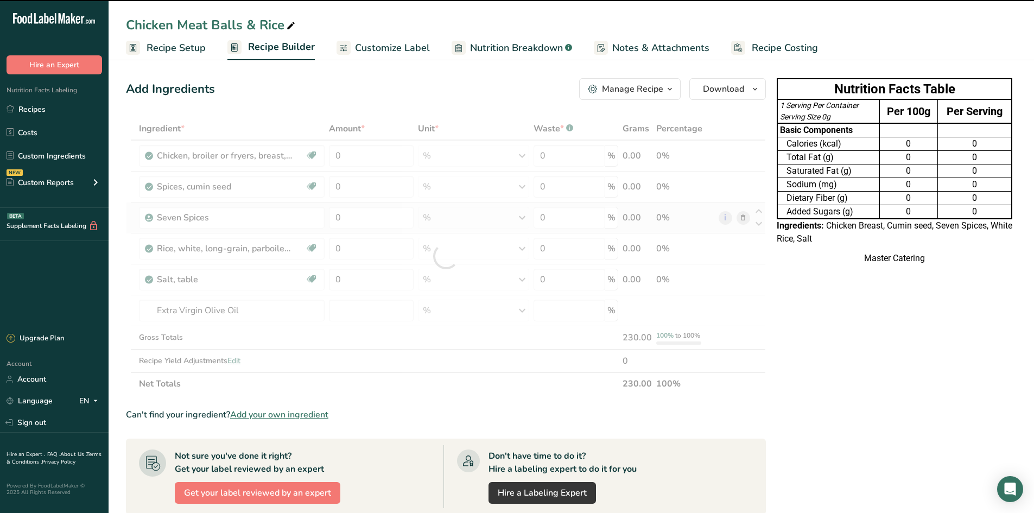
type input "0"
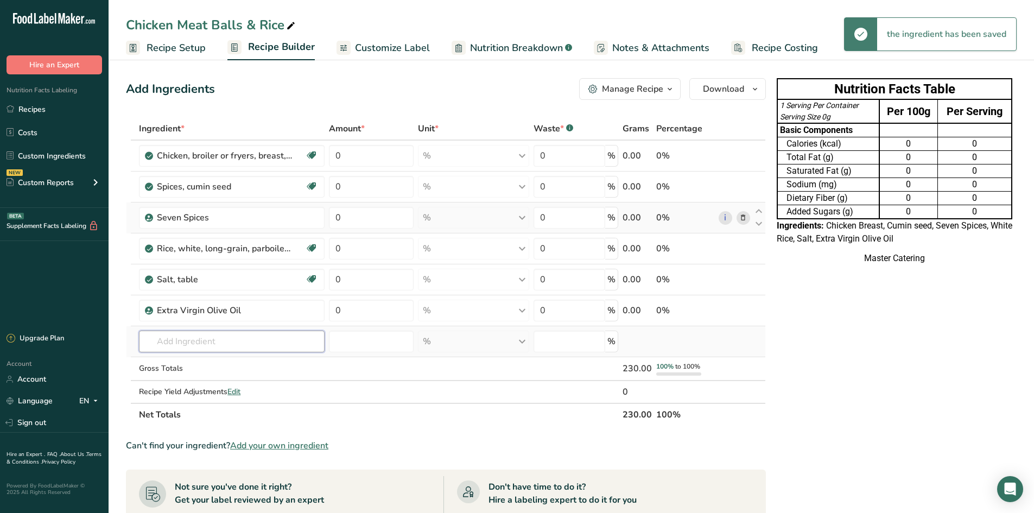
click at [212, 333] on input "text" at bounding box center [232, 342] width 186 height 22
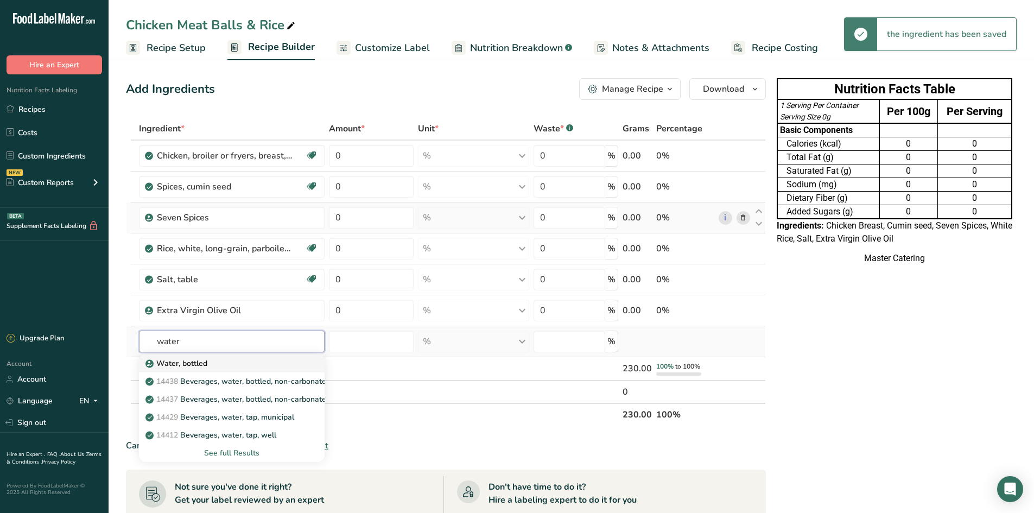
type input "water"
click at [228, 364] on div "Water, bottled" at bounding box center [223, 363] width 151 height 11
type input "Water, bottled"
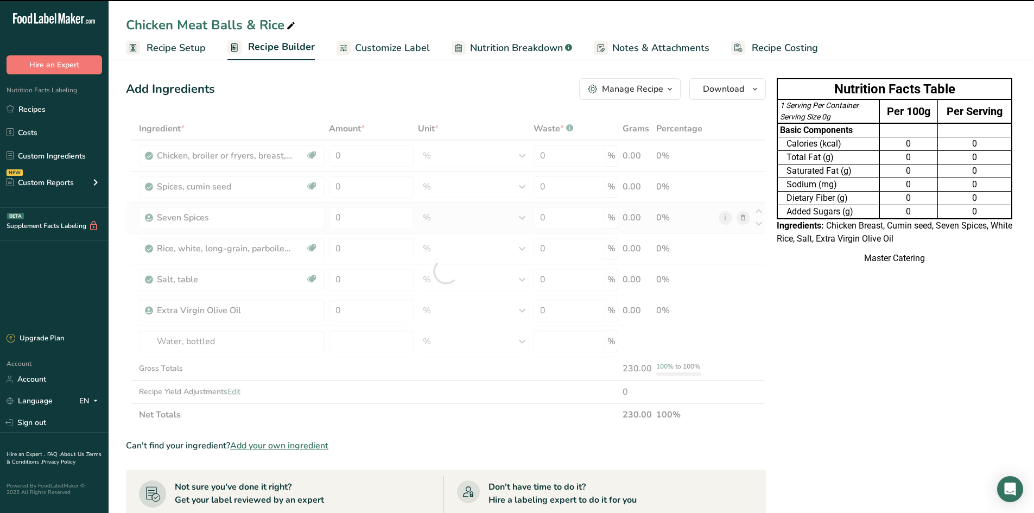
type input "0"
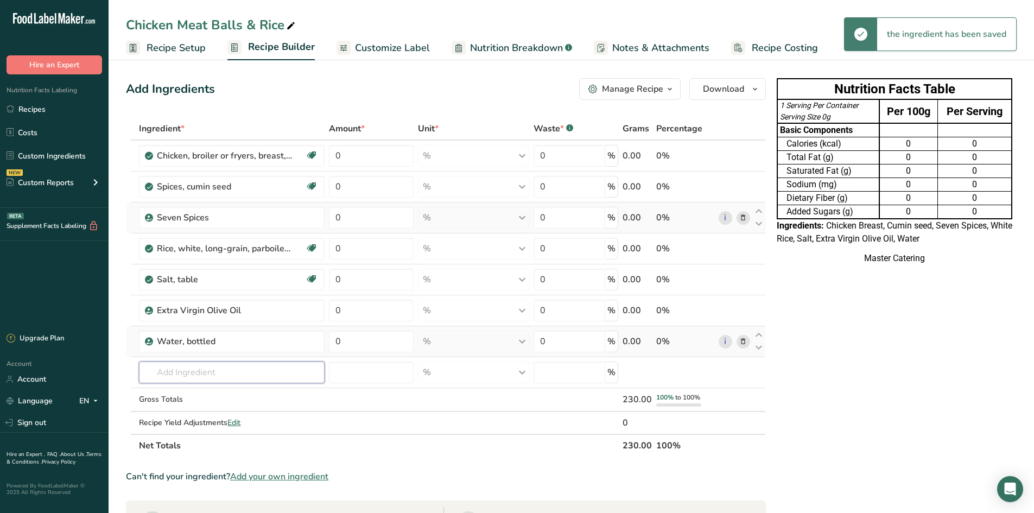
drag, startPoint x: 220, startPoint y: 370, endPoint x: 228, endPoint y: 356, distance: 16.5
click at [222, 370] on input "text" at bounding box center [232, 373] width 186 height 22
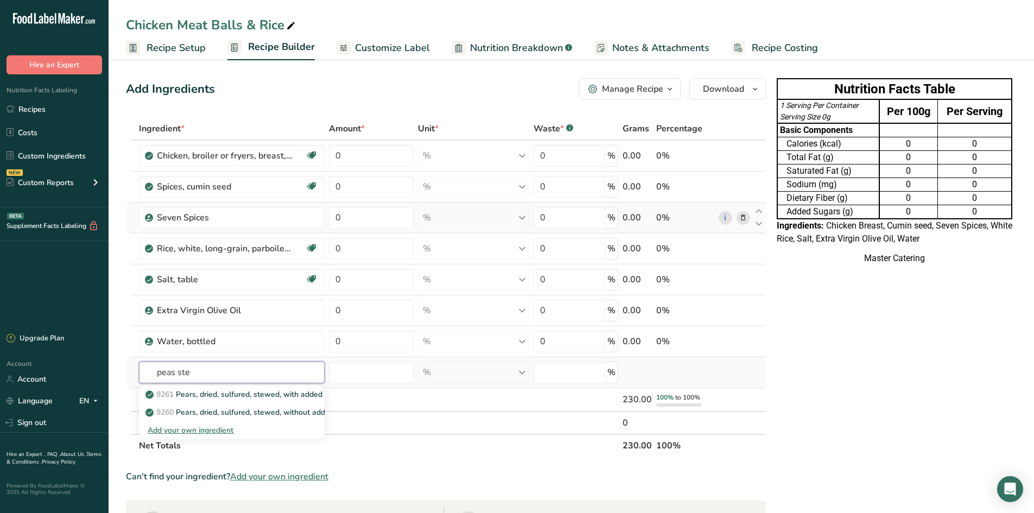
type input "peas ste"
click at [217, 431] on div "Add your own ingredient" at bounding box center [232, 430] width 168 height 11
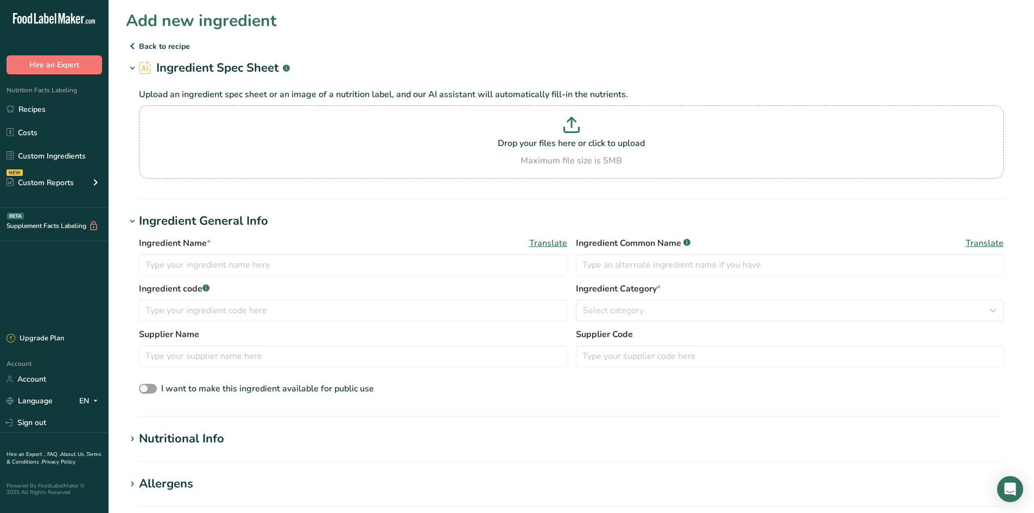
click at [130, 48] on icon at bounding box center [132, 46] width 13 height 20
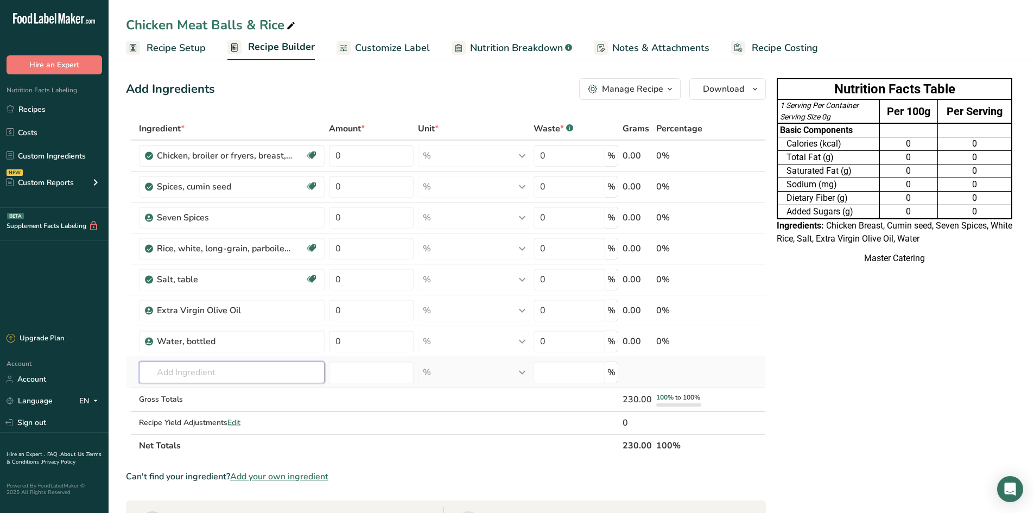
drag, startPoint x: 244, startPoint y: 368, endPoint x: 250, endPoint y: 368, distance: 6.5
click at [246, 368] on input "text" at bounding box center [232, 373] width 186 height 22
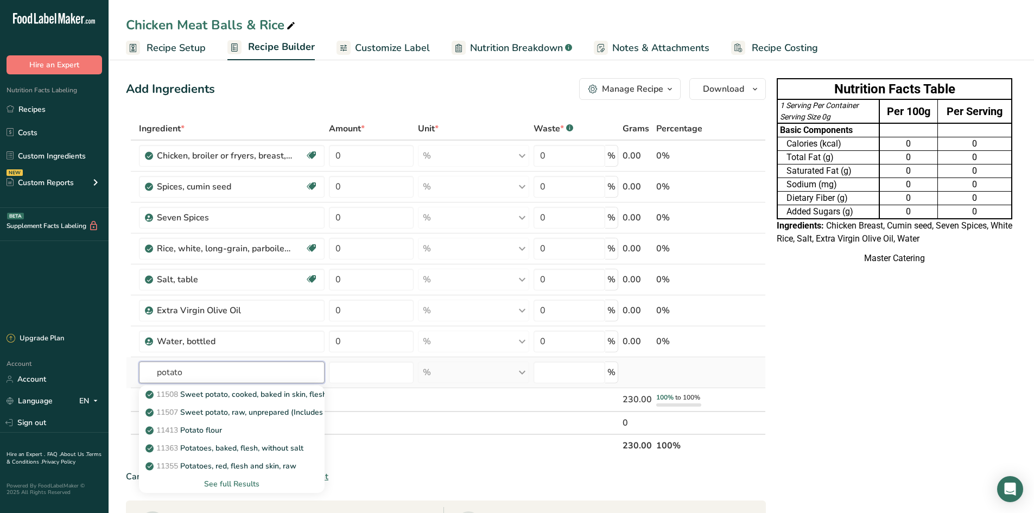
type input "potato"
click at [228, 488] on div "See full Results" at bounding box center [232, 483] width 168 height 11
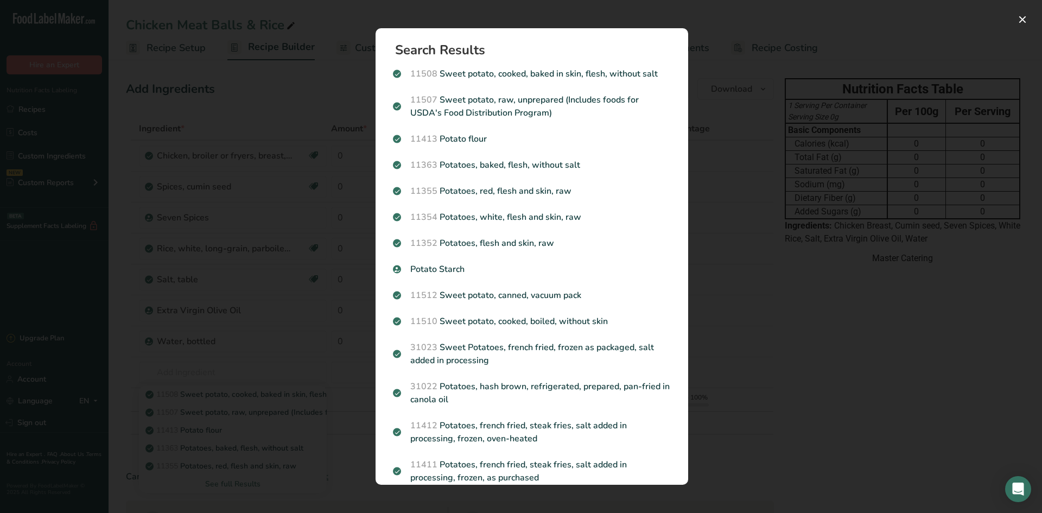
click at [223, 340] on div "Search results modal" at bounding box center [521, 256] width 1042 height 513
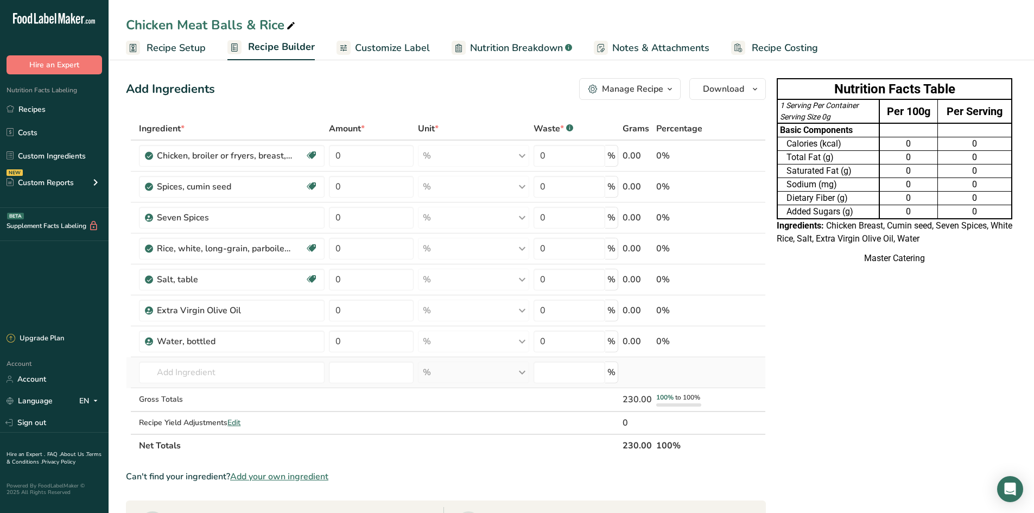
click at [221, 383] on td "11508 Sweet potato, cooked, baked in skin, flesh, without salt 11507 Sweet pota…" at bounding box center [232, 372] width 190 height 31
drag, startPoint x: 228, startPoint y: 371, endPoint x: 260, endPoint y: 367, distance: 32.3
click at [229, 371] on input "text" at bounding box center [232, 373] width 186 height 22
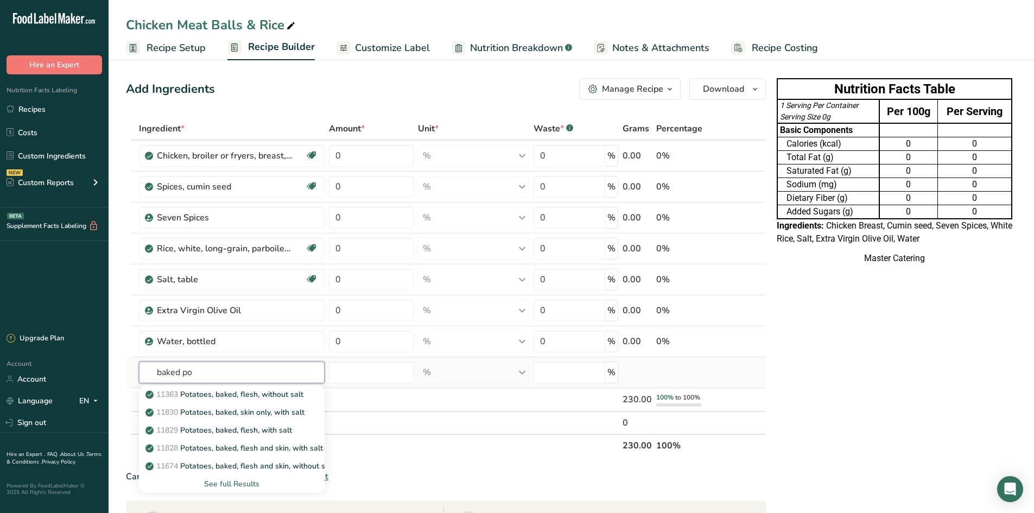
type input "baked po"
click at [231, 482] on div "See full Results" at bounding box center [232, 483] width 168 height 11
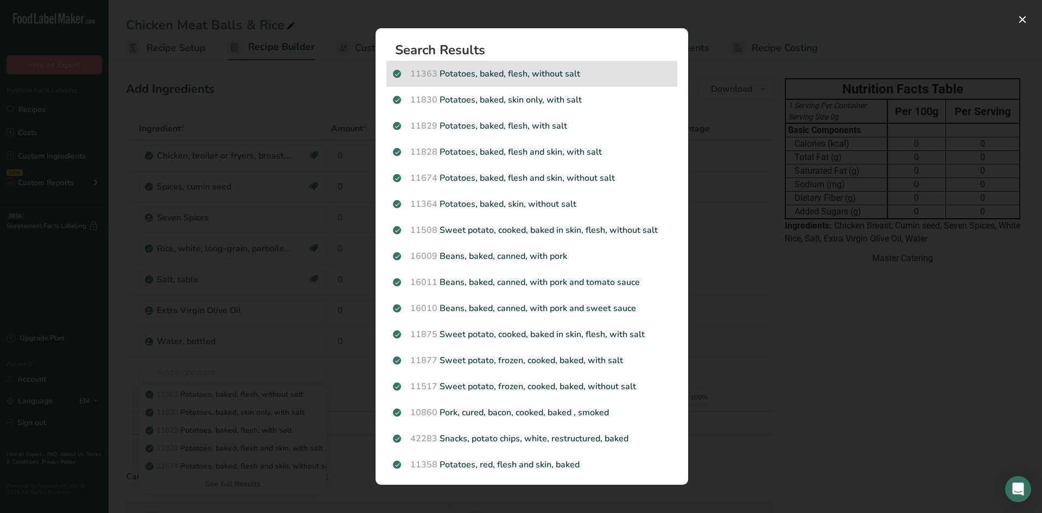
click at [500, 78] on p "11363 Potatoes, baked, flesh, without salt" at bounding box center [532, 73] width 278 height 13
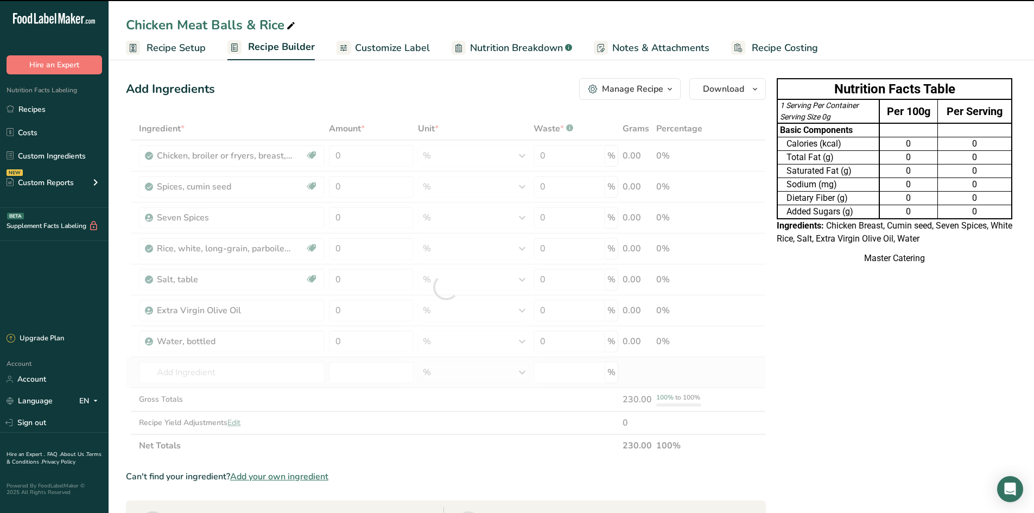
type input "0"
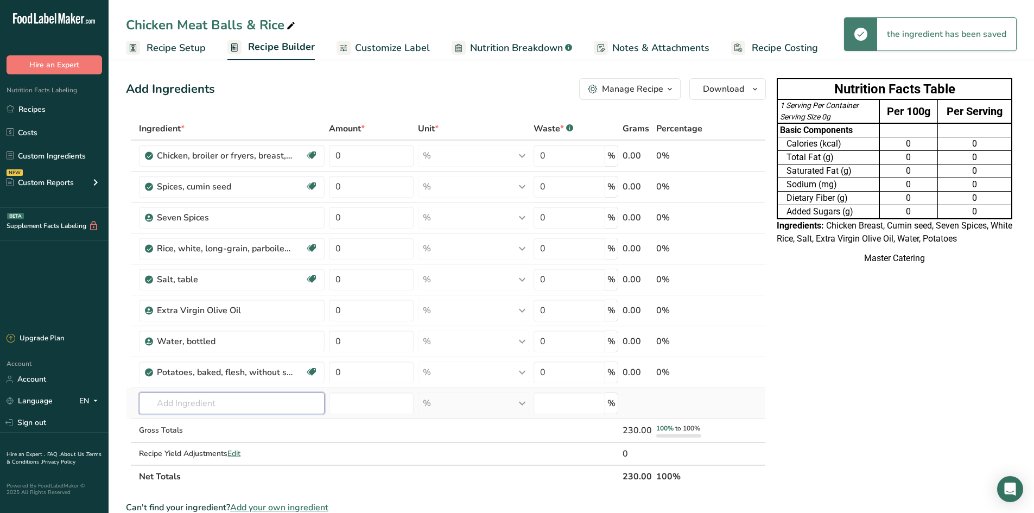
click at [194, 403] on input "text" at bounding box center [232, 404] width 186 height 22
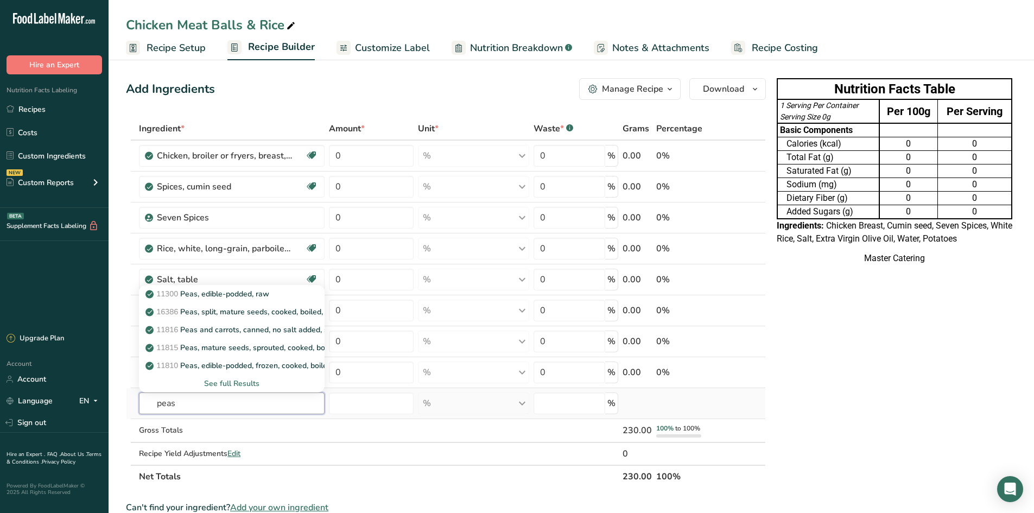
type input "peas"
click at [211, 385] on div "See full Results" at bounding box center [232, 383] width 168 height 11
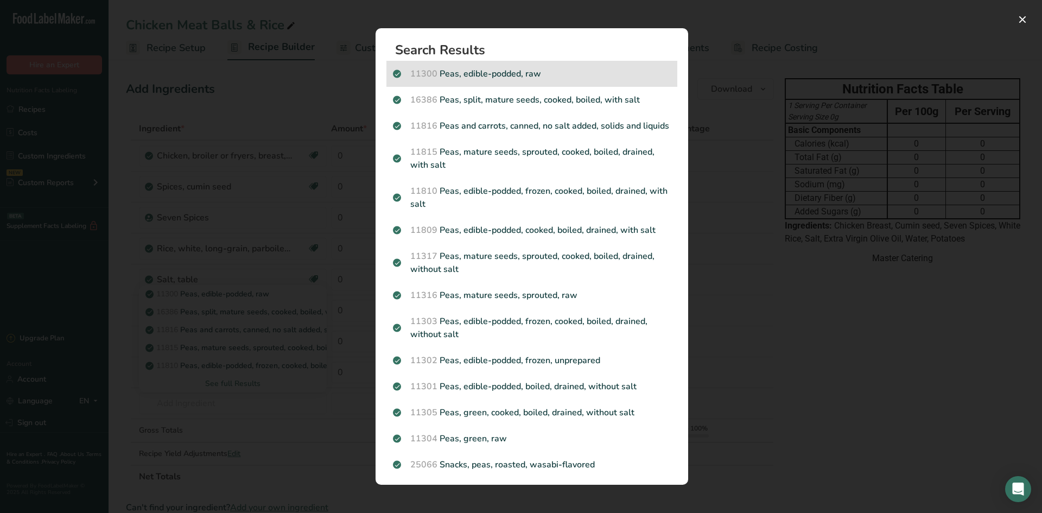
click at [585, 73] on p "11300 Peas, edible-podded, raw" at bounding box center [532, 73] width 278 height 13
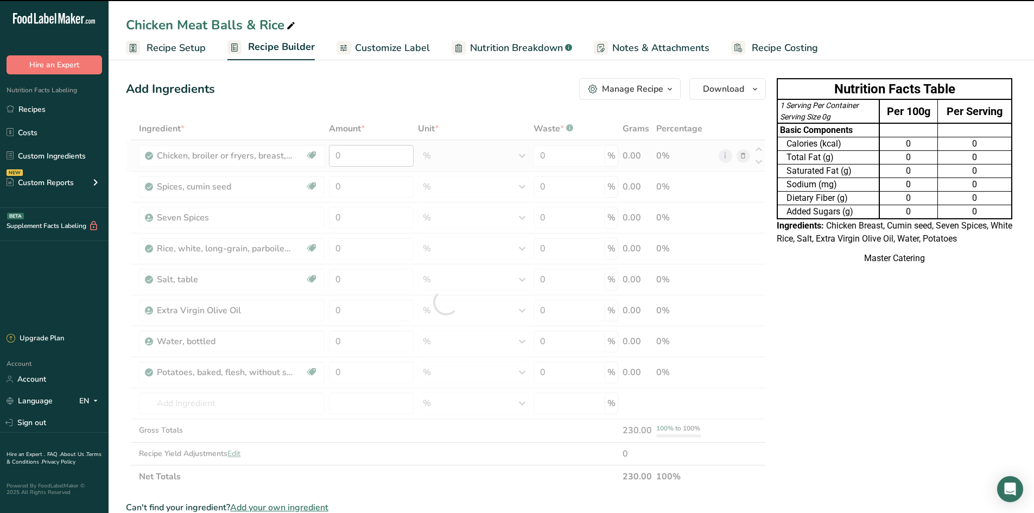
type input "0"
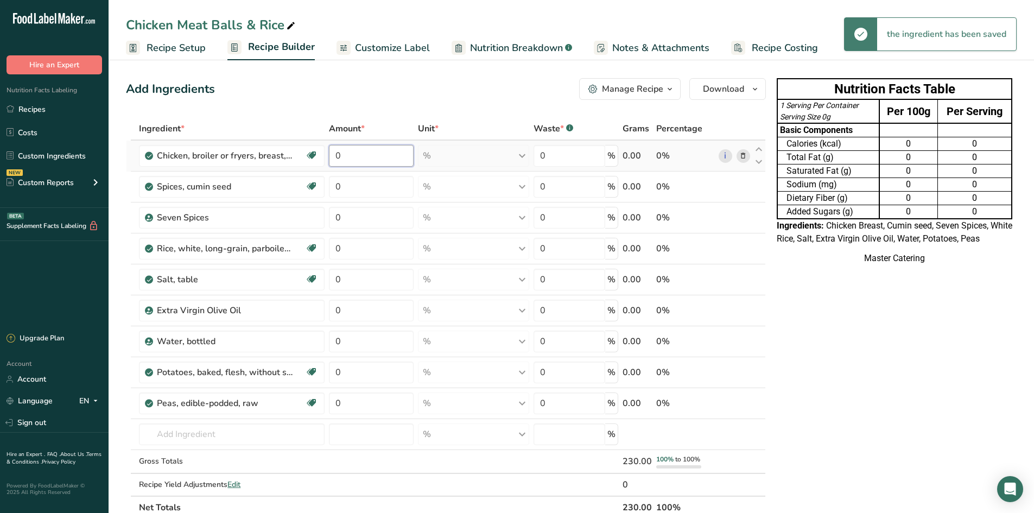
click at [368, 154] on input "0" at bounding box center [371, 156] width 85 height 22
type input "60"
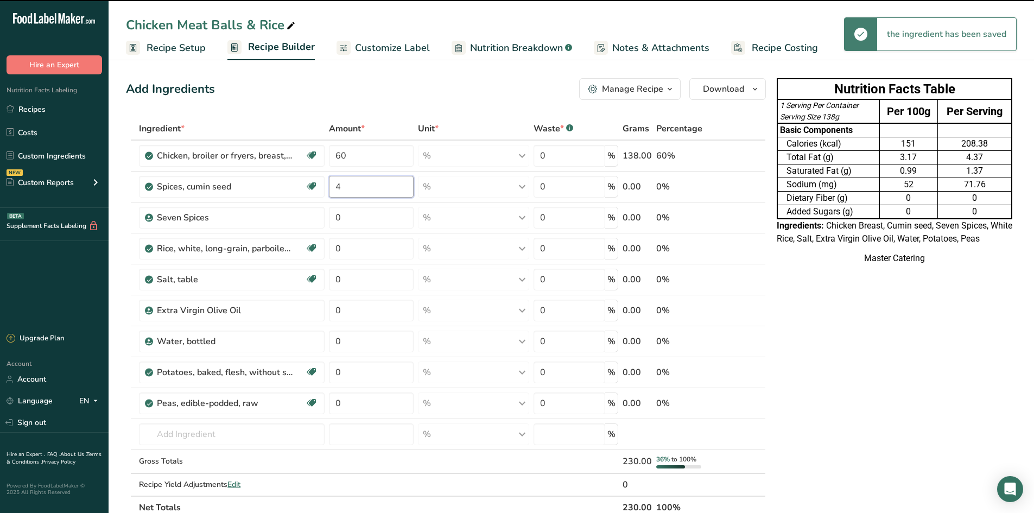
type input "4"
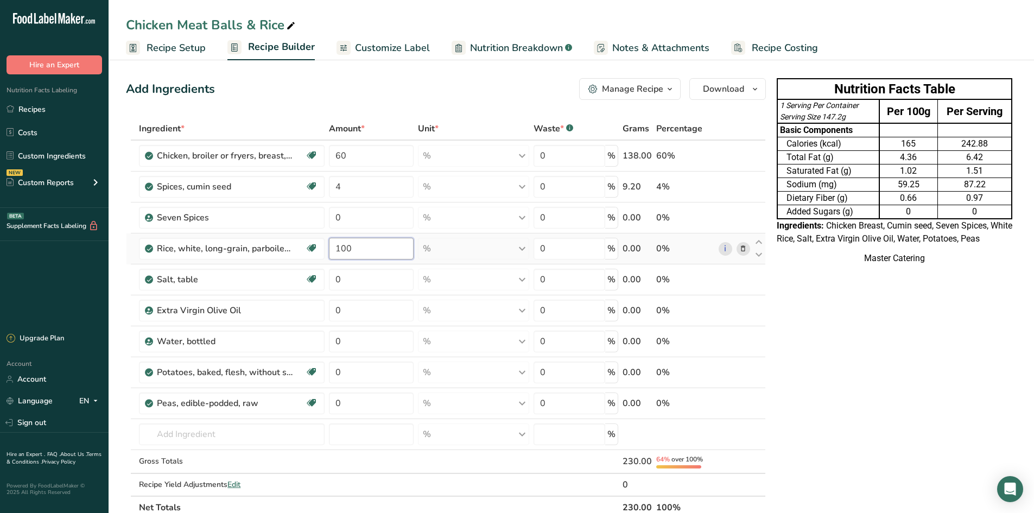
type input "100"
type input "1"
type input "0.1"
type input "4"
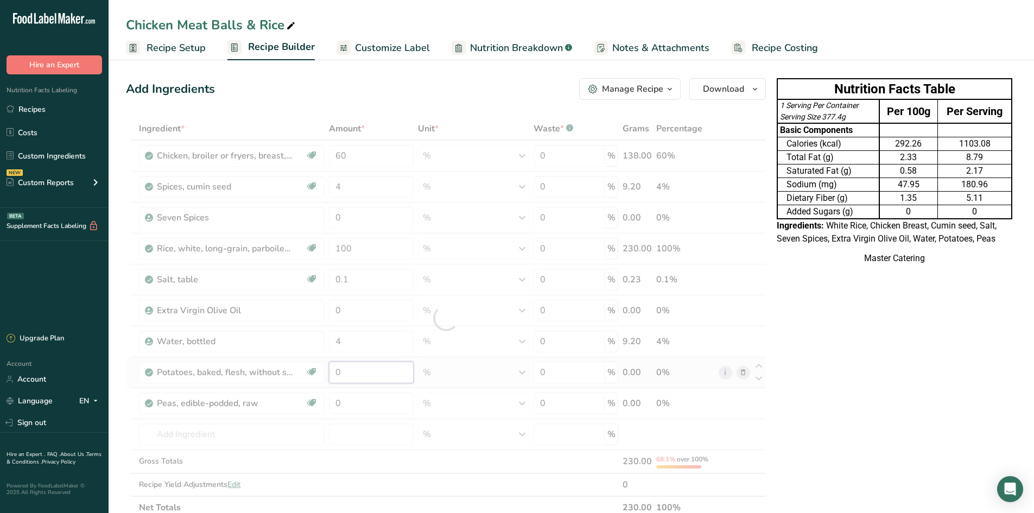
click at [376, 372] on div "Ingredient * Amount * Unit * Waste * .a-a{fill:#347362;}.b-a{fill:#fff;} Grams …" at bounding box center [446, 318] width 640 height 402
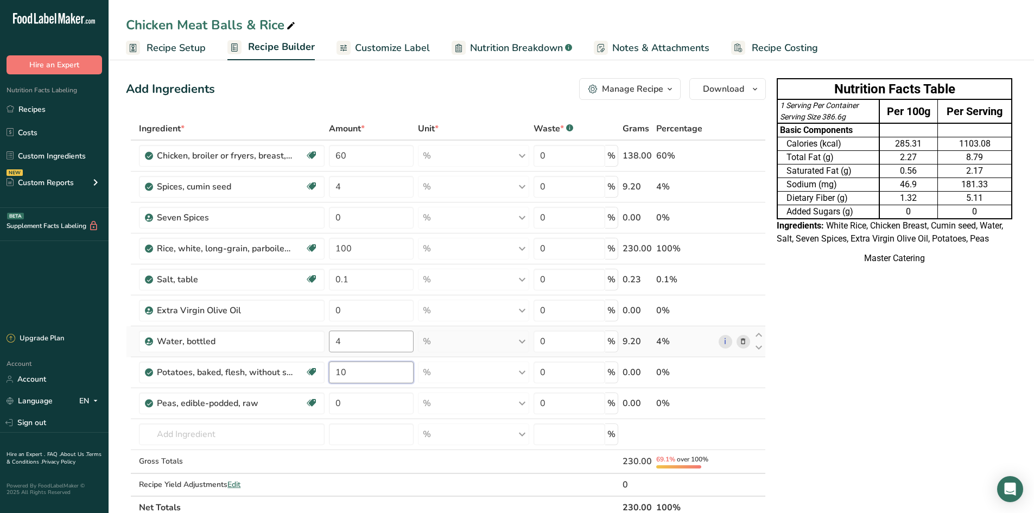
type input "10"
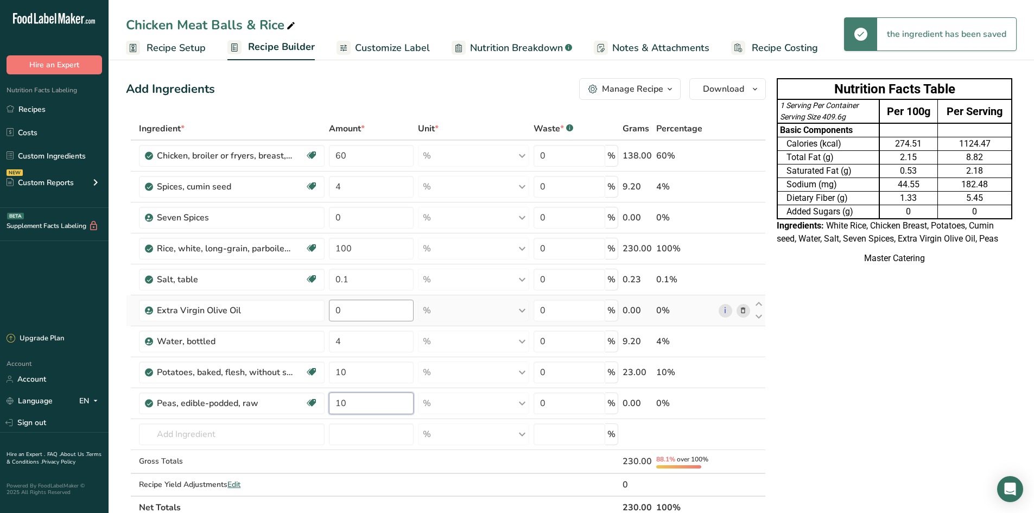
type input "10"
click at [384, 320] on div "Ingredient * Amount * Unit * Waste * .a-a{fill:#347362;}.b-a{fill:#fff;} Grams …" at bounding box center [446, 318] width 640 height 402
type input "1"
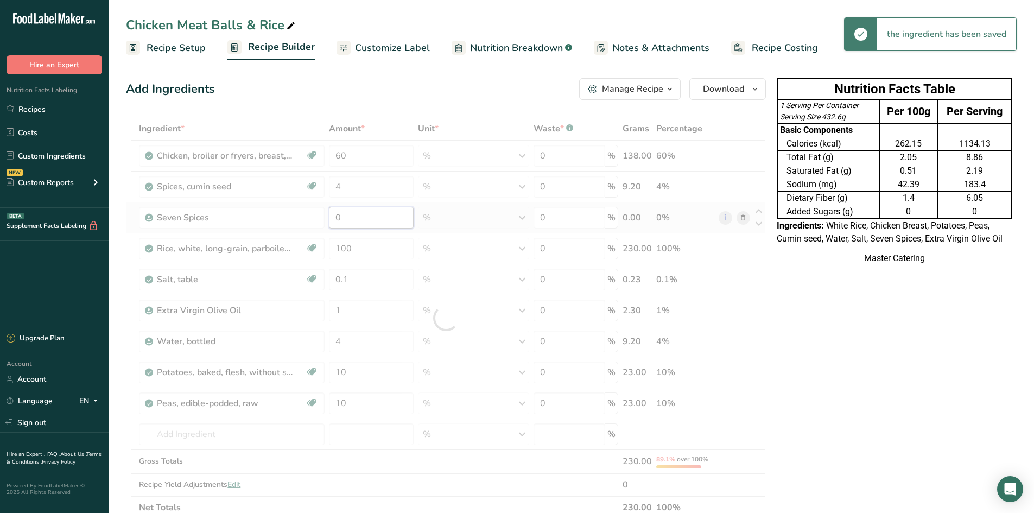
click at [342, 222] on div "Ingredient * Amount * Unit * Waste * .a-a{fill:#347362;}.b-a{fill:#fff;} Grams …" at bounding box center [446, 318] width 640 height 402
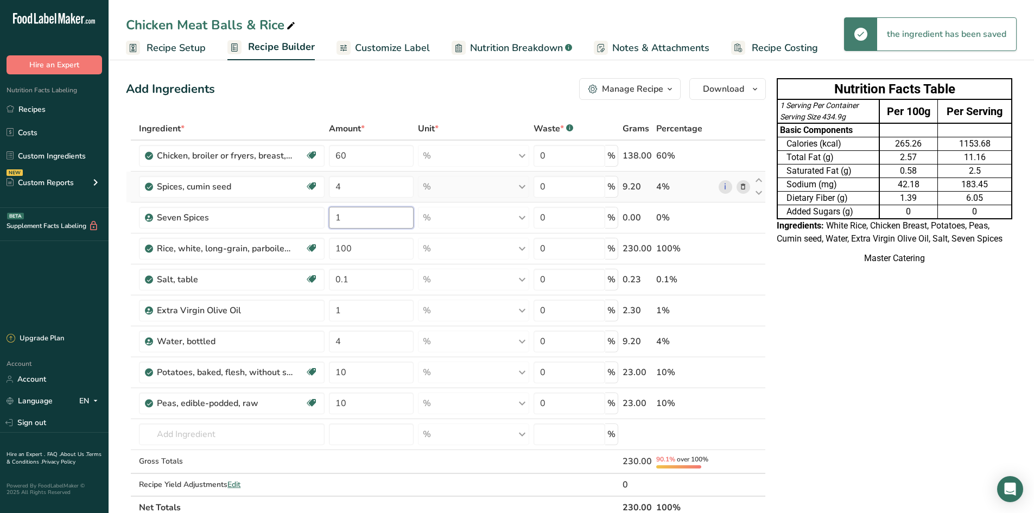
type input "1"
click at [363, 184] on div "Ingredient * Amount * Unit * Waste * .a-a{fill:#347362;}.b-a{fill:#fff;} Grams …" at bounding box center [446, 318] width 640 height 402
type input "7"
type input "10"
click at [340, 215] on div "Ingredient * Amount * Unit * Waste * .a-a{fill:#347362;}.b-a{fill:#fff;} Grams …" at bounding box center [446, 318] width 640 height 402
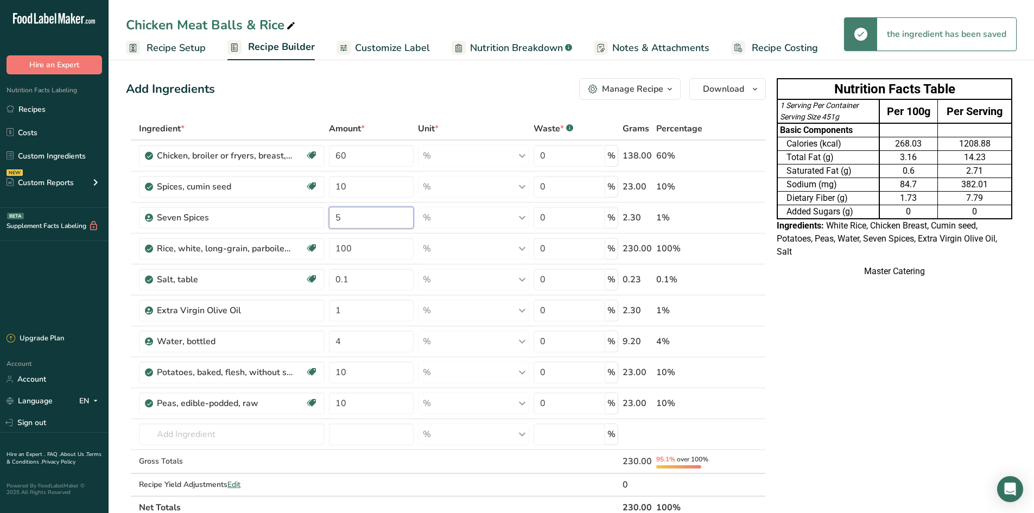
type input "5"
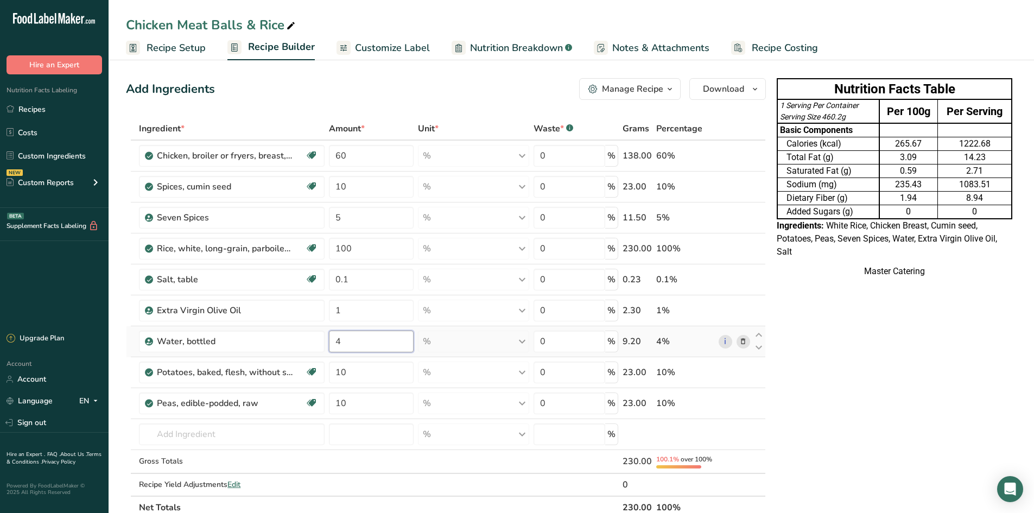
click at [374, 350] on div "Ingredient * Amount * Unit * Waste * .a-a{fill:#347362;}.b-a{fill:#fff;} Grams …" at bounding box center [446, 318] width 640 height 402
type input "1"
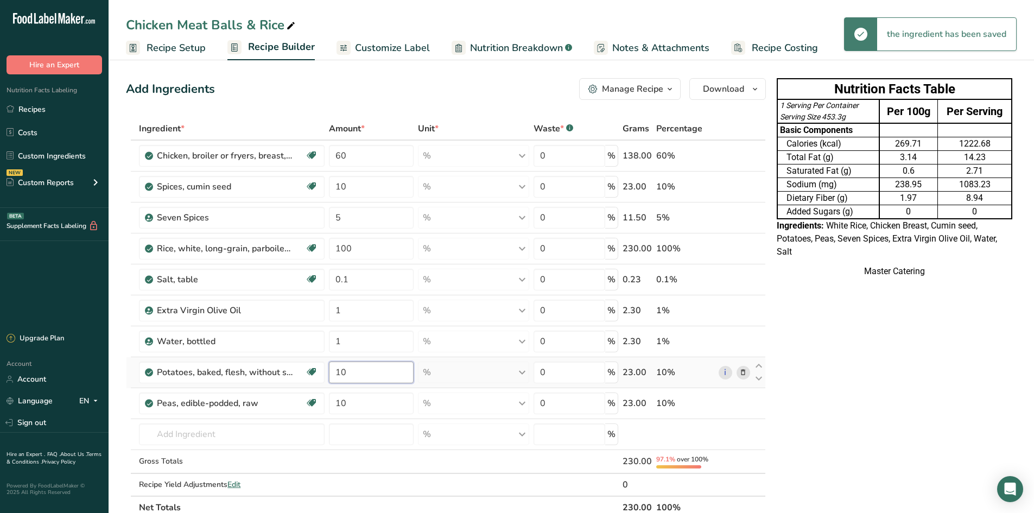
click at [367, 377] on div "Ingredient * Amount * Unit * Waste * .a-a{fill:#347362;}.b-a{fill:#fff;} Grams …" at bounding box center [446, 318] width 640 height 402
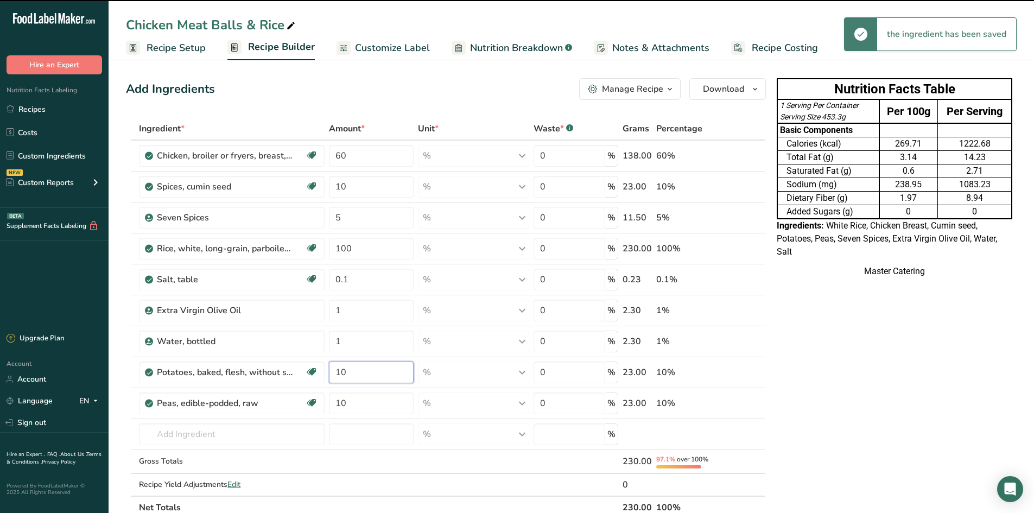
type input "1"
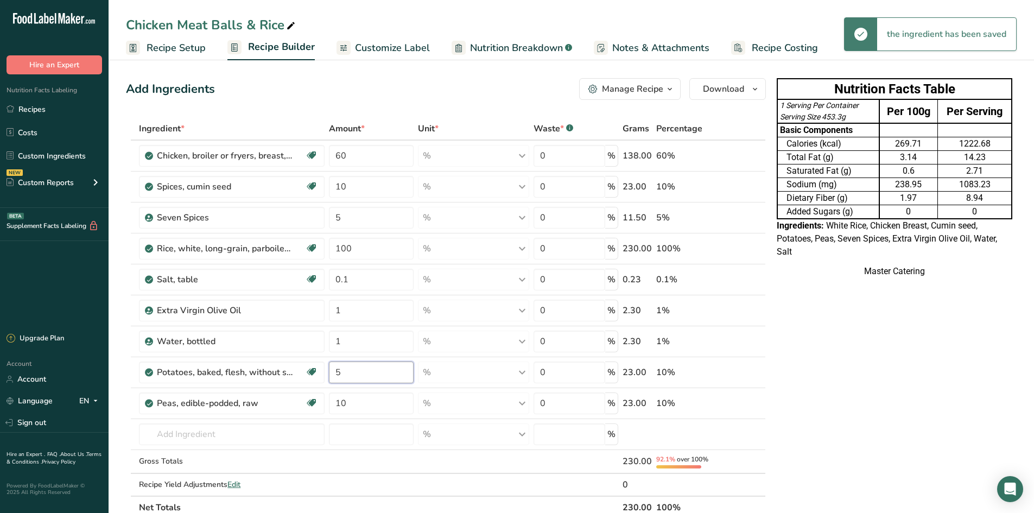
type input "5"
click at [358, 371] on div "Ingredient * Amount * Unit * Waste * .a-a{fill:#347362;}.b-a{fill:#fff;} Grams …" at bounding box center [446, 318] width 640 height 402
type input "1"
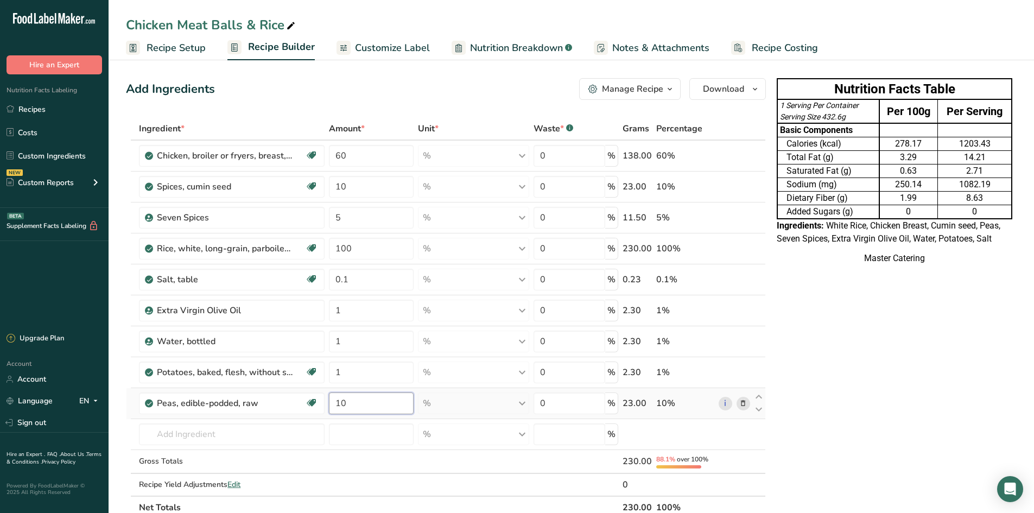
click at [363, 407] on div "Ingredient * Amount * Unit * Waste * .a-a{fill:#347362;}.b-a{fill:#fff;} Grams …" at bounding box center [446, 318] width 640 height 402
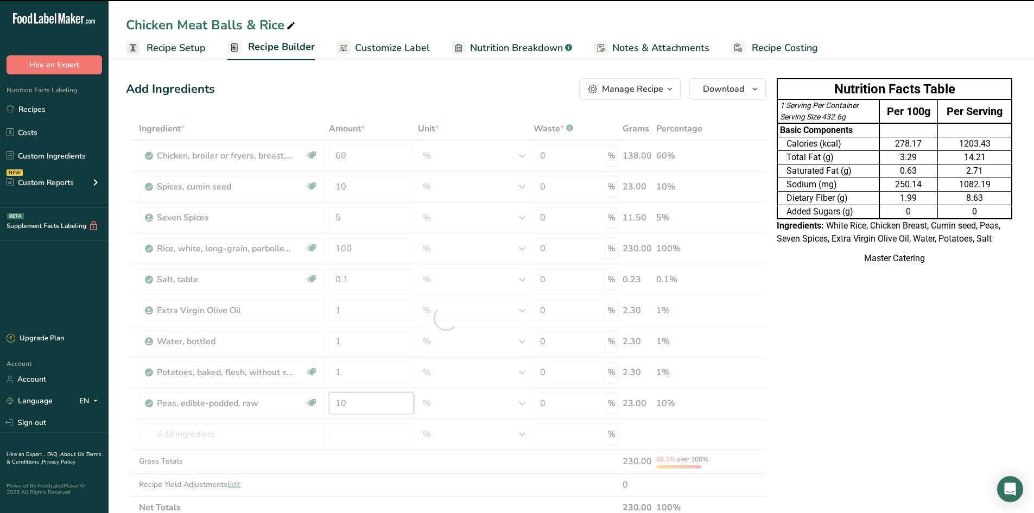
type input "1"
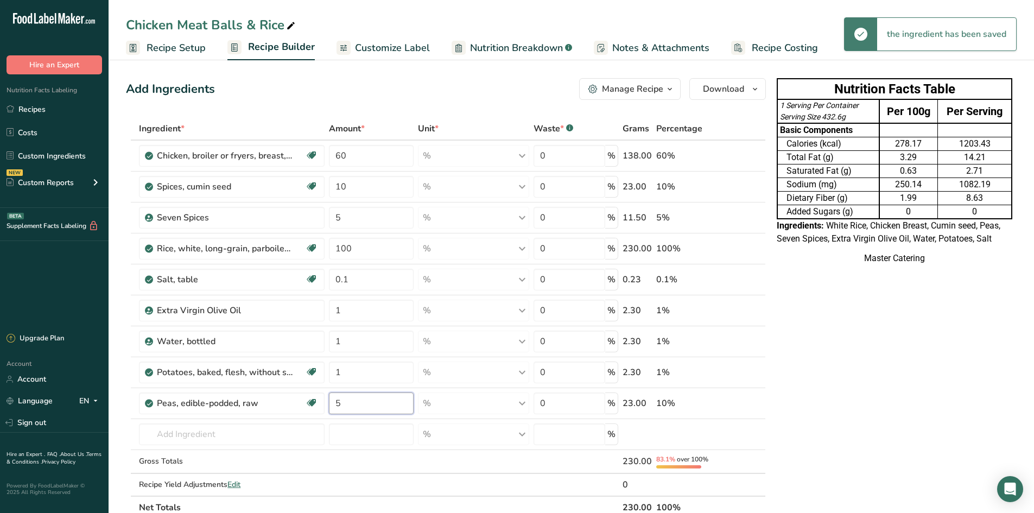
type input "5"
click at [395, 407] on div "Ingredient * Amount * Unit * Waste * .a-a{fill:#347362;}.b-a{fill:#fff;} Grams …" at bounding box center [446, 318] width 640 height 402
type input "1"
click at [395, 406] on div "Ingredient * Amount * Unit * Waste * .a-a{fill:#347362;}.b-a{fill:#fff;} Grams …" at bounding box center [446, 318] width 640 height 402
click at [396, 405] on input "110" at bounding box center [371, 404] width 85 height 22
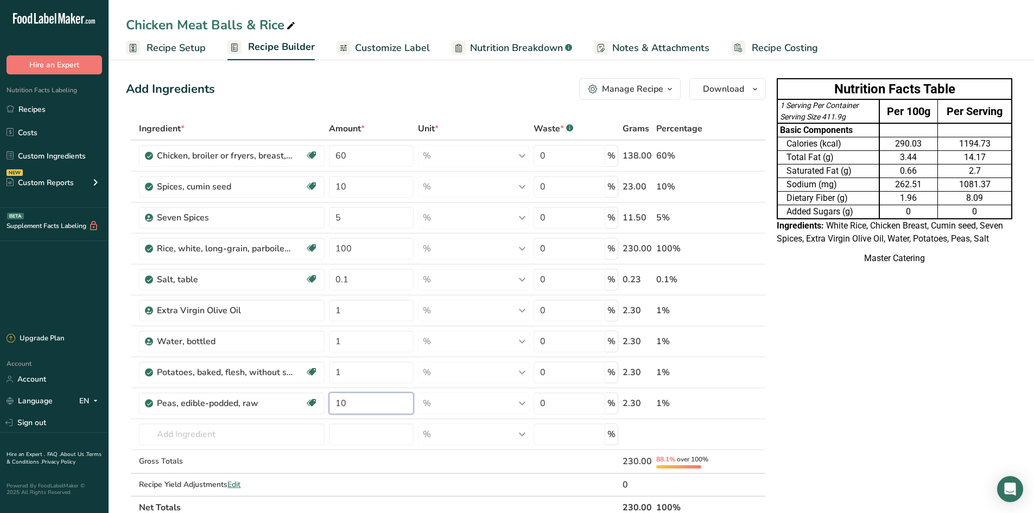
type input "10"
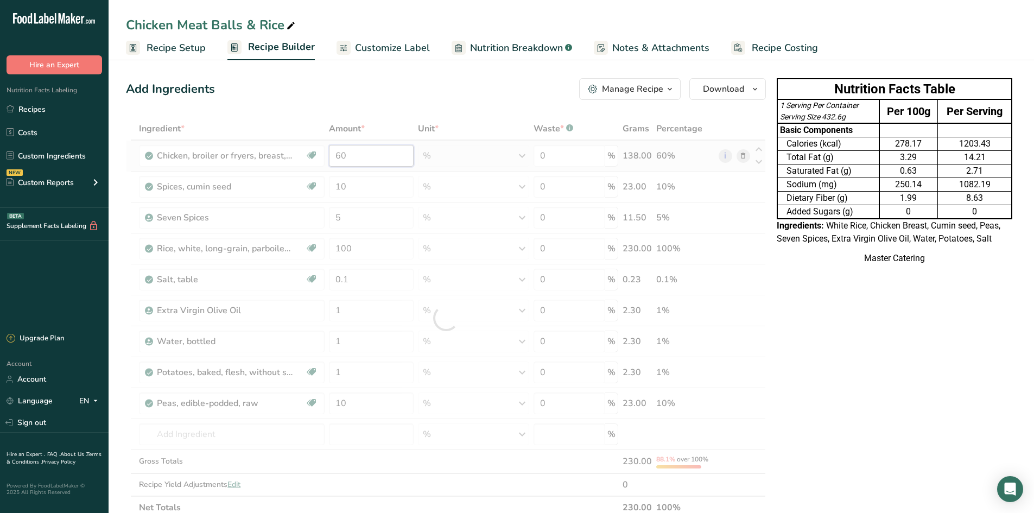
click at [366, 155] on div "Ingredient * Amount * Unit * Waste * .a-a{fill:#347362;}.b-a{fill:#fff;} Grams …" at bounding box center [446, 318] width 640 height 402
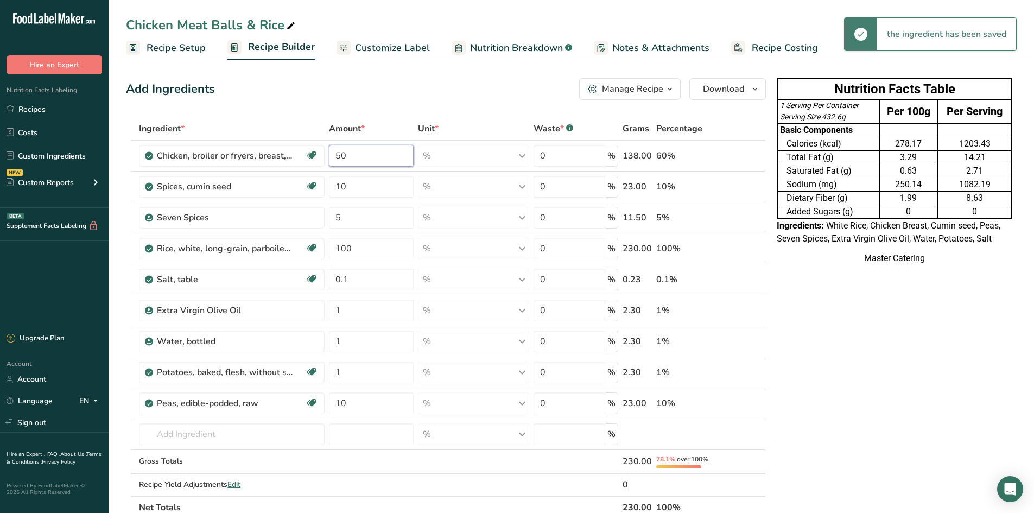
type input "50"
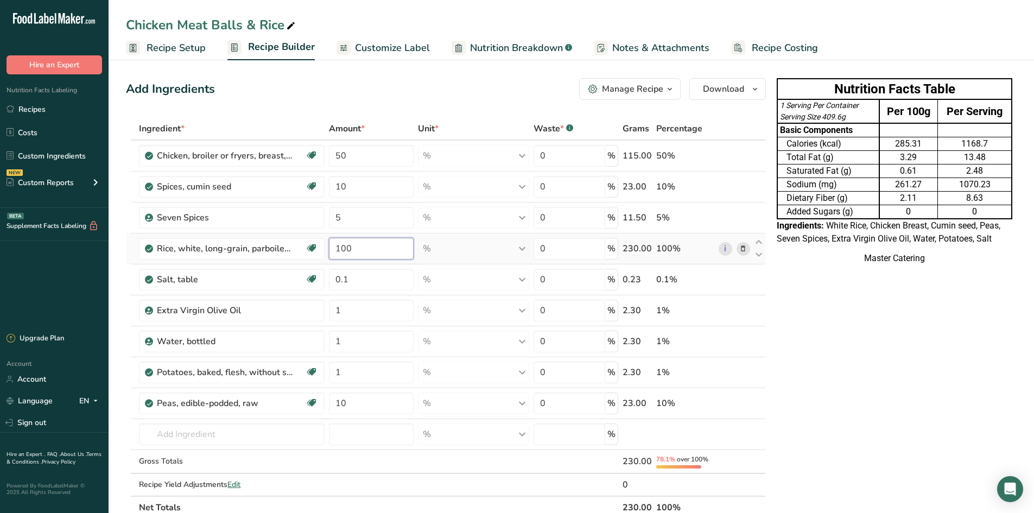
click at [369, 248] on div "Ingredient * Amount * Unit * Waste * .a-a{fill:#347362;}.b-a{fill:#fff;} Grams …" at bounding box center [446, 318] width 640 height 402
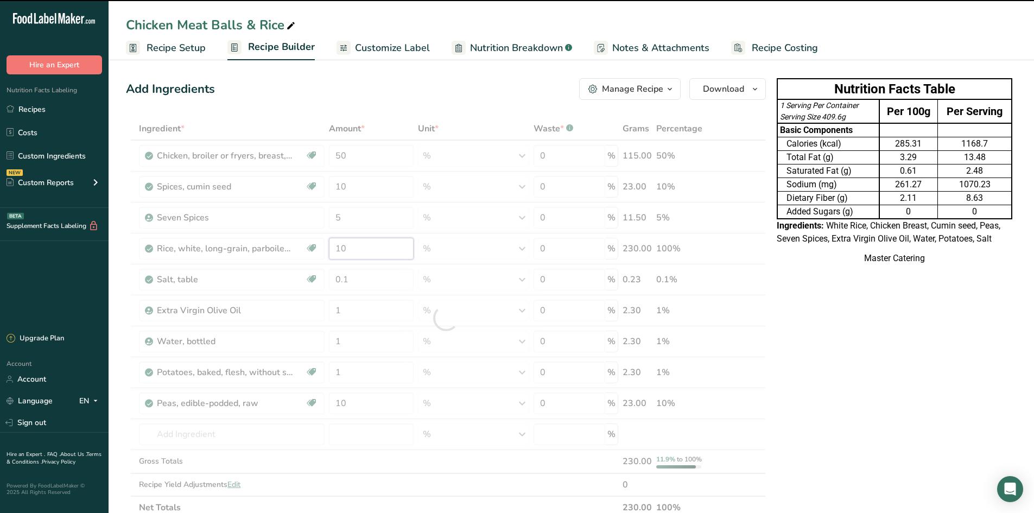
type input "1"
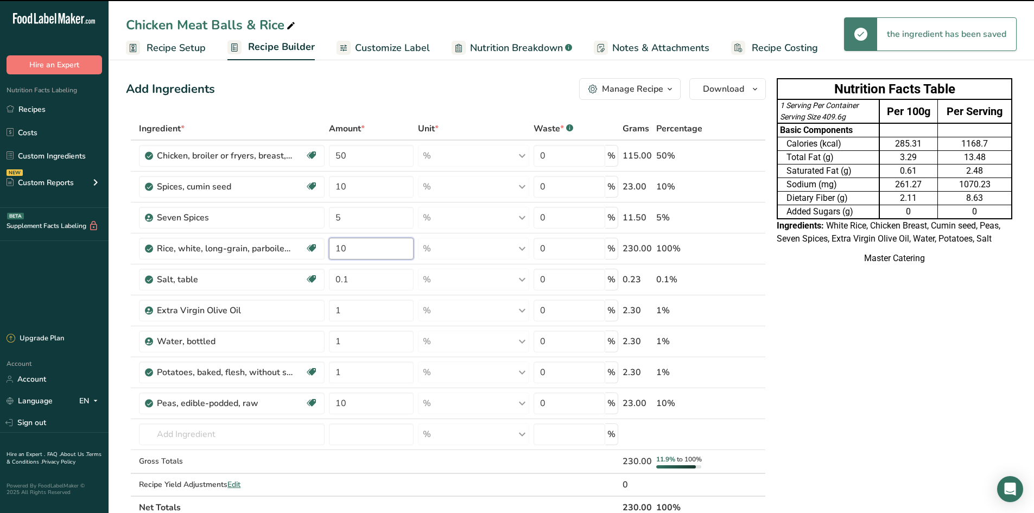
type input "1"
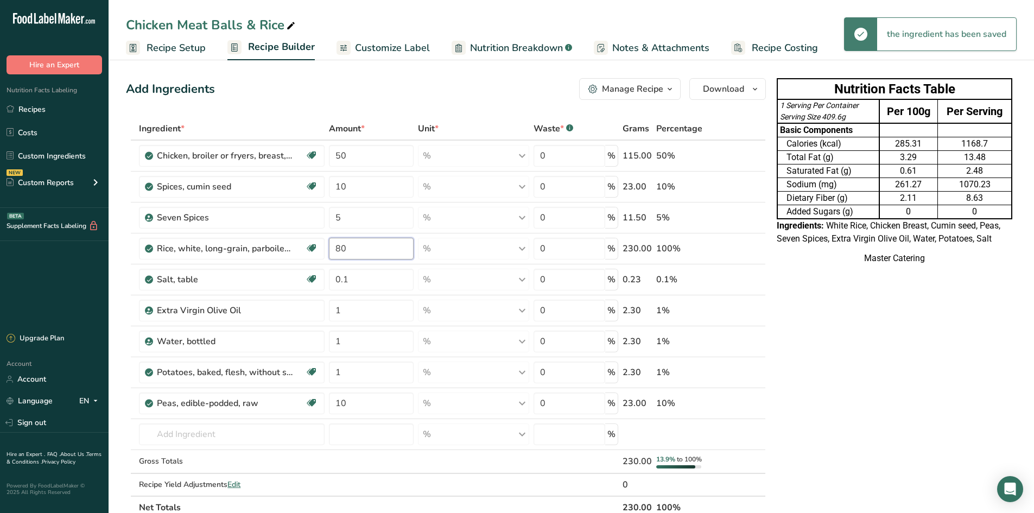
type input "80"
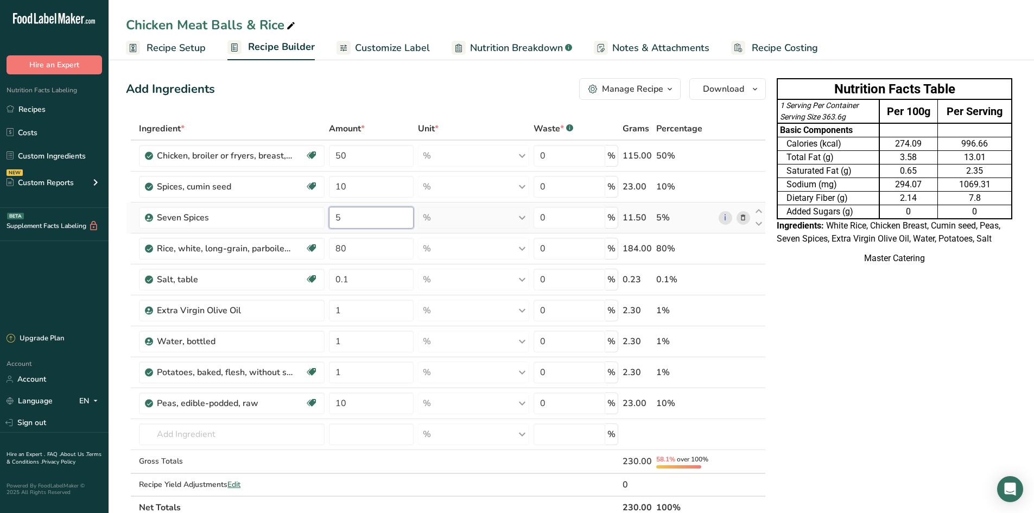
click at [378, 217] on div "Ingredient * Amount * Unit * Waste * .a-a{fill:#347362;}.b-a{fill:#fff;} Grams …" at bounding box center [446, 318] width 640 height 402
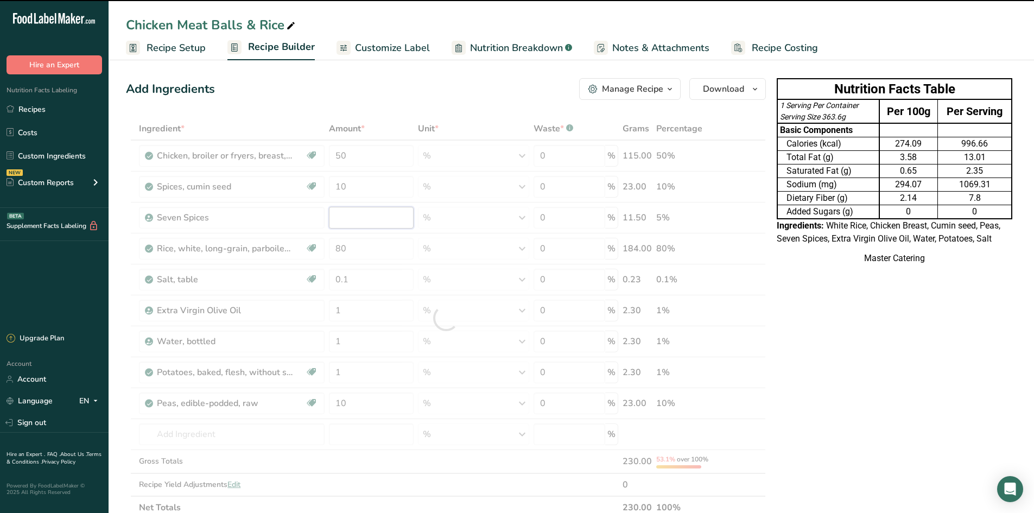
type input "5"
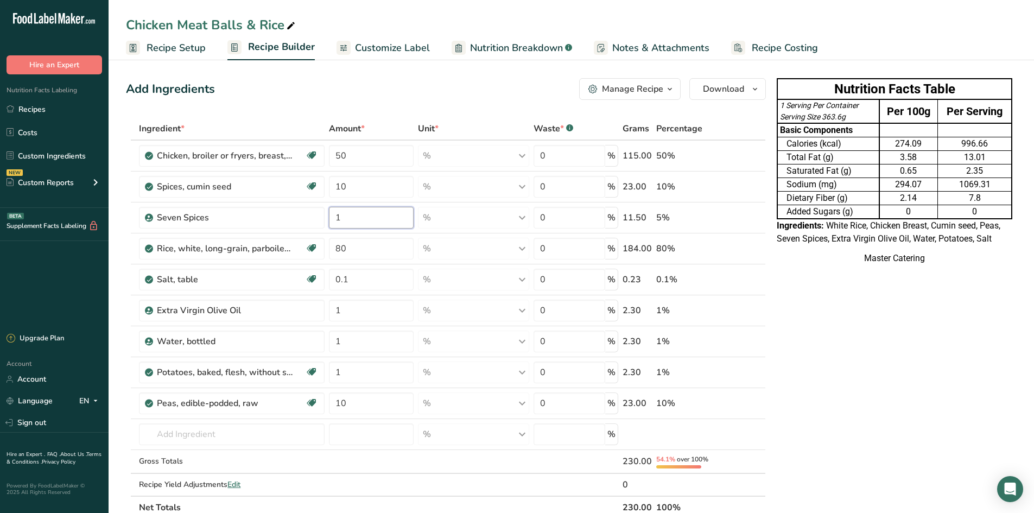
type input "1"
click at [369, 242] on div "Ingredient * Amount * Unit * Waste * .a-a{fill:#347362;}.b-a{fill:#fff;} Grams …" at bounding box center [446, 318] width 640 height 402
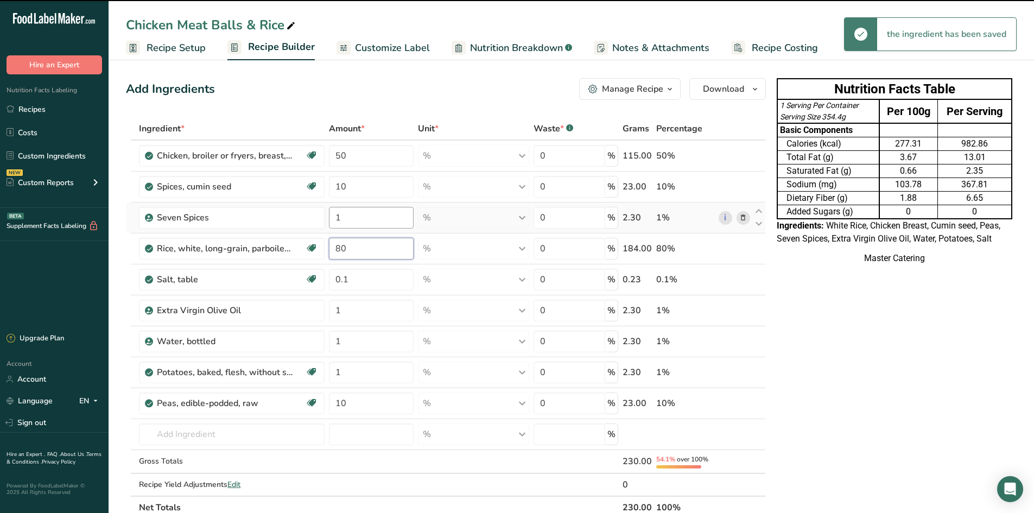
type input "8"
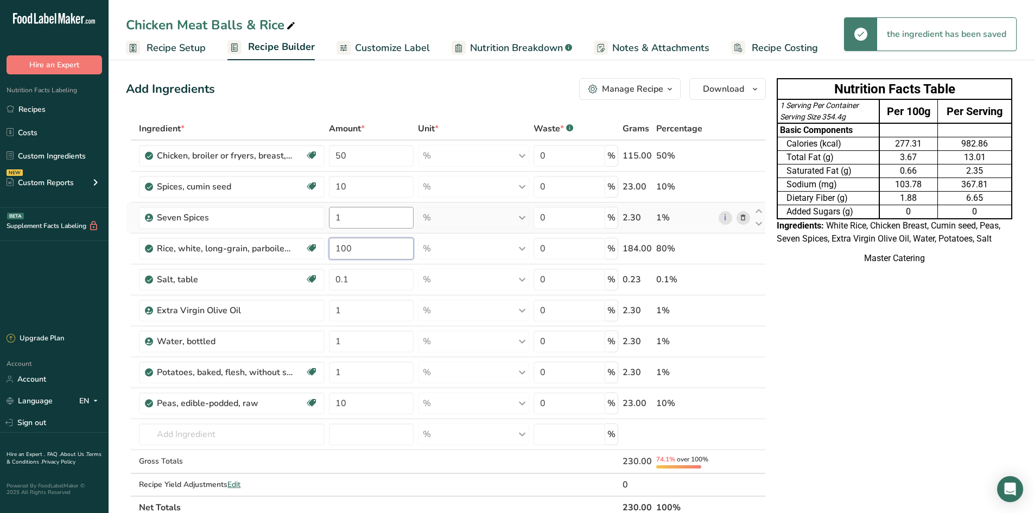
type input "100"
click at [805, 334] on div "Nutrition Facts Table 1 Serving Per Container Serving Size 400.4g Per 100g Per …" at bounding box center [895, 474] width 244 height 800
click at [353, 371] on input "1" at bounding box center [371, 373] width 85 height 22
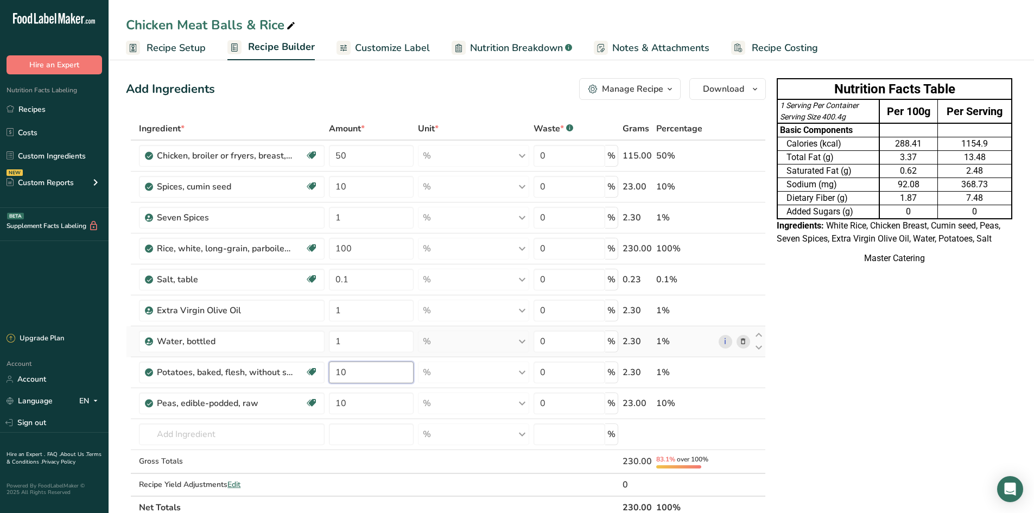
type input "10"
click at [344, 227] on div "Ingredient * Amount * Unit * Waste * .a-a{fill:#347362;}.b-a{fill:#fff;} Grams …" at bounding box center [446, 318] width 640 height 402
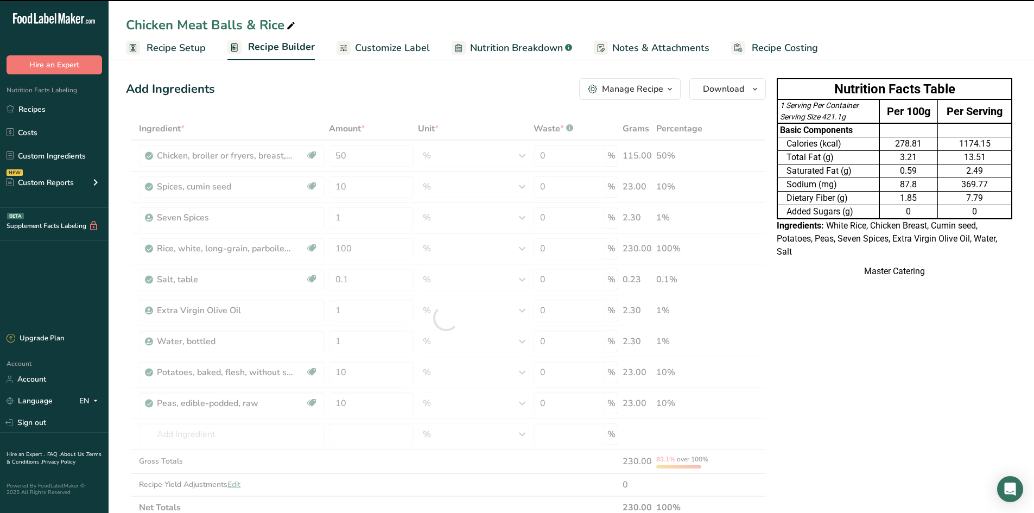
click at [351, 223] on div at bounding box center [446, 318] width 640 height 402
click at [366, 214] on div at bounding box center [446, 318] width 640 height 402
click at [370, 217] on div at bounding box center [446, 318] width 640 height 402
click at [370, 217] on input "1" at bounding box center [371, 218] width 85 height 22
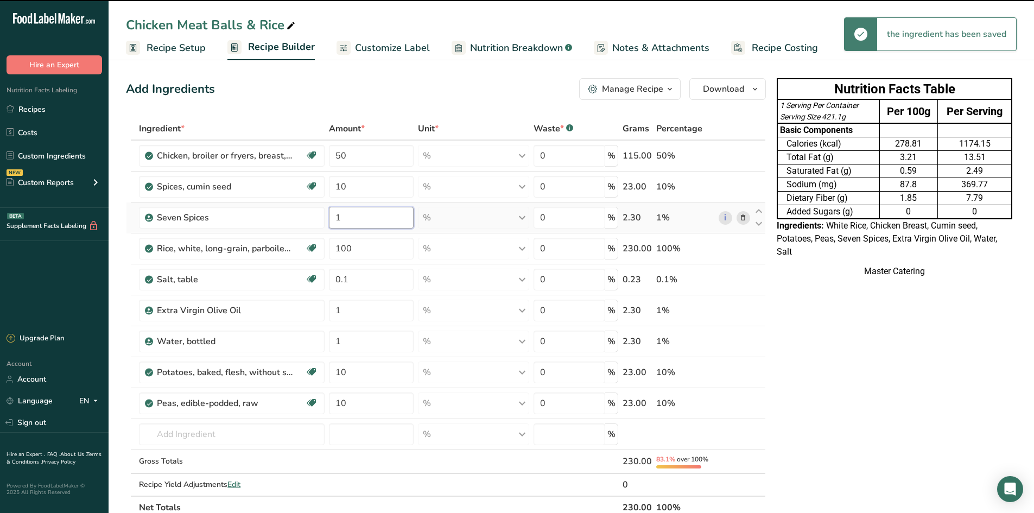
click at [371, 220] on input "1" at bounding box center [371, 218] width 85 height 22
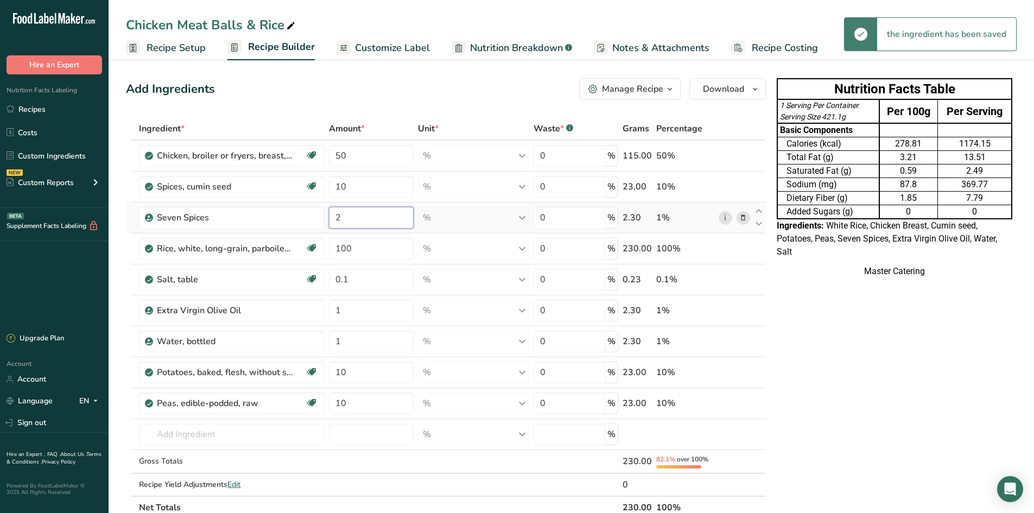
type input "2"
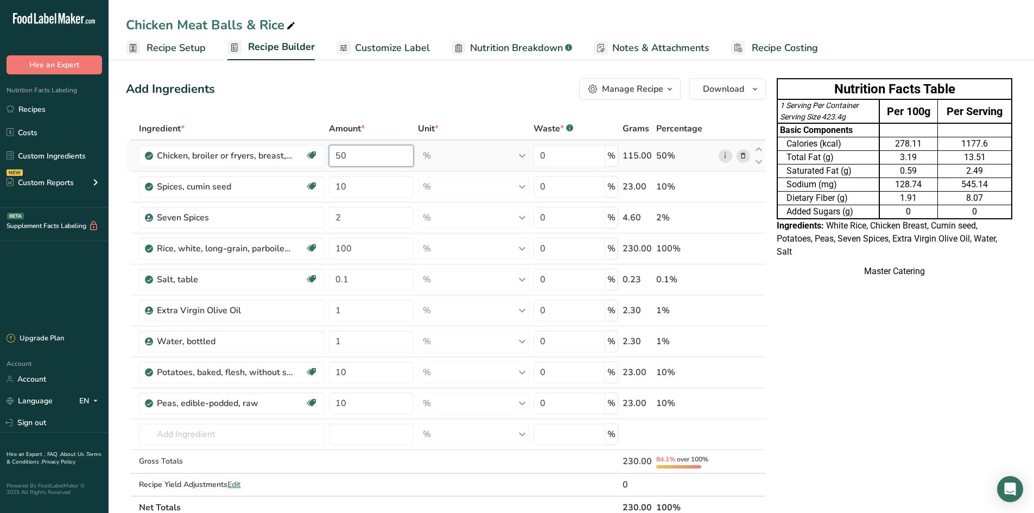
click at [356, 151] on div "Ingredient * Amount * Unit * Waste * .a-a{fill:#347362;}.b-a{fill:#fff;} Grams …" at bounding box center [446, 318] width 640 height 402
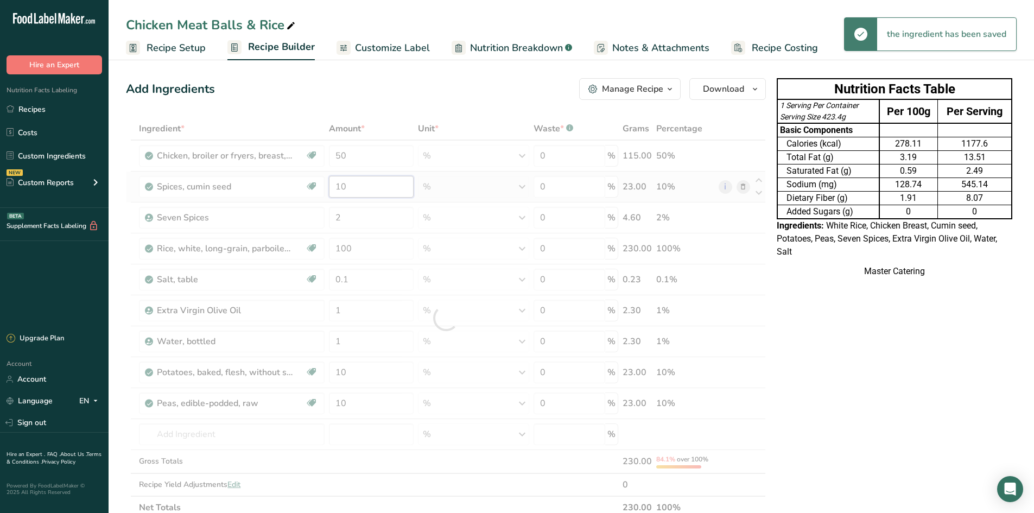
click at [365, 185] on div "Ingredient * Amount * Unit * Waste * .a-a{fill:#347362;}.b-a{fill:#fff;} Grams …" at bounding box center [446, 318] width 640 height 402
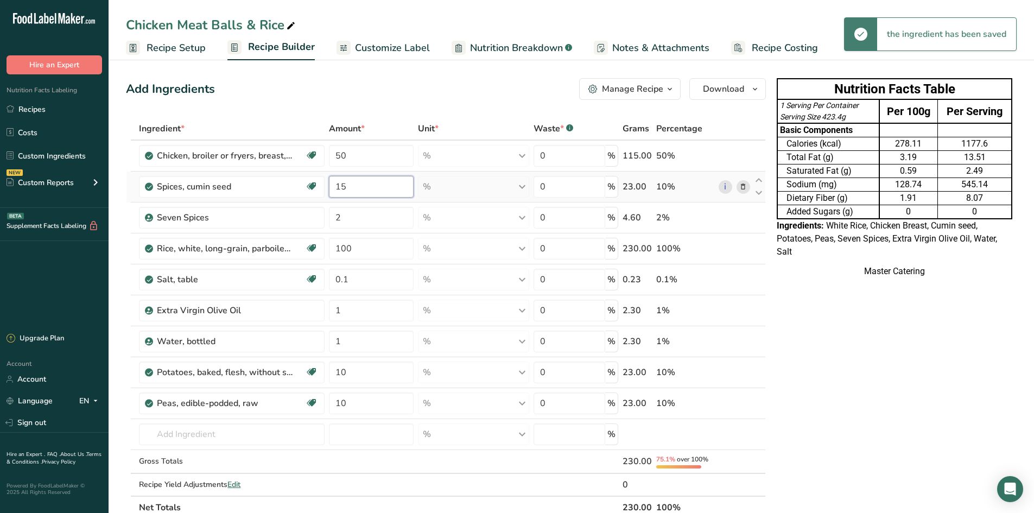
type input "15"
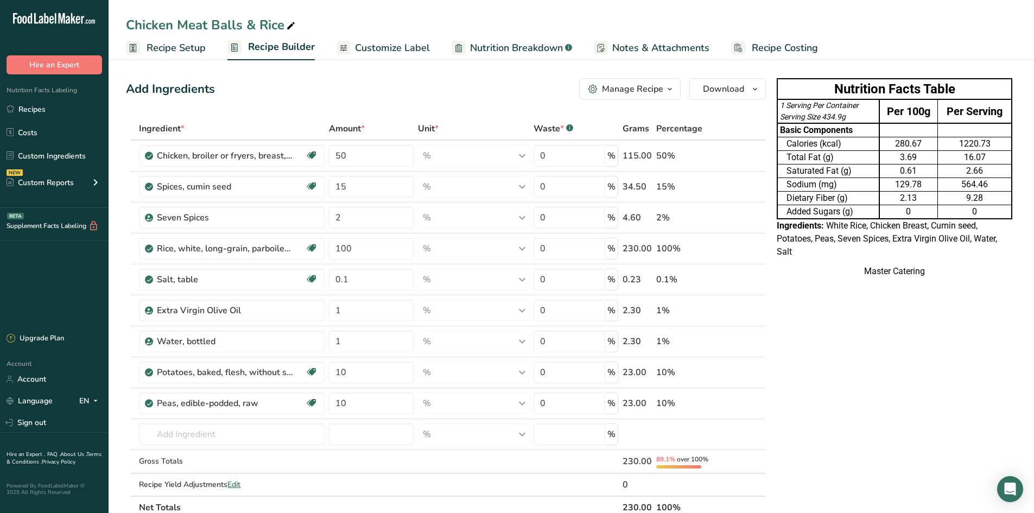
click at [870, 380] on div "Nutrition Facts Table 1 Serving Per Container Serving Size 434.9g Per 100g Per …" at bounding box center [895, 474] width 244 height 800
click at [901, 366] on div "Nutrition Facts Table 1 Serving Per Container Serving Size 434.9g Per 100g Per …" at bounding box center [895, 474] width 244 height 800
click at [738, 86] on span "Download" at bounding box center [723, 89] width 41 height 13
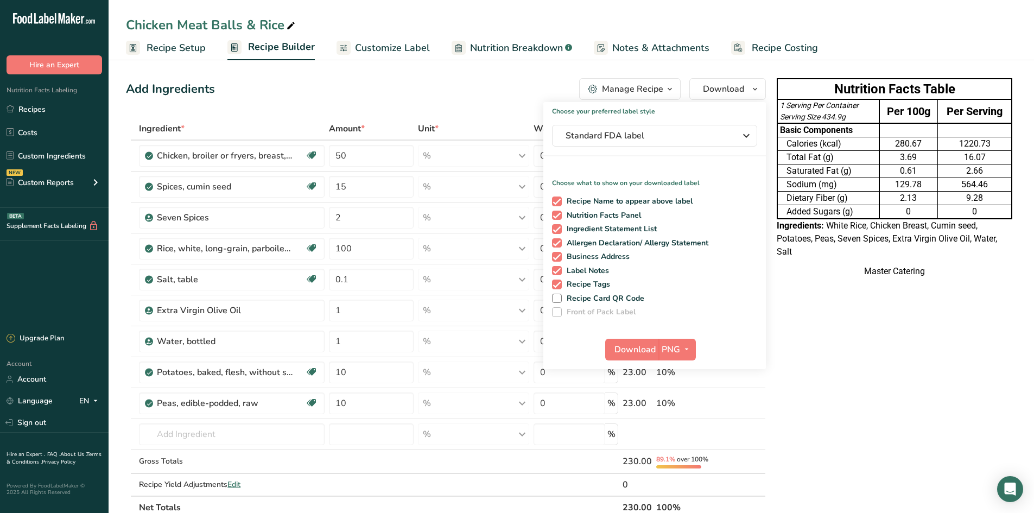
click at [824, 362] on div "Nutrition Facts Table 1 Serving Per Container Serving Size 434.9g Per 100g Per …" at bounding box center [895, 474] width 244 height 800
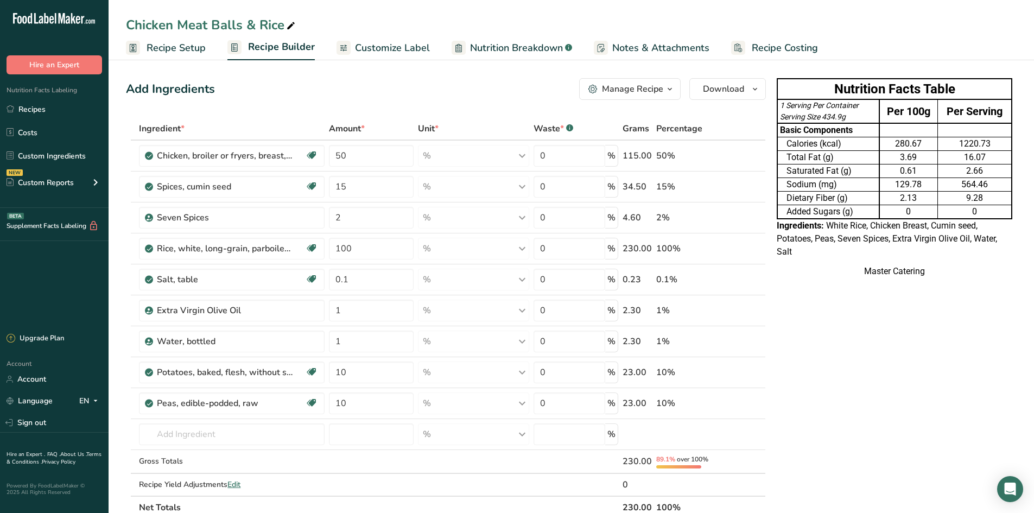
click at [383, 48] on span "Customize Label" at bounding box center [392, 48] width 75 height 15
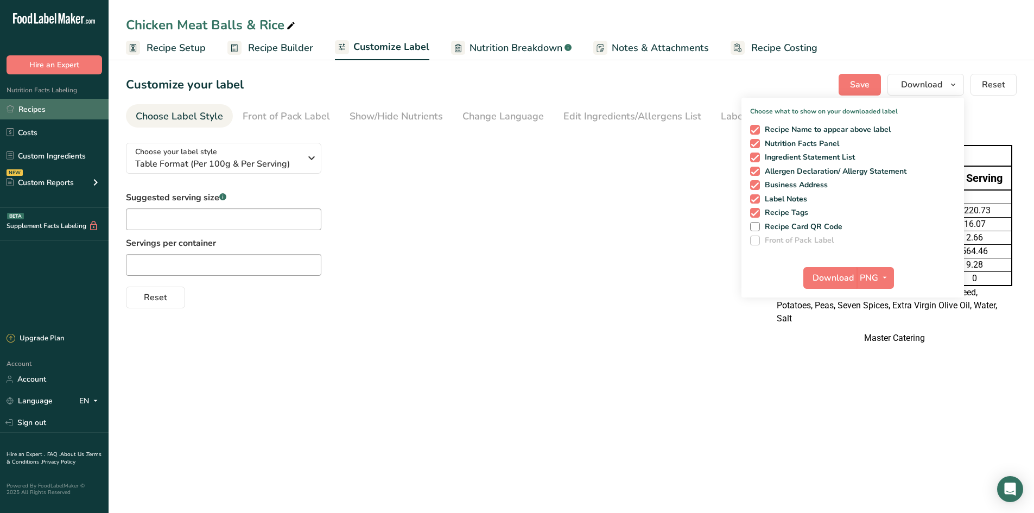
click at [57, 111] on link "Recipes" at bounding box center [54, 109] width 109 height 21
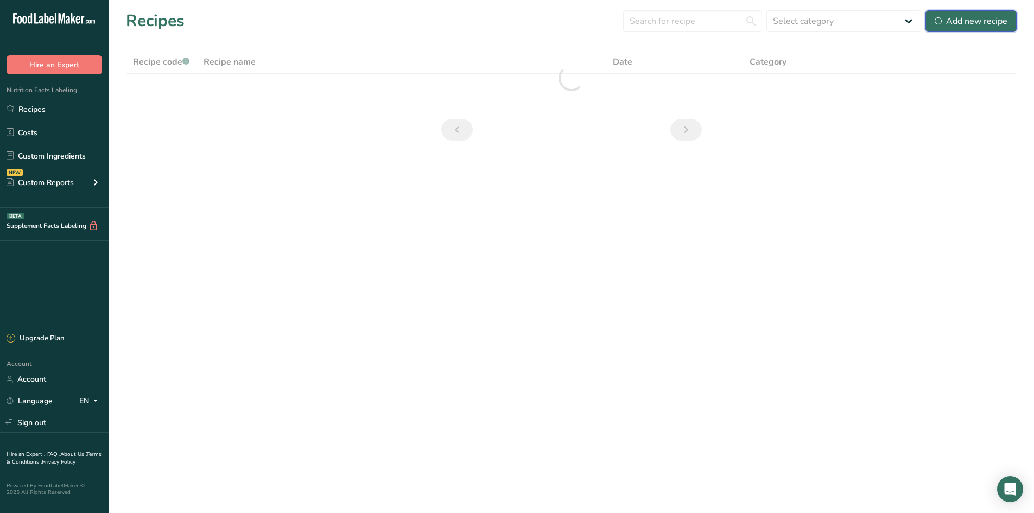
click at [958, 26] on div "Add new recipe" at bounding box center [971, 21] width 73 height 13
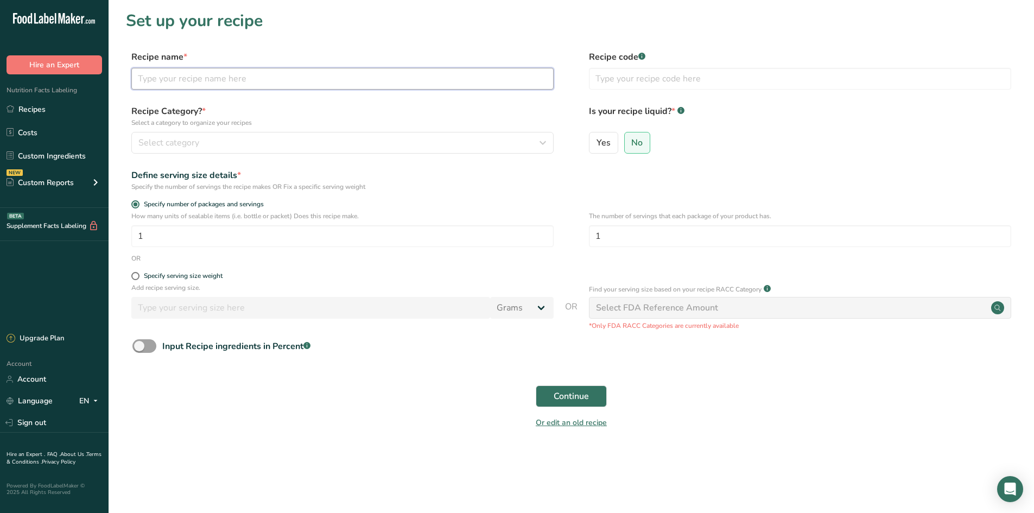
click at [174, 86] on input "text" at bounding box center [342, 79] width 422 height 22
paste input "low‑fat mozzarella pizza"
type input "Mozzarella Pizza"
click at [150, 350] on span at bounding box center [144, 346] width 24 height 14
click at [140, 350] on input "Input Recipe ingredients in Percent .a-a{fill:#347362;}.b-a{fill:#fff;}" at bounding box center [135, 346] width 7 height 7
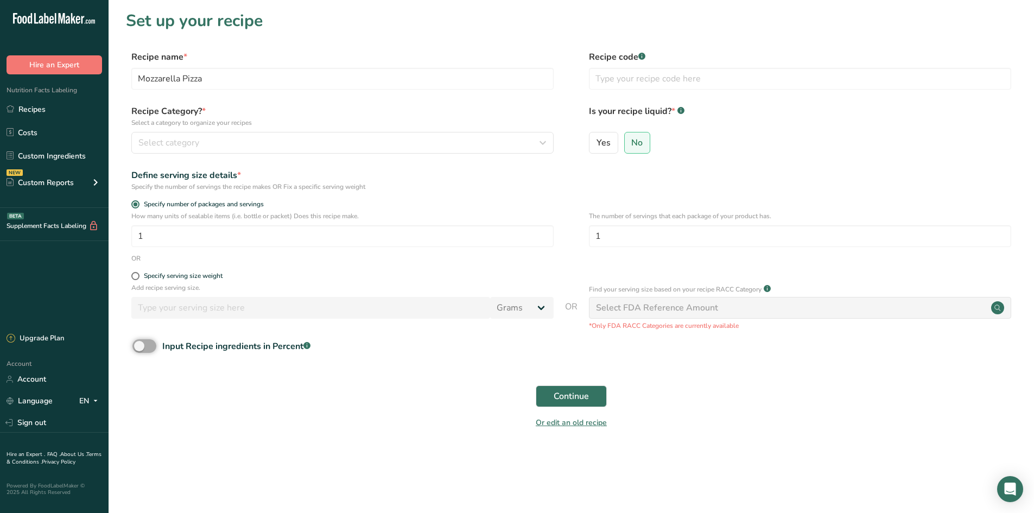
checkbox input "true"
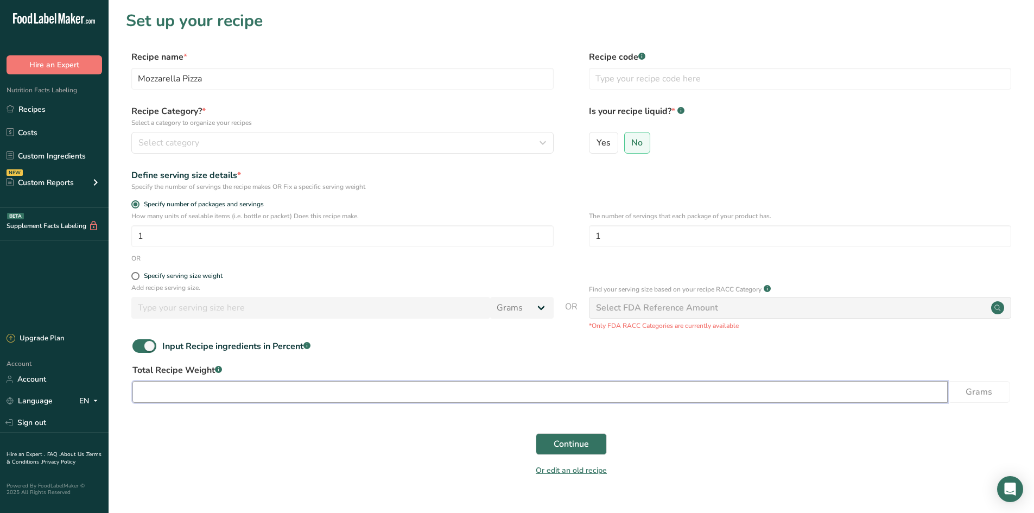
click at [210, 384] on input "number" at bounding box center [540, 392] width 816 height 22
type input "100"
click at [567, 446] on span "Continue" at bounding box center [571, 444] width 35 height 13
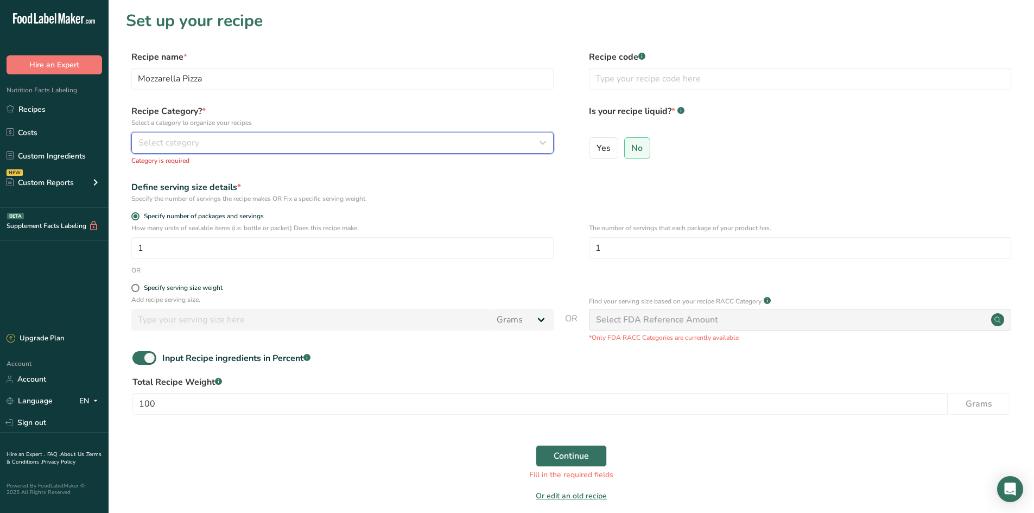
click at [190, 145] on span "Select category" at bounding box center [168, 142] width 61 height 13
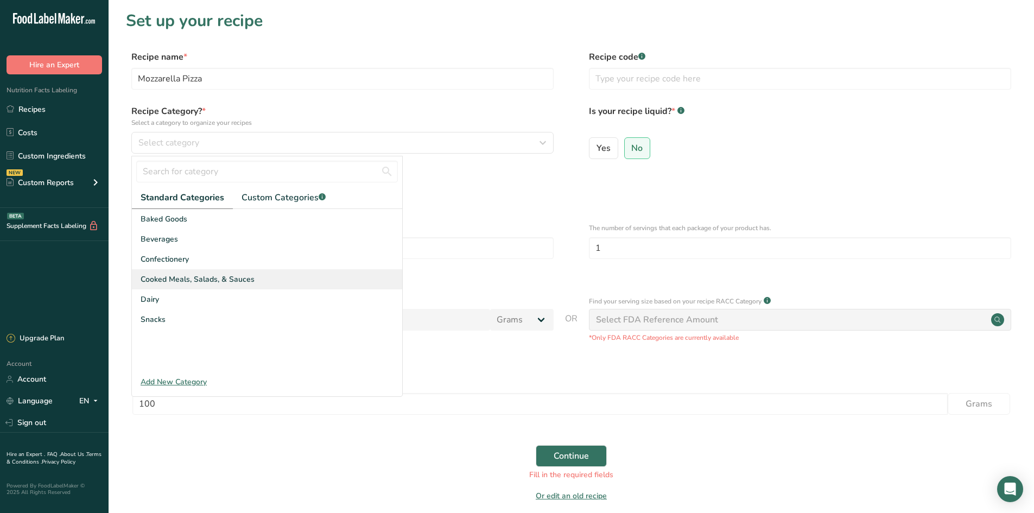
click at [206, 282] on span "Cooked Meals, Salads, & Sauces" at bounding box center [198, 279] width 114 height 11
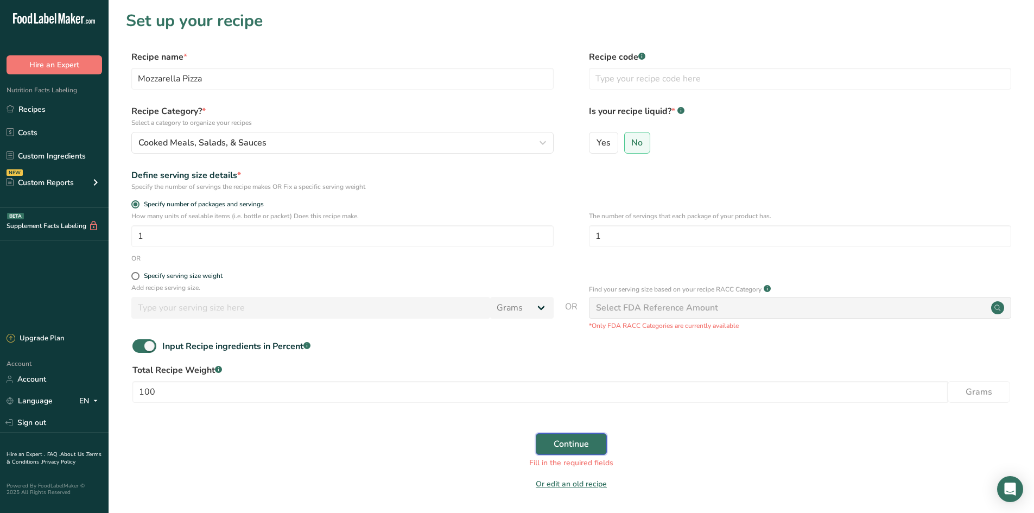
click at [565, 441] on span "Continue" at bounding box center [571, 444] width 35 height 13
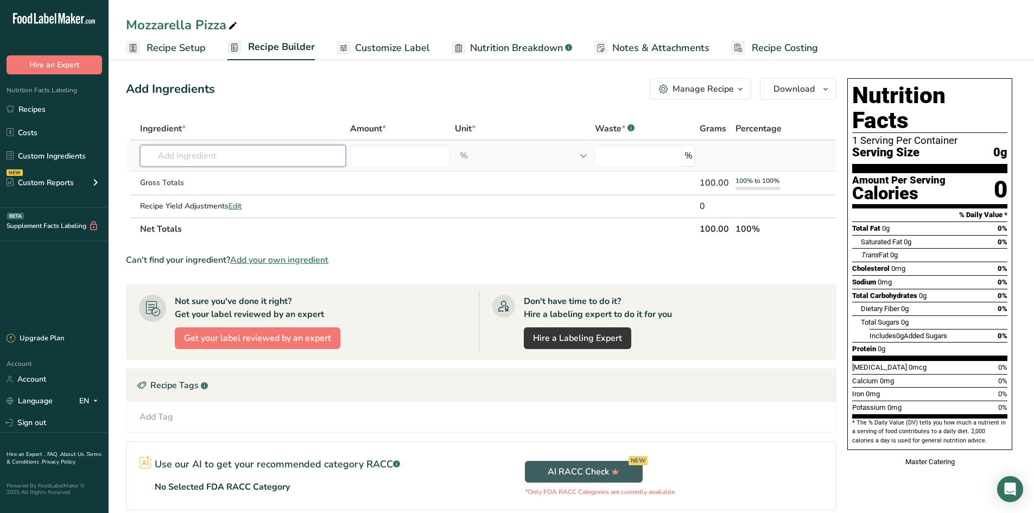
click at [188, 160] on input "text" at bounding box center [243, 156] width 206 height 22
type input "PIZZA DO"
type input "pizza dou"
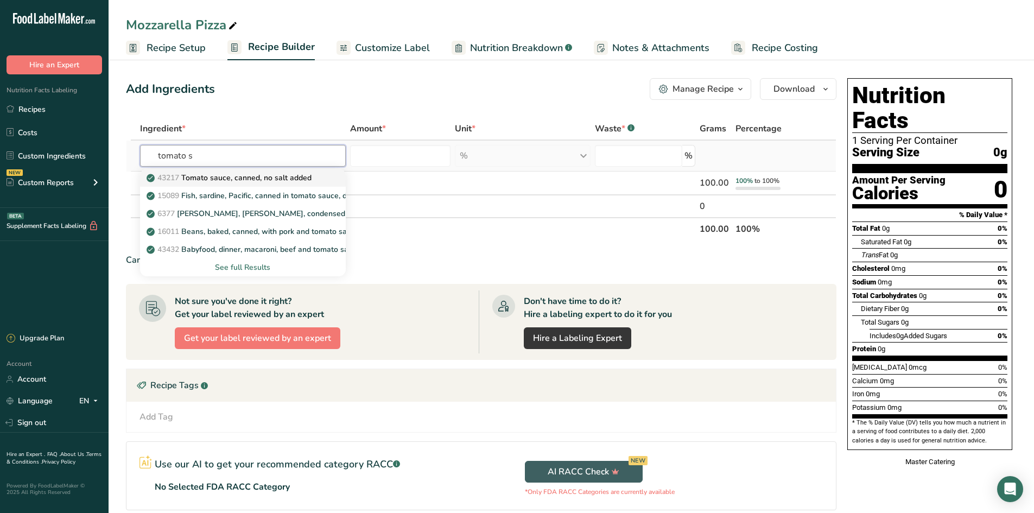
type input "tomato s"
click at [274, 182] on p "43217 Tomato sauce, canned, no salt added" at bounding box center [230, 177] width 163 height 11
type input "Tomato sauce, canned, no salt added"
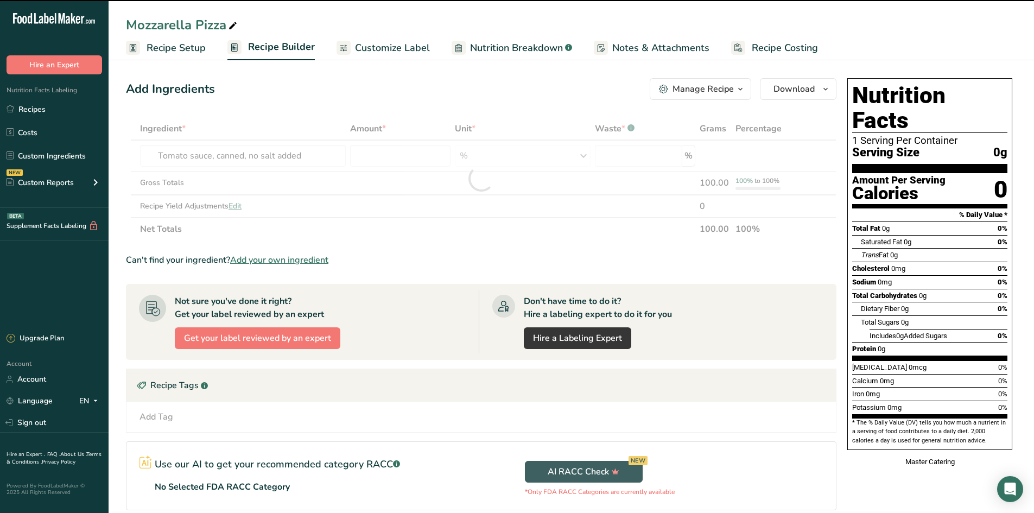
type input "0"
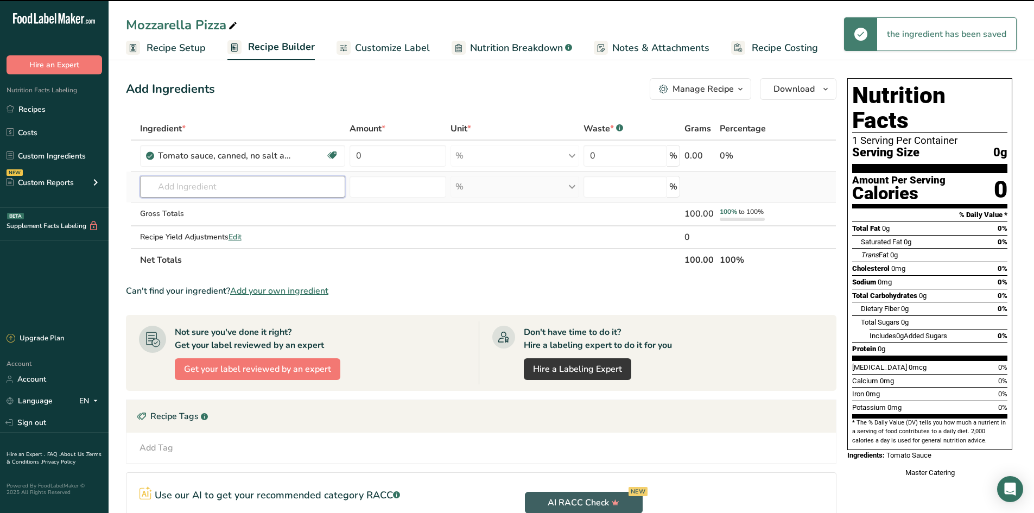
click at [244, 182] on input "text" at bounding box center [243, 187] width 206 height 22
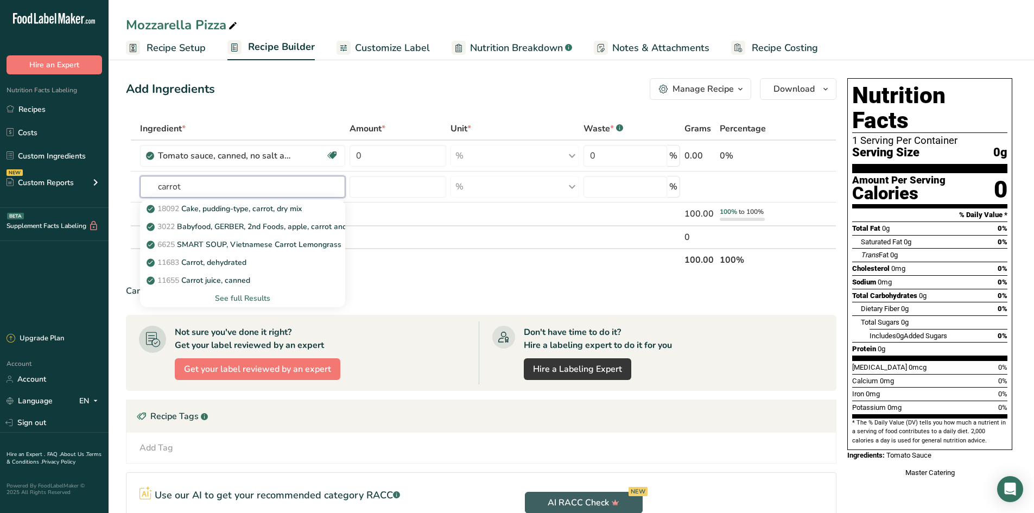
type input "carrot"
type input "moz"
click at [256, 299] on div "See full Results" at bounding box center [243, 298] width 188 height 11
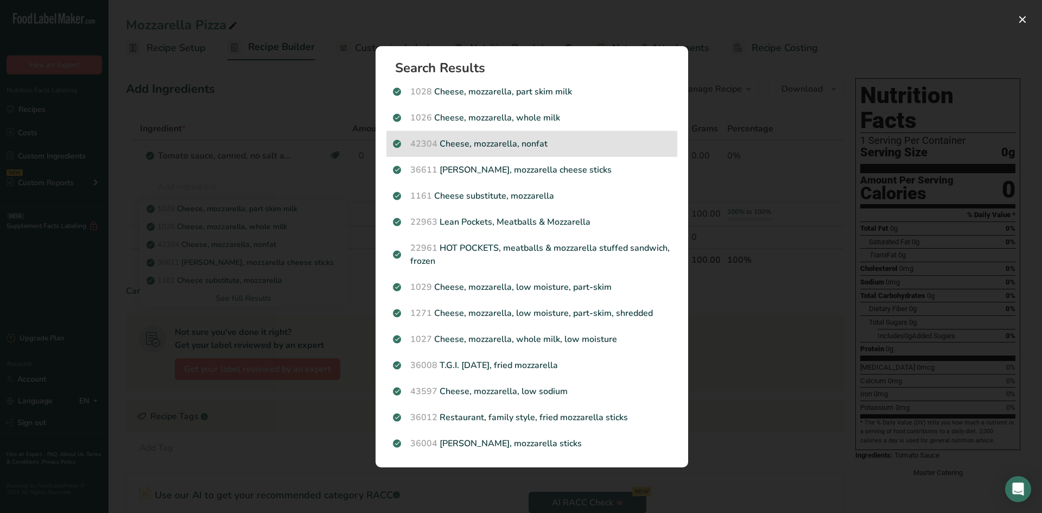
click at [441, 138] on p "42304 Cheese, mozzarella, nonfat" at bounding box center [532, 143] width 278 height 13
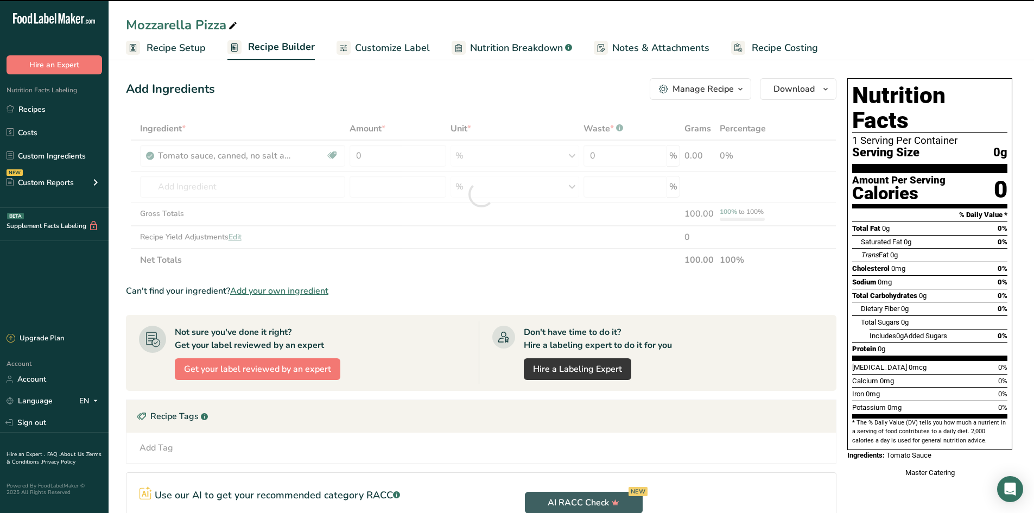
type input "0"
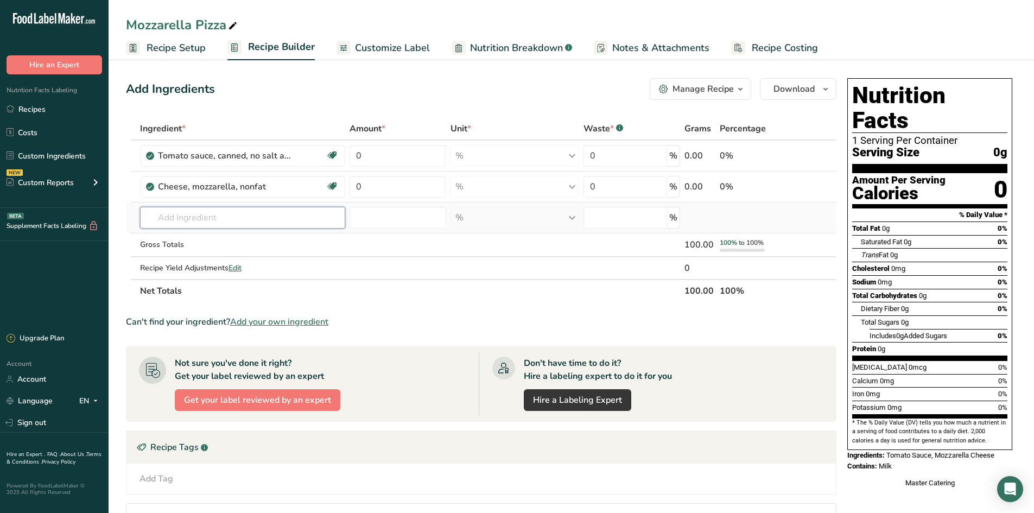
click at [272, 209] on input "text" at bounding box center [243, 218] width 206 height 22
type input "fresh basil"
click at [247, 236] on div "2044 Basil, fresh" at bounding box center [234, 239] width 171 height 11
type input "Basil, fresh"
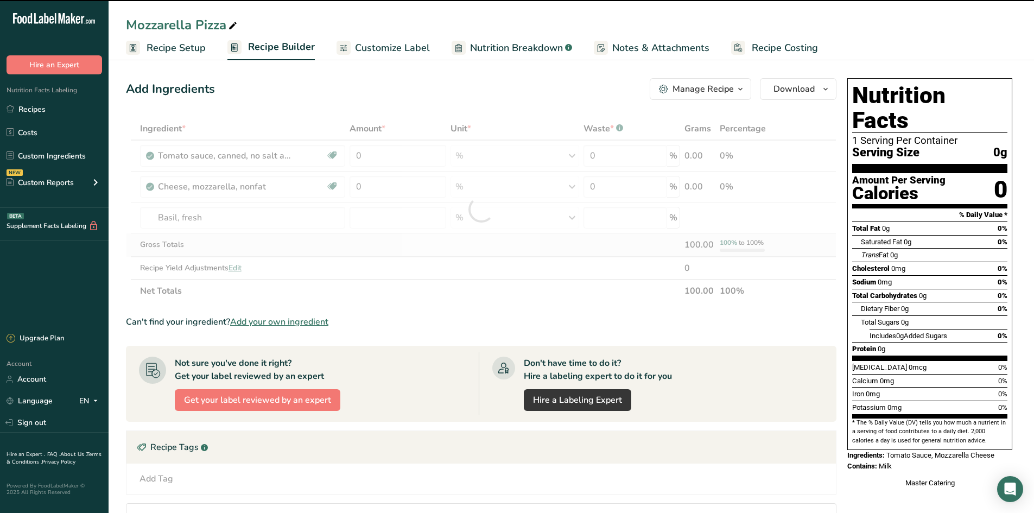
type input "0"
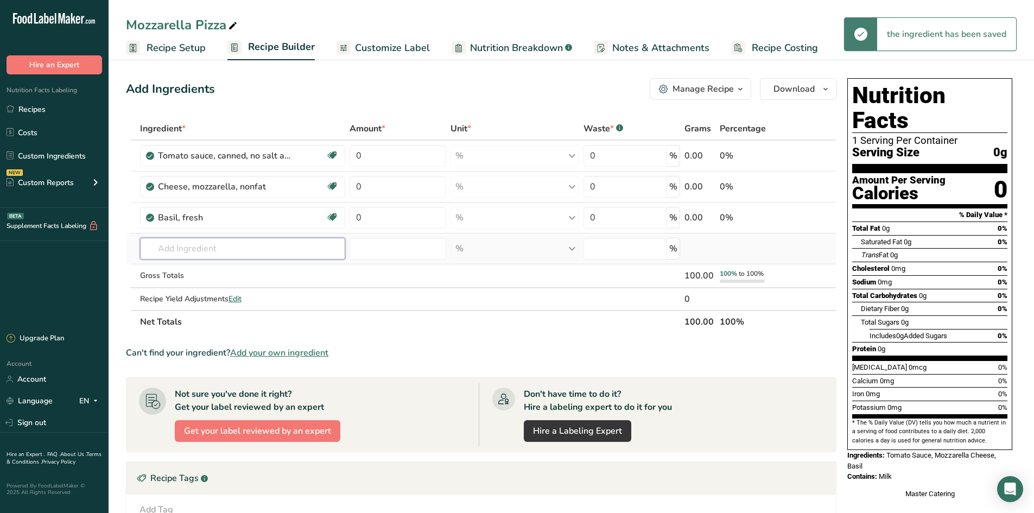
click at [220, 255] on input "text" at bounding box center [243, 249] width 206 height 22
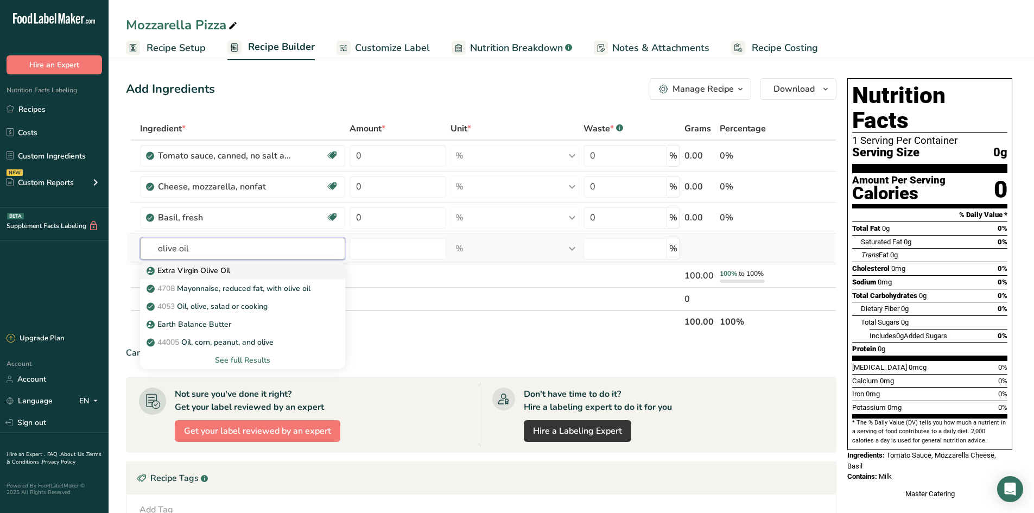
type input "olive oil"
click at [207, 278] on link "Extra Virgin Olive Oil" at bounding box center [243, 271] width 206 height 18
type input "Extra Virgin Olive Oil"
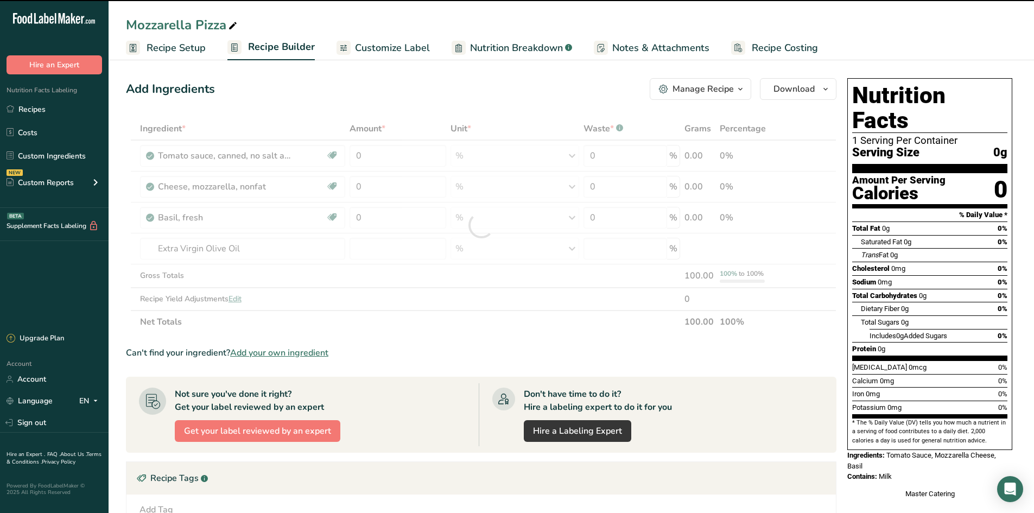
type input "0"
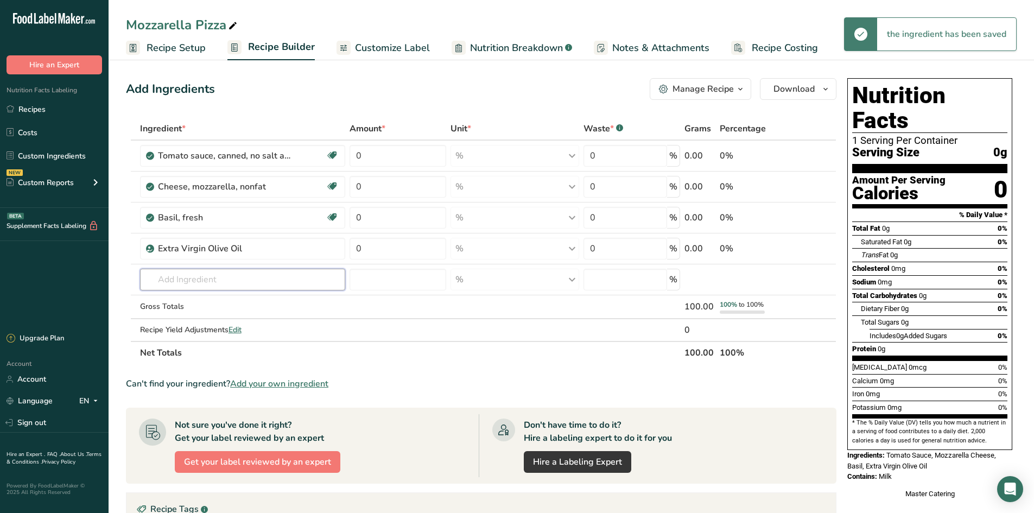
click at [203, 276] on input "text" at bounding box center [243, 280] width 206 height 22
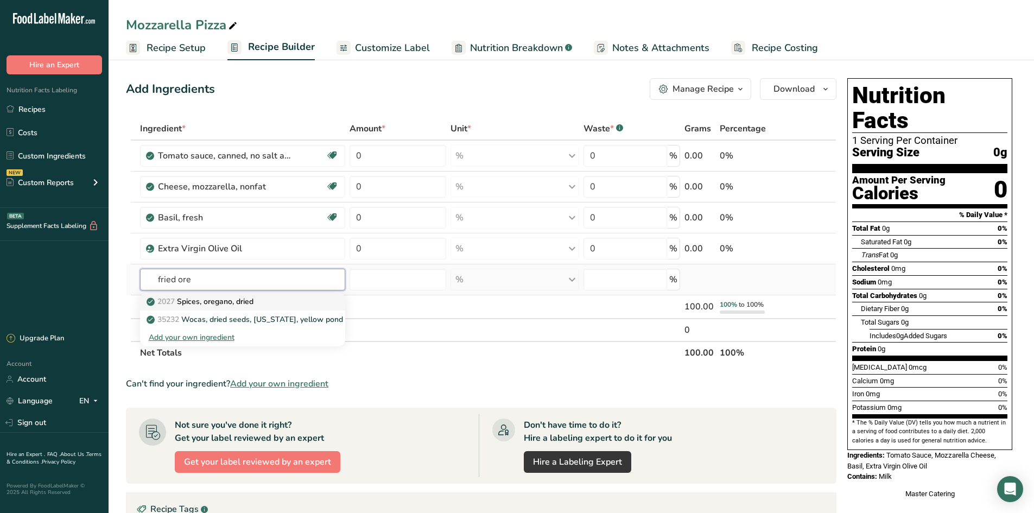
type input "fried ore"
click at [273, 305] on div "2027 Spices, oregano, dried" at bounding box center [234, 301] width 171 height 11
type input "Spices, oregano, dried"
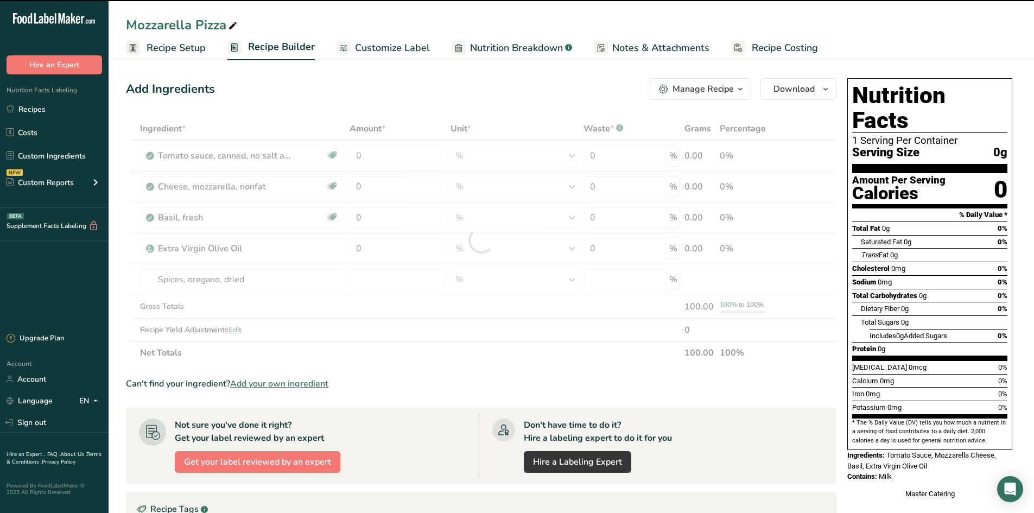
type input "0"
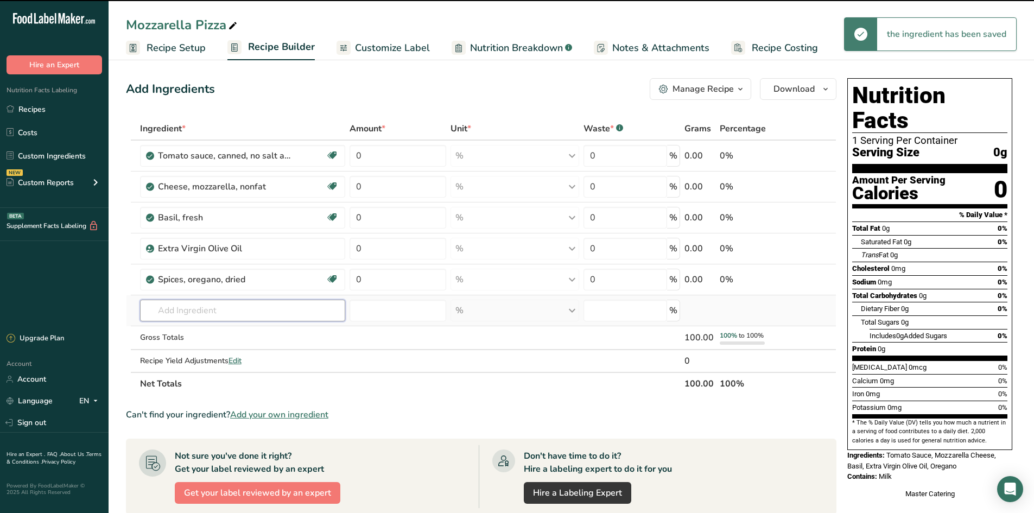
click at [224, 312] on input "text" at bounding box center [243, 311] width 206 height 22
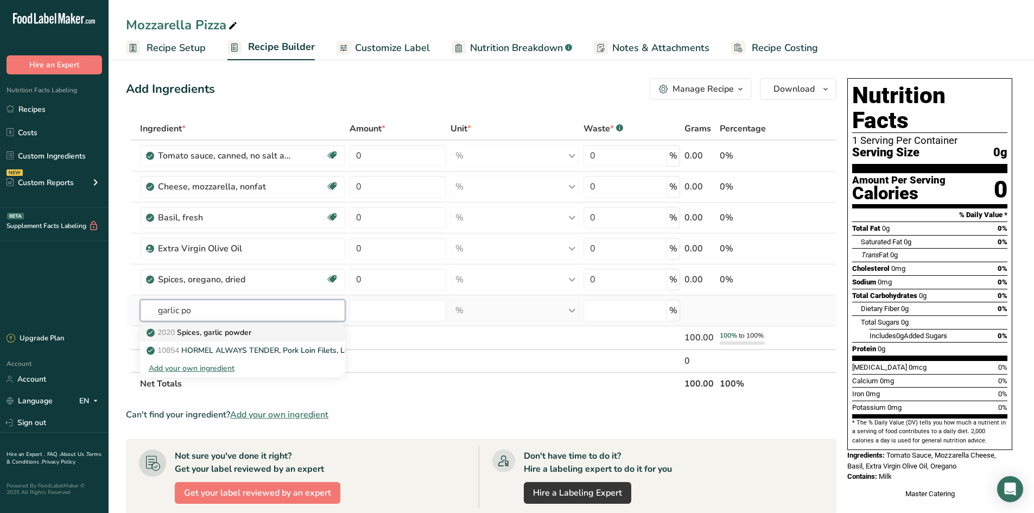
type input "garlic po"
click at [282, 334] on div "2020 Spices, garlic powder" at bounding box center [234, 332] width 171 height 11
type input "Spices, garlic powder"
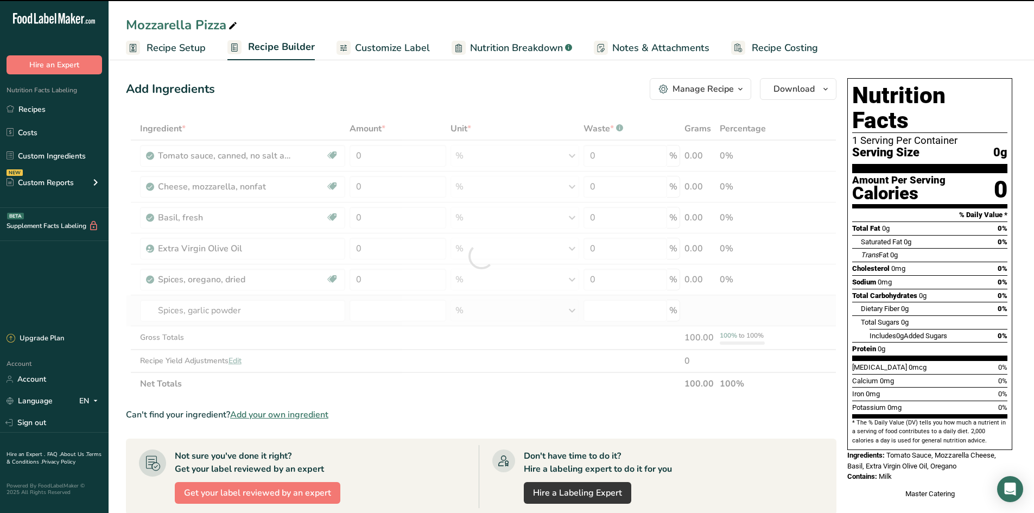
type input "0"
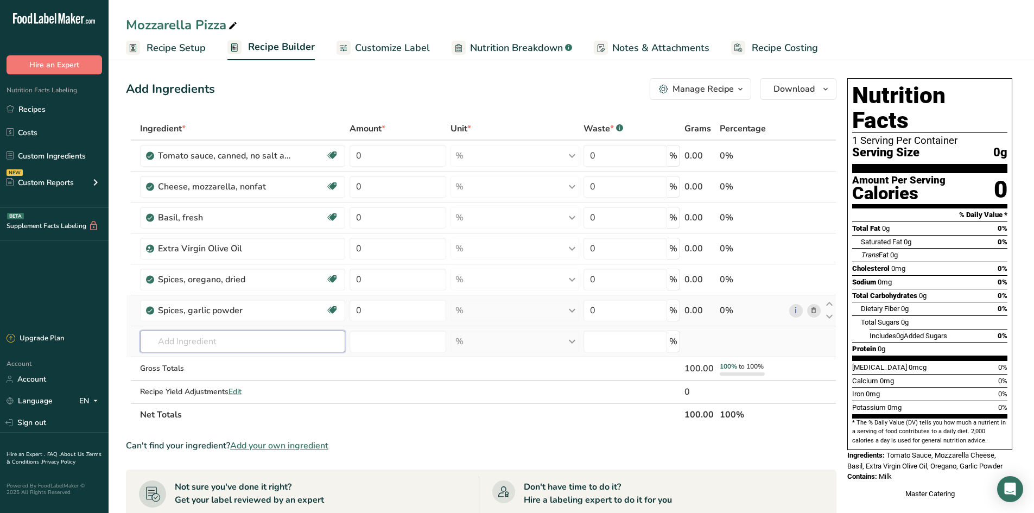
click at [272, 341] on input "text" at bounding box center [243, 342] width 206 height 22
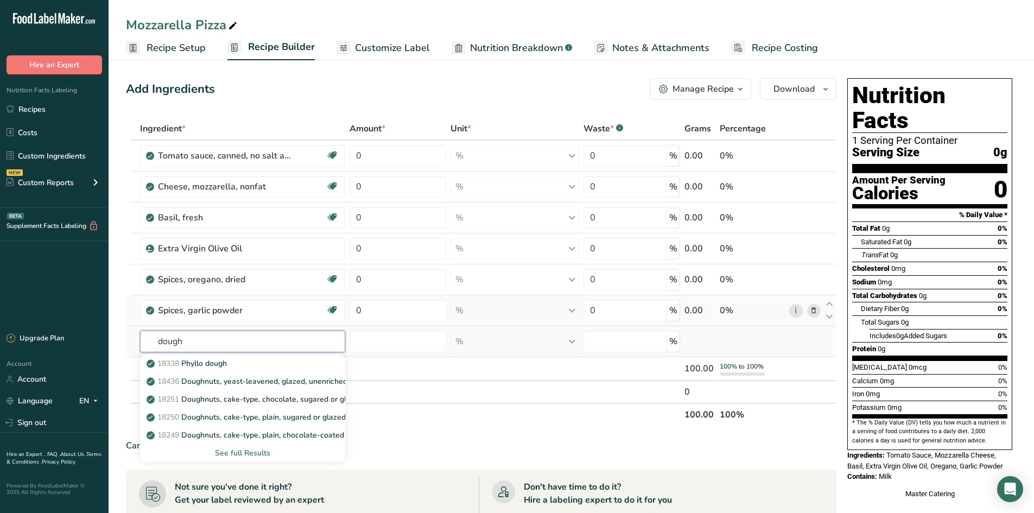
type input "dough"
click at [260, 457] on div "See full Results" at bounding box center [243, 452] width 188 height 11
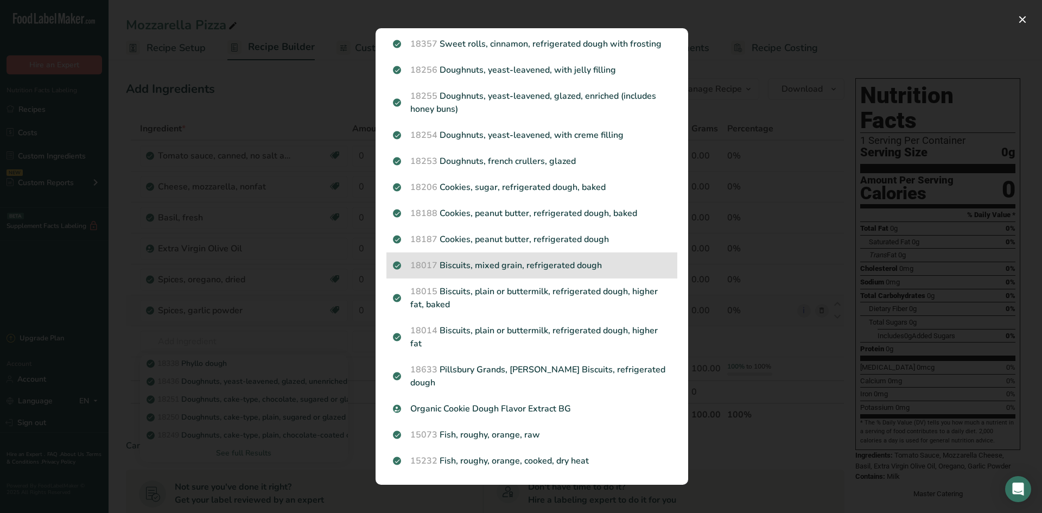
scroll to position [564, 0]
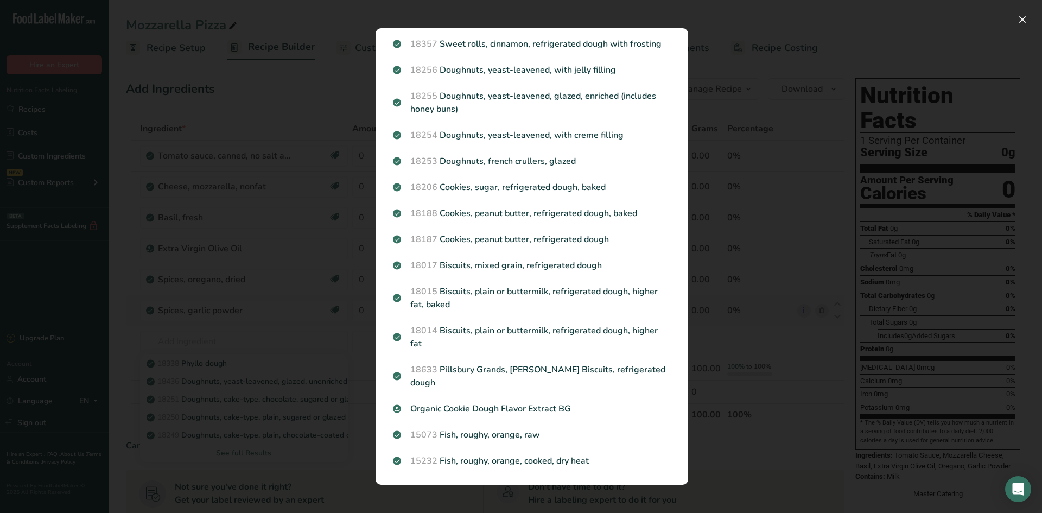
click at [311, 247] on div "Search results modal" at bounding box center [521, 256] width 1042 height 513
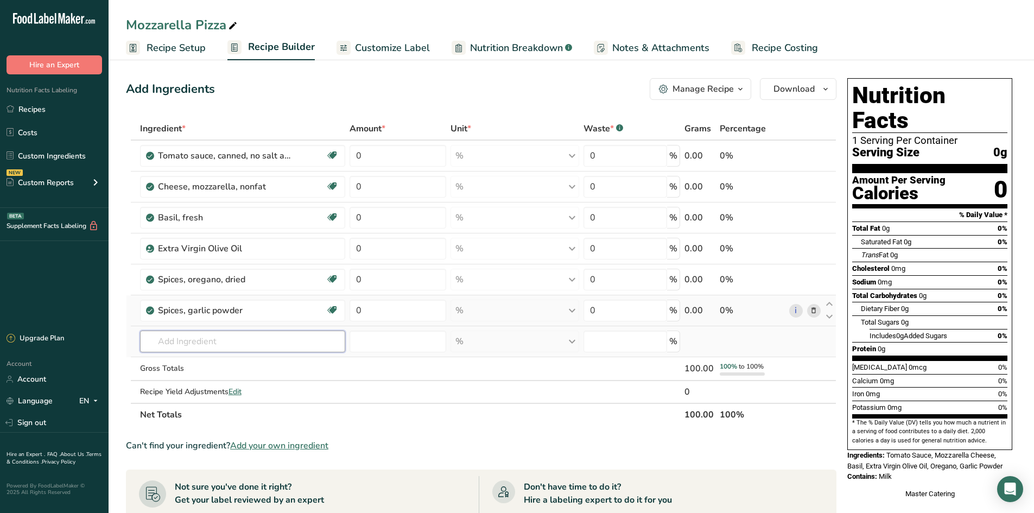
drag, startPoint x: 226, startPoint y: 345, endPoint x: 239, endPoint y: 345, distance: 13.6
click at [232, 345] on input "text" at bounding box center [243, 342] width 206 height 22
type input "b"
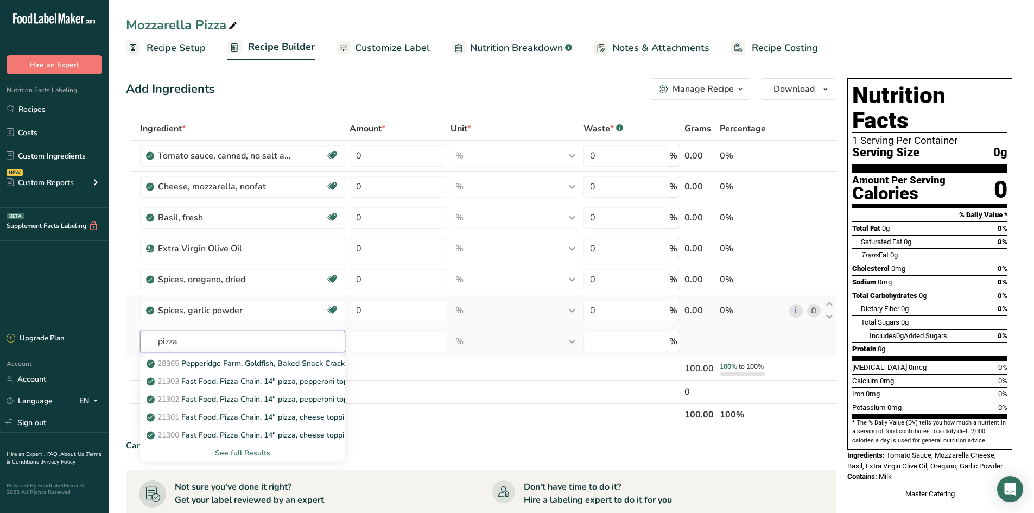
type input "pizza"
click at [251, 452] on div "See full Results" at bounding box center [243, 452] width 188 height 11
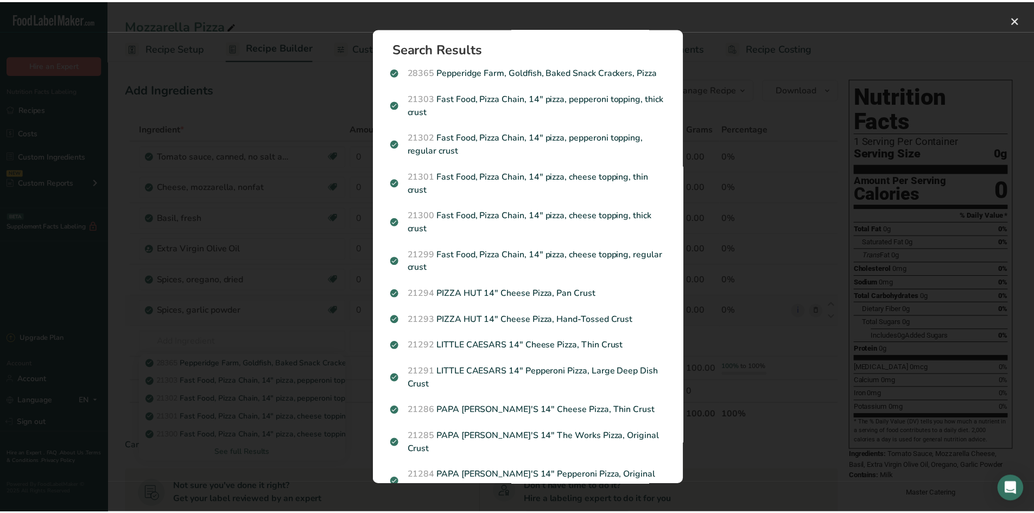
scroll to position [0, 0]
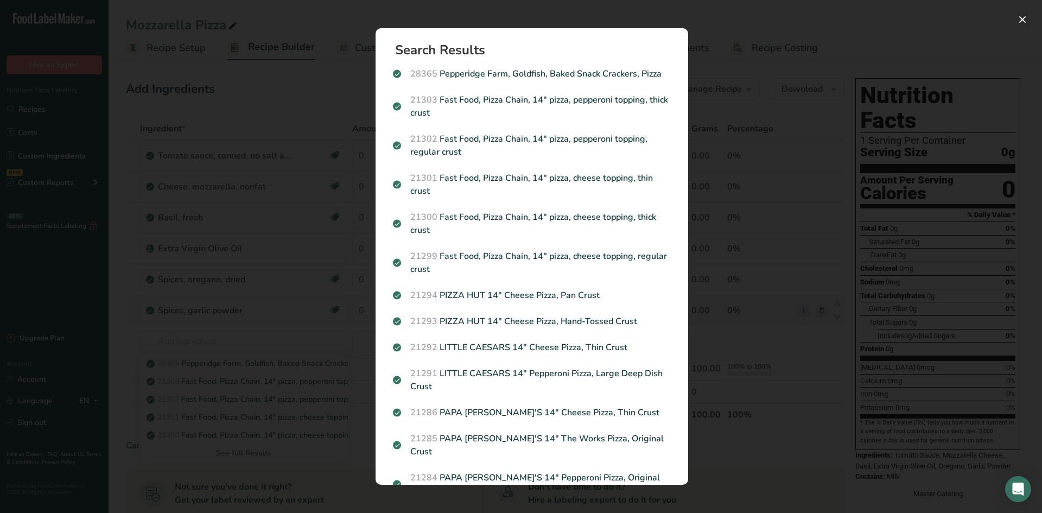
click at [326, 134] on div "Search results modal" at bounding box center [521, 256] width 1042 height 513
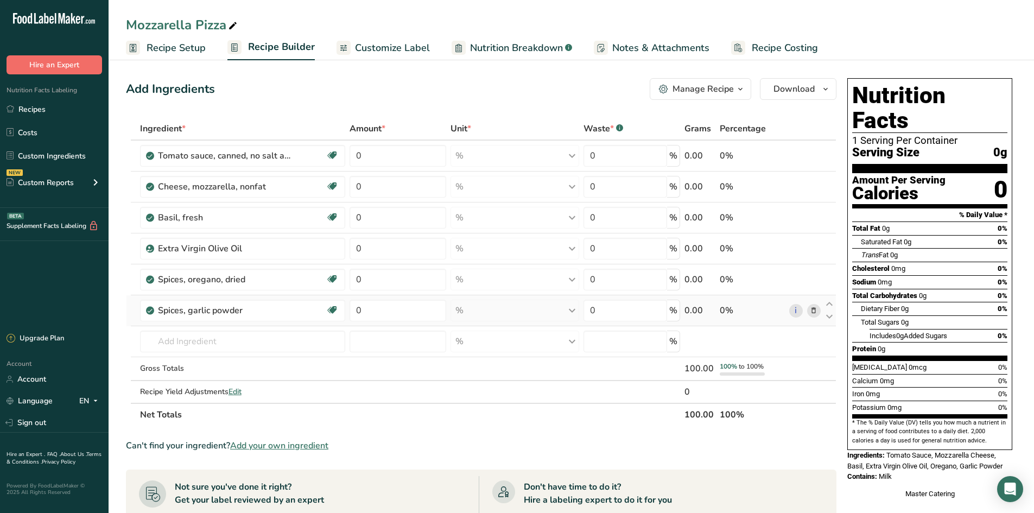
drag, startPoint x: 35, startPoint y: 102, endPoint x: 59, endPoint y: 64, distance: 44.6
click at [35, 102] on link "Recipes" at bounding box center [54, 109] width 109 height 21
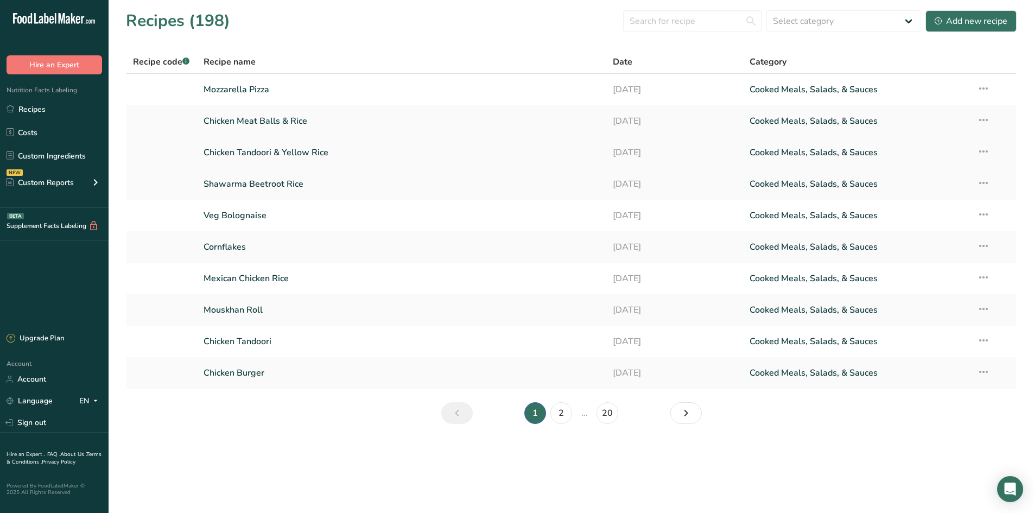
click at [341, 153] on link "Chicken Tandoori & Yellow Rice" at bounding box center [402, 152] width 397 height 23
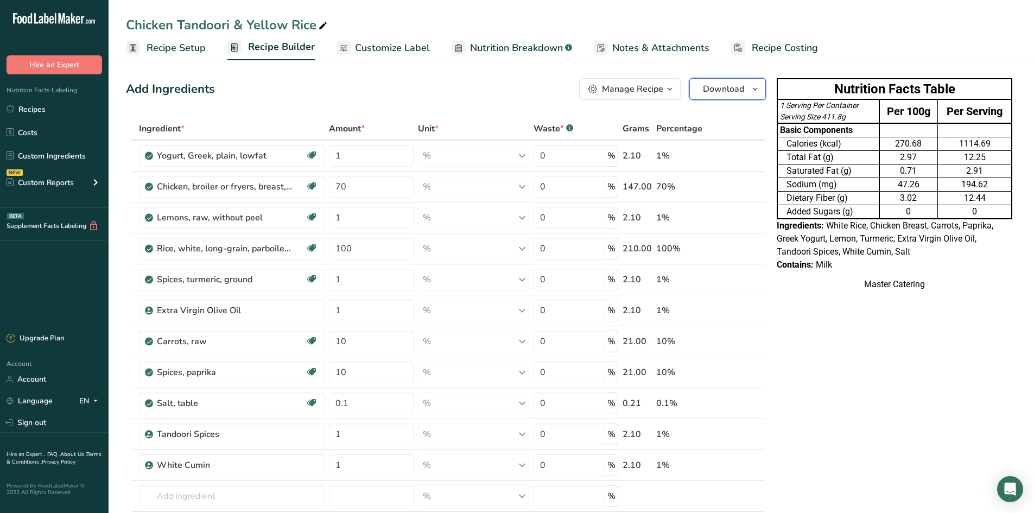
click at [719, 90] on span "Download" at bounding box center [723, 89] width 41 height 13
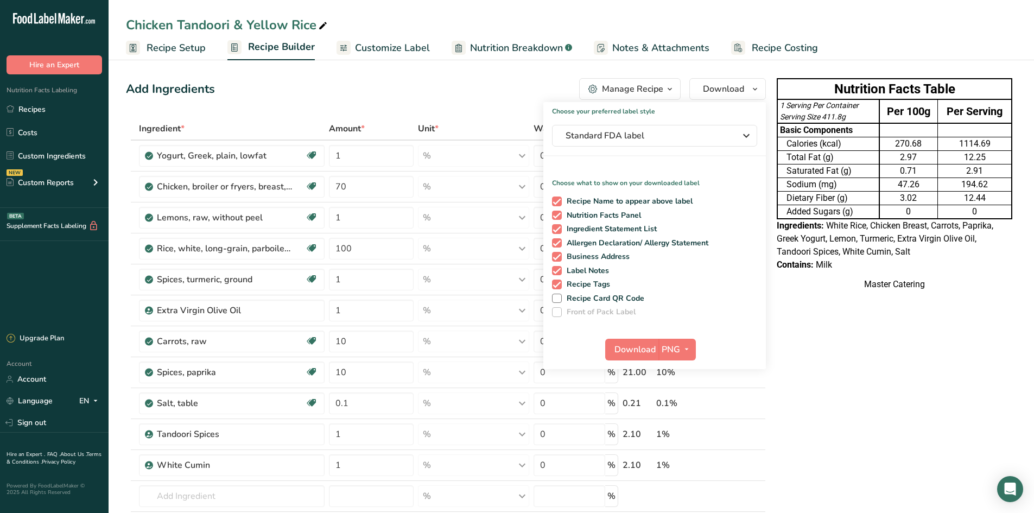
drag, startPoint x: 435, startPoint y: 102, endPoint x: 380, endPoint y: 45, distance: 79.9
click at [435, 101] on div "Add Ingredients Manage Recipe Delete Recipe Duplicate Recipe Scale Recipe Save …" at bounding box center [449, 505] width 647 height 862
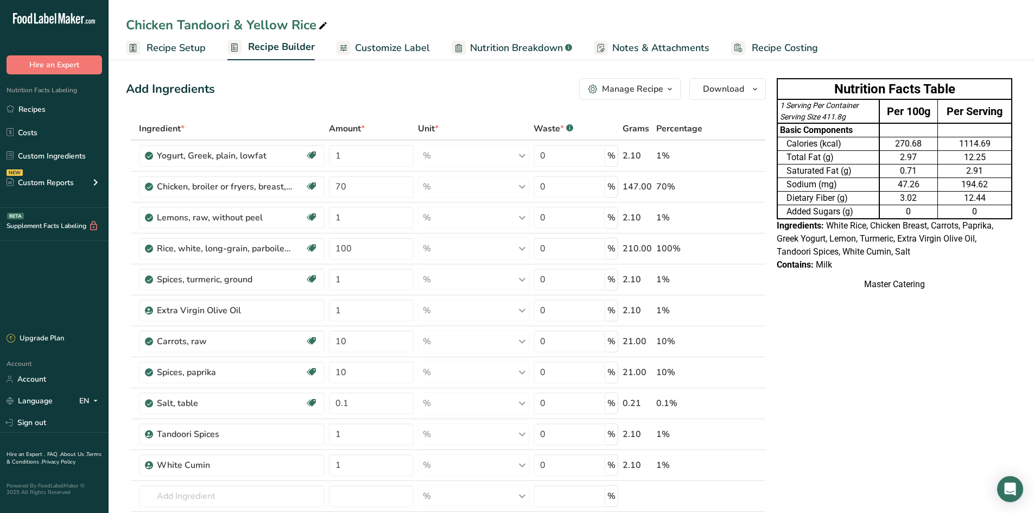
click at [380, 45] on span "Customize Label" at bounding box center [392, 48] width 75 height 15
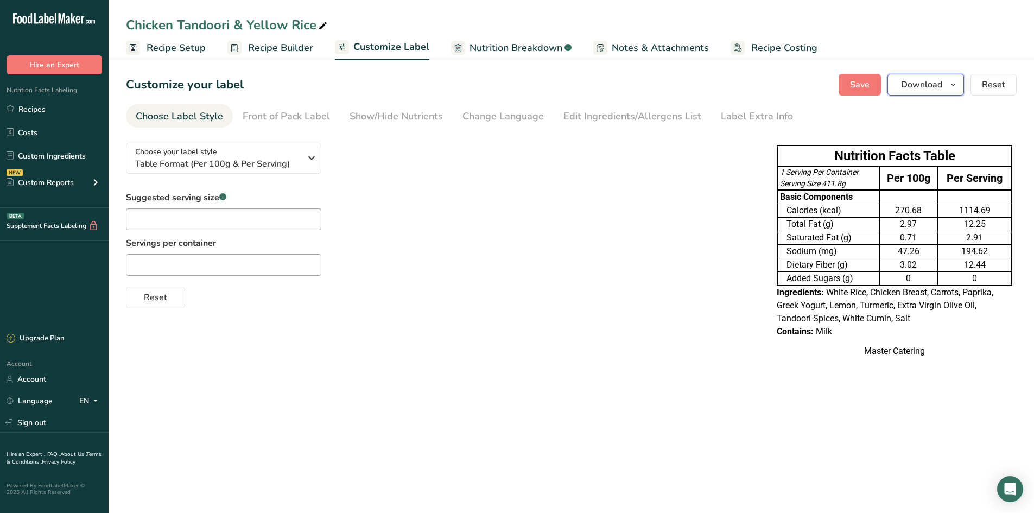
click at [898, 84] on button "Download" at bounding box center [926, 85] width 77 height 22
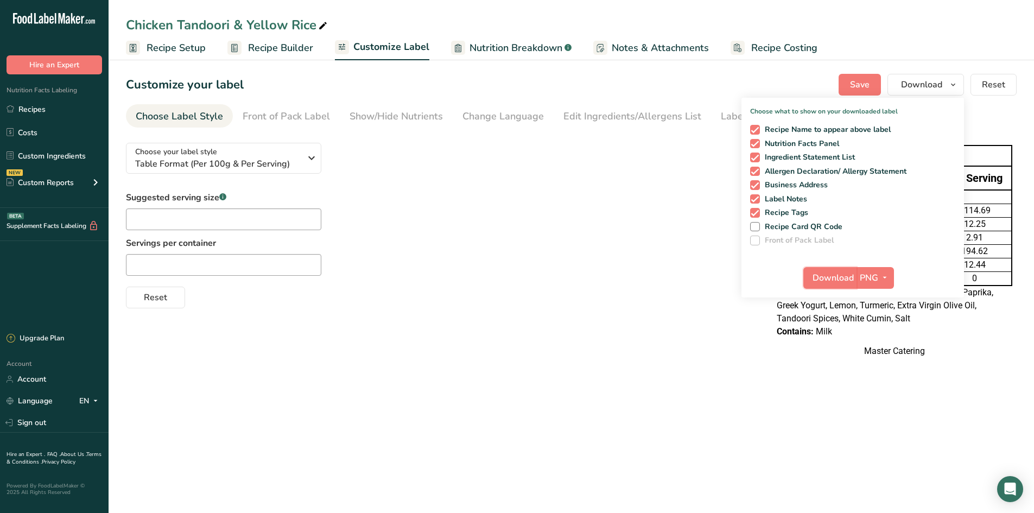
click at [839, 280] on span "Download" at bounding box center [833, 277] width 41 height 13
drag, startPoint x: 628, startPoint y: 178, endPoint x: 527, endPoint y: 165, distance: 101.8
click at [628, 178] on div "Choose your label style Table Format (Per 100g & Per Serving) USA (FDA) Standar…" at bounding box center [440, 221] width 629 height 174
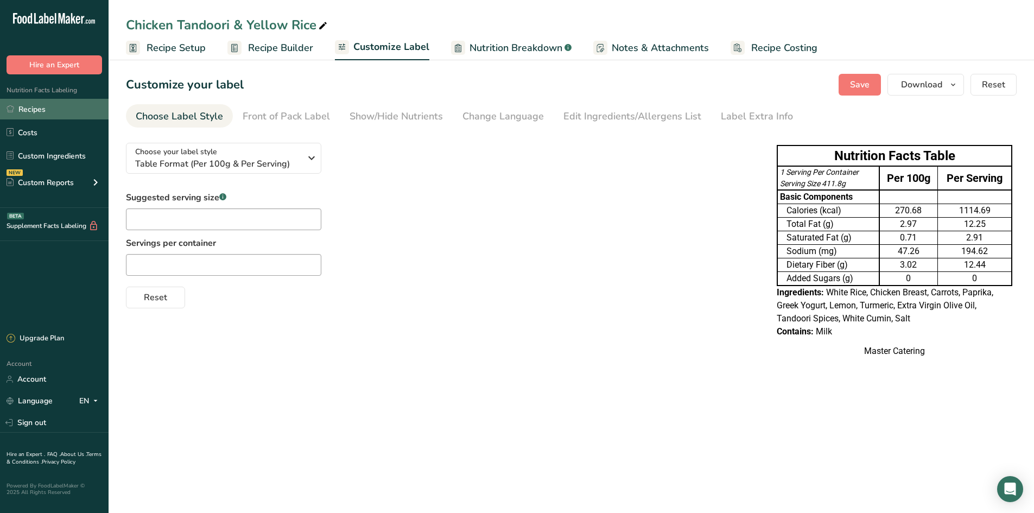
click at [42, 105] on link "Recipes" at bounding box center [54, 109] width 109 height 21
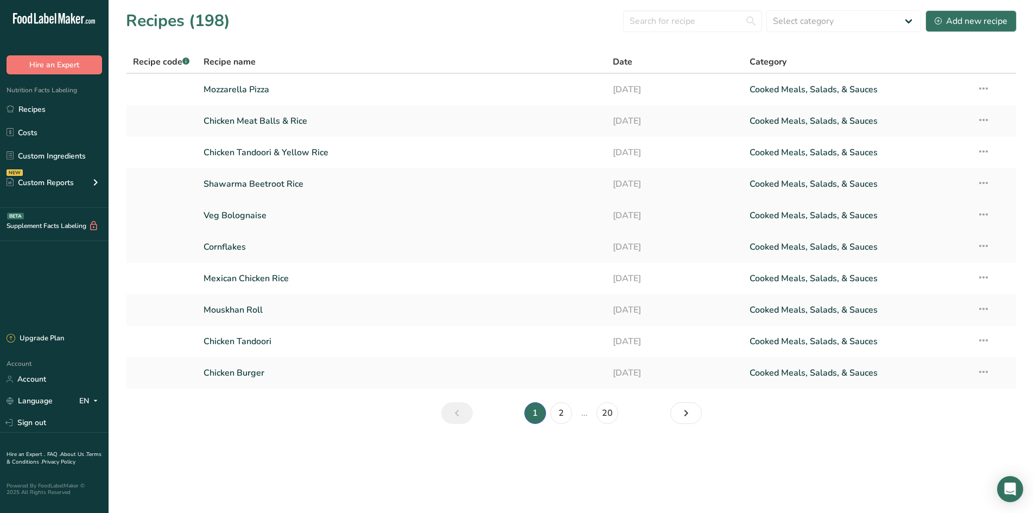
click at [285, 209] on link "Veg Bolognaise" at bounding box center [402, 215] width 397 height 23
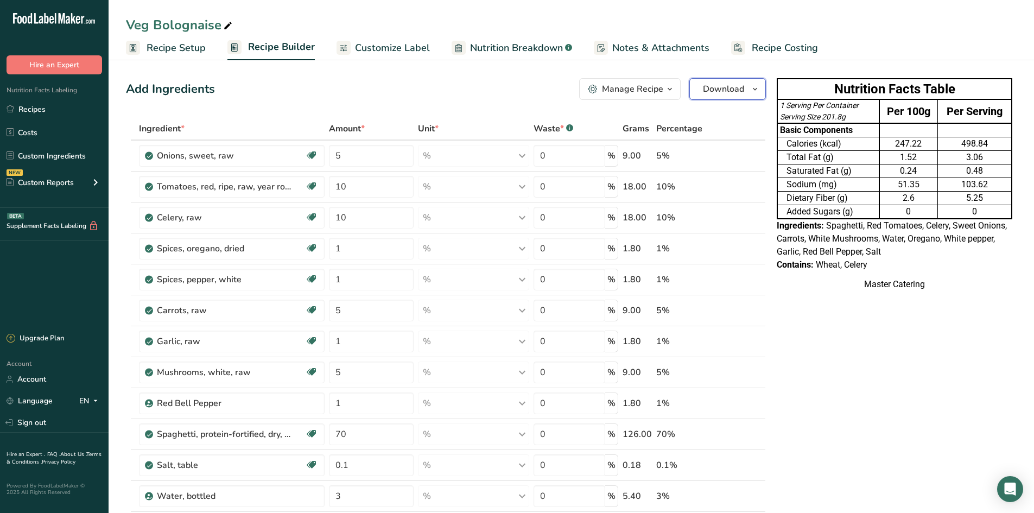
click at [722, 93] on span "Download" at bounding box center [723, 89] width 41 height 13
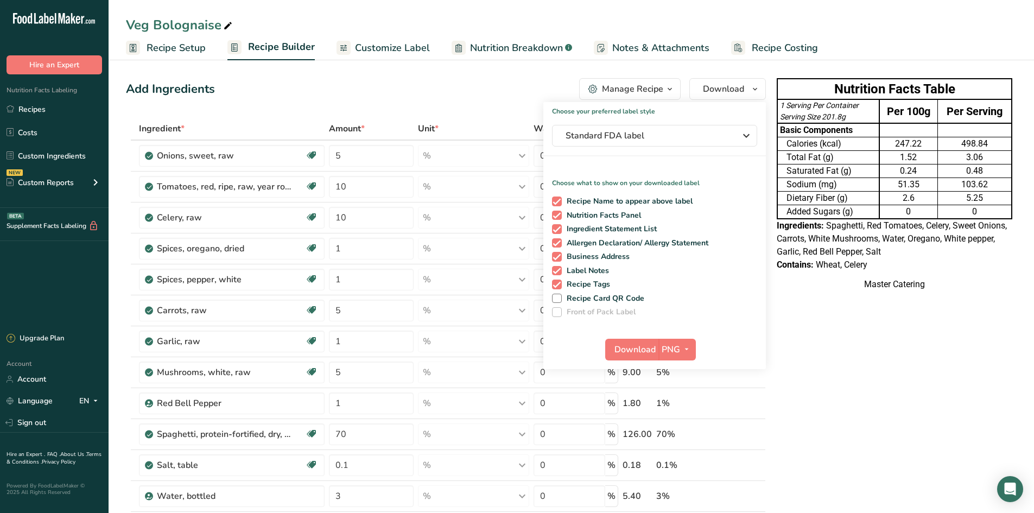
click at [841, 248] on span "Spaghetti, Red Tomatoes, Celery, Sweet Onions, Carrots, White Mushrooms, Water,…" at bounding box center [892, 238] width 230 height 36
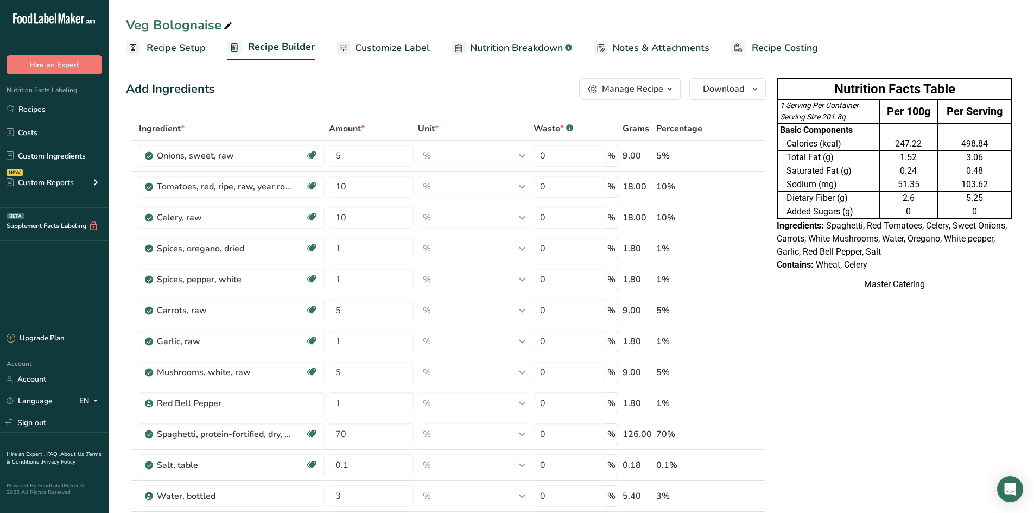
click at [381, 46] on span "Customize Label" at bounding box center [392, 48] width 75 height 15
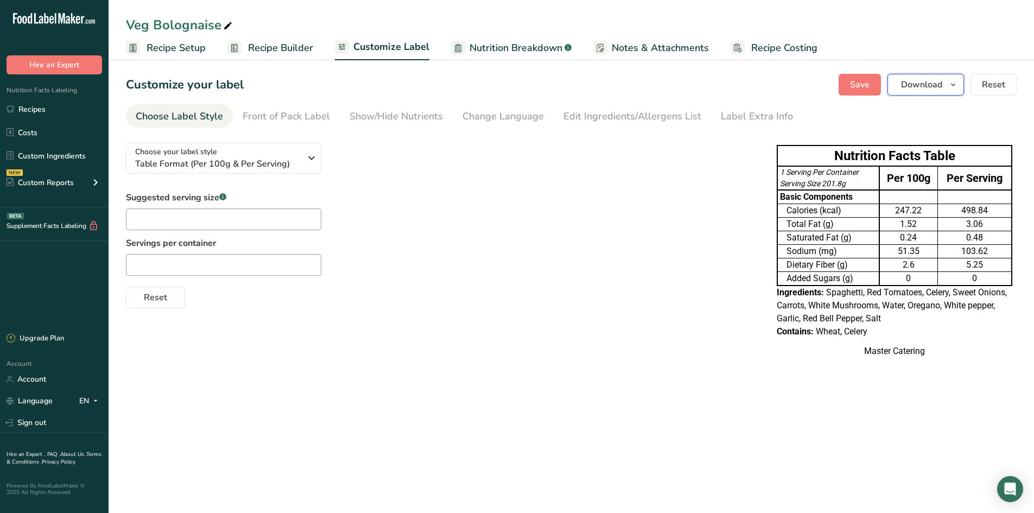
click at [929, 90] on span "Download" at bounding box center [921, 84] width 41 height 13
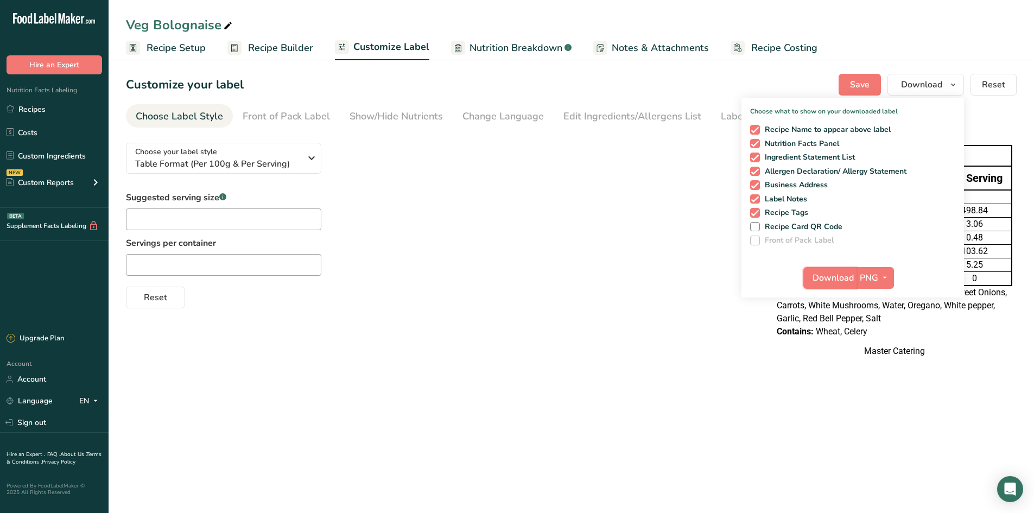
drag, startPoint x: 825, startPoint y: 280, endPoint x: 827, endPoint y: 262, distance: 18.1
click at [825, 280] on span "Download" at bounding box center [833, 277] width 41 height 13
click at [46, 115] on link "Recipes" at bounding box center [54, 109] width 109 height 21
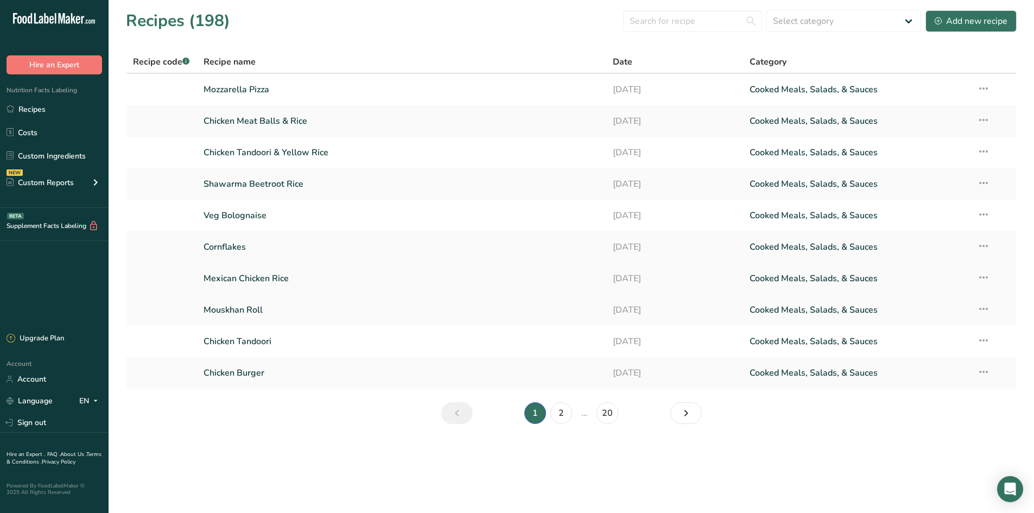
click at [239, 271] on link "Mexican Chicken Rice" at bounding box center [402, 278] width 397 height 23
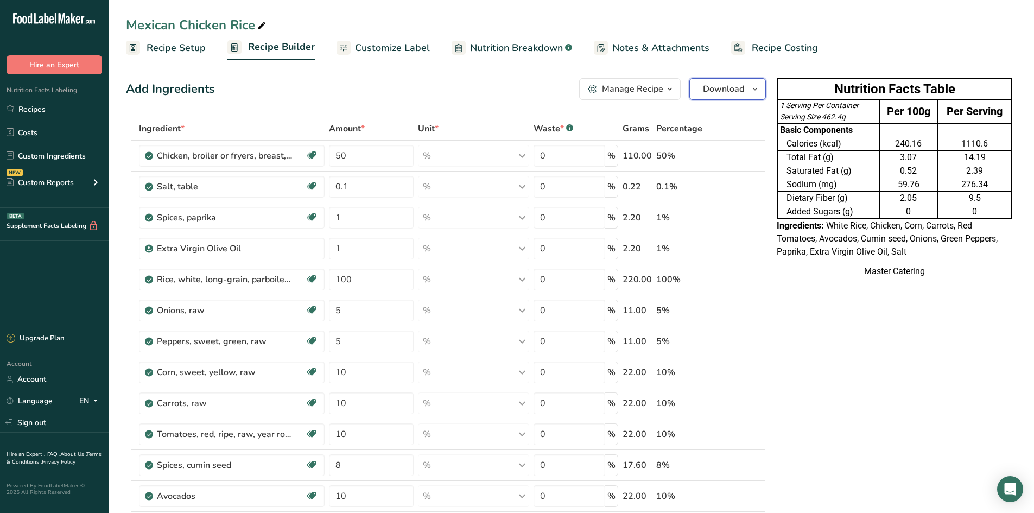
click at [722, 93] on span "Download" at bounding box center [723, 89] width 41 height 13
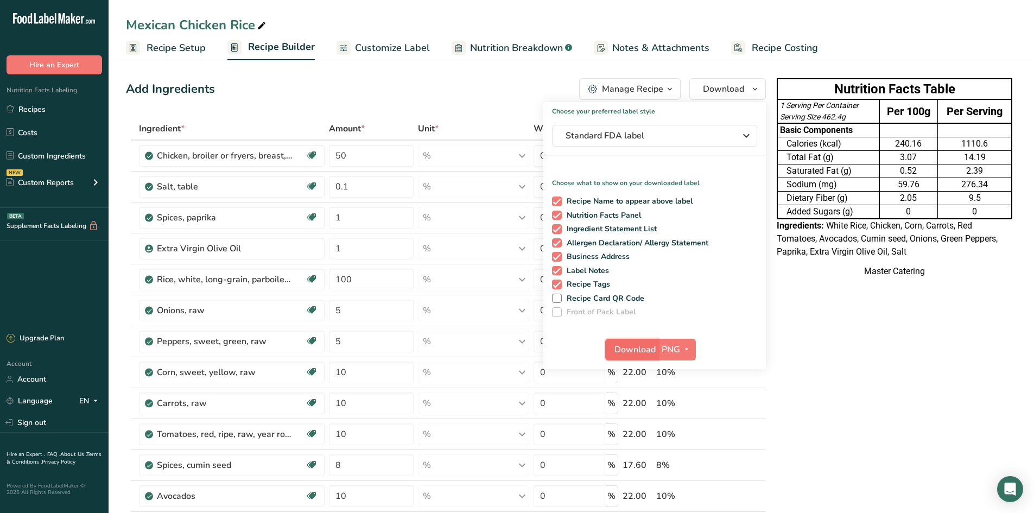
click at [620, 340] on button "Download" at bounding box center [631, 350] width 53 height 22
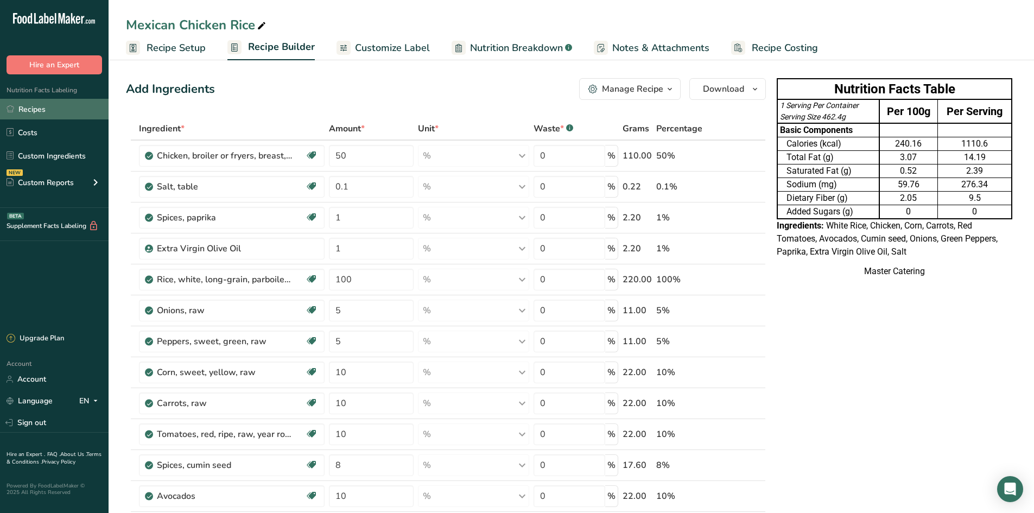
click at [90, 108] on link "Recipes" at bounding box center [54, 109] width 109 height 21
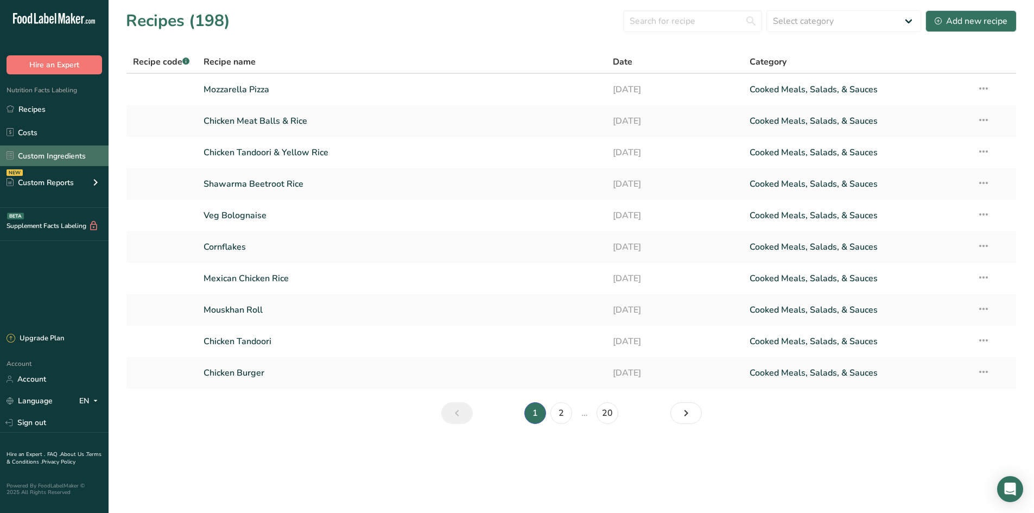
drag, startPoint x: 0, startPoint y: 167, endPoint x: 4, endPoint y: 163, distance: 5.8
click at [0, 167] on ul "Recipes Costs Custom Ingredients NEW Custom Reports Menu Label Ingredient Compa…" at bounding box center [54, 147] width 109 height 97
click at [370, 296] on td "Mouskhan Roll" at bounding box center [402, 309] width 410 height 31
click at [465, 306] on link "Mouskhan Roll" at bounding box center [402, 310] width 397 height 23
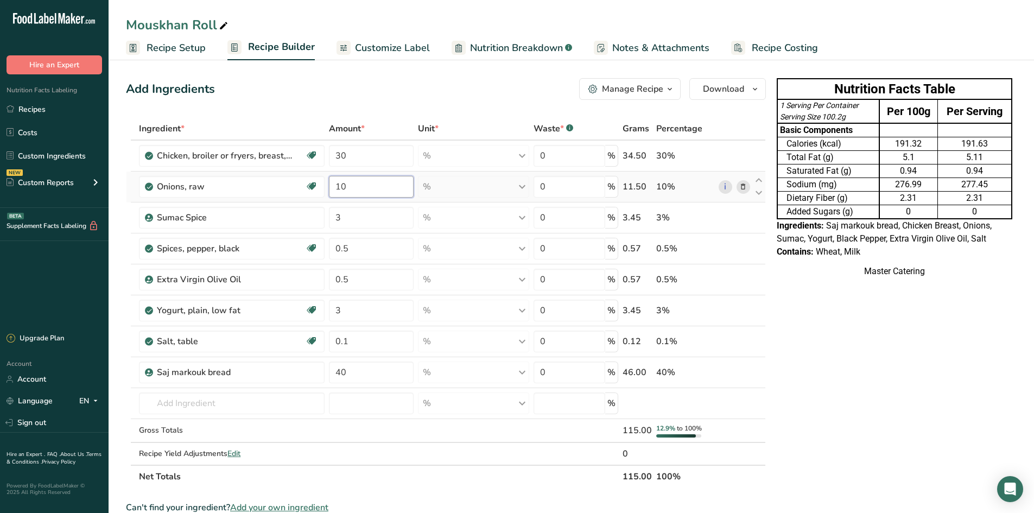
click at [365, 191] on input "10" at bounding box center [371, 187] width 85 height 22
click at [365, 219] on div "Ingredient * Amount * Unit * Waste * .a-a{fill:#347362;}.b-a{fill:#fff;} Grams …" at bounding box center [446, 302] width 640 height 371
type input "1"
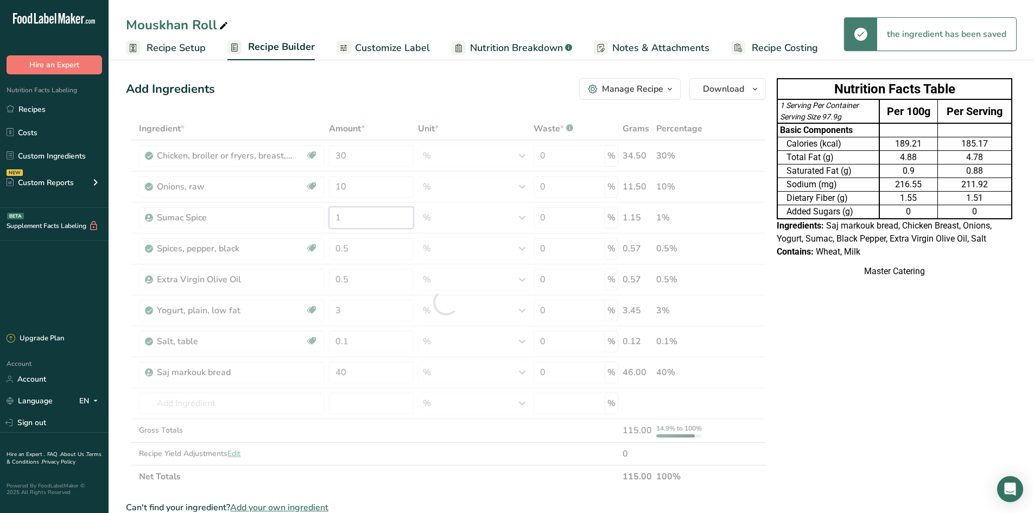
click at [371, 218] on div "Ingredient * Amount * Unit * Waste * .a-a{fill:#347362;}.b-a{fill:#fff;} Grams …" at bounding box center [446, 302] width 640 height 371
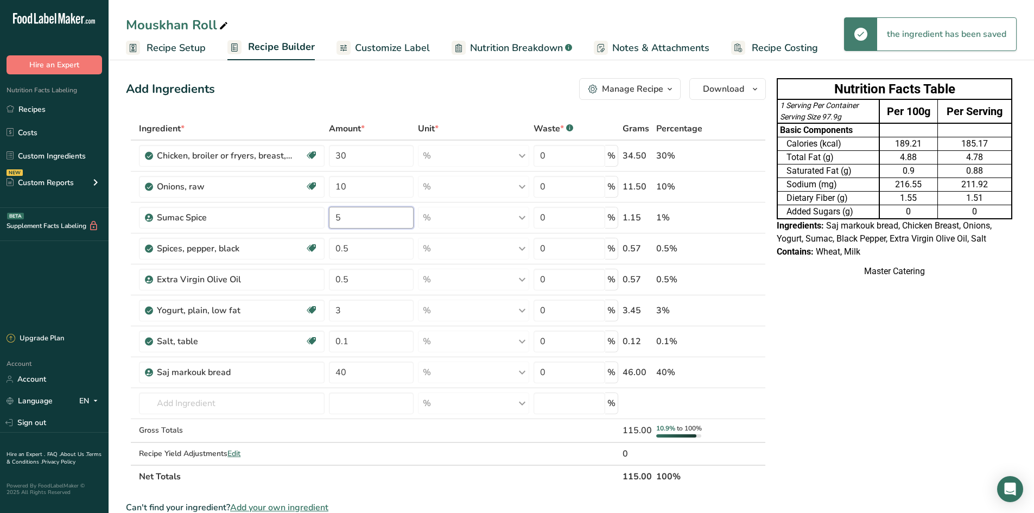
type input "5"
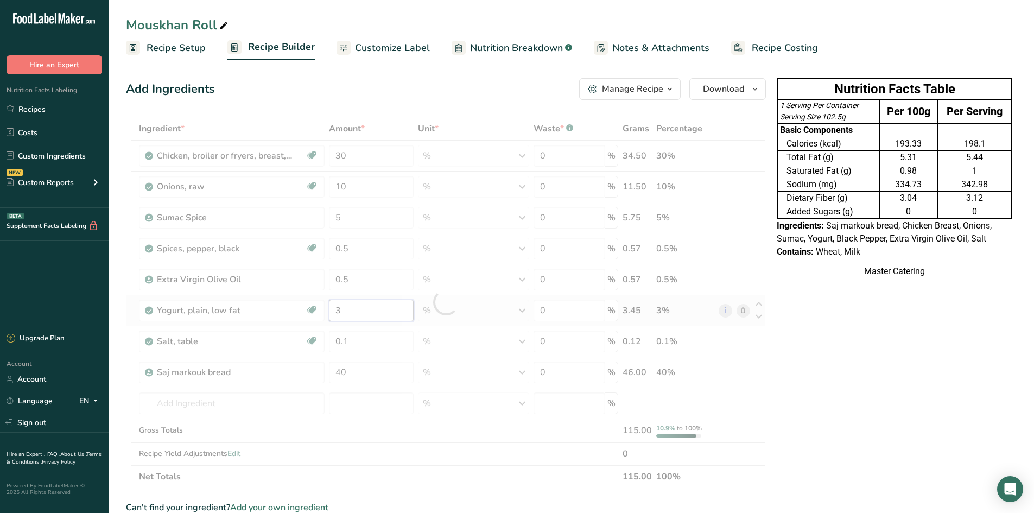
click at [371, 312] on div "Ingredient * Amount * Unit * Waste * .a-a{fill:#347362;}.b-a{fill:#fff;} Grams …" at bounding box center [446, 302] width 640 height 371
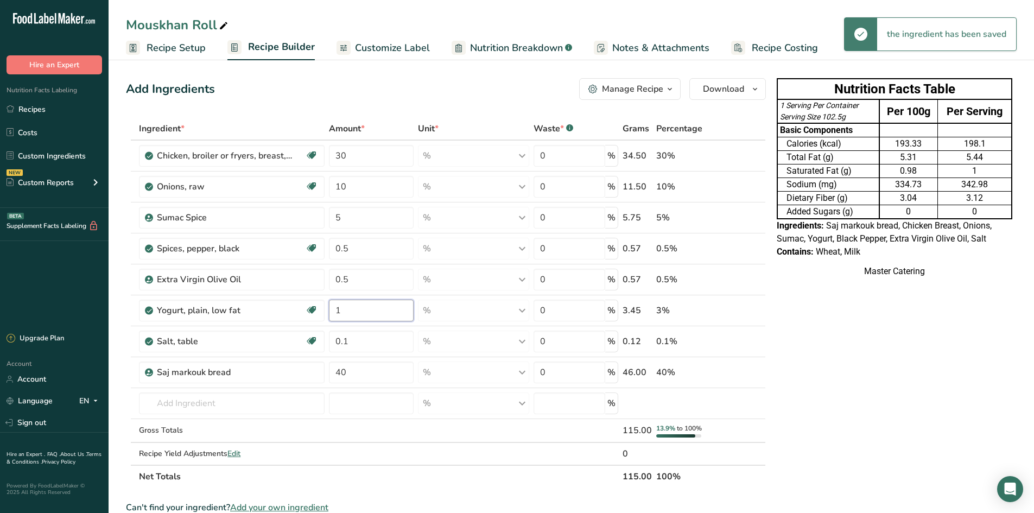
type input "1"
click at [375, 306] on div "Ingredient * Amount * Unit * Waste * .a-a{fill:#347362;}.b-a{fill:#fff;} Grams …" at bounding box center [446, 302] width 640 height 371
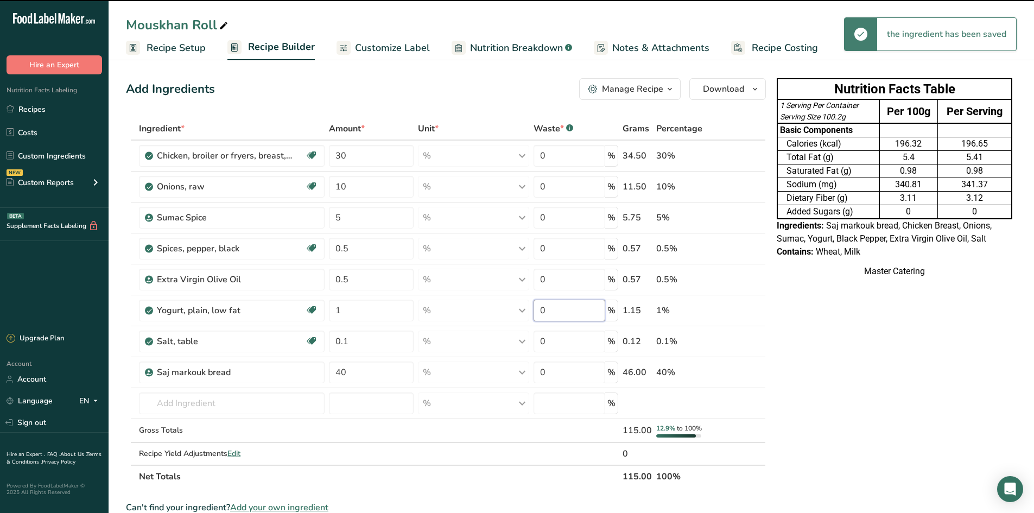
type input "5"
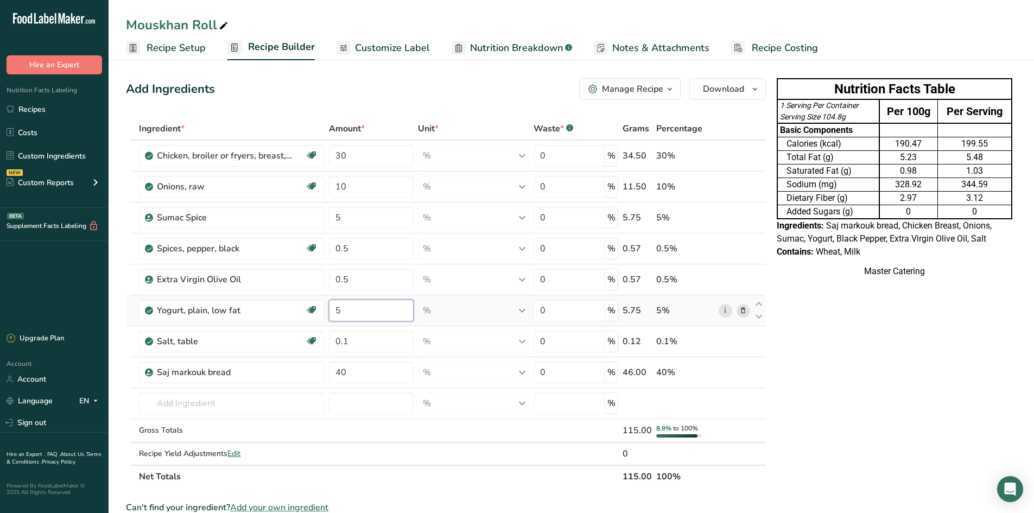
click at [368, 304] on div "Ingredient * Amount * Unit * Waste * .a-a{fill:#347362;}.b-a{fill:#fff;} Grams …" at bounding box center [446, 302] width 640 height 371
type input "7"
click at [393, 293] on div "Ingredient * Amount * Unit * Waste * .a-a{fill:#347362;}.b-a{fill:#fff;} Grams …" at bounding box center [446, 302] width 640 height 371
click at [382, 314] on input "7" at bounding box center [371, 311] width 85 height 22
type input "3"
